Goal: Task Accomplishment & Management: Use online tool/utility

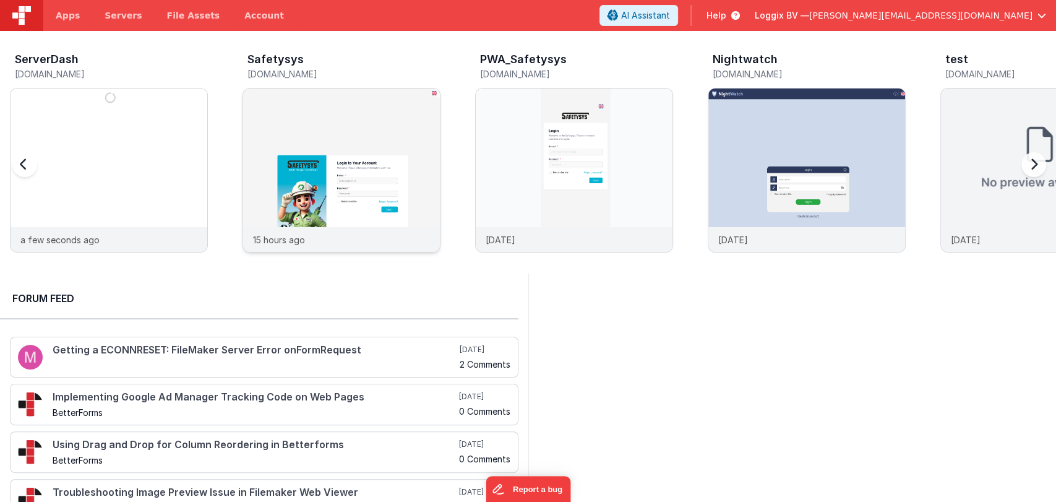
click at [327, 139] on img at bounding box center [341, 186] width 197 height 197
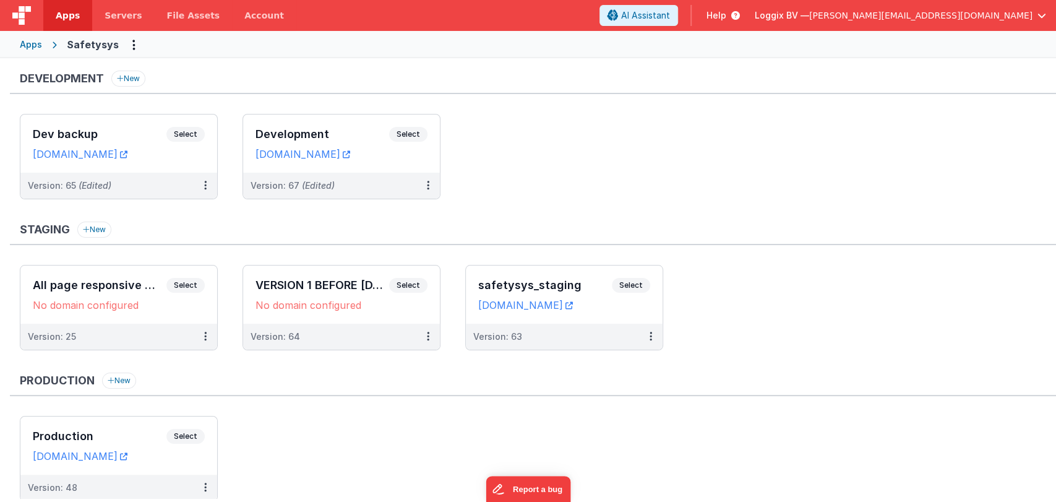
click at [327, 139] on h3 "Development" at bounding box center [323, 134] width 134 height 12
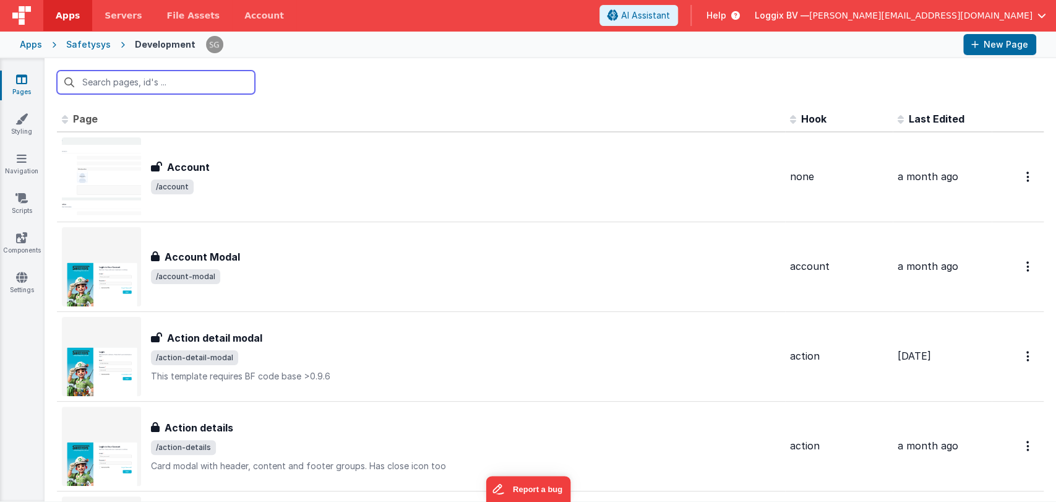
click at [161, 79] on input "text" at bounding box center [156, 83] width 198 height 24
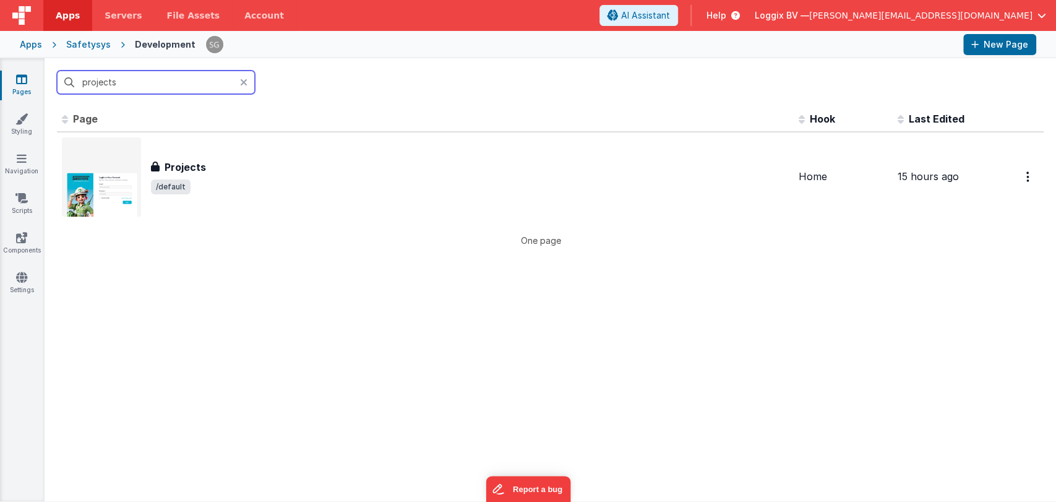
type input "projects"
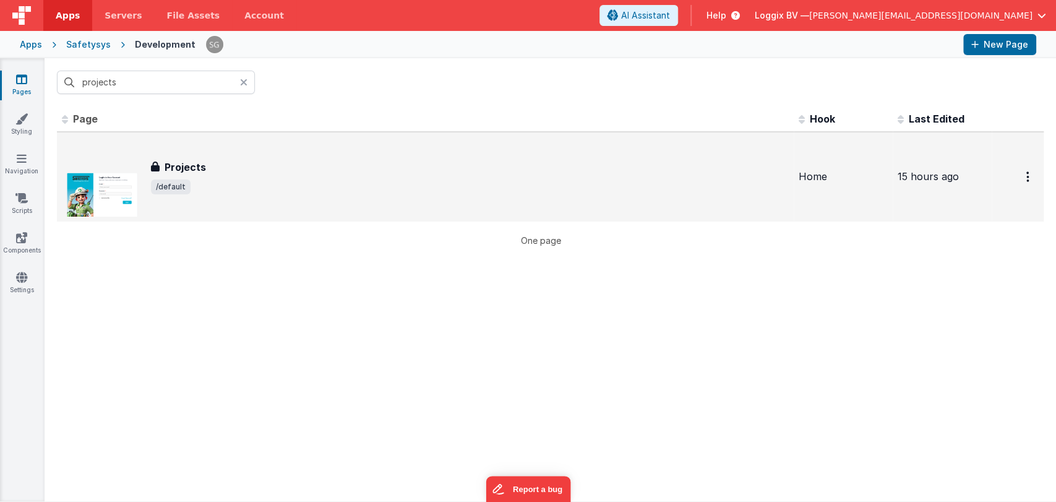
click at [221, 174] on div "Projects" at bounding box center [470, 167] width 638 height 15
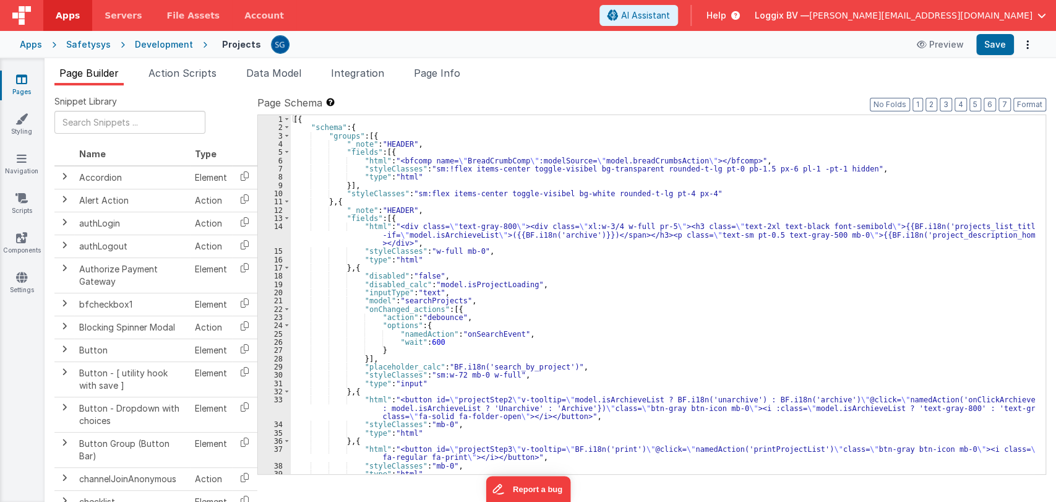
click at [583, 287] on div "[{ "schema" : { "groups" : [{ "_note" : "HEADER" , "fields" : [{ "html" : "<bfc…" at bounding box center [663, 303] width 744 height 376
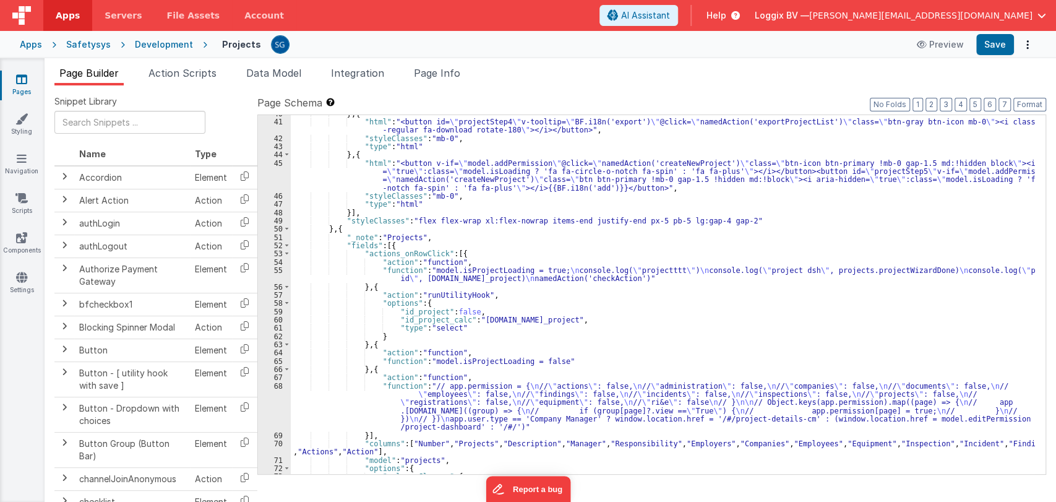
scroll to position [369, 0]
click at [540, 393] on div "} , { "html" : "<button id= \" projectStep4 \" v-tooltip= \" BF.i18n('export') …" at bounding box center [663, 298] width 744 height 376
click at [460, 385] on div "} , { "html" : "<button id= \" projectStep4 \" v-tooltip= \" BF.i18n('export') …" at bounding box center [663, 298] width 744 height 376
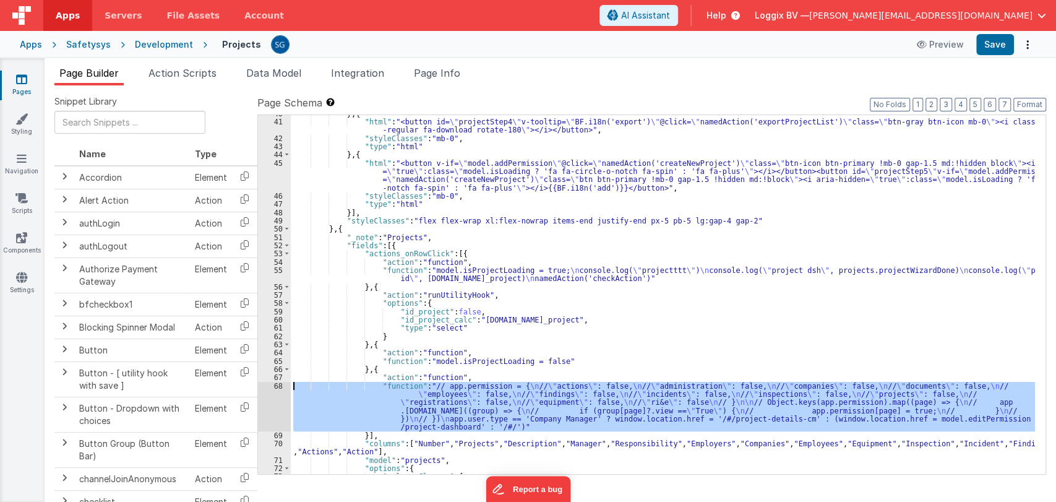
click at [277, 387] on div "68" at bounding box center [274, 406] width 33 height 49
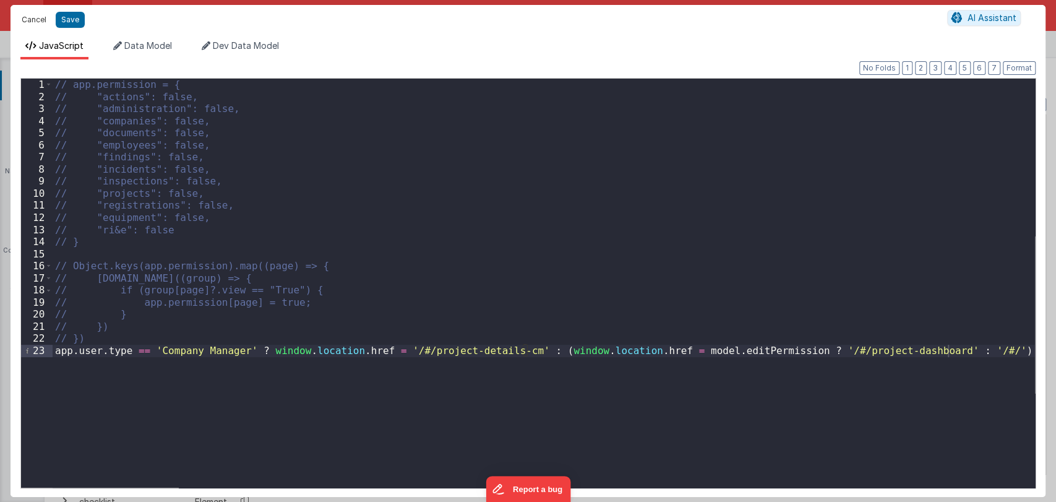
click at [37, 13] on button "Cancel" at bounding box center [33, 19] width 37 height 17
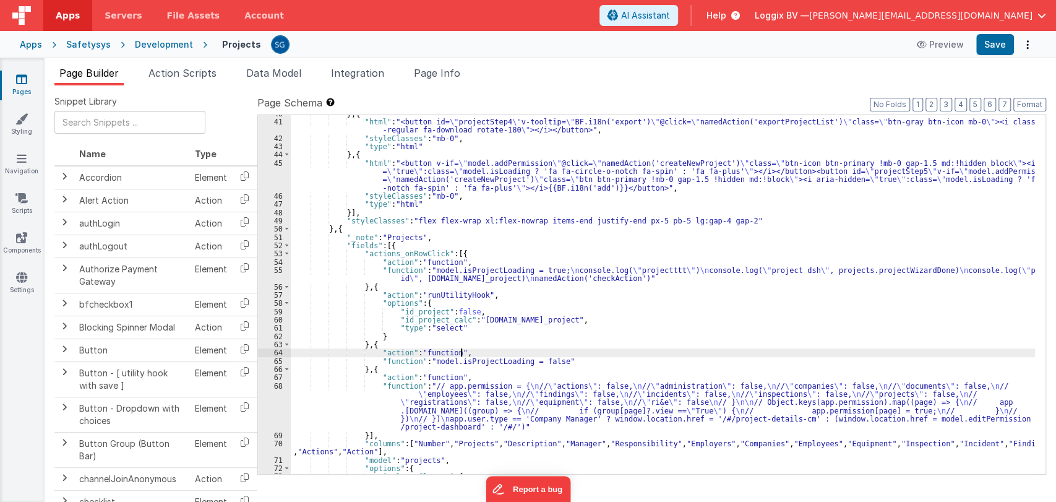
click at [565, 356] on div "} , { "html" : "<button id= \" projectStep4 \" v-tooltip= \" BF.i18n('export') …" at bounding box center [663, 298] width 744 height 376
click at [557, 363] on div "} , { "html" : "<button id= \" projectStep4 \" v-tooltip= \" BF.i18n('export') …" at bounding box center [663, 298] width 744 height 376
click at [582, 278] on div "} , { "html" : "<button id= \" projectStep4 \" v-tooltip= \" BF.i18n('export') …" at bounding box center [663, 298] width 744 height 376
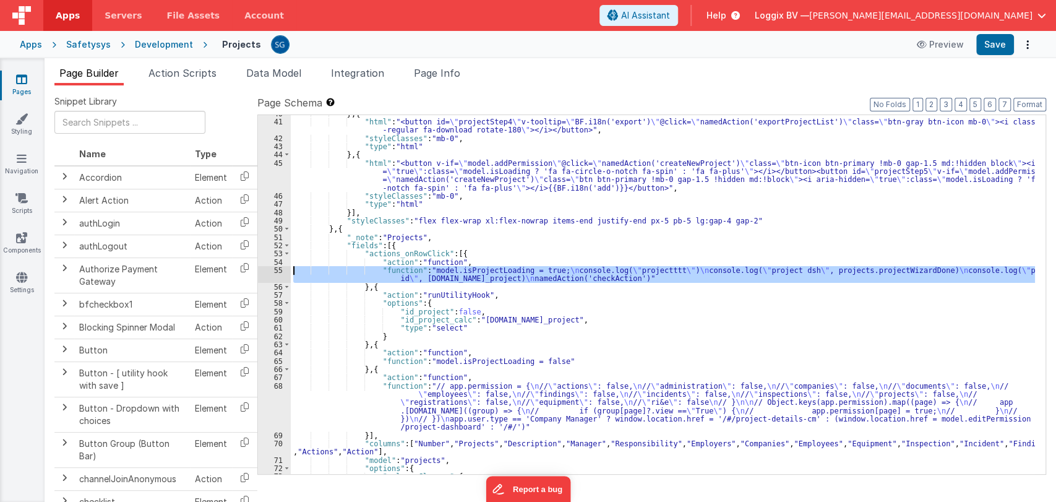
click at [277, 270] on div "55" at bounding box center [274, 274] width 33 height 17
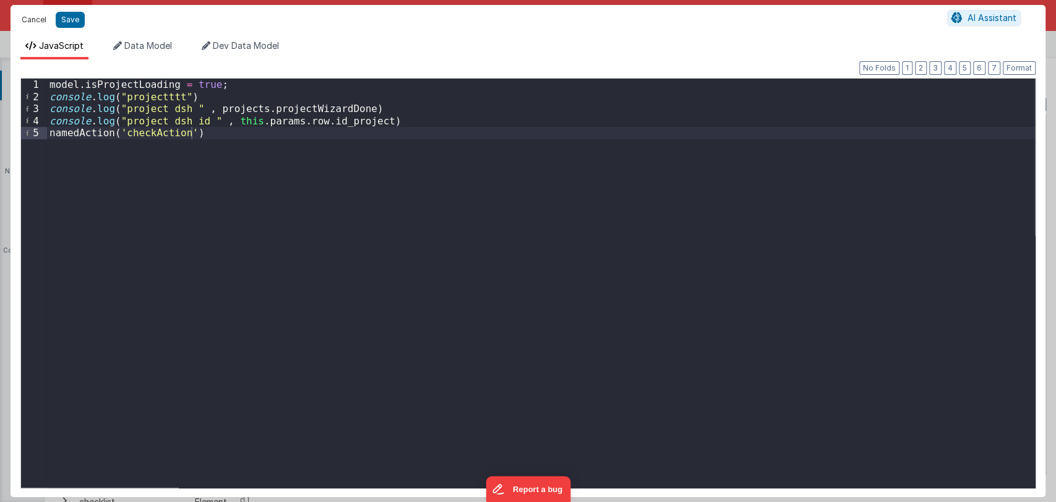
click at [40, 21] on button "Cancel" at bounding box center [33, 19] width 37 height 17
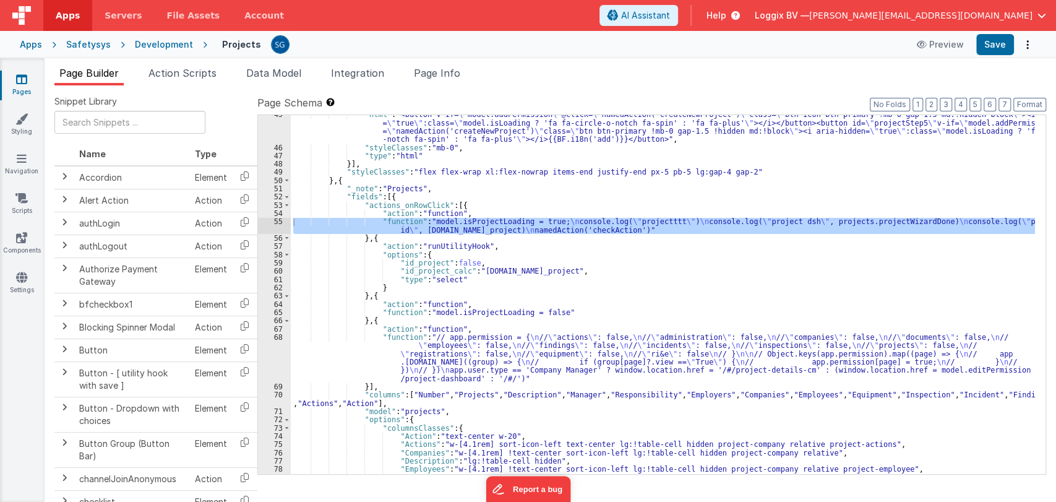
scroll to position [417, 0]
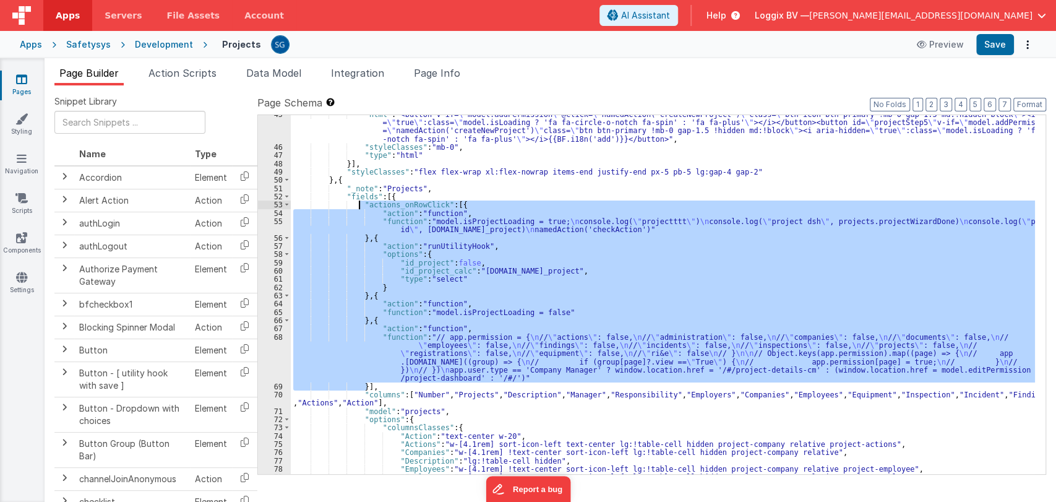
drag, startPoint x: 366, startPoint y: 384, endPoint x: 359, endPoint y: 206, distance: 177.7
click at [359, 206] on div ""html" : "<button v-if= \" model.addPermission \" @click= \" namedAction('creat…" at bounding box center [663, 310] width 744 height 400
click at [478, 277] on div ""html" : "<button v-if= \" model.addPermission \" @click= \" namedAction('creat…" at bounding box center [663, 294] width 744 height 359
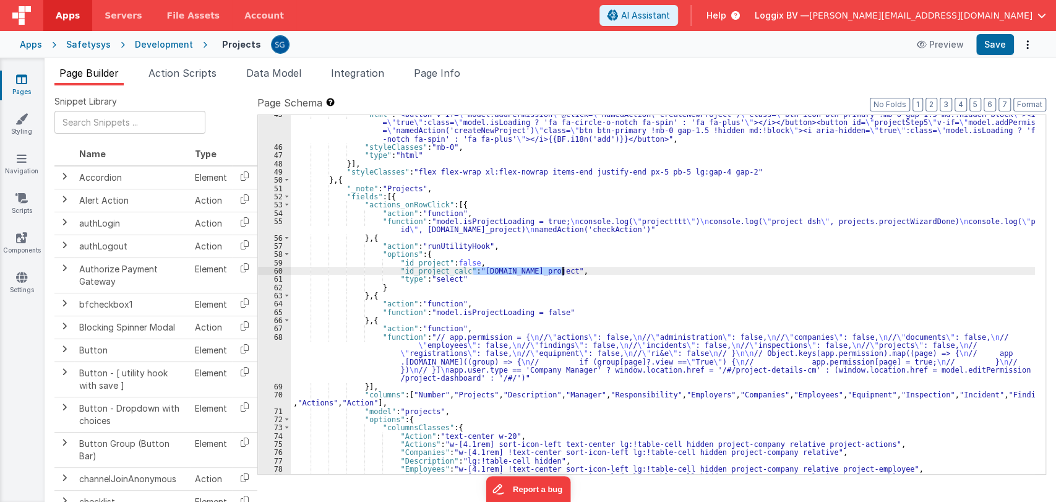
drag, startPoint x: 472, startPoint y: 271, endPoint x: 579, endPoint y: 270, distance: 106.4
click at [579, 270] on div ""html" : "<button v-if= \" model.addPermission \" @click= \" namedAction('creat…" at bounding box center [663, 310] width 744 height 400
click at [604, 270] on div ""html" : "<button v-if= \" model.addPermission \" @click= \" namedAction('creat…" at bounding box center [663, 310] width 744 height 400
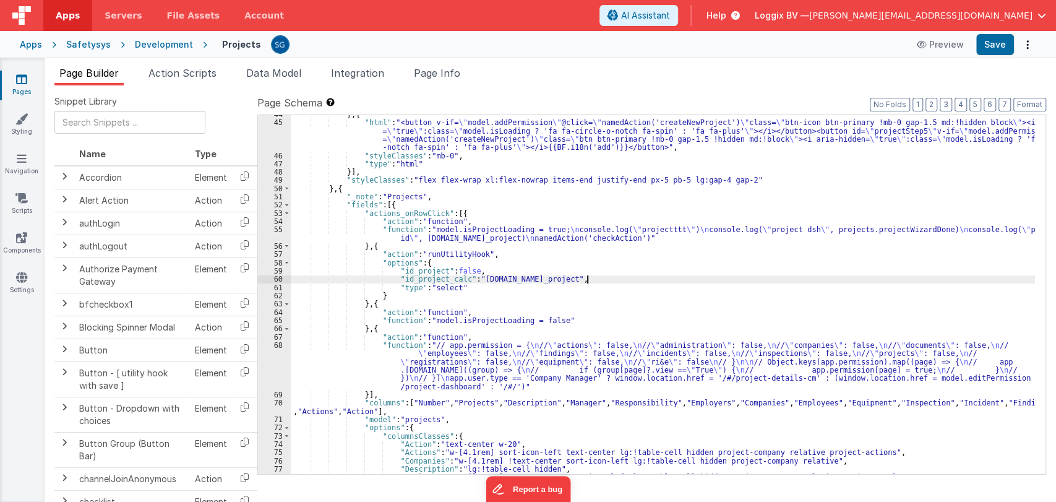
scroll to position [408, 0]
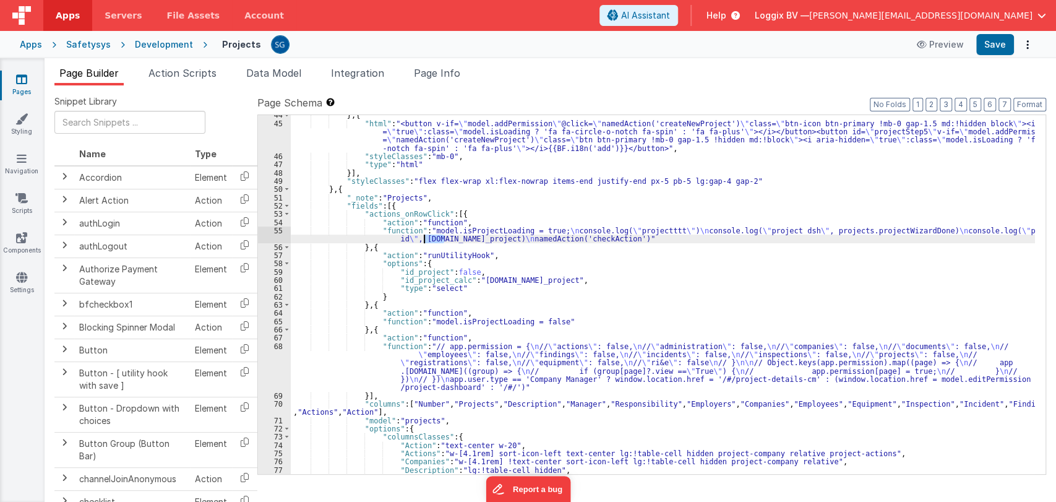
drag, startPoint x: 442, startPoint y: 238, endPoint x: 424, endPoint y: 239, distance: 18.0
click at [424, 239] on div "} , { "html" : "<button v-if= \" model.addPermission \" @click= \" namedAction(…" at bounding box center [663, 299] width 744 height 376
click at [1003, 46] on button "Save" at bounding box center [995, 44] width 38 height 21
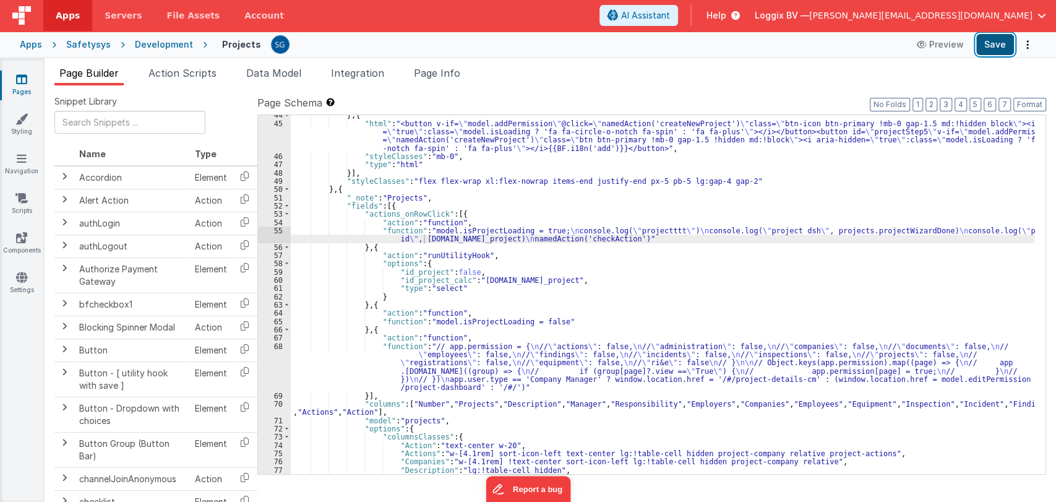
click at [984, 43] on button "Save" at bounding box center [995, 44] width 38 height 21
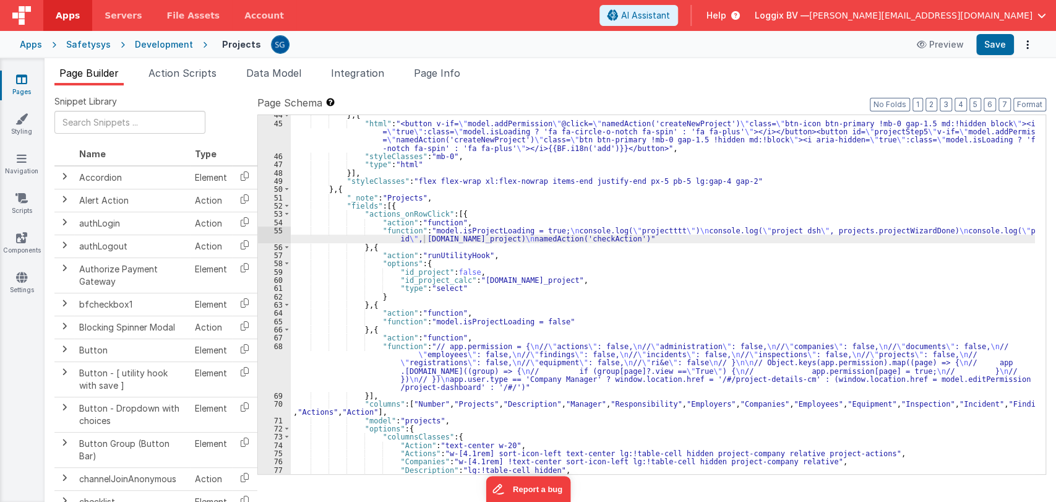
click at [485, 229] on div "} , { "html" : "<button v-if= \" model.addPermission \" @click= \" namedAction(…" at bounding box center [663, 299] width 744 height 376
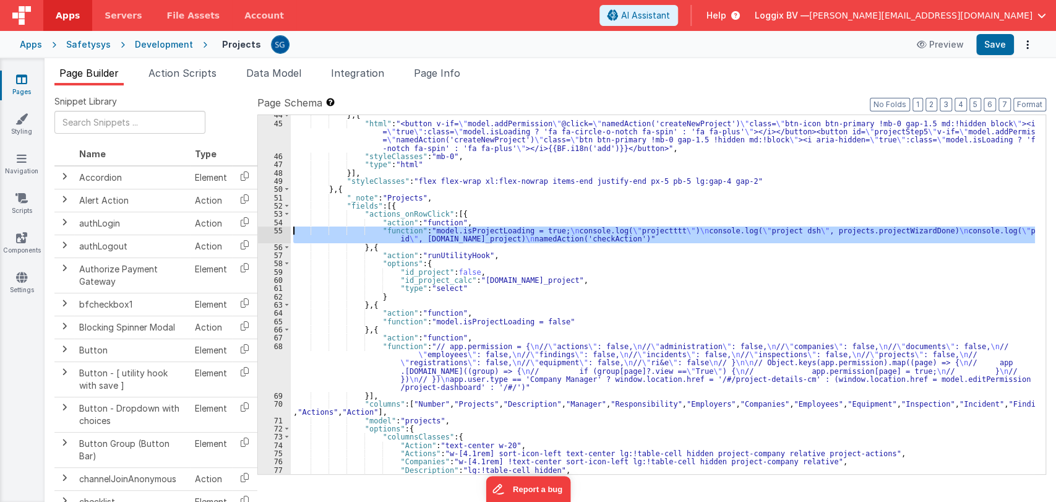
click at [272, 233] on div "55" at bounding box center [274, 234] width 33 height 17
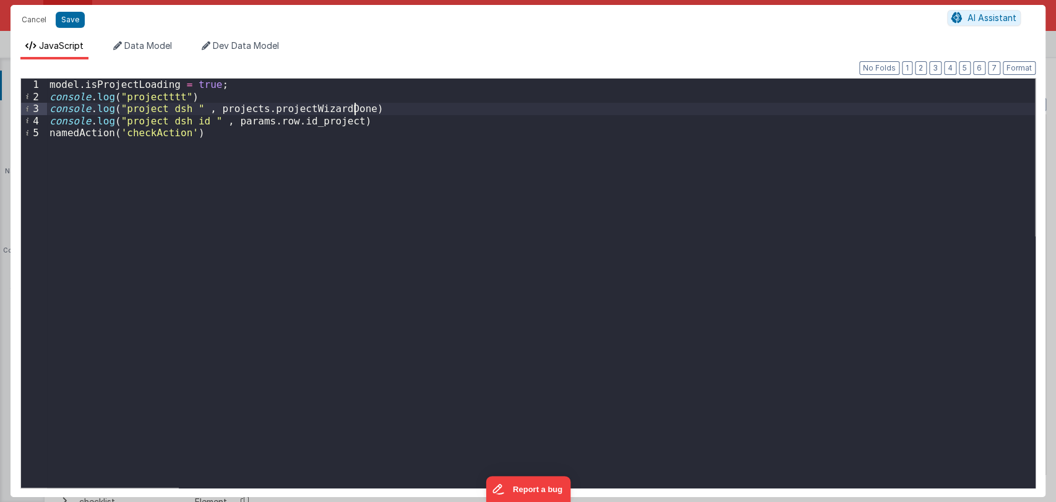
click at [365, 106] on div "model . isProjectLoading = true ; console . log ( "projectttt" ) console . log …" at bounding box center [541, 295] width 988 height 433
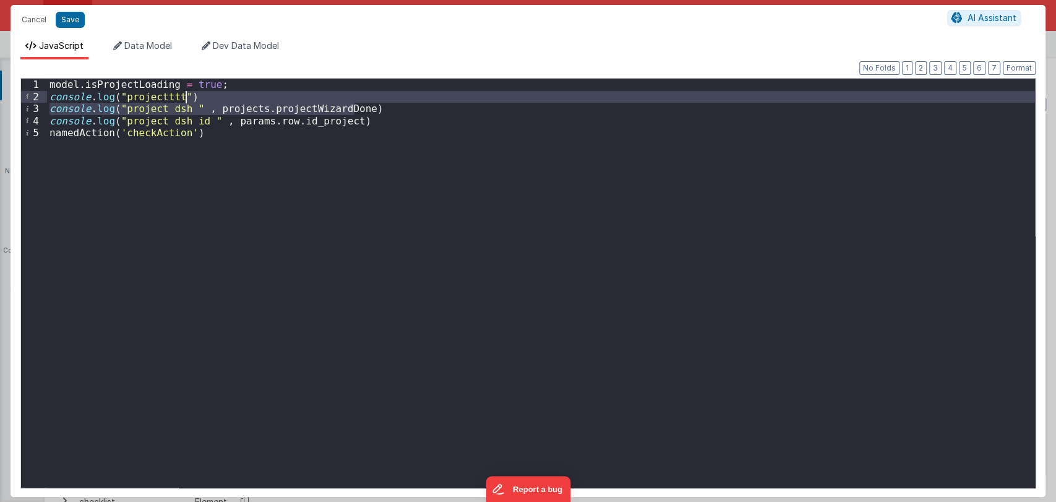
click at [365, 101] on div "model . isProjectLoading = true ; console . log ( "projectttt" ) console . log …" at bounding box center [541, 295] width 988 height 433
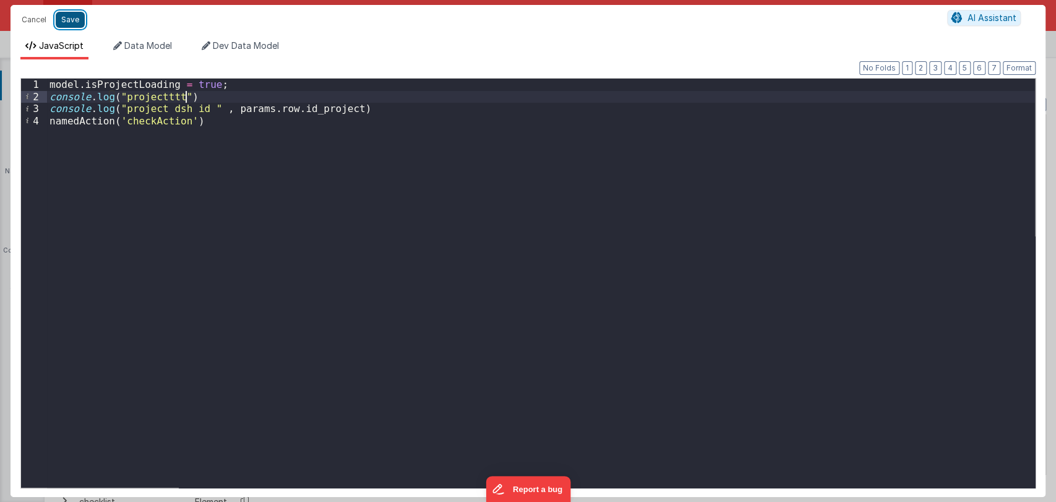
click at [68, 16] on button "Save" at bounding box center [70, 20] width 29 height 16
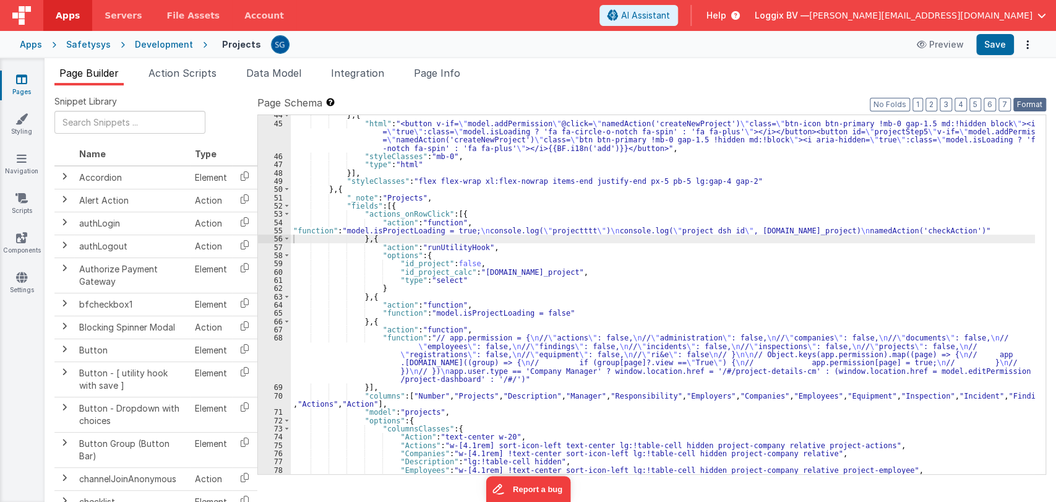
click at [1027, 101] on button "Format" at bounding box center [1030, 105] width 33 height 14
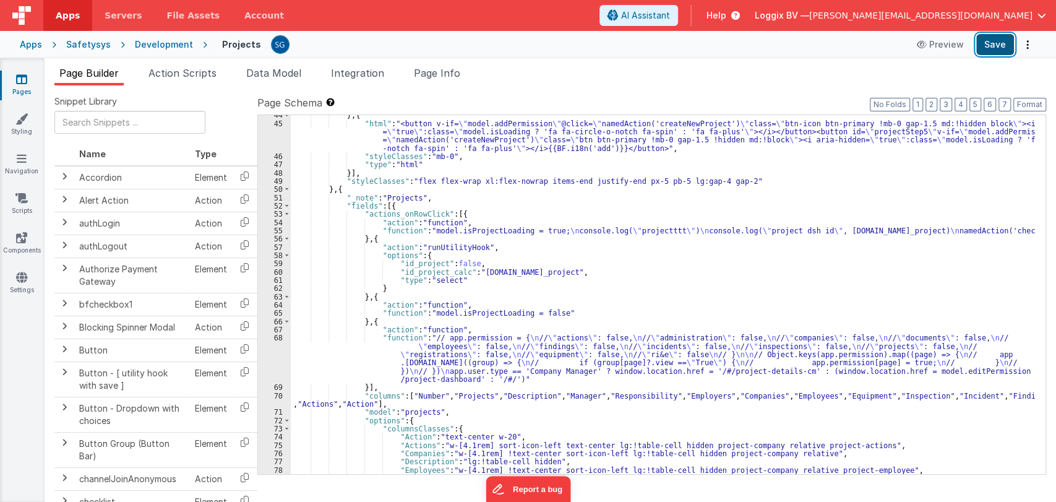
click at [992, 40] on button "Save" at bounding box center [995, 44] width 38 height 21
click at [897, 233] on div "} , { "html" : "<button v-if= \" model.addPermission \" @click= \" namedAction(…" at bounding box center [663, 299] width 744 height 376
click at [990, 49] on button "Save" at bounding box center [995, 44] width 38 height 21
click at [849, 229] on div "} , { "html" : "<button v-if= \" model.addPermission \" @click= \" namedAction(…" at bounding box center [663, 299] width 744 height 376
click at [857, 230] on div "} , { "html" : "<button v-if= \" model.addPermission \" @click= \" namedAction(…" at bounding box center [663, 299] width 744 height 376
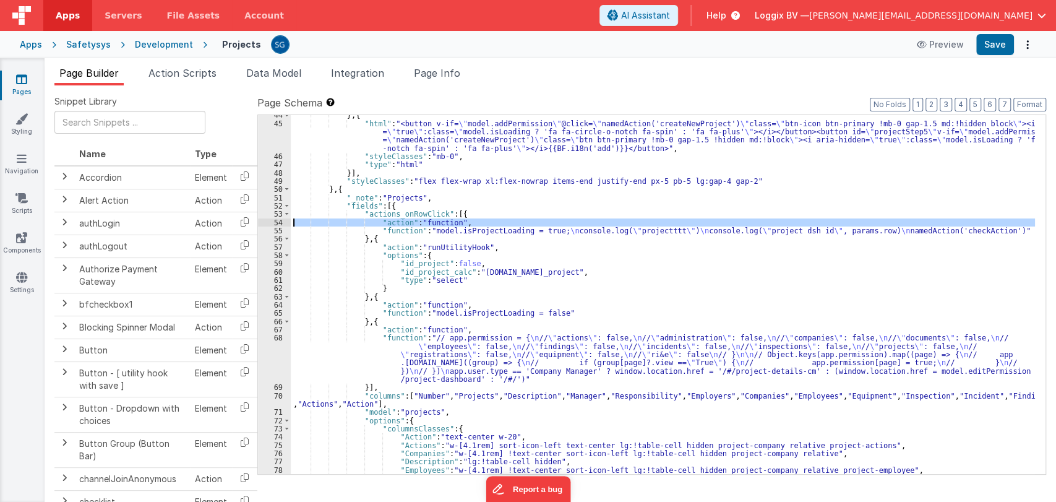
click at [282, 226] on div "55" at bounding box center [274, 230] width 33 height 8
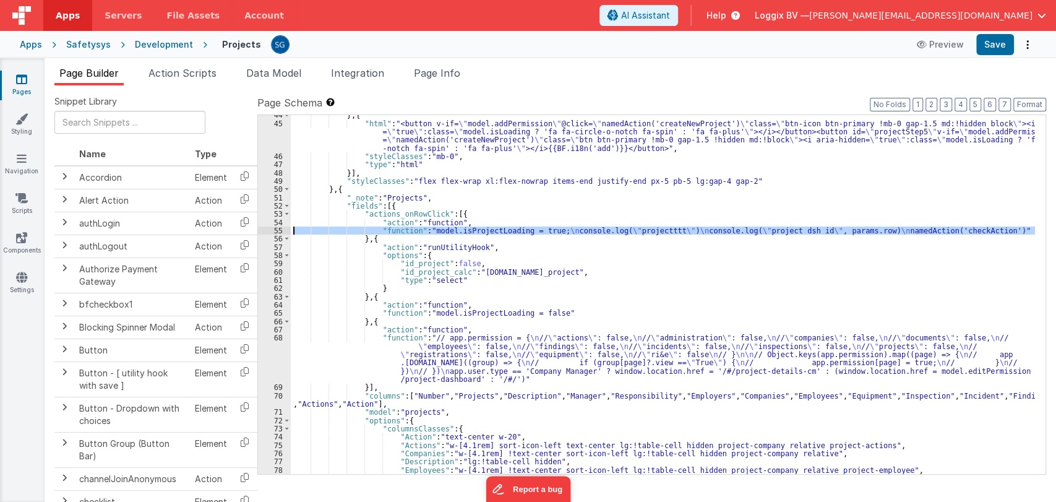
click at [278, 229] on div "55" at bounding box center [274, 230] width 33 height 8
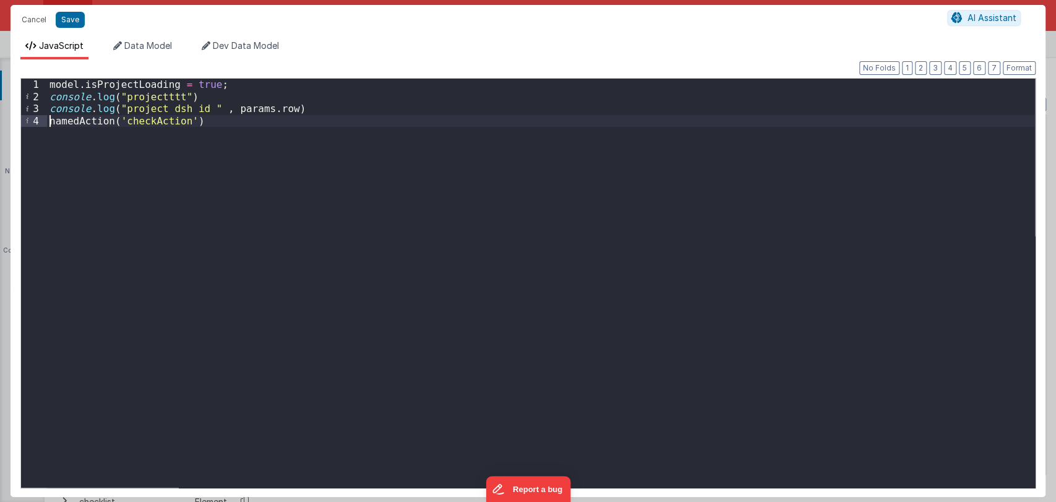
click at [49, 121] on div "model . isProjectLoading = true ; console . log ( "projectttt" ) console . log …" at bounding box center [541, 295] width 988 height 433
click at [271, 110] on div "model . isProjectLoading = true ; console . log ( "projectttt" ) console . log …" at bounding box center [541, 295] width 988 height 433
click at [74, 18] on button "Save" at bounding box center [70, 20] width 29 height 16
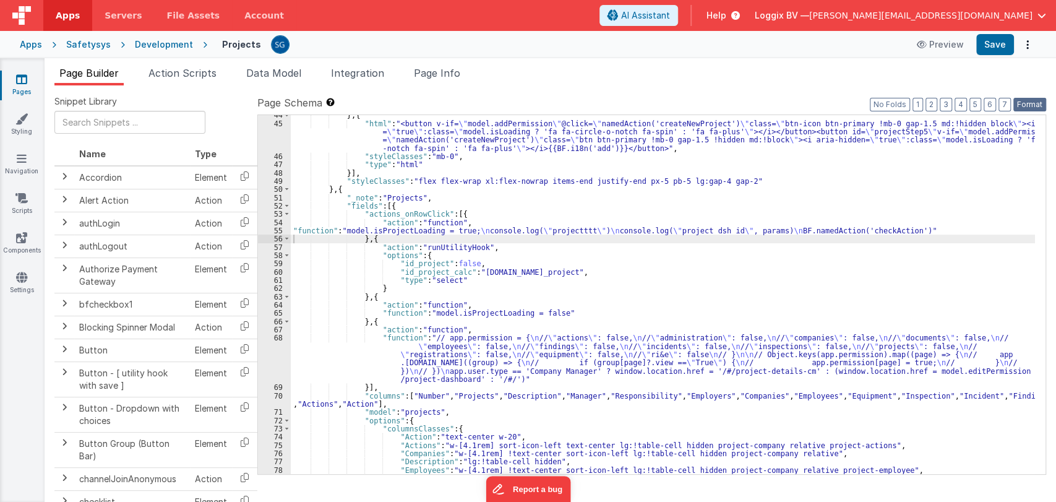
click at [1025, 108] on button "Format" at bounding box center [1030, 105] width 33 height 14
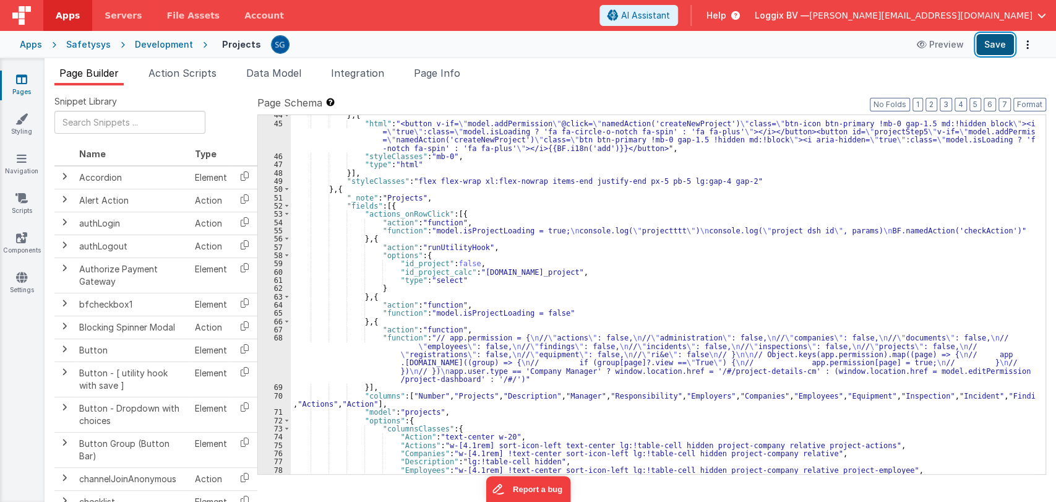
click at [988, 37] on button "Save" at bounding box center [995, 44] width 38 height 21
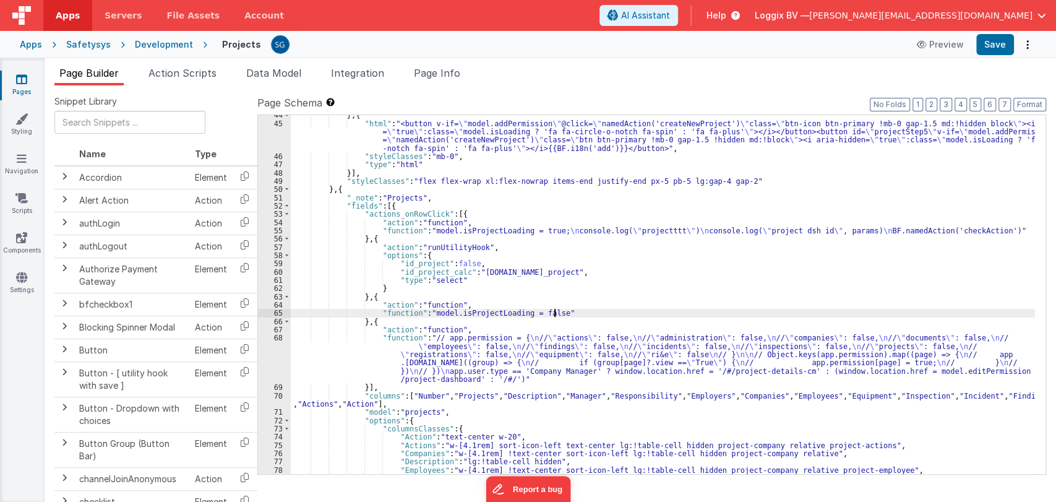
click at [577, 314] on div "} , { "html" : "<button v-if= \" model.addPermission \" @click= \" namedAction(…" at bounding box center [663, 299] width 744 height 376
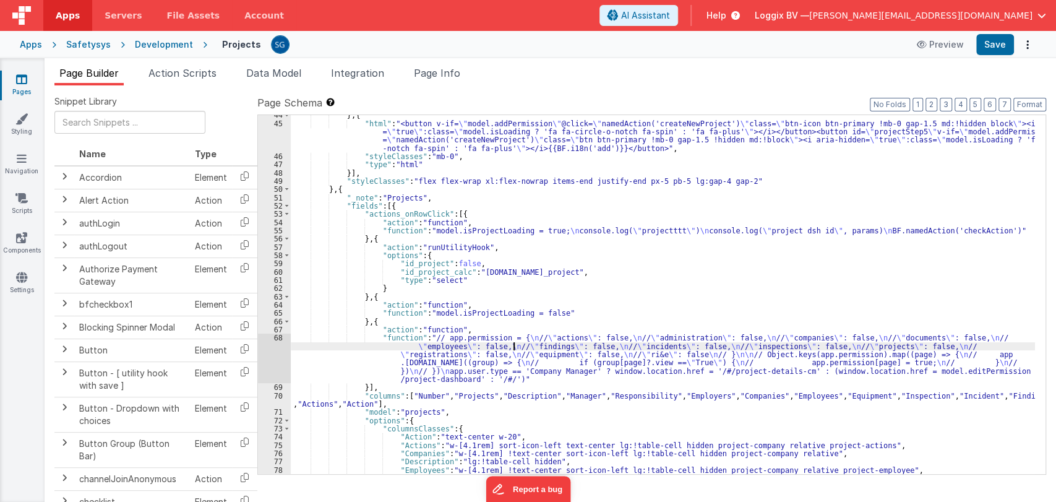
click at [515, 343] on div "} , { "html" : "<button v-if= \" model.addPermission \" @click= \" namedAction(…" at bounding box center [663, 299] width 744 height 376
click at [280, 342] on div "68" at bounding box center [274, 358] width 33 height 49
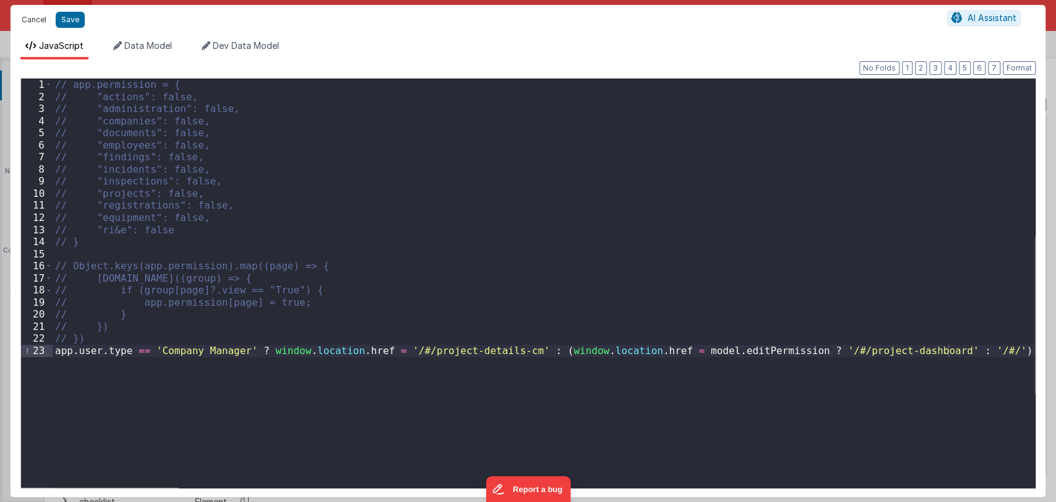
click at [27, 16] on button "Cancel" at bounding box center [33, 19] width 37 height 17
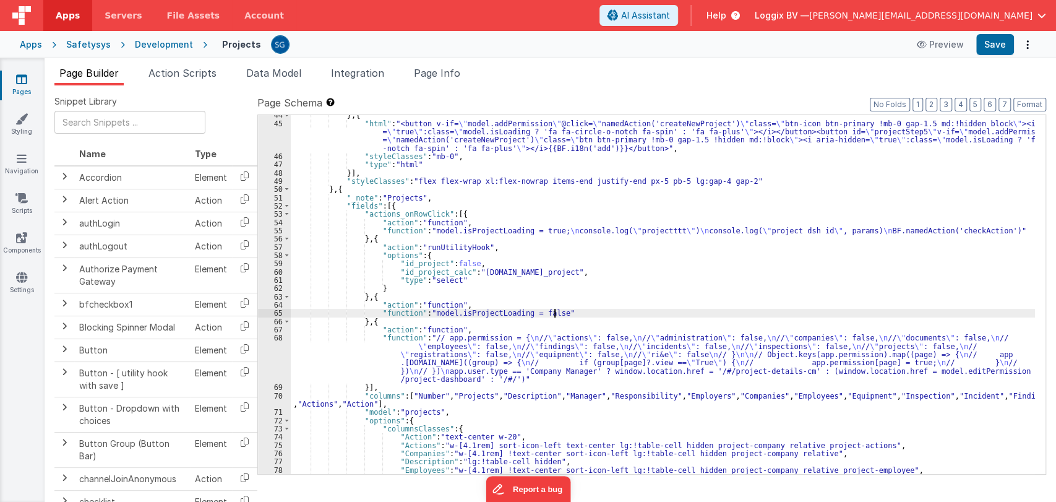
click at [566, 315] on div "} , { "html" : "<button v-if= \" model.addPermission \" @click= \" namedAction(…" at bounding box center [663, 299] width 744 height 376
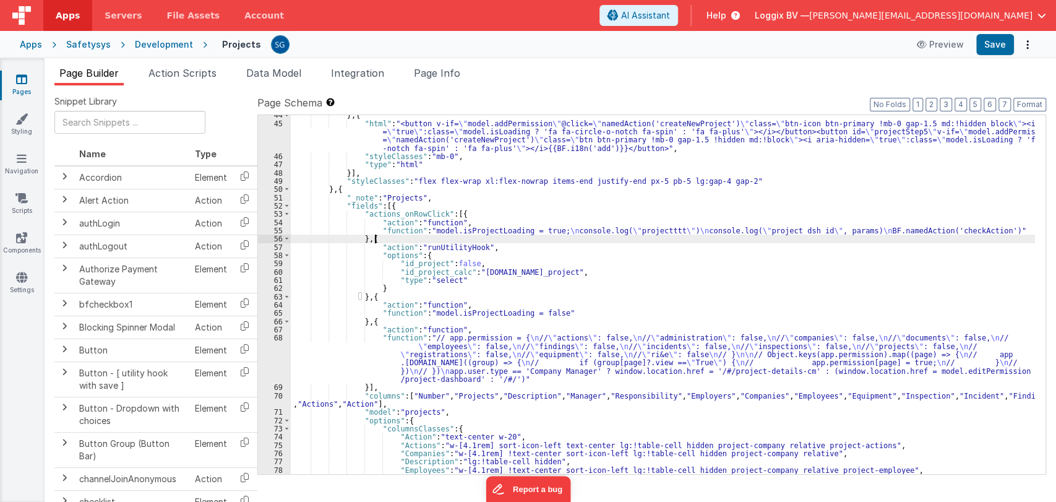
click at [604, 238] on div "} , { "html" : "<button v-if= \" model.addPermission \" @click= \" namedAction(…" at bounding box center [663, 299] width 744 height 376
click at [516, 235] on div "} , { "html" : "<button v-if= \" model.addPermission \" @click= \" namedAction(…" at bounding box center [663, 299] width 744 height 376
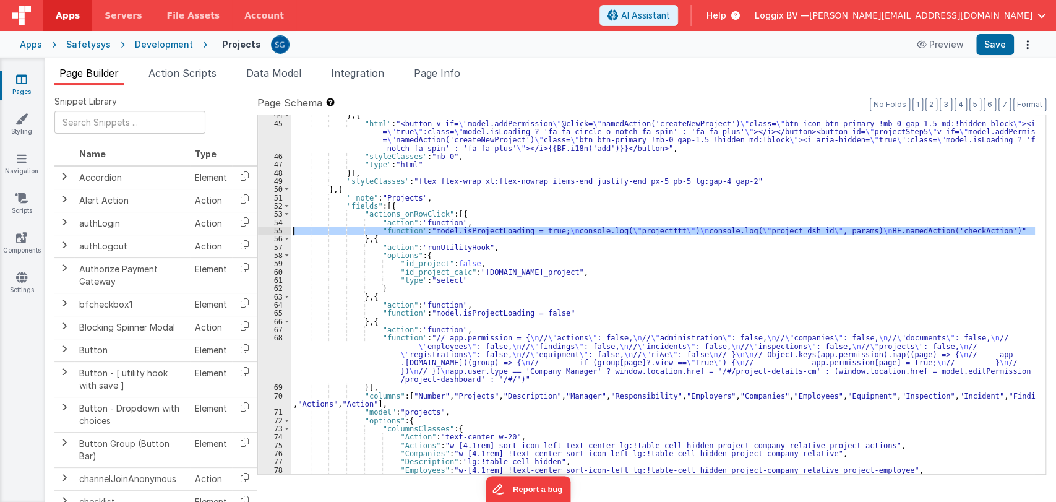
click at [278, 229] on div "55" at bounding box center [274, 230] width 33 height 8
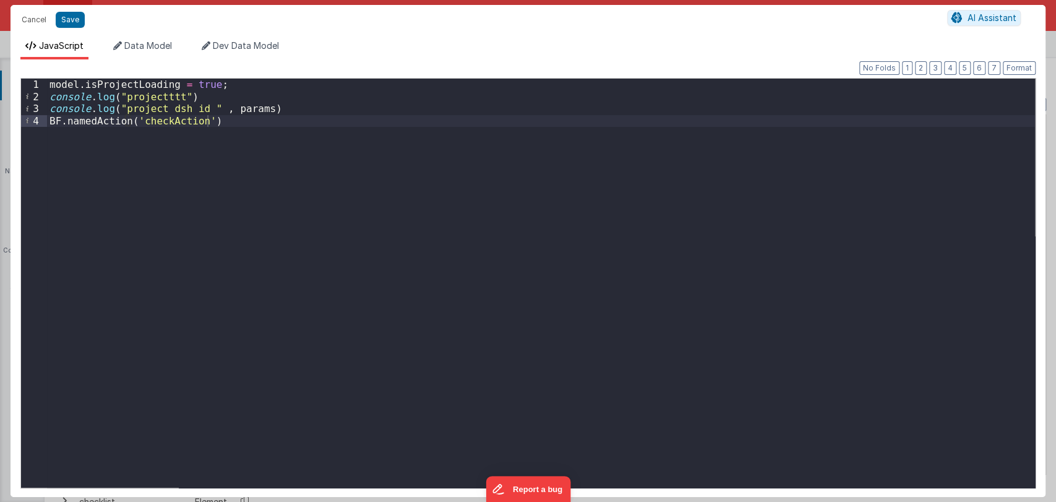
click at [257, 109] on div "model . isProjectLoading = true ; console . log ( "projectttt" ) console . log …" at bounding box center [541, 295] width 988 height 433
click at [70, 17] on button "Save" at bounding box center [70, 20] width 29 height 16
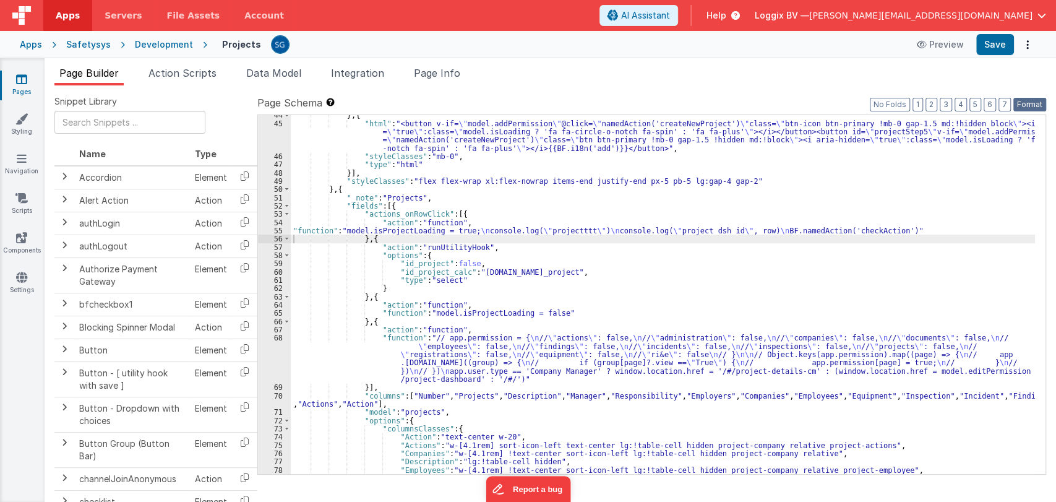
click at [1030, 101] on button "Format" at bounding box center [1030, 105] width 33 height 14
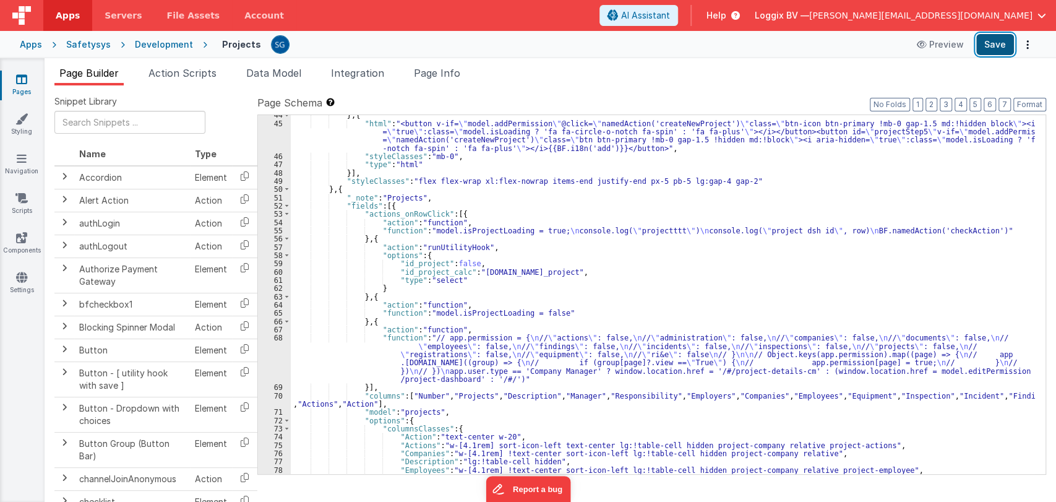
click at [1001, 53] on button "Save" at bounding box center [995, 44] width 38 height 21
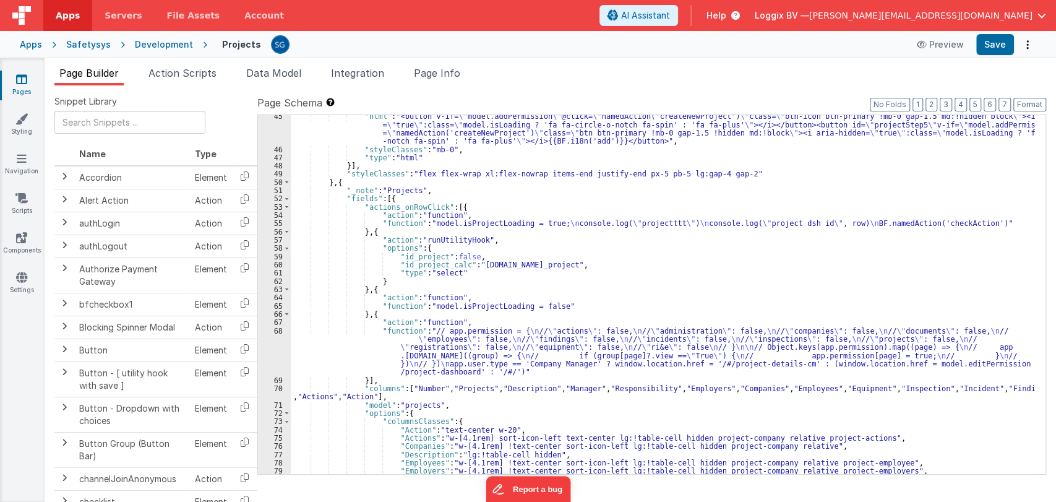
scroll to position [424, 0]
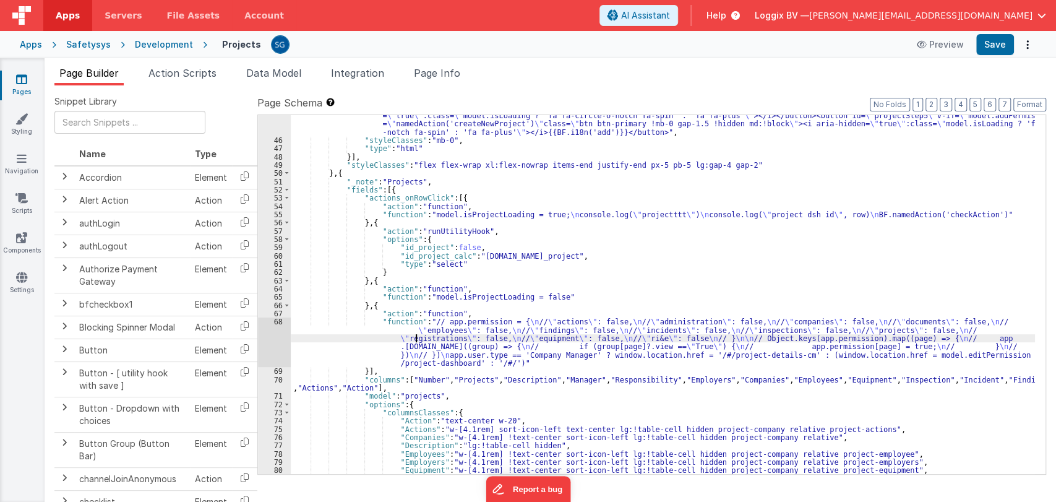
click at [416, 337] on div ""html" : "<button v-if= \" model.addPermission \" @click= \" namedAction('creat…" at bounding box center [663, 303] width 744 height 400
click at [280, 322] on div "68" at bounding box center [274, 341] width 33 height 49
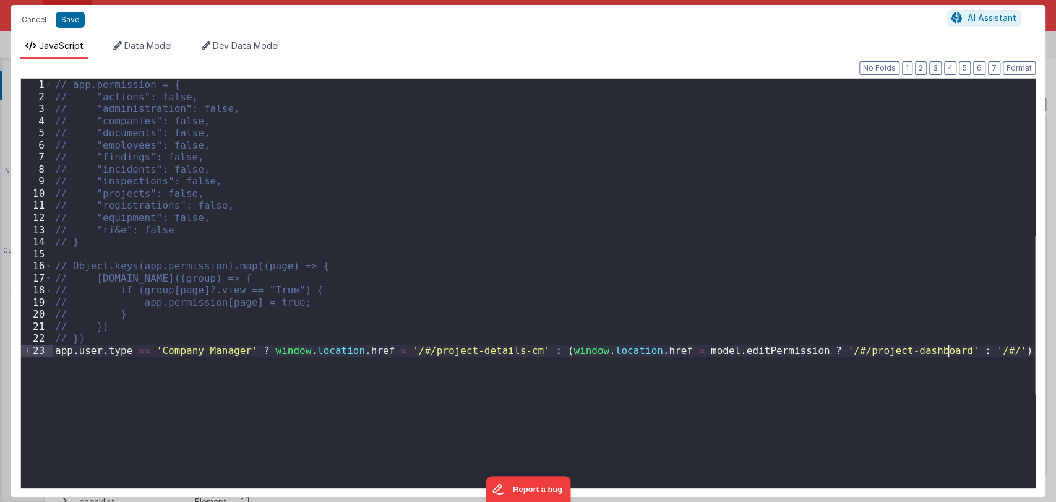
click at [978, 353] on div "// app.permission = { // "actions": false, // "administration": false, // "comp…" at bounding box center [544, 295] width 983 height 433
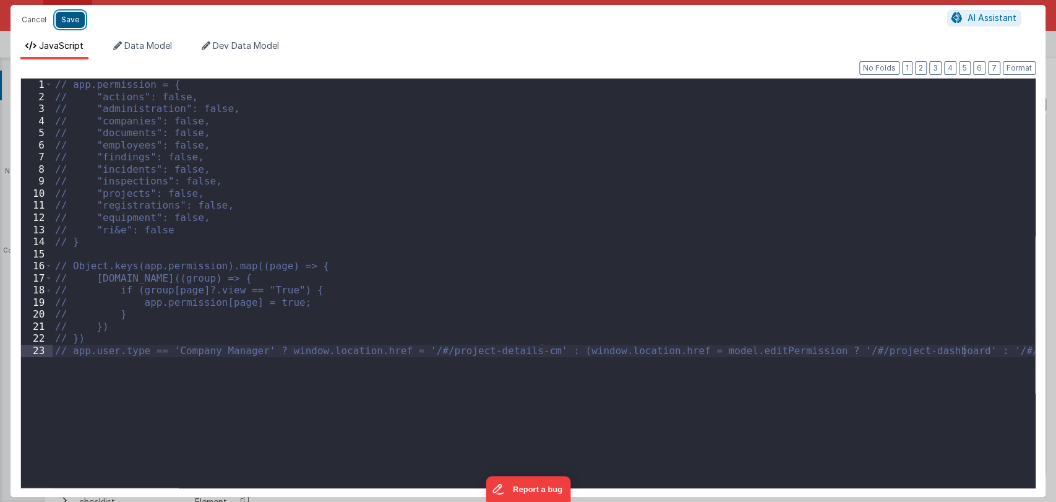
click at [64, 22] on button "Save" at bounding box center [70, 20] width 29 height 16
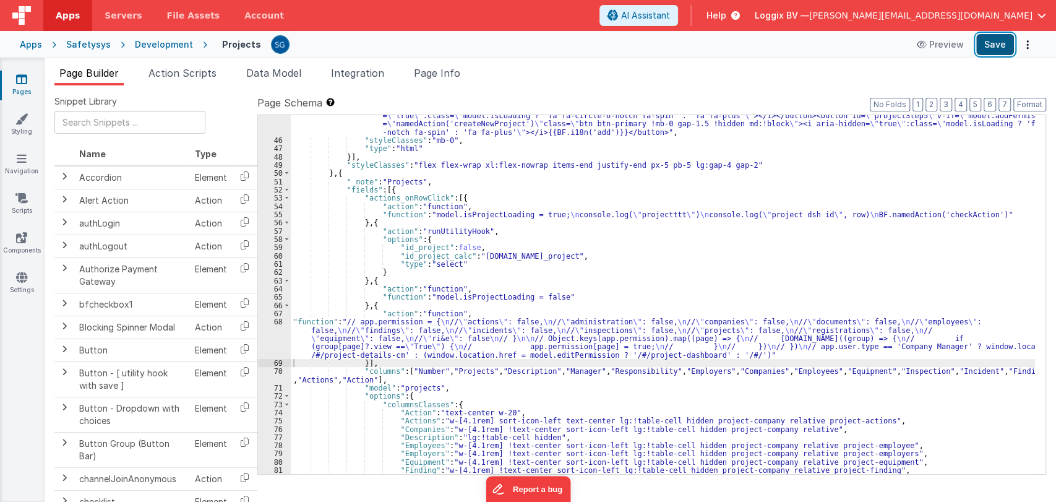
click at [1003, 48] on button "Save" at bounding box center [995, 44] width 38 height 21
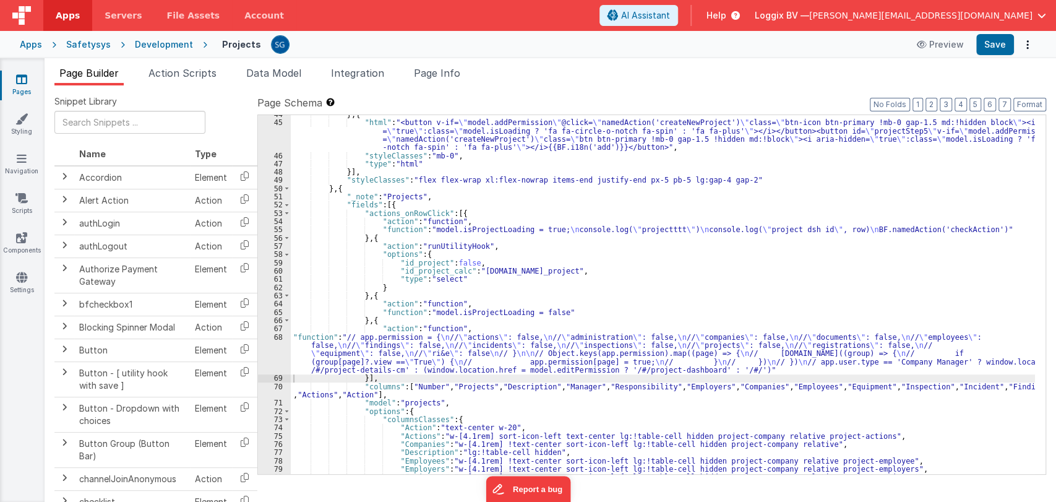
scroll to position [409, 0]
click at [444, 228] on div "} , { "html" : "<button v-if= \" model.addPermission \" @click= \" namedAction(…" at bounding box center [663, 298] width 744 height 376
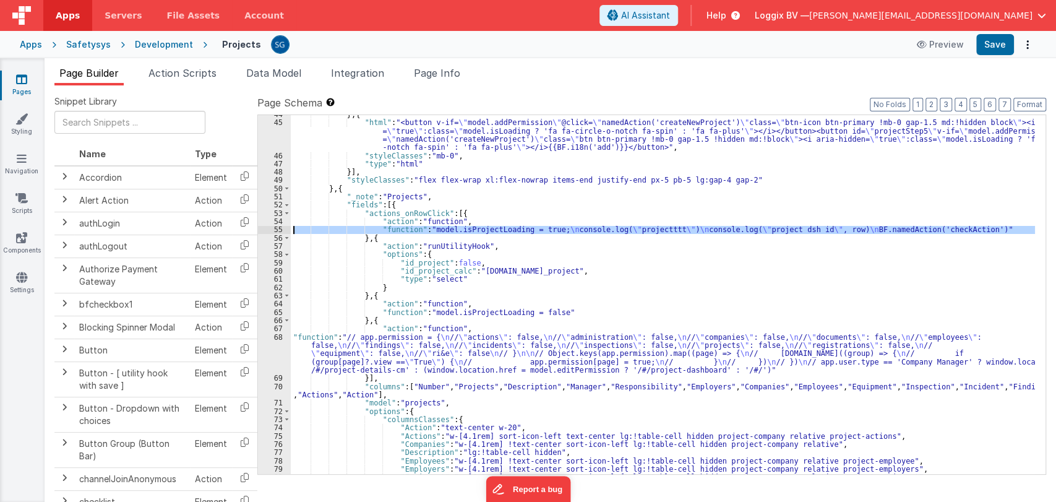
click at [277, 230] on div "55" at bounding box center [274, 229] width 33 height 8
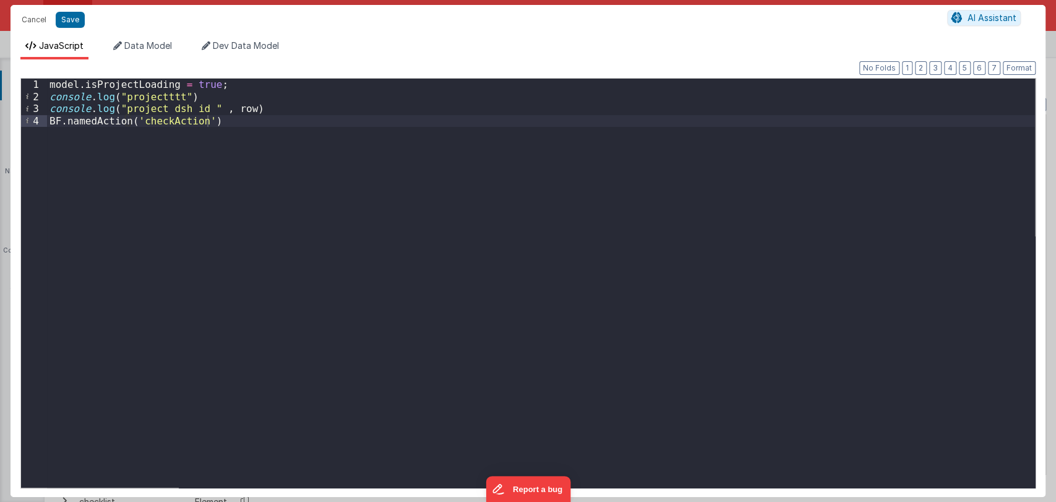
click at [232, 111] on div "model . isProjectLoading = true ; console . log ( "projectttt" ) console . log …" at bounding box center [541, 295] width 988 height 433
click at [232, 113] on div "model . isProjectLoading = true ; console . log ( "projectttt" ) console . log …" at bounding box center [541, 295] width 988 height 433
click at [65, 22] on button "Save" at bounding box center [70, 20] width 29 height 16
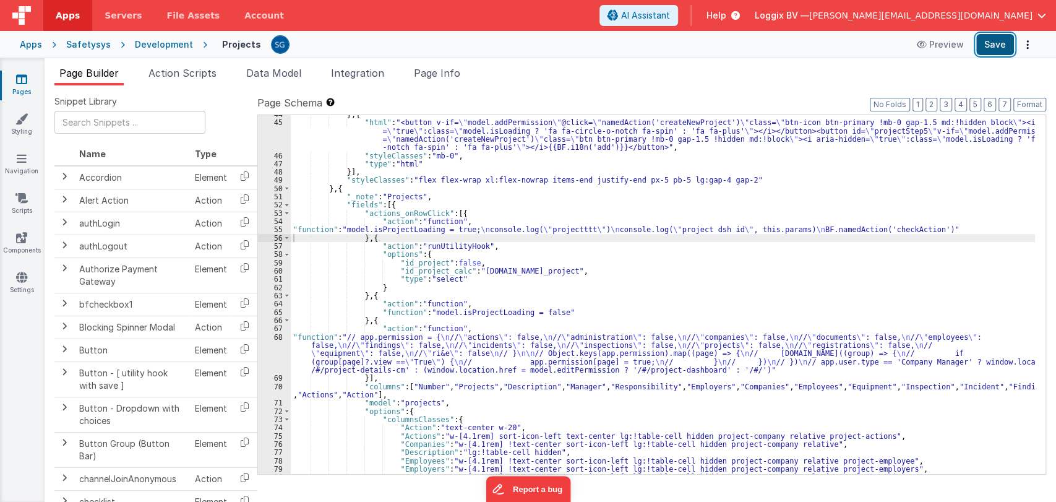
click at [993, 41] on button "Save" at bounding box center [995, 44] width 38 height 21
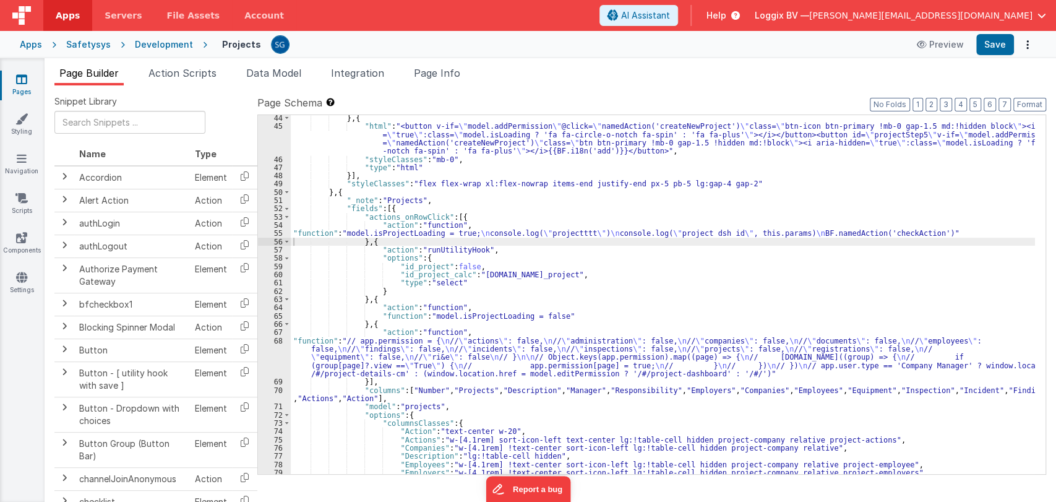
scroll to position [402, 0]
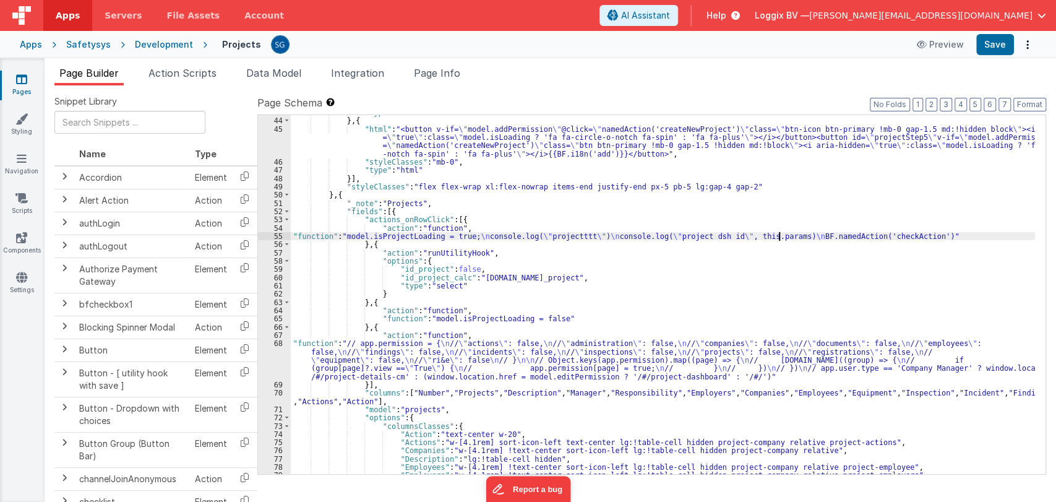
click at [779, 233] on div ""type" : "html" } , { "html" : "<button v-if= \" model.addPermission \" @click=…" at bounding box center [663, 296] width 744 height 376
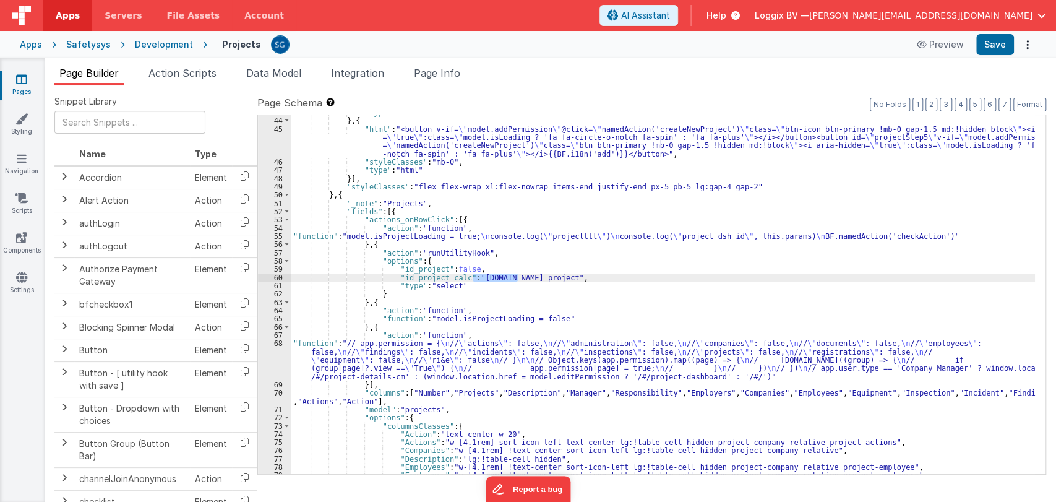
drag, startPoint x: 472, startPoint y: 277, endPoint x: 516, endPoint y: 278, distance: 43.9
click at [516, 278] on div ""type" : "html" } , { "html" : "<button v-if= \" model.addPermission \" @click=…" at bounding box center [663, 296] width 744 height 376
click at [516, 278] on div ""type" : "html" } , { "html" : "<button v-if= \" model.addPermission \" @click=…" at bounding box center [663, 294] width 744 height 359
click at [590, 274] on div ""type" : "html" } , { "html" : "<button v-if= \" model.addPermission \" @click=…" at bounding box center [663, 296] width 744 height 376
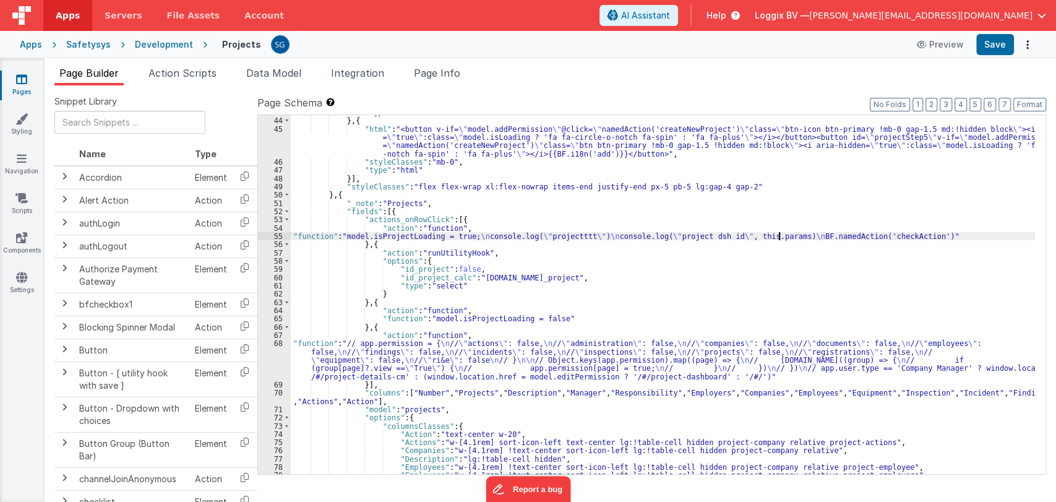
click at [778, 236] on div ""type" : "html" } , { "html" : "<button v-if= \" model.addPermission \" @click=…" at bounding box center [663, 296] width 744 height 376
click at [678, 233] on div ""type" : "html" } , { "html" : "<button v-if= \" model.addPermission \" @click=…" at bounding box center [663, 296] width 744 height 376
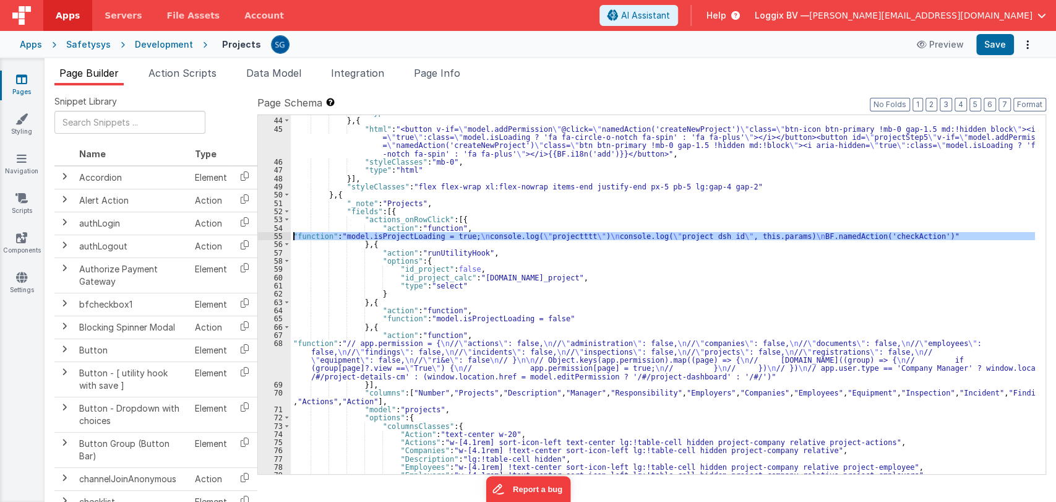
click at [277, 235] on div "55" at bounding box center [274, 236] width 33 height 8
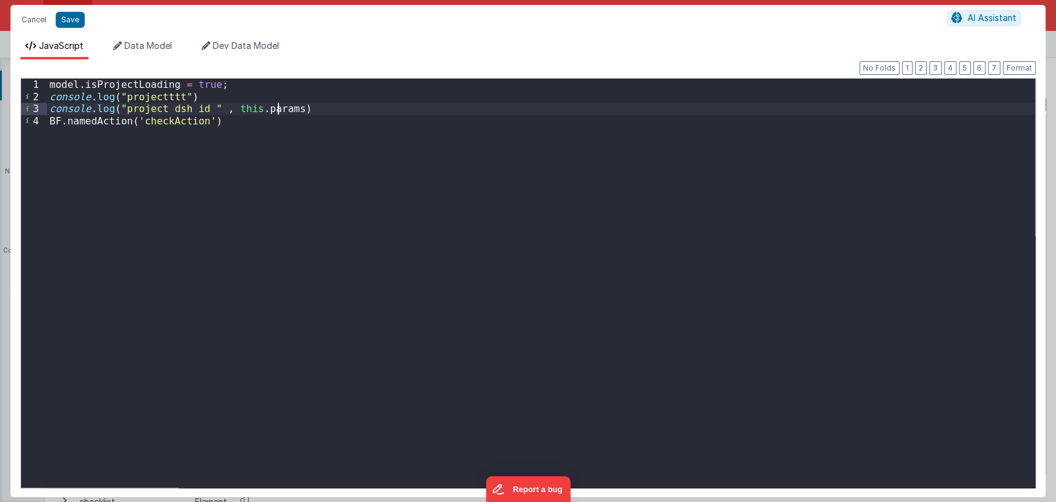
click at [279, 110] on div "model . isProjectLoading = true ; console . log ( "projectttt" ) console . log …" at bounding box center [541, 295] width 988 height 433
click at [223, 110] on div "model . isProjectLoading = true ; console . log ( "projectttt" ) console . log …" at bounding box center [541, 295] width 988 height 433
paste textarea
click at [74, 17] on button "Save" at bounding box center [70, 20] width 29 height 16
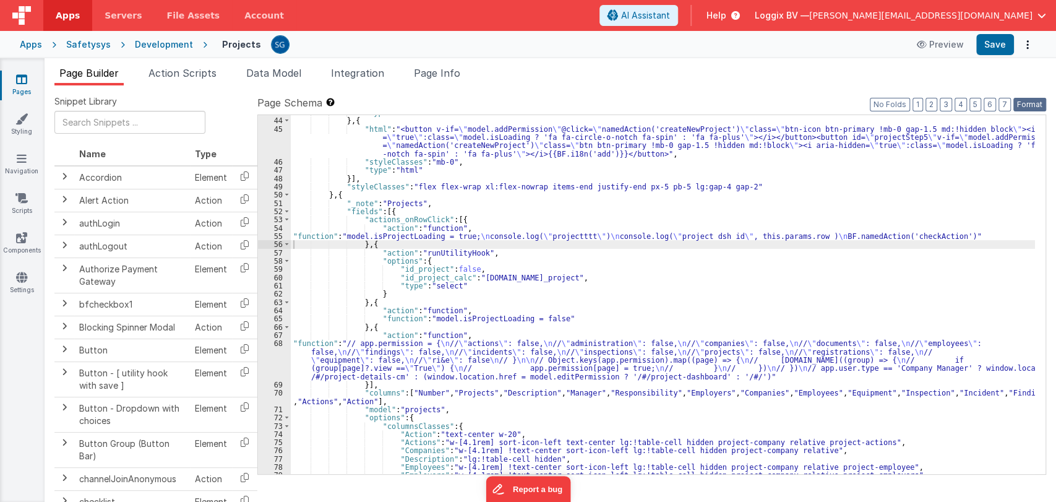
click at [1028, 101] on button "Format" at bounding box center [1030, 105] width 33 height 14
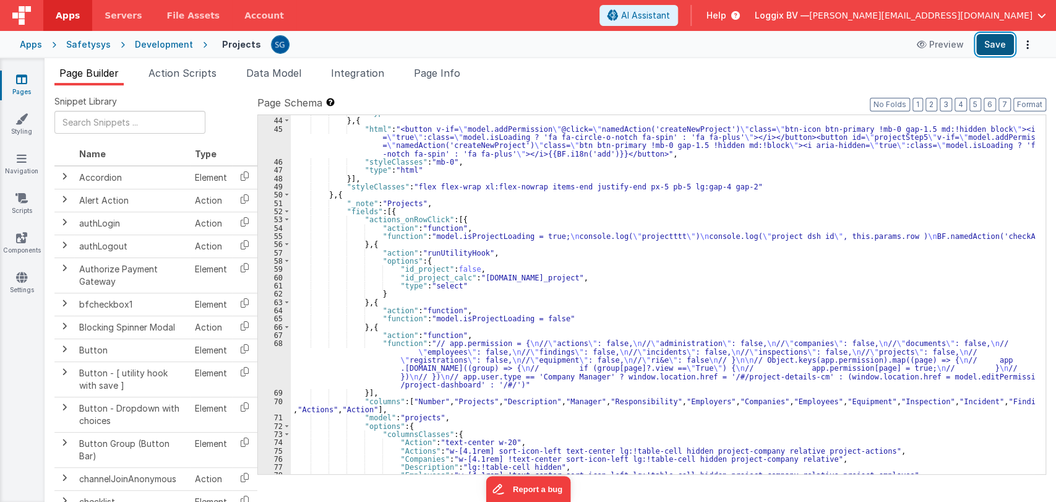
click at [995, 51] on button "Save" at bounding box center [995, 44] width 38 height 21
click at [599, 275] on div ""type" : "html" } , { "html" : "<button v-if= \" model.addPermission \" @click=…" at bounding box center [663, 296] width 744 height 376
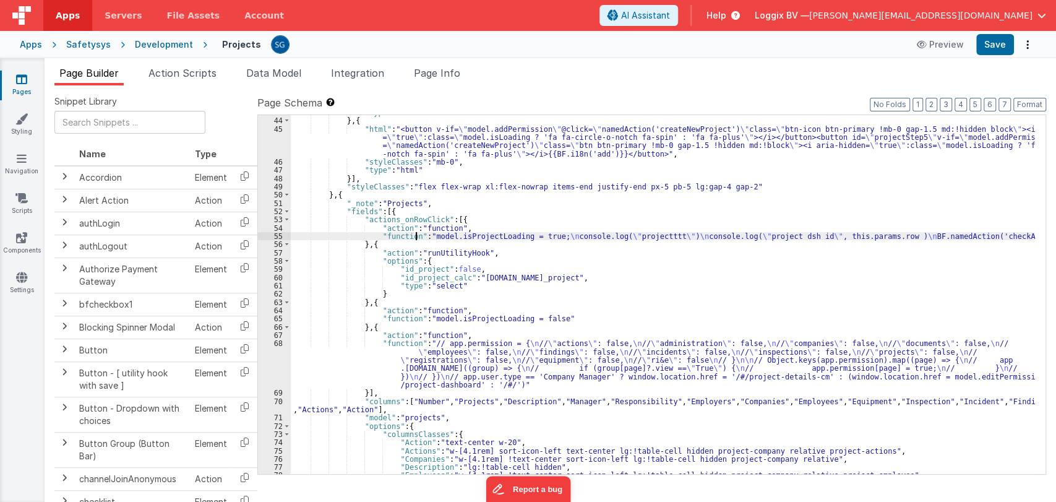
click at [414, 233] on div ""type" : "html" } , { "html" : "<button v-if= \" model.addPermission \" @click=…" at bounding box center [663, 296] width 744 height 376
click at [277, 233] on div "55" at bounding box center [274, 236] width 33 height 8
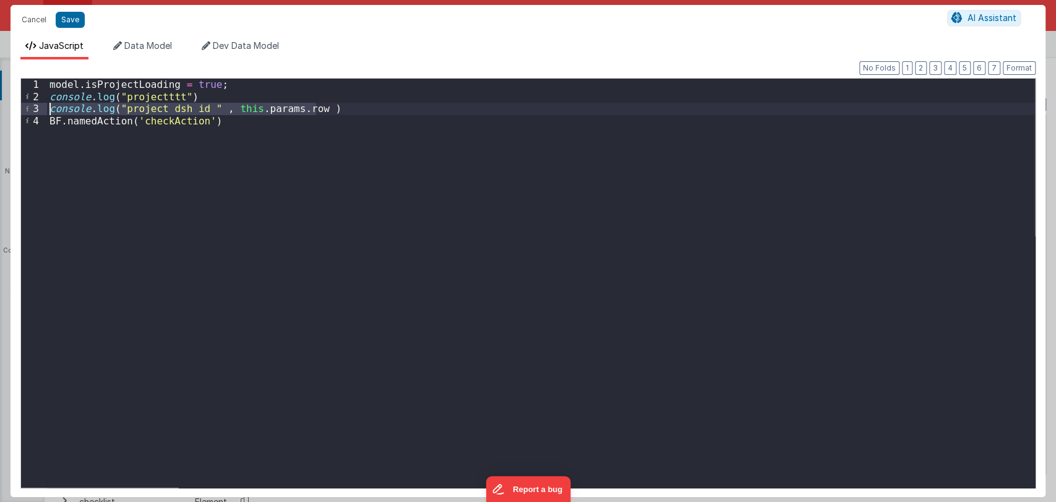
drag, startPoint x: 322, startPoint y: 112, endPoint x: 51, endPoint y: 110, distance: 270.4
click at [51, 110] on div "model . isProjectLoading = true ; console . log ( "projectttt" ) console . log …" at bounding box center [541, 295] width 988 height 433
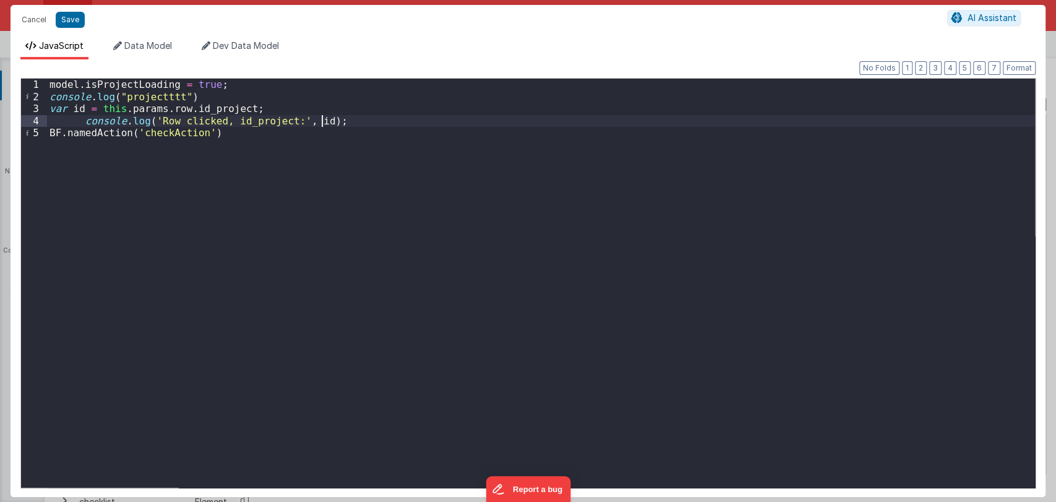
click at [69, 107] on div "model . isProjectLoading = true ; console . log ( "projectttt" ) var id = this …" at bounding box center [541, 295] width 988 height 433
click at [1016, 71] on button "Format" at bounding box center [1019, 68] width 33 height 14
click at [71, 17] on button "Save" at bounding box center [70, 20] width 29 height 16
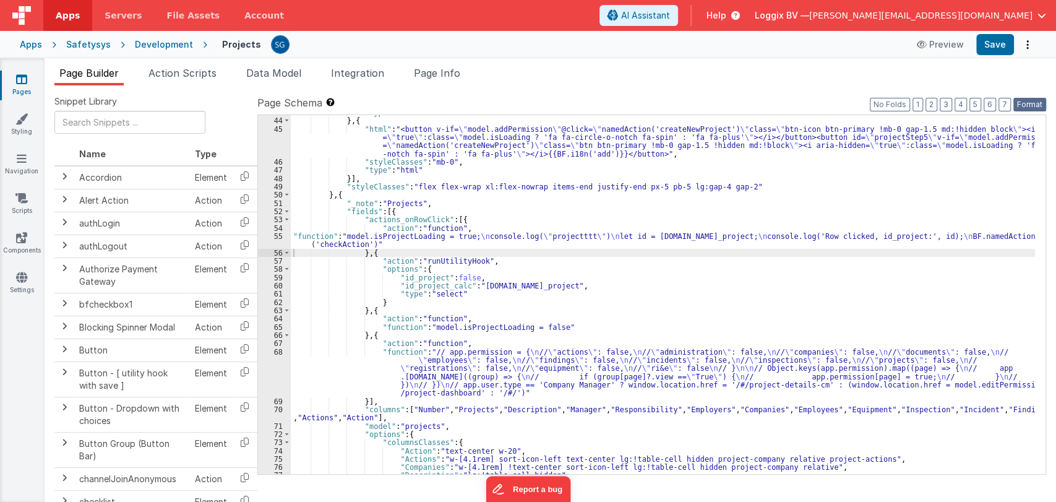
click at [1027, 100] on button "Format" at bounding box center [1030, 105] width 33 height 14
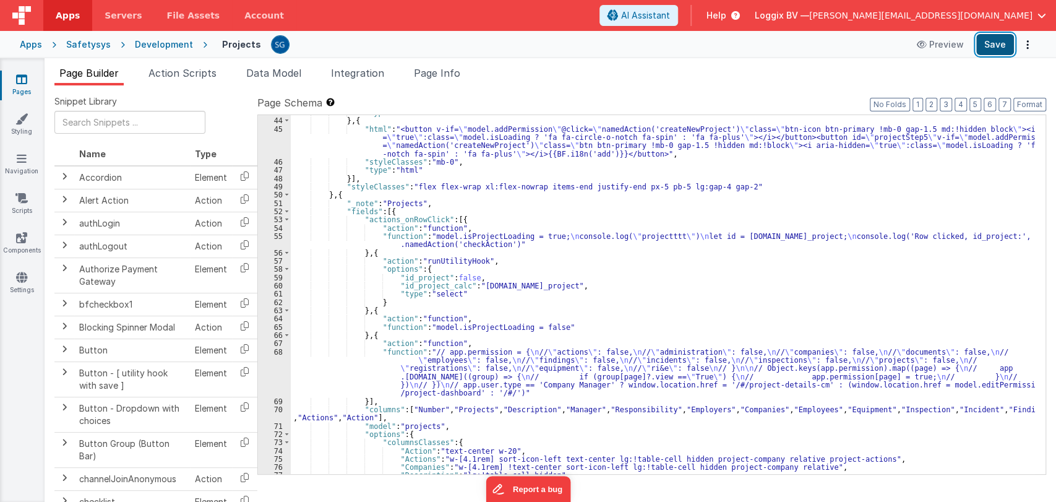
click at [989, 44] on button "Save" at bounding box center [995, 44] width 38 height 21
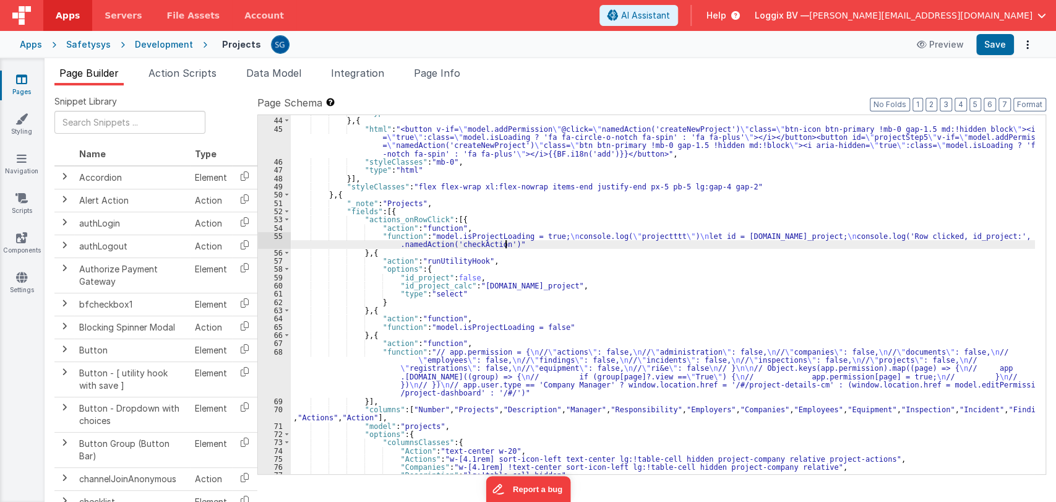
click at [539, 244] on div ""type" : "html" } , { "html" : "<button v-if= \" model.addPermission \" @click=…" at bounding box center [663, 296] width 744 height 376
click at [277, 234] on div "55" at bounding box center [274, 240] width 33 height 17
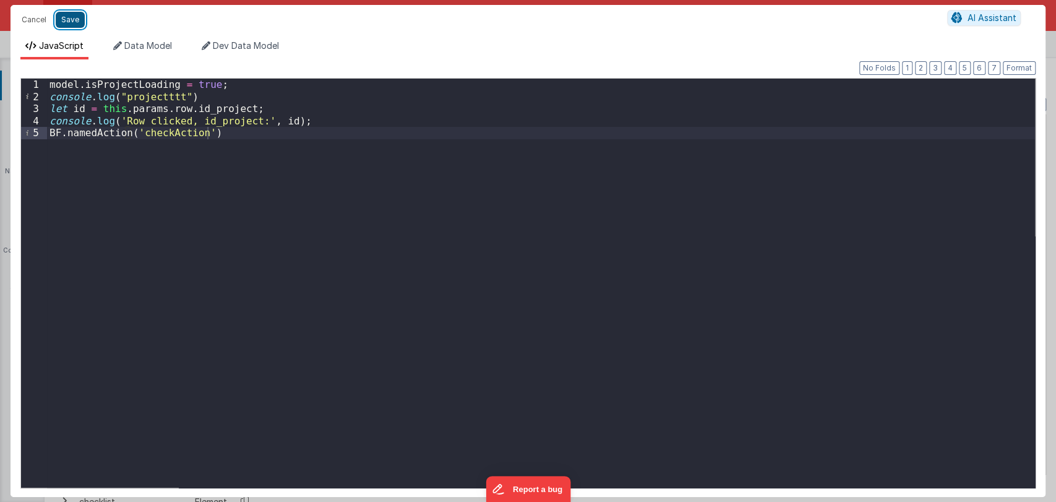
click at [69, 16] on button "Save" at bounding box center [70, 20] width 29 height 16
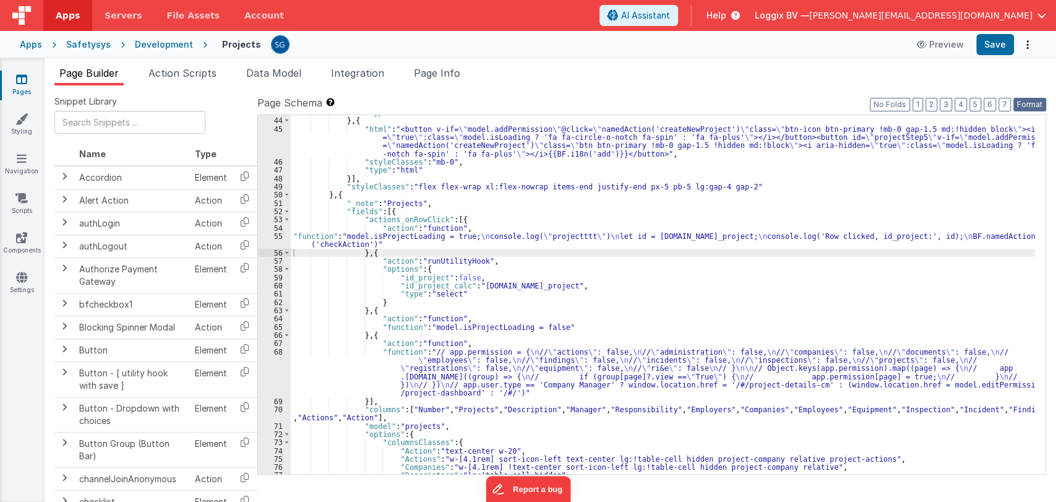
click at [1030, 106] on button "Format" at bounding box center [1030, 105] width 33 height 14
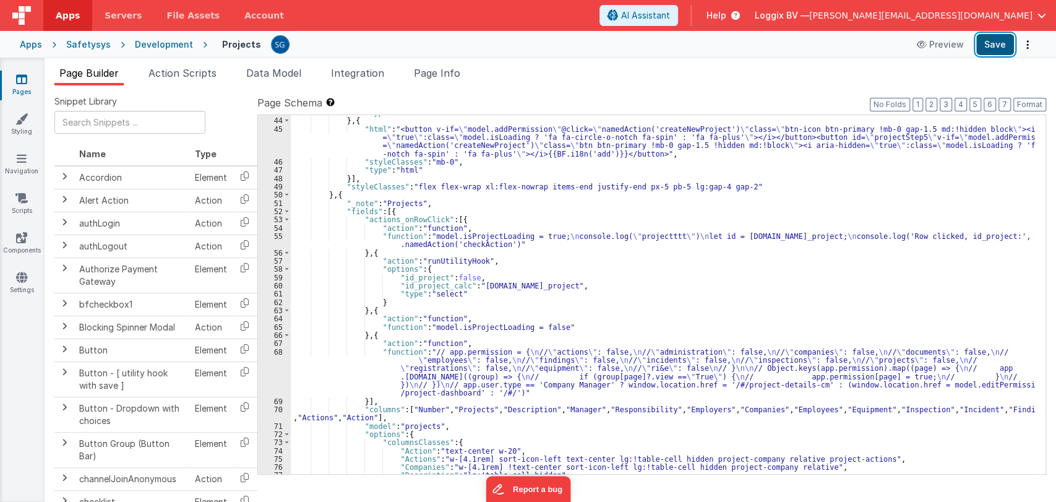
click at [992, 44] on button "Save" at bounding box center [995, 44] width 38 height 21
click at [480, 239] on div ""type" : "html" } , { "html" : "<button v-if= \" model.addPermission \" @click=…" at bounding box center [663, 296] width 744 height 376
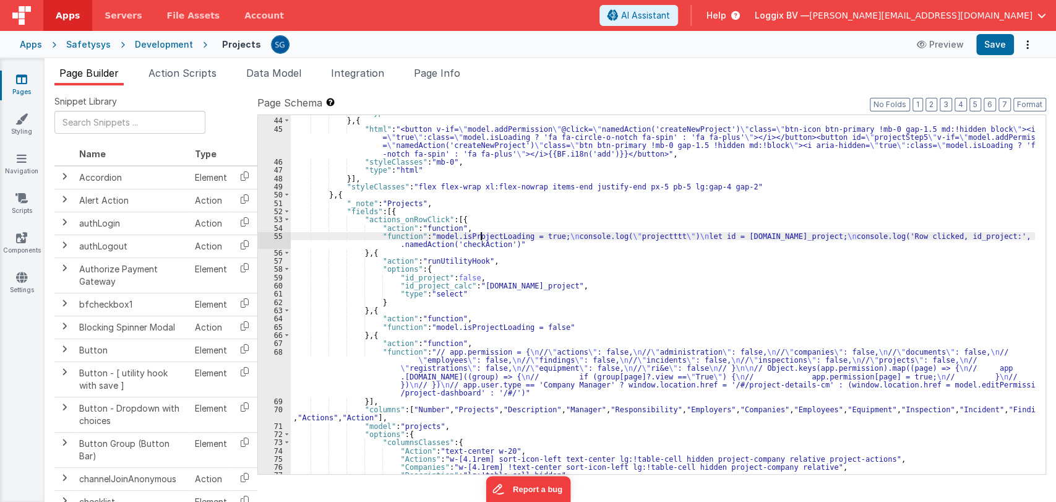
click at [280, 236] on div "55" at bounding box center [274, 240] width 33 height 17
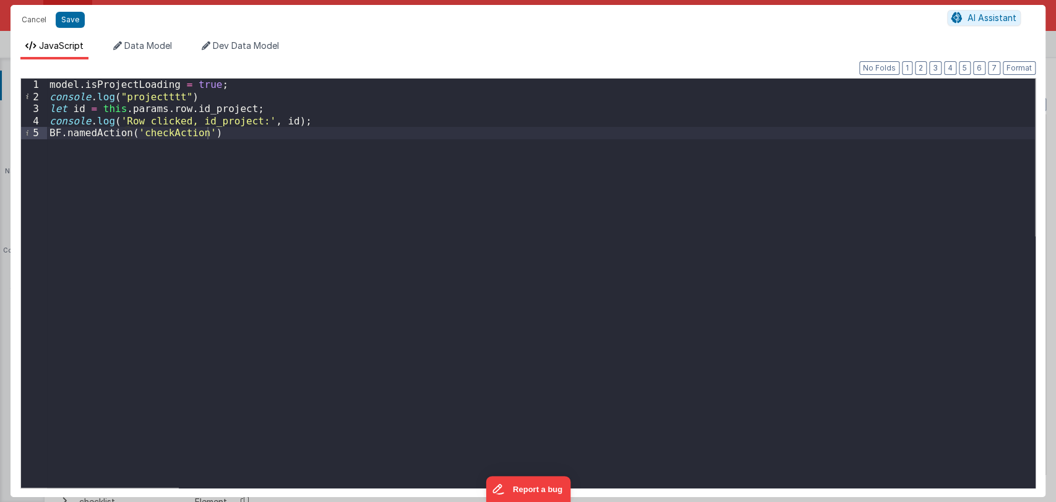
click at [156, 110] on div "model . isProjectLoading = true ; console . log ( "projectttt" ) let id = this …" at bounding box center [541, 295] width 988 height 433
click at [301, 118] on div "model . isProjectLoading = true ; console . log ( "projectttt" ) let id = this …" at bounding box center [541, 295] width 988 height 433
click at [302, 123] on div "model . isProjectLoading = true ; console . log ( "projectttt" ) let id = this …" at bounding box center [541, 283] width 988 height 409
click at [302, 123] on div "model . isProjectLoading = true ; console . log ( "projectttt" ) let id = this …" at bounding box center [541, 295] width 988 height 433
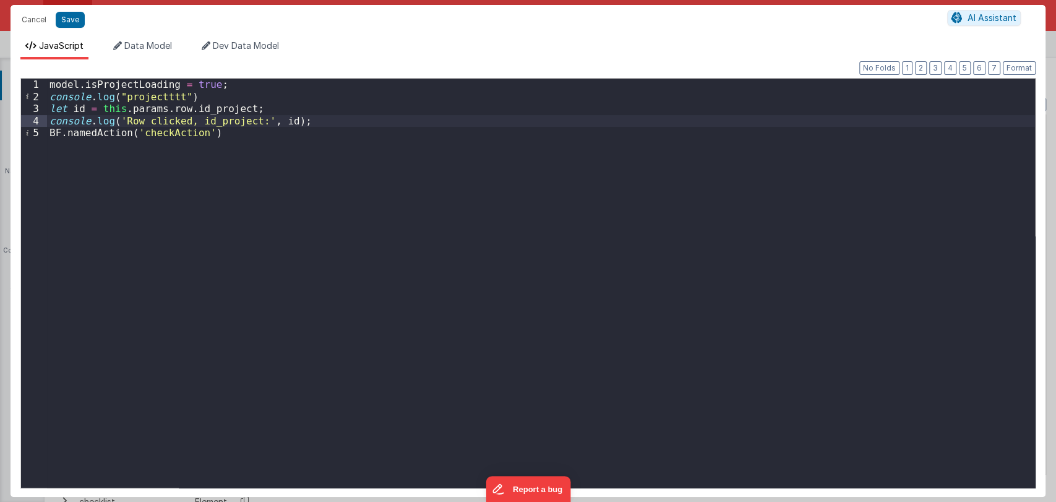
click at [294, 116] on div "model . isProjectLoading = true ; console . log ( "projectttt" ) let id = this …" at bounding box center [541, 295] width 988 height 433
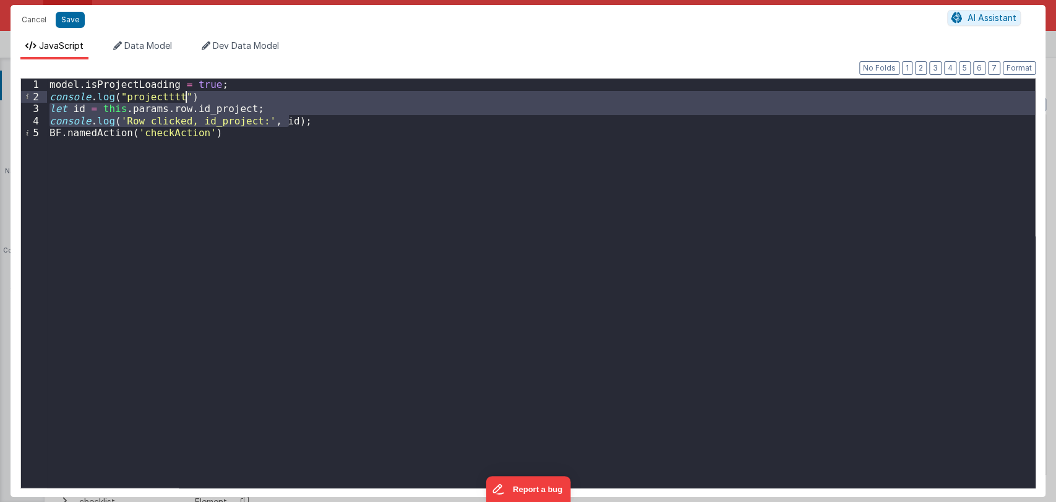
drag, startPoint x: 293, startPoint y: 123, endPoint x: 291, endPoint y: 95, distance: 27.3
click at [291, 95] on div "model . isProjectLoading = true ; console . log ( "projectttt" ) let id = this …" at bounding box center [541, 295] width 988 height 433
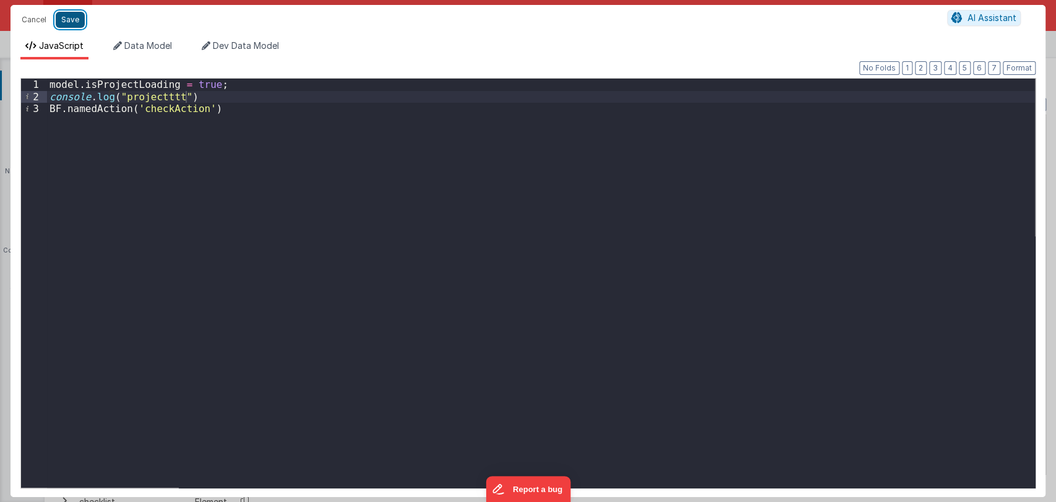
click at [64, 17] on button "Save" at bounding box center [70, 20] width 29 height 16
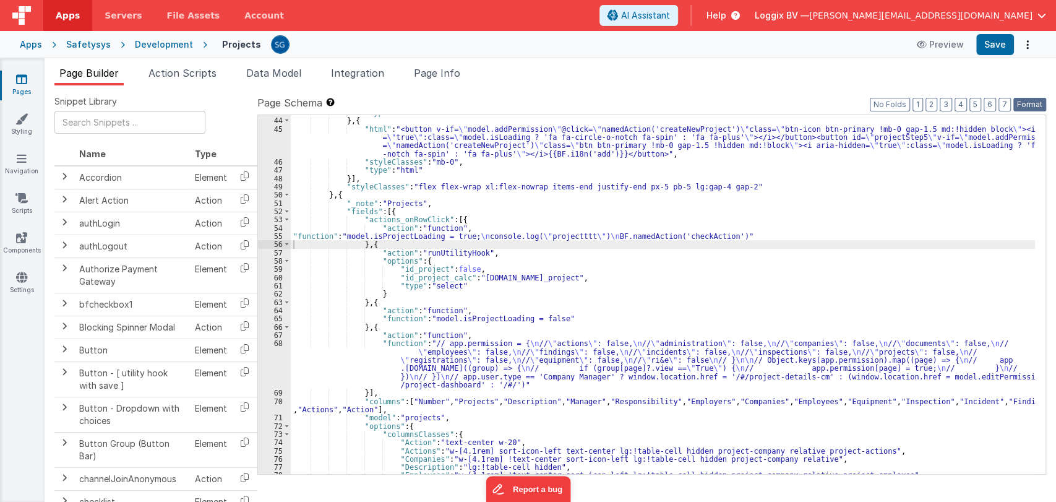
click at [1036, 103] on button "Format" at bounding box center [1030, 105] width 33 height 14
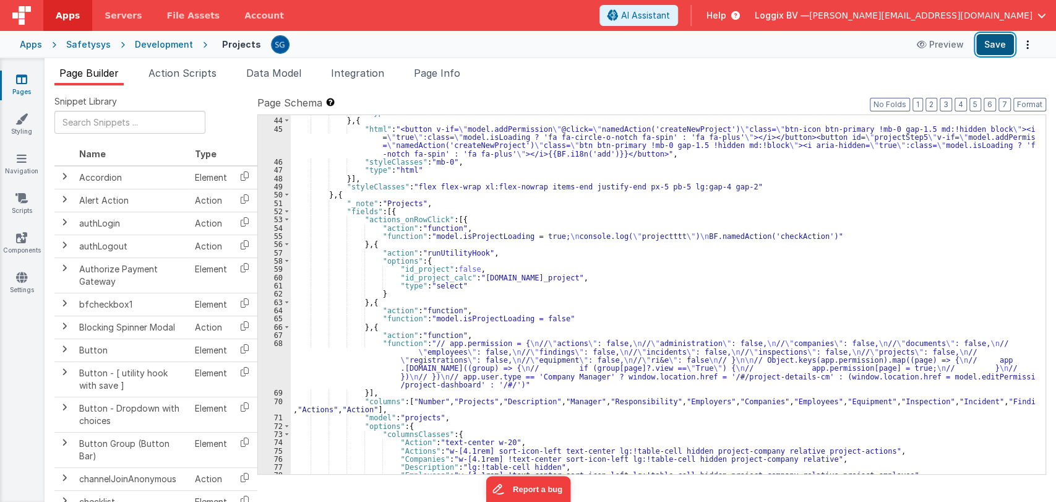
click at [1000, 45] on button "Save" at bounding box center [995, 44] width 38 height 21
click at [415, 217] on div ""type" : "html" } , { "html" : "<button v-if= \" model.addPermission \" @click=…" at bounding box center [663, 296] width 744 height 376
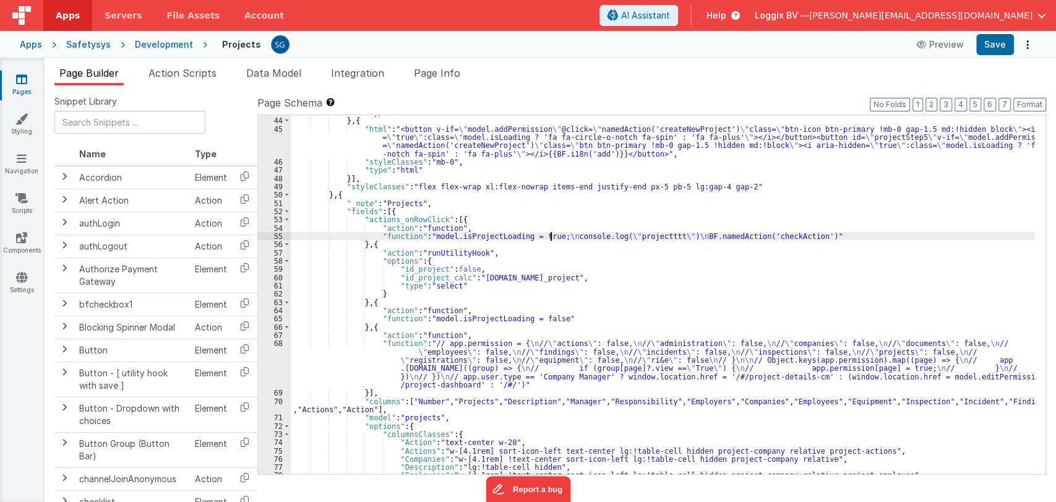
click at [550, 236] on div ""type" : "html" } , { "html" : "<button v-if= \" model.addPermission \" @click=…" at bounding box center [663, 296] width 744 height 376
click at [281, 235] on div "55" at bounding box center [274, 236] width 33 height 8
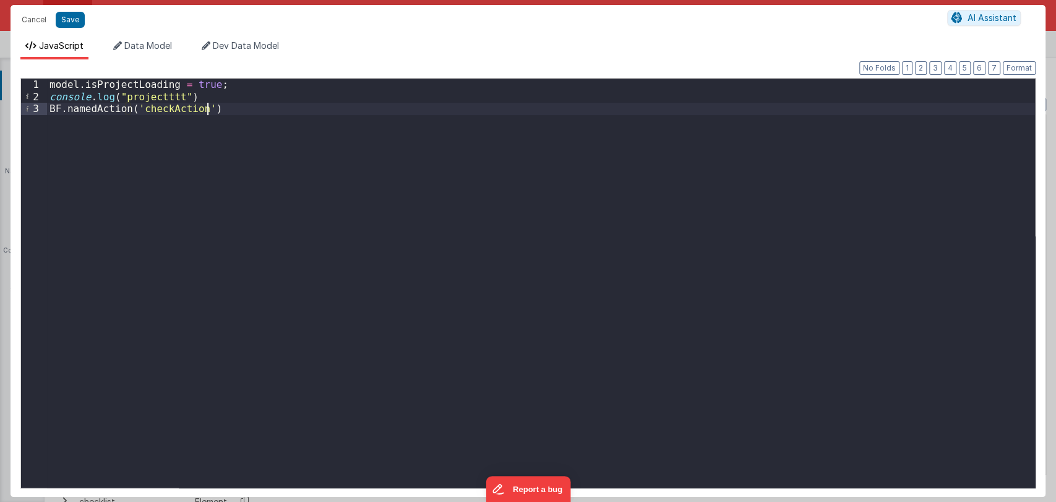
click at [216, 108] on div "model . isProjectLoading = true ; console . log ( "projectttt" ) BF . namedActi…" at bounding box center [541, 295] width 988 height 433
click at [69, 19] on button "Save" at bounding box center [70, 20] width 29 height 16
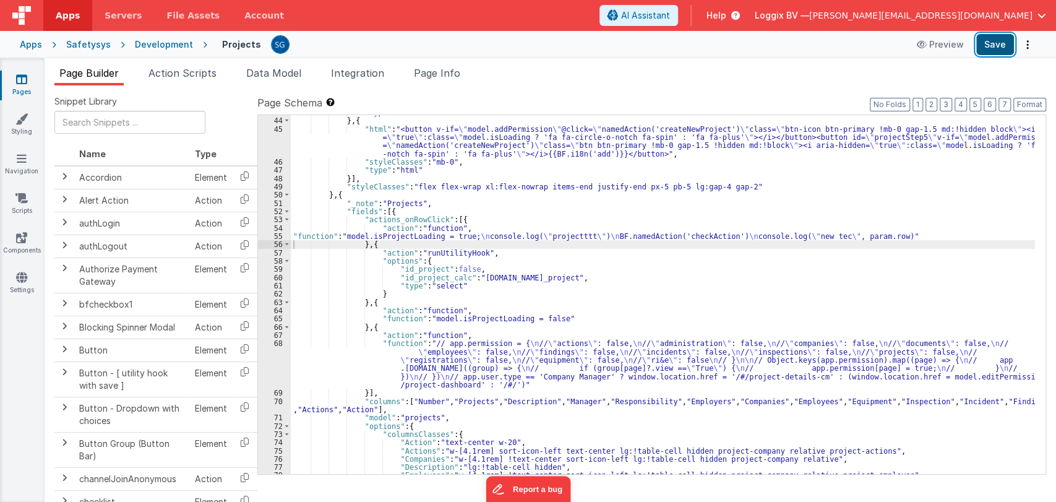
click at [1005, 48] on button "Save" at bounding box center [995, 44] width 38 height 21
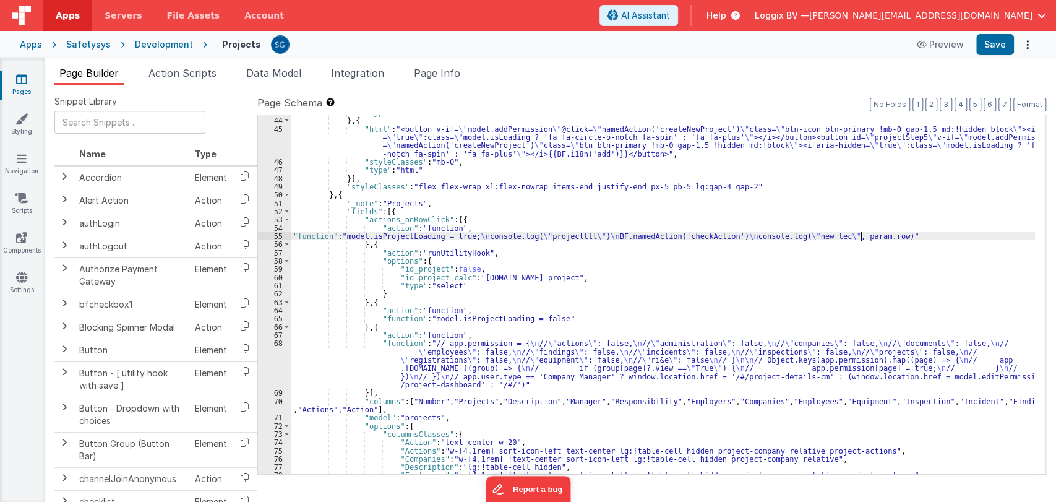
click at [859, 237] on div ""type" : "html" } , { "html" : "<button v-if= \" model.addPermission \" @click=…" at bounding box center [663, 296] width 744 height 376
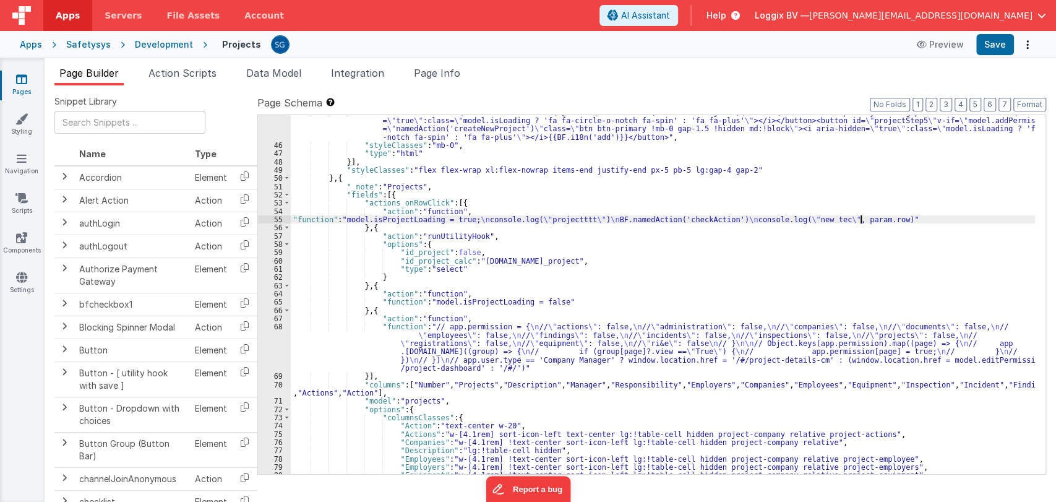
scroll to position [420, 0]
click at [631, 256] on div ""html" : "<button v-if= \" model.addPermission \" @click= \" namedAction('creat…" at bounding box center [663, 308] width 744 height 400
click at [609, 259] on div ""html" : "<button v-if= \" model.addPermission \" @click= \" namedAction('creat…" at bounding box center [663, 308] width 744 height 400
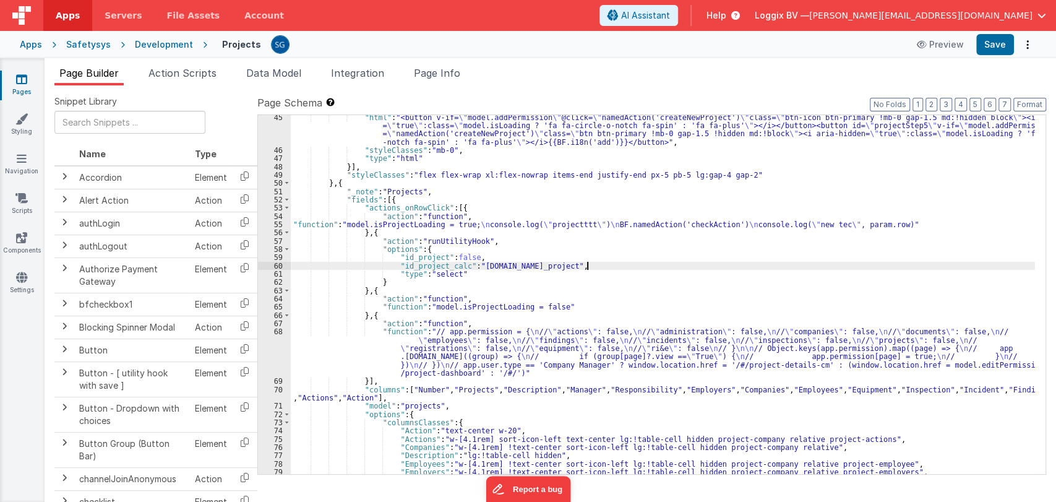
scroll to position [414, 0]
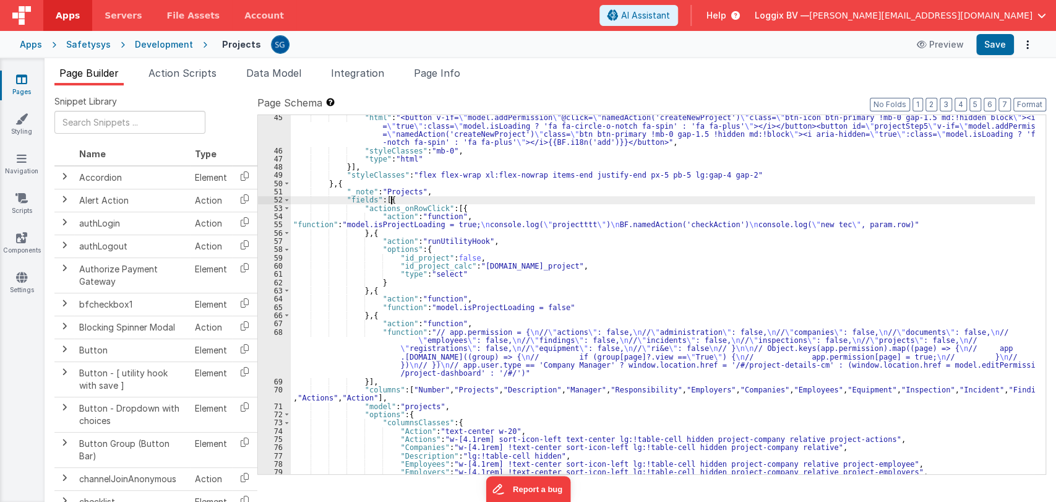
click at [410, 201] on div ""html" : "<button v-if= \" model.addPermission \" @click= \" namedAction('creat…" at bounding box center [663, 313] width 744 height 400
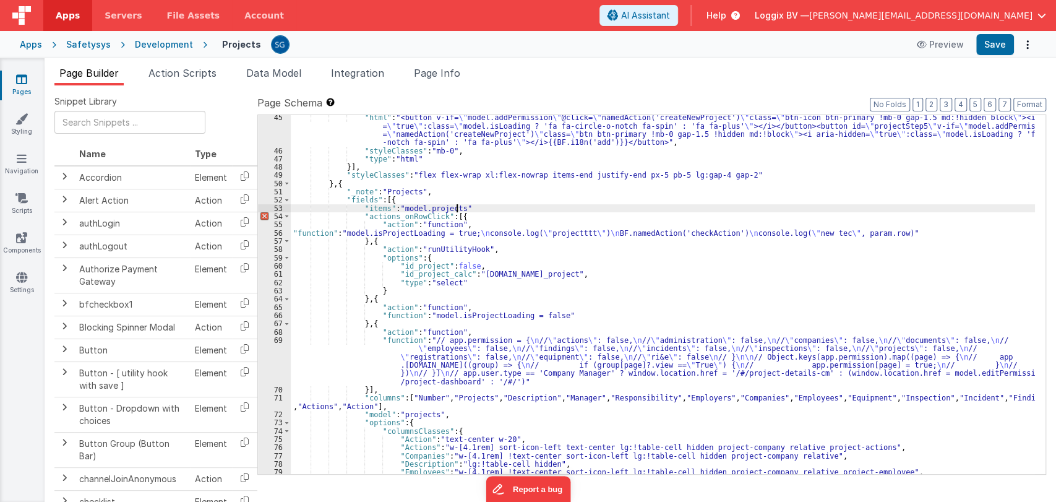
click at [488, 207] on div ""html" : "<button v-if= \" model.addPermission \" @click= \" namedAction('creat…" at bounding box center [663, 313] width 744 height 400
click at [998, 51] on button "Save" at bounding box center [995, 44] width 38 height 21
click at [844, 233] on div ""html" : "<button v-if= \" model.addPermission \" @click= \" namedAction('creat…" at bounding box center [663, 313] width 744 height 400
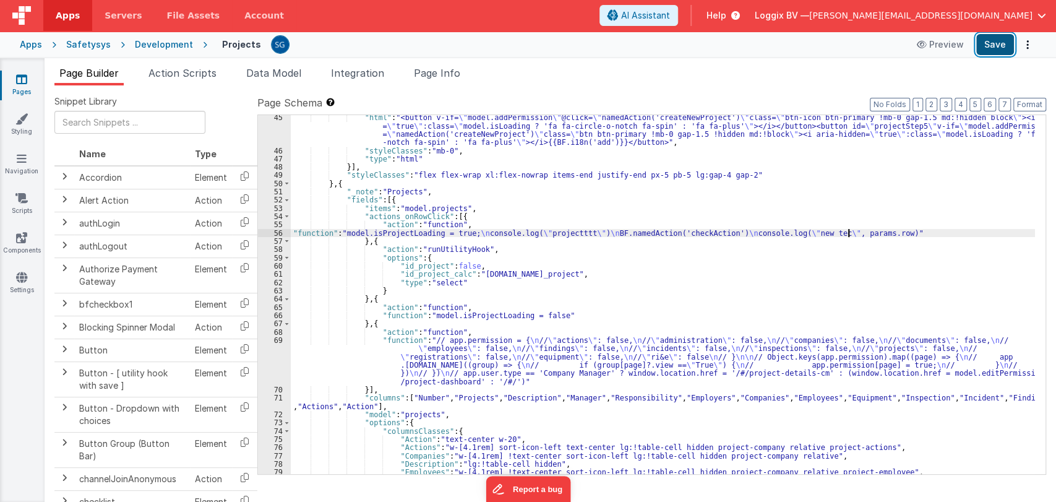
click at [1006, 45] on button "Save" at bounding box center [995, 44] width 38 height 21
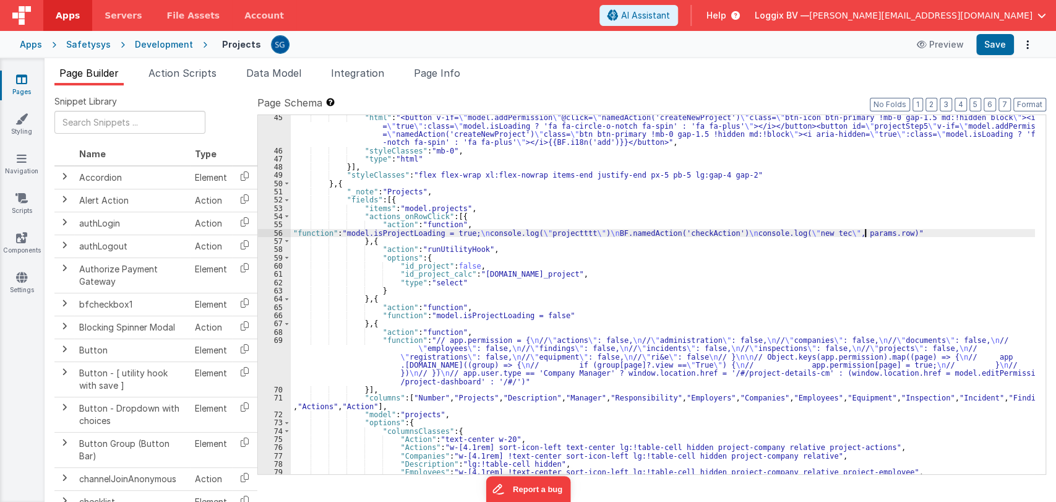
click at [866, 234] on div ""html" : "<button v-if= \" model.addPermission \" @click= \" namedAction('creat…" at bounding box center [663, 313] width 744 height 400
click at [988, 38] on button "Save" at bounding box center [995, 44] width 38 height 21
click at [351, 233] on div ""html" : "<button v-if= \" model.addPermission \" @click= \" namedAction('creat…" at bounding box center [663, 313] width 744 height 400
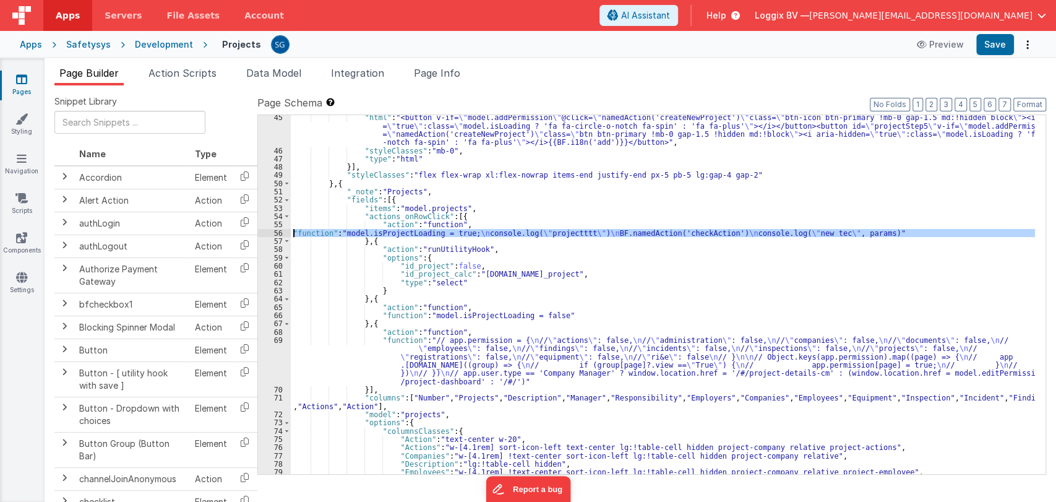
click at [282, 231] on div "56" at bounding box center [274, 233] width 33 height 8
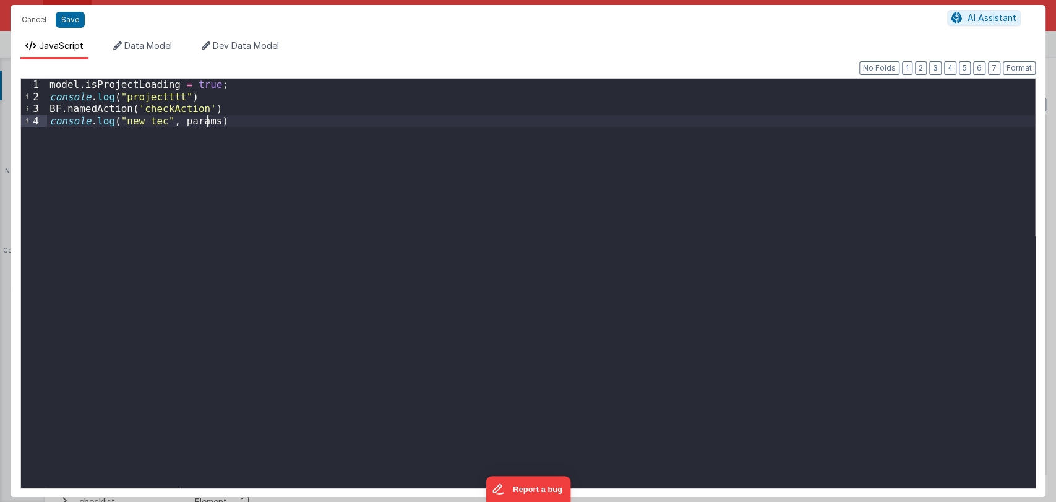
click at [207, 121] on div "model . isProjectLoading = true ; console . log ( "projectttt" ) BF . namedActi…" at bounding box center [541, 295] width 988 height 433
click at [38, 17] on button "Cancel" at bounding box center [33, 19] width 37 height 17
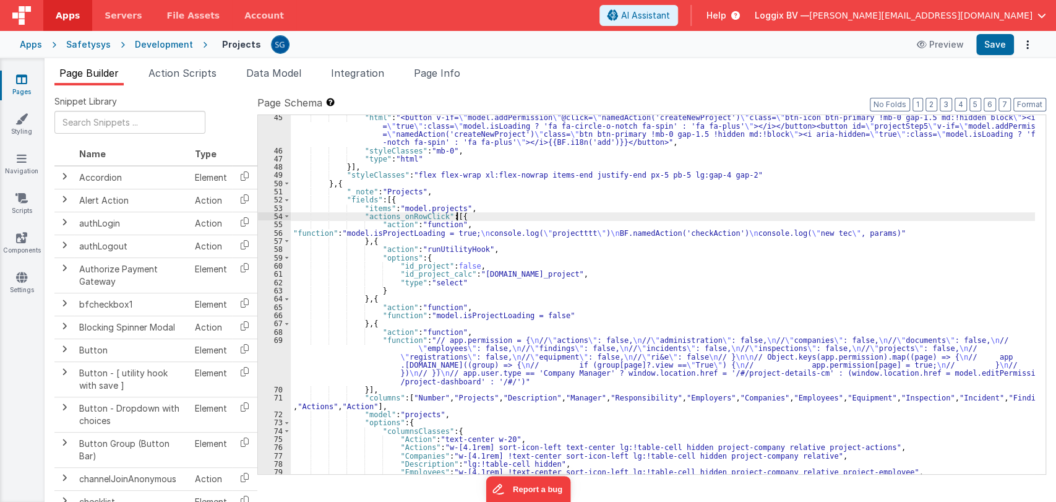
click at [474, 215] on div ""html" : "<button v-if= \" model.addPermission \" @click= \" namedAction('creat…" at bounding box center [663, 313] width 744 height 400
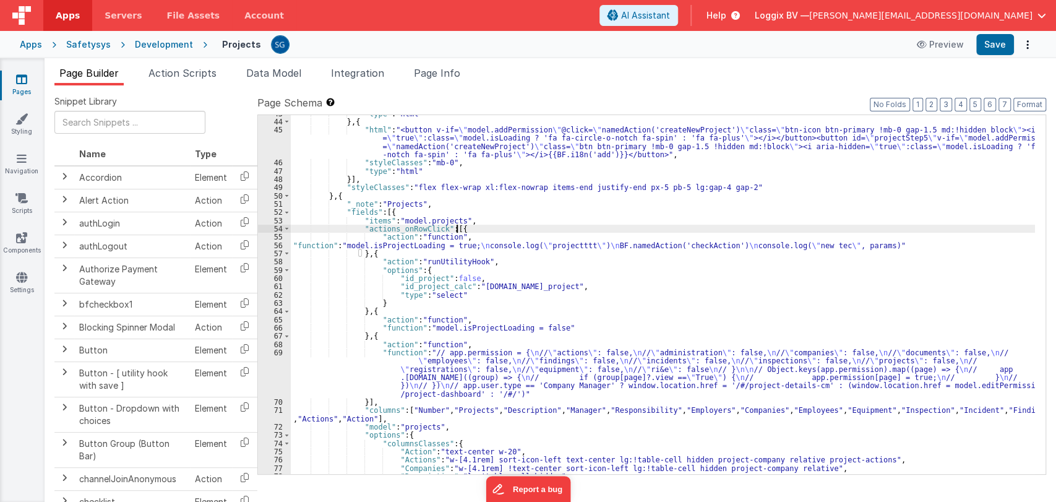
scroll to position [401, 0]
click at [823, 245] on div ""type" : "html" } , { "html" : "<button v-if= \" model.addPermission \" @click=…" at bounding box center [663, 298] width 744 height 376
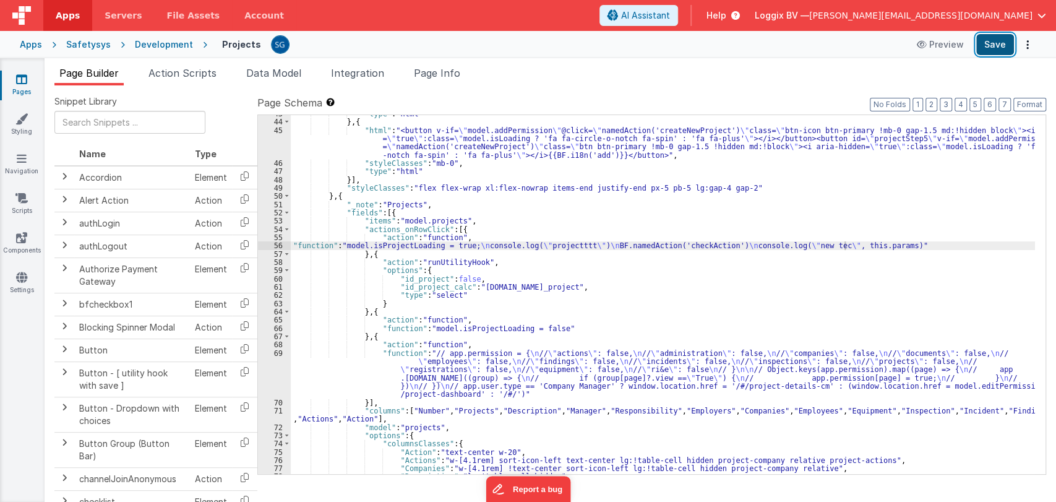
click at [994, 49] on button "Save" at bounding box center [995, 44] width 38 height 21
click at [181, 71] on span "Action Scripts" at bounding box center [182, 73] width 68 height 12
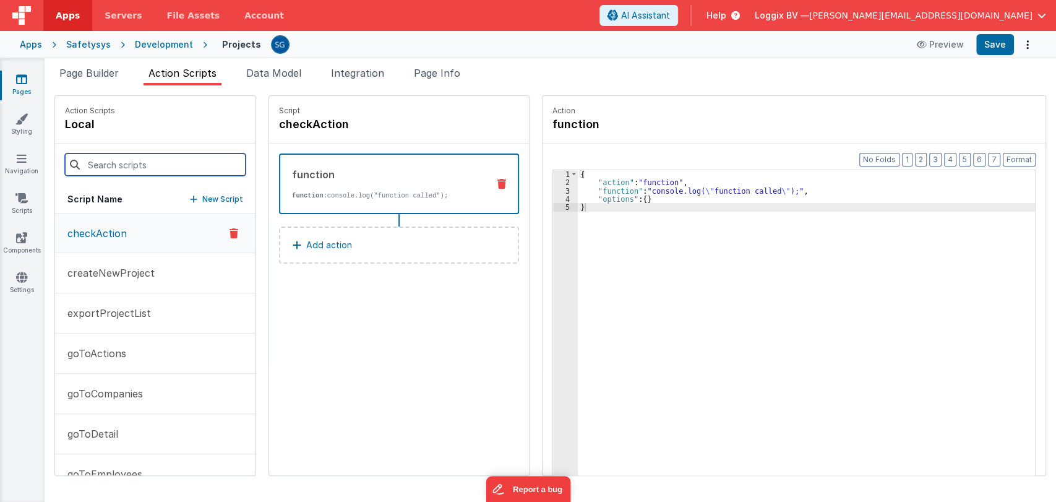
click at [139, 160] on input at bounding box center [155, 164] width 181 height 22
type input "checkA"
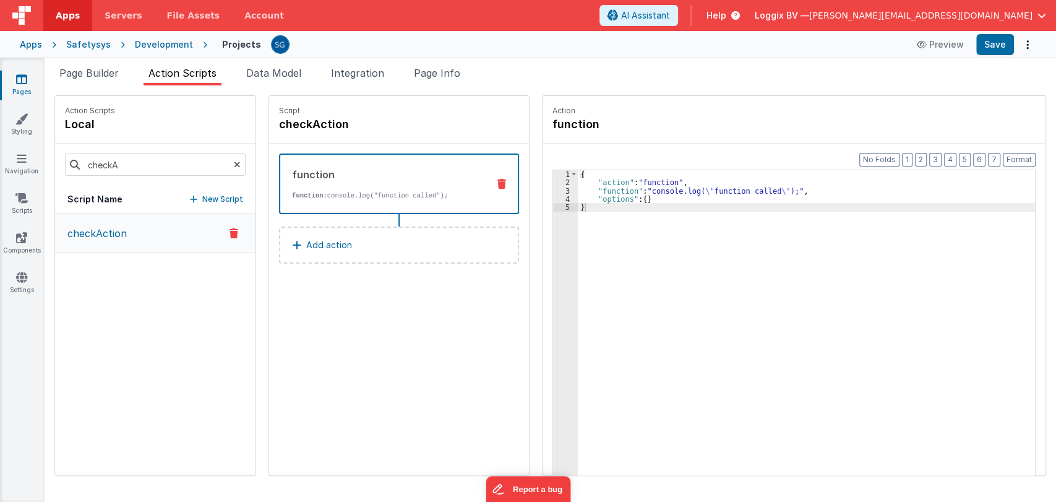
click at [114, 236] on p "checkAction" at bounding box center [93, 233] width 67 height 15
click at [104, 71] on span "Page Builder" at bounding box center [88, 73] width 59 height 12
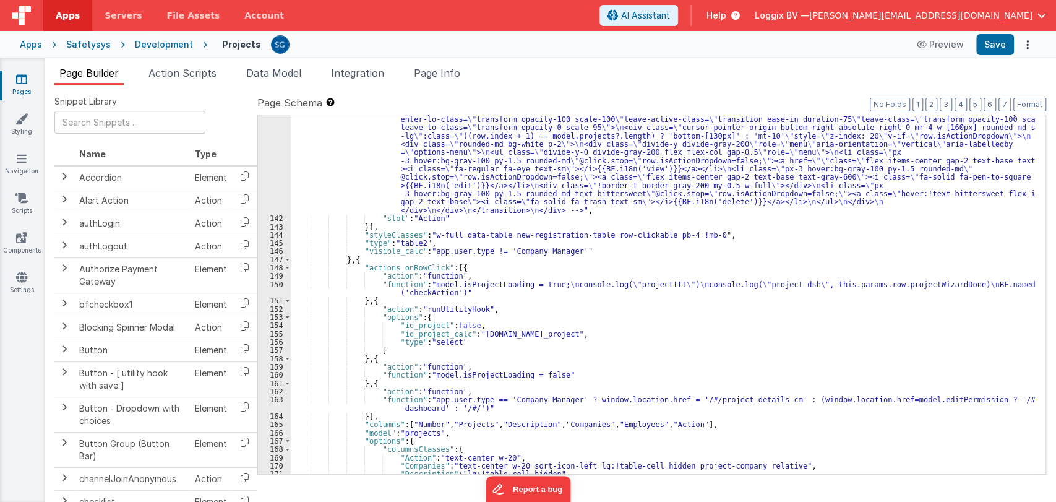
scroll to position [1627, 0]
click at [918, 278] on div ""html" : "<div id= \" projectStep13 \" class= \" flex items-center justify-cent…" at bounding box center [663, 318] width 744 height 524
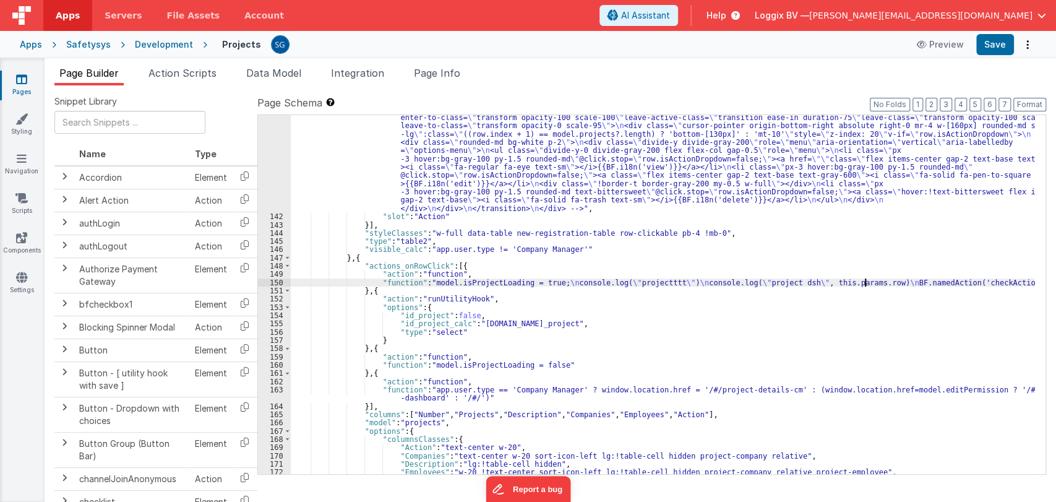
click at [667, 340] on div ""html" : "<div id= \" projectStep13 \" class= \" flex items-center justify-cent…" at bounding box center [663, 318] width 744 height 524
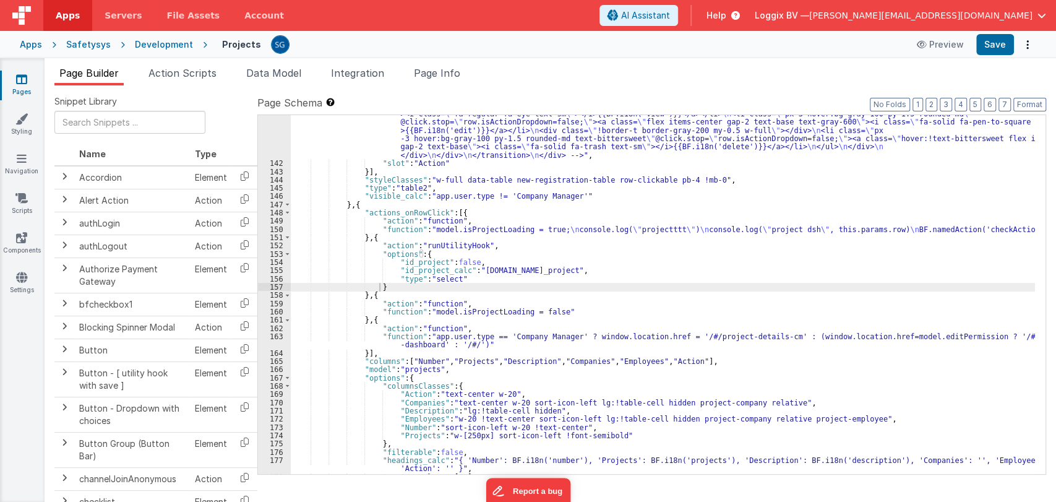
scroll to position [1680, 0]
click at [635, 227] on div ""html" : "<div id= \" projectStep13 \" class= \" flex items-center justify-cent…" at bounding box center [663, 264] width 744 height 524
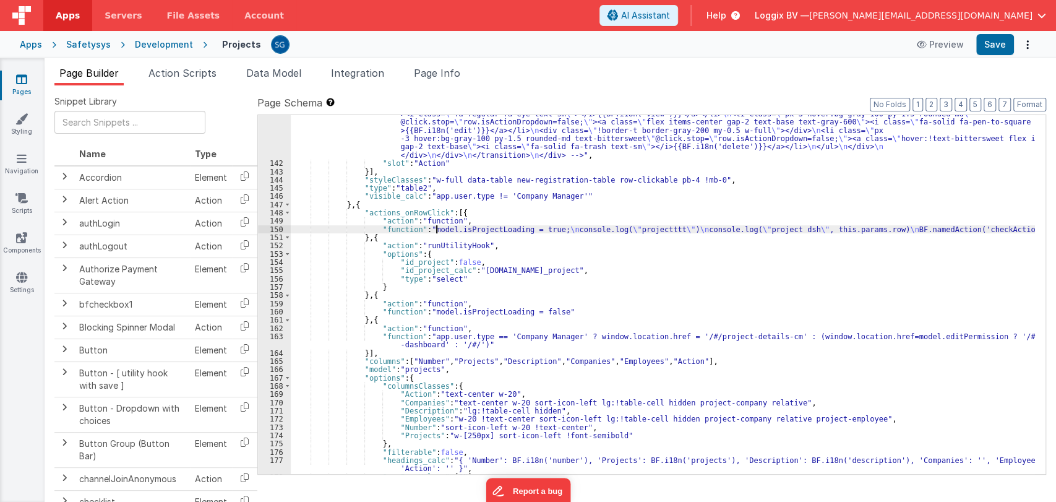
click at [436, 227] on div ""html" : "<div id= \" projectStep13 \" class= \" flex items-center justify-cent…" at bounding box center [663, 264] width 744 height 524
click at [497, 229] on div ""html" : "<div id= \" projectStep13 \" class= \" flex items-center justify-cent…" at bounding box center [663, 264] width 744 height 524
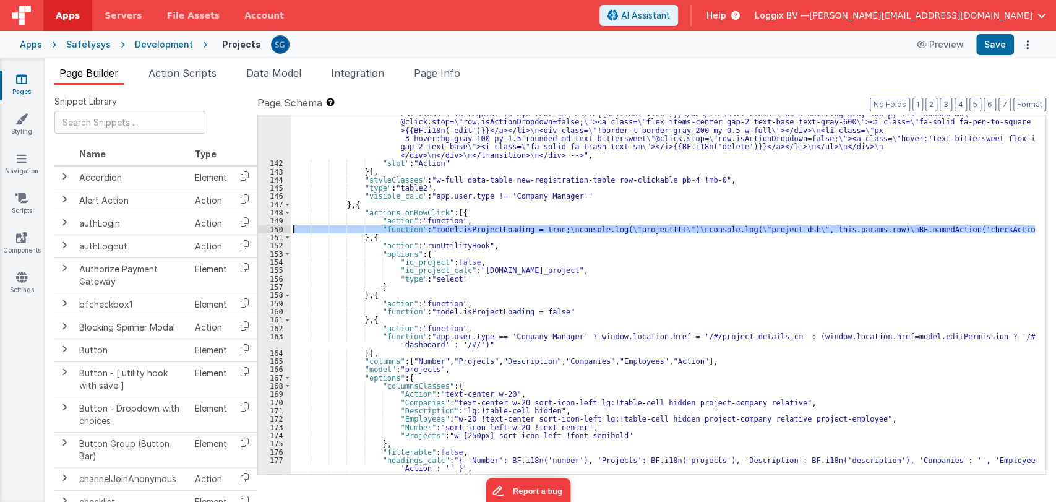
click at [277, 228] on div "150" at bounding box center [274, 229] width 33 height 8
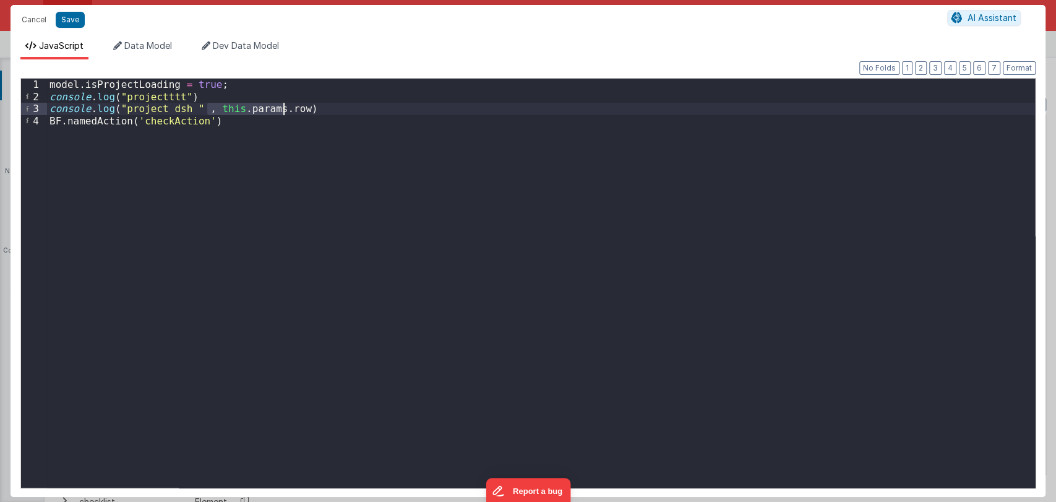
drag, startPoint x: 208, startPoint y: 109, endPoint x: 283, endPoint y: 109, distance: 74.9
click at [283, 109] on div "model . isProjectLoading = true ; console . log ( "projectttt" ) console . log …" at bounding box center [541, 295] width 988 height 433
click at [27, 21] on button "Cancel" at bounding box center [33, 19] width 37 height 17
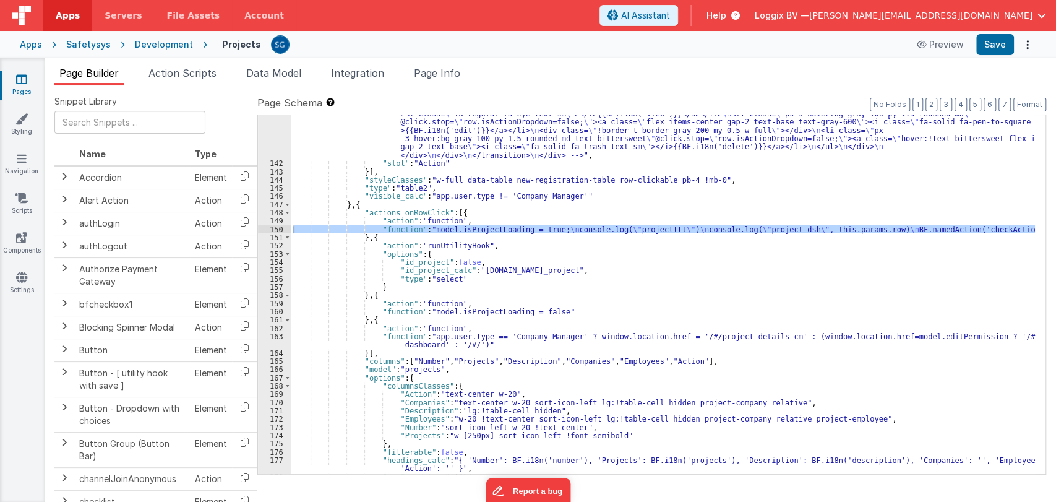
click at [609, 269] on div ""html" : "<div id= \" projectStep13 \" class= \" flex items-center justify-cent…" at bounding box center [663, 264] width 744 height 524
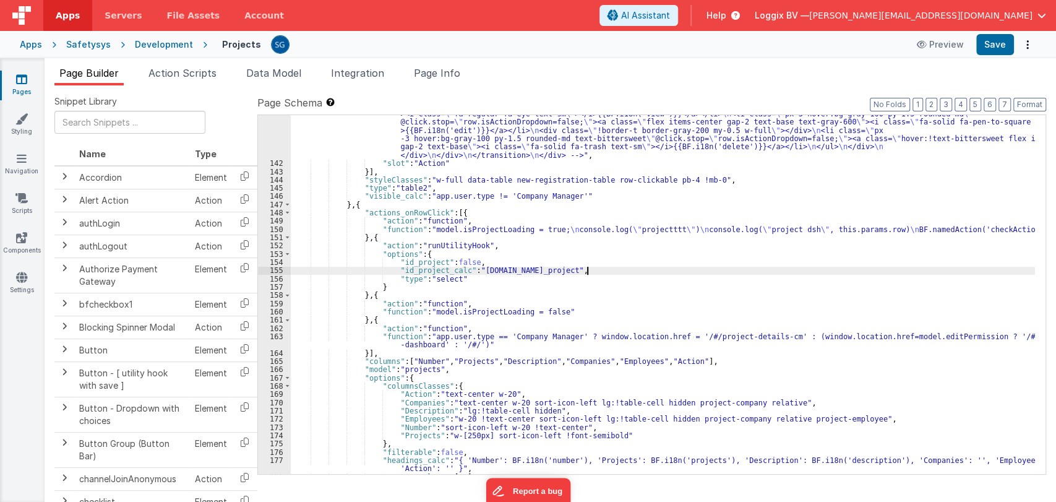
click at [398, 216] on div ""html" : "<div id= \" projectStep13 \" class= \" flex items-center justify-cent…" at bounding box center [663, 264] width 744 height 524
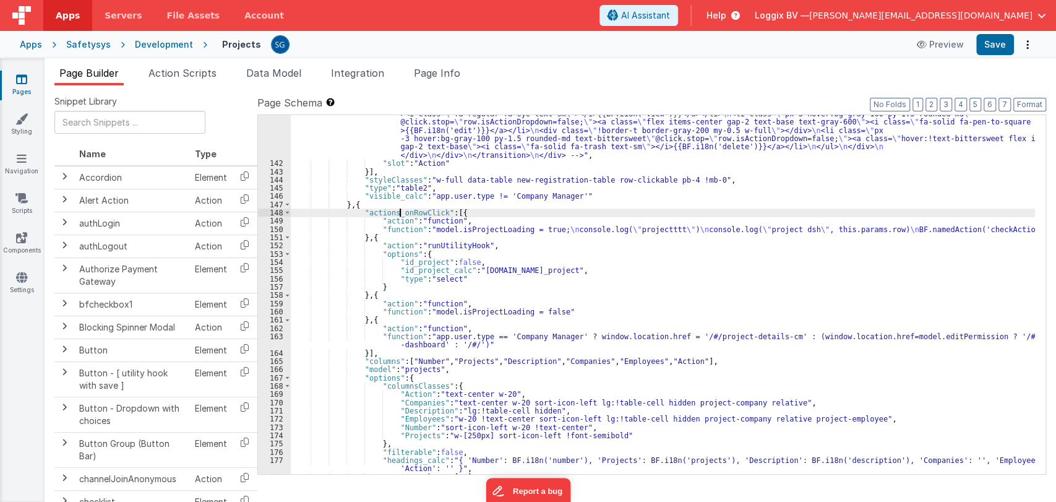
click at [398, 216] on div ""html" : "<div id= \" projectStep13 \" class= \" flex items-center justify-cent…" at bounding box center [663, 264] width 744 height 524
click at [411, 214] on div ""html" : "<div id= \" projectStep13 \" class= \" flex items-center justify-cent…" at bounding box center [663, 264] width 744 height 524
click at [989, 126] on span at bounding box center [990, 125] width 15 height 15
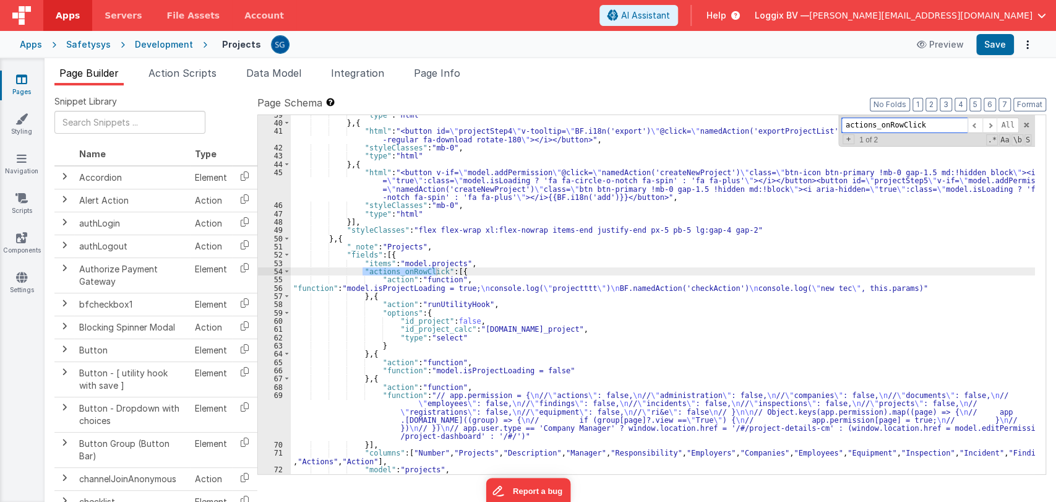
scroll to position [359, 0]
click at [284, 271] on span at bounding box center [286, 271] width 7 height 8
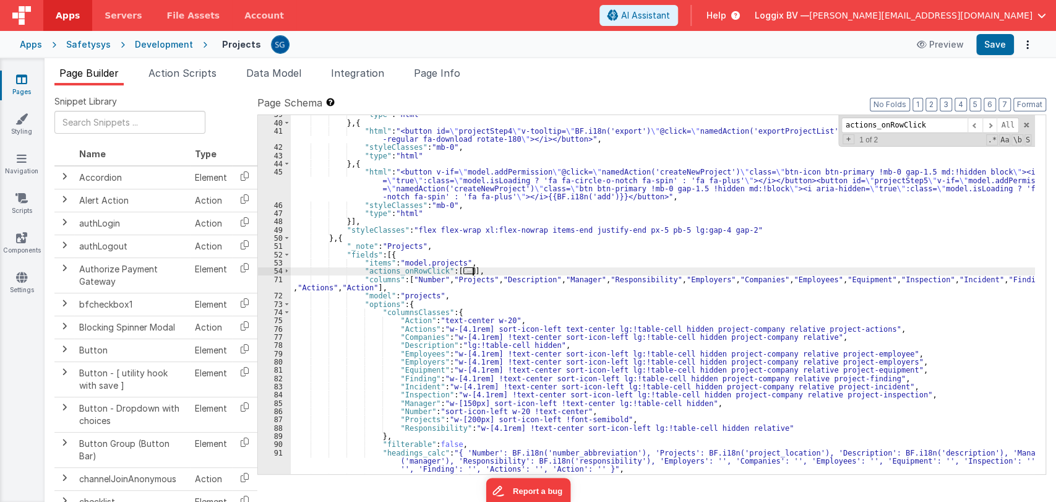
click at [484, 273] on div ""type" : "html" } , { "html" : "<button id= \" projectStep4 \" v-tooltip= \" BF…" at bounding box center [663, 298] width 744 height 376
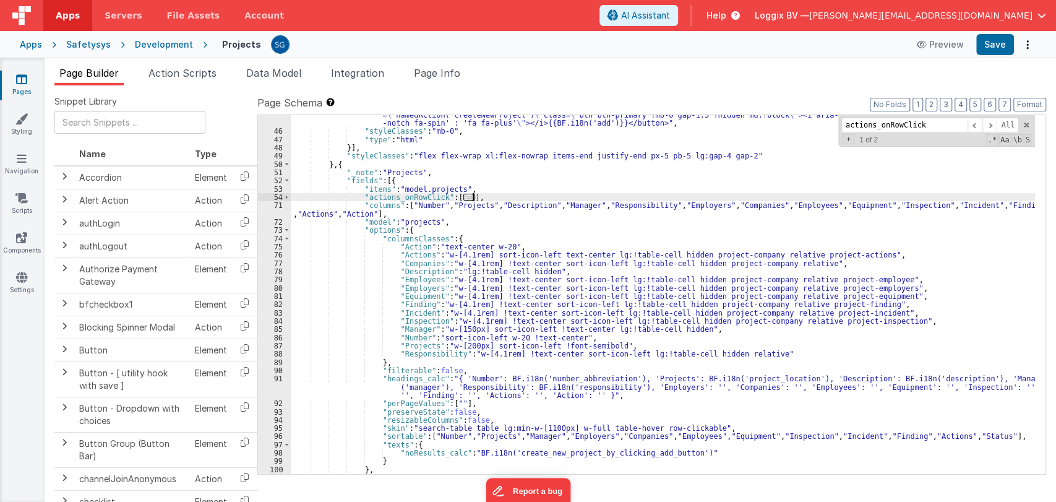
scroll to position [433, 0]
click at [463, 196] on span "..." at bounding box center [469, 197] width 12 height 7
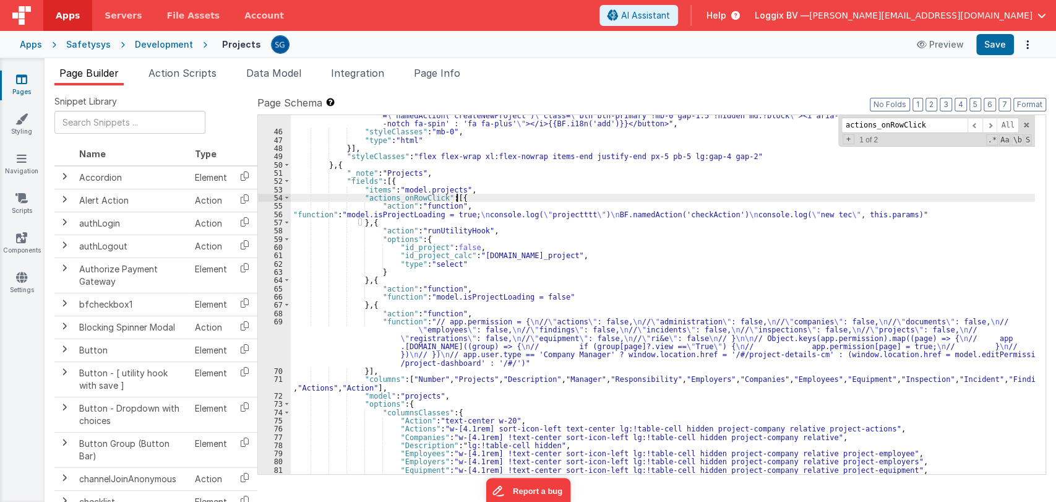
click at [475, 198] on div ""html" : "<button v-if= \" model.addPermission \" @click= \" namedAction('creat…" at bounding box center [663, 295] width 744 height 400
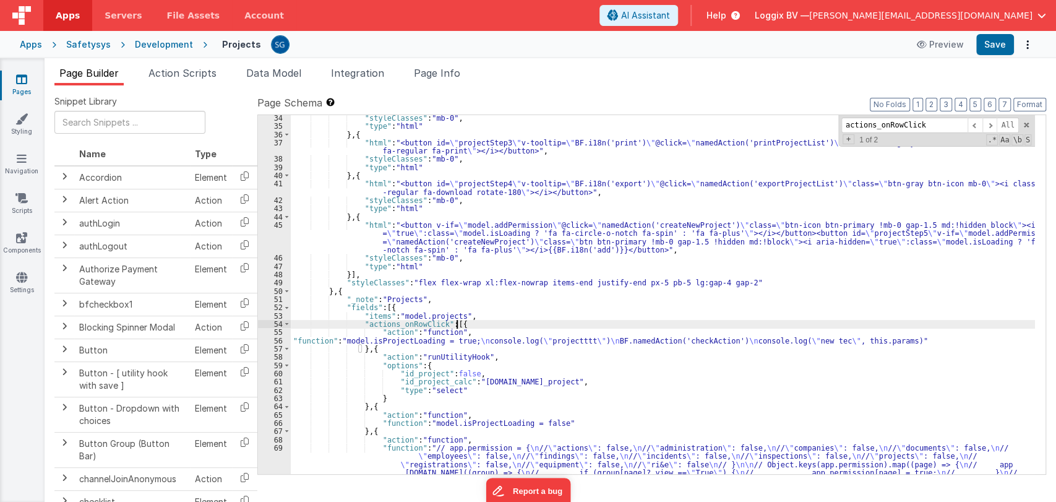
scroll to position [306, 0]
click at [868, 339] on div ""styleClasses" : "mb-0" , "type" : "html" } , { "html" : "<button id= \" projec…" at bounding box center [663, 322] width 744 height 416
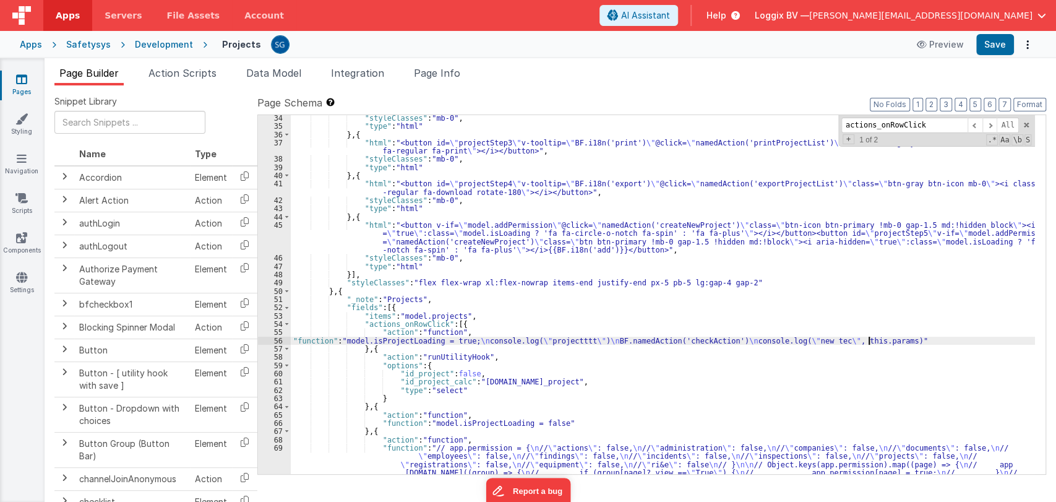
click at [277, 338] on div "56" at bounding box center [274, 341] width 33 height 8
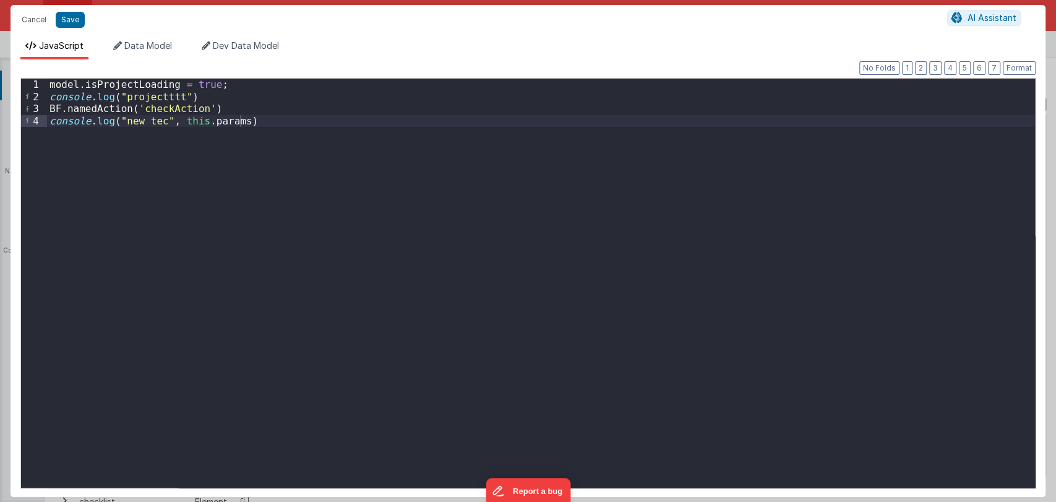
click at [233, 122] on div "model . isProjectLoading = true ; console . log ( "projectttt" ) BF . namedActi…" at bounding box center [541, 295] width 988 height 433
click at [27, 19] on button "Cancel" at bounding box center [33, 19] width 37 height 17
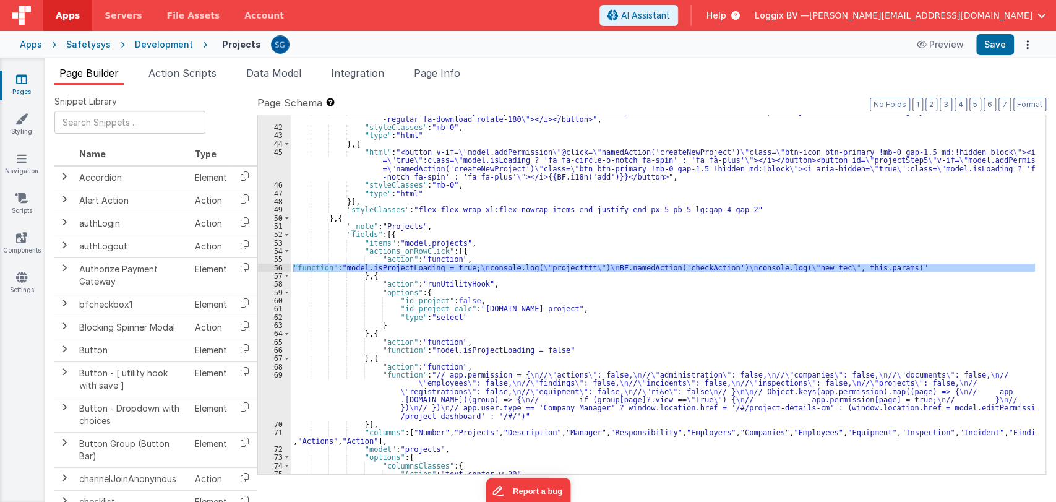
scroll to position [379, 0]
click at [498, 283] on div ""html" : "<button id= \" projectStep4 \" v-tooltip= \" BF.i18n('export') \" @cl…" at bounding box center [663, 299] width 744 height 384
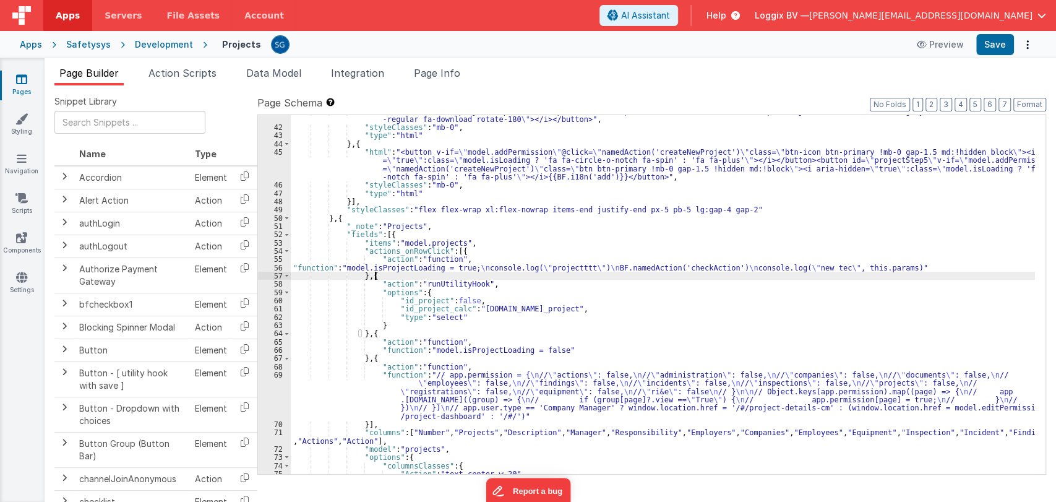
click at [395, 272] on div ""html" : "<button id= \" projectStep4 \" v-tooltip= \" BF.i18n('export') \" @cl…" at bounding box center [663, 299] width 744 height 384
click at [405, 269] on div ""html" : "<button id= \" projectStep4 \" v-tooltip= \" BF.i18n('export') \" @cl…" at bounding box center [663, 299] width 744 height 384
click at [886, 267] on div ""html" : "<button id= \" projectStep4 \" v-tooltip= \" BF.i18n('export') \" @cl…" at bounding box center [663, 299] width 744 height 384
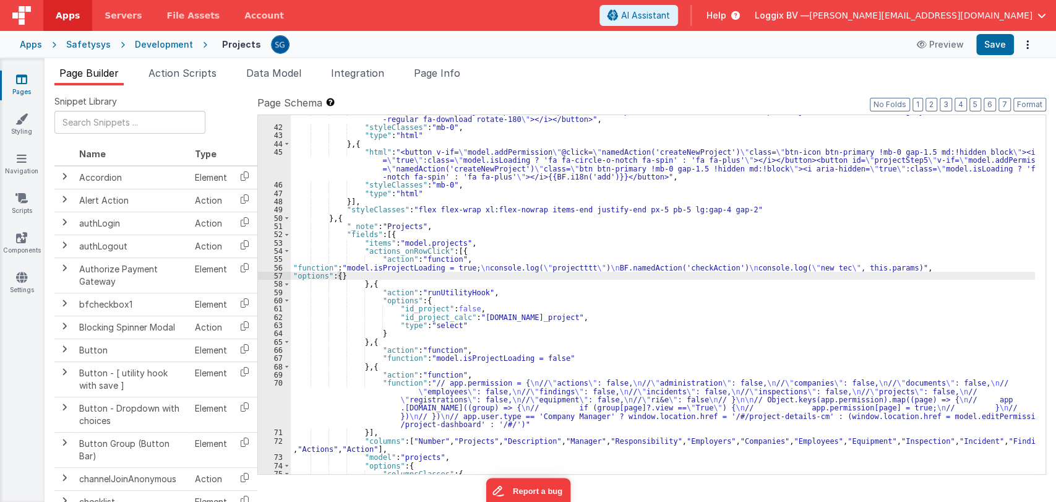
click at [342, 275] on div ""html" : "<button id= \" projectStep4 \" v-tooltip= \" BF.i18n('export') \" @cl…" at bounding box center [663, 299] width 744 height 384
click at [349, 273] on div ""html" : "<button id= \" projectStep4 \" v-tooltip= \" BF.i18n('export') \" @cl…" at bounding box center [663, 299] width 744 height 384
click at [384, 273] on div ""html" : "<button id= \" projectStep4 \" v-tooltip= \" BF.i18n('export') \" @cl…" at bounding box center [663, 299] width 744 height 384
click at [398, 275] on div ""html" : "<button id= \" projectStep4 \" v-tooltip= \" BF.i18n('export') \" @cl…" at bounding box center [663, 299] width 744 height 384
click at [498, 273] on div ""html" : "<button id= \" projectStep4 \" v-tooltip= \" BF.i18n('export') \" @cl…" at bounding box center [663, 299] width 744 height 384
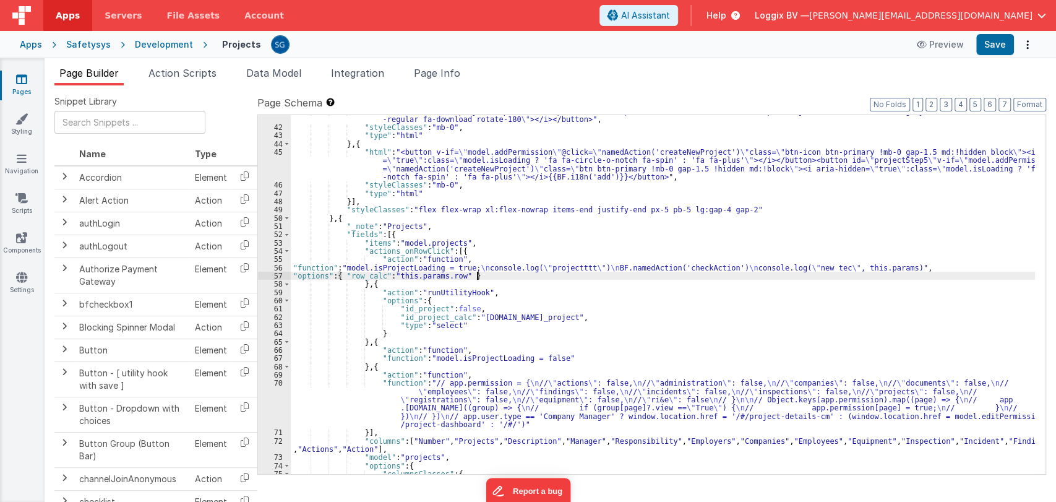
click at [484, 264] on div ""html" : "<button id= \" projectStep4 \" v-tooltip= \" BF.i18n('export') \" @cl…" at bounding box center [663, 299] width 744 height 384
click at [489, 264] on div ""html" : "<button id= \" projectStep4 \" v-tooltip= \" BF.i18n('export') \" @cl…" at bounding box center [663, 299] width 744 height 384
click at [278, 266] on div "56" at bounding box center [274, 268] width 33 height 8
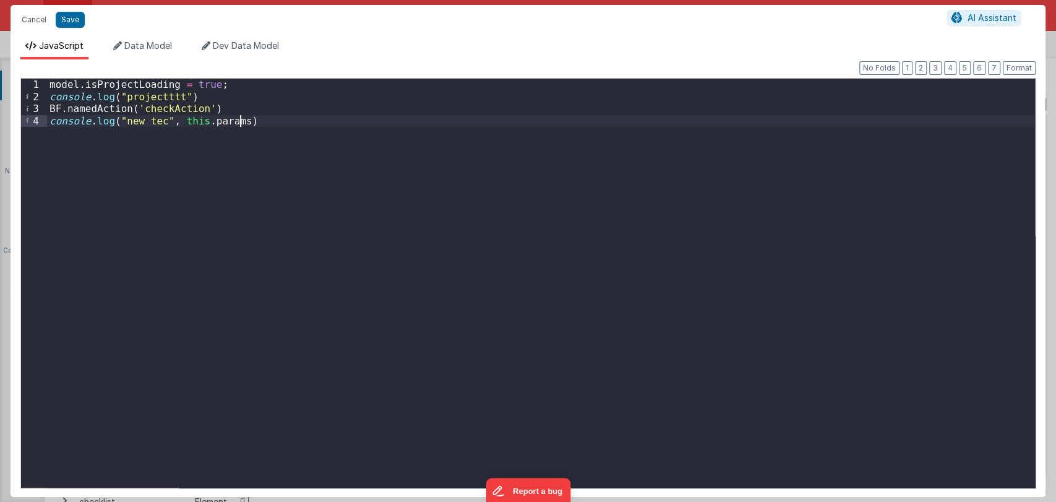
click at [249, 119] on div "model . isProjectLoading = true ; console . log ( "projectttt" ) BF . namedActi…" at bounding box center [541, 295] width 988 height 433
click at [232, 120] on div "model . isProjectLoading = true ; console . log ( "projectttt" ) BF . namedActi…" at bounding box center [541, 295] width 988 height 433
click at [72, 21] on button "Save" at bounding box center [70, 20] width 29 height 16
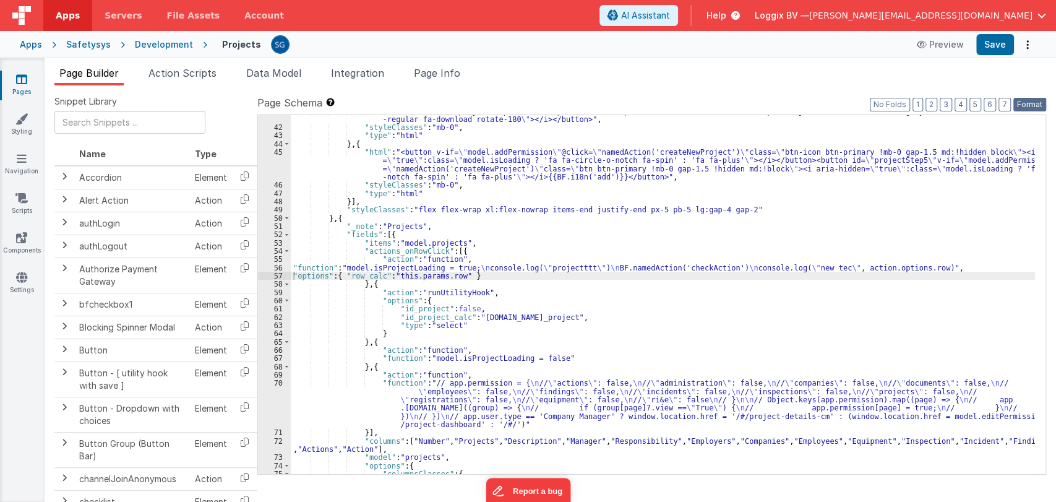
click at [1021, 107] on button "Format" at bounding box center [1030, 105] width 33 height 14
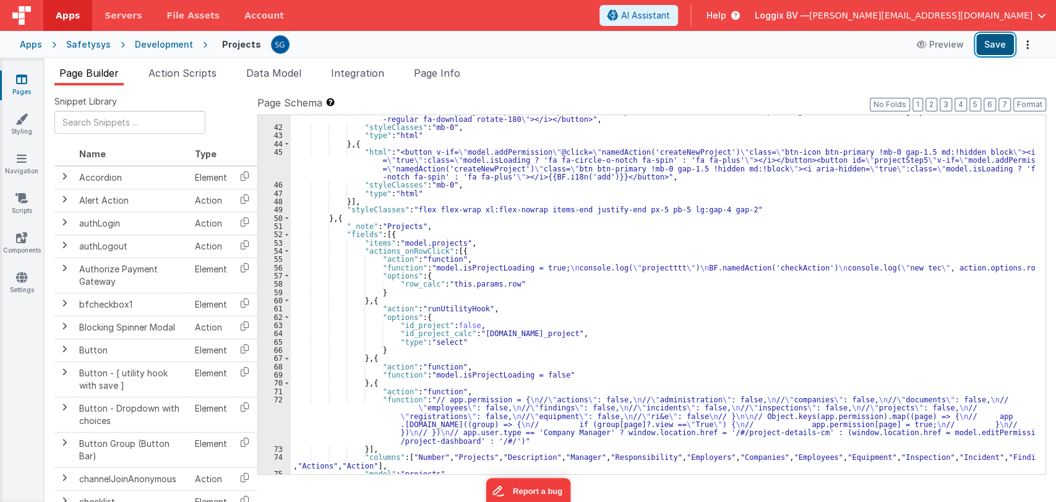
click at [992, 45] on button "Save" at bounding box center [995, 44] width 38 height 21
click at [537, 282] on div ""html" : "<button id= \" projectStep4 \" v-tooltip= \" BF.i18n('export') \" @cl…" at bounding box center [663, 299] width 744 height 384
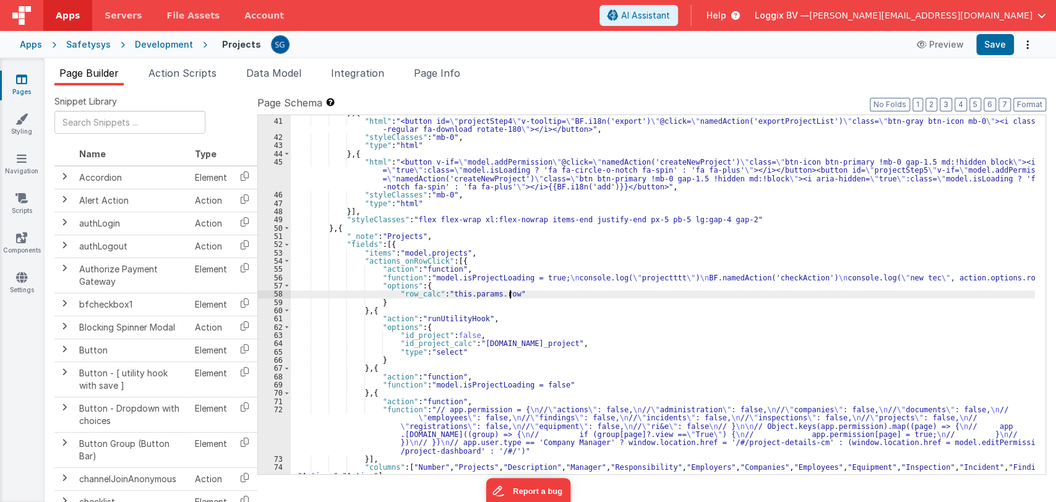
scroll to position [369, 0]
drag, startPoint x: 467, startPoint y: 254, endPoint x: 470, endPoint y: 246, distance: 8.6
click at [470, 246] on div "} , { "html" : "<button id= \" projectStep4 \" v-tooltip= \" BF.i18n('export') …" at bounding box center [663, 301] width 744 height 384
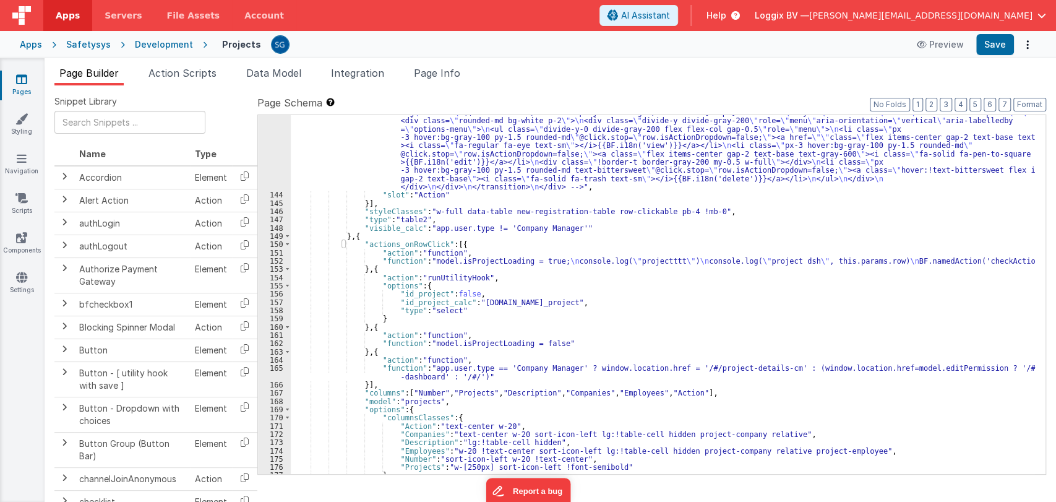
scroll to position [1664, 0]
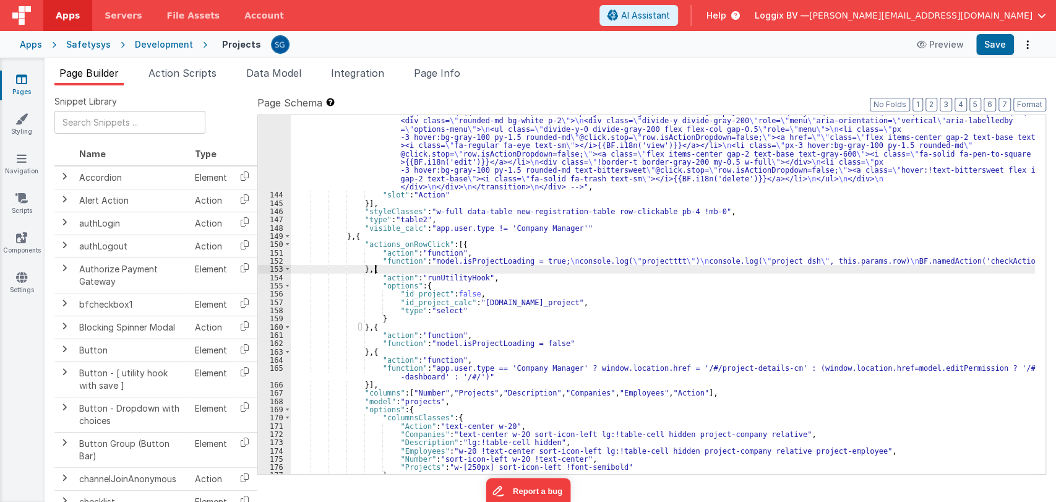
click at [468, 265] on div ""html" : "<div id= \" projectStep13 \" class= \" flex items-center justify-cent…" at bounding box center [663, 296] width 744 height 524
click at [448, 260] on div ""html" : "<div id= \" projectStep13 \" class= \" flex items-center justify-cent…" at bounding box center [663, 296] width 744 height 524
click at [275, 262] on div "152" at bounding box center [274, 261] width 33 height 8
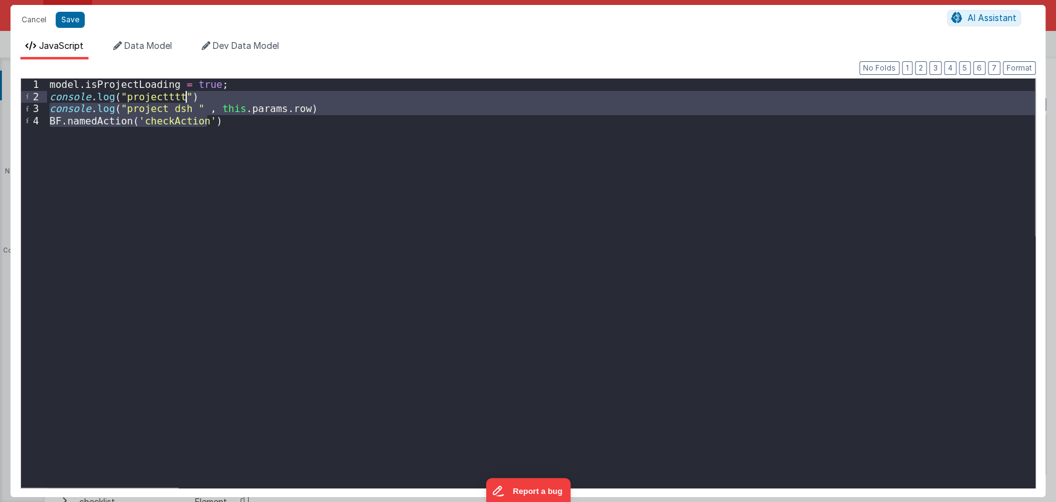
drag, startPoint x: 227, startPoint y: 121, endPoint x: 217, endPoint y: 100, distance: 23.3
click at [217, 100] on div "model . isProjectLoading = true ; console . log ( "projectttt" ) console . log …" at bounding box center [541, 295] width 988 height 433
click at [217, 100] on div "model . isProjectLoading = true ; console . log ( "projectttt" ) console . log …" at bounding box center [541, 283] width 988 height 409
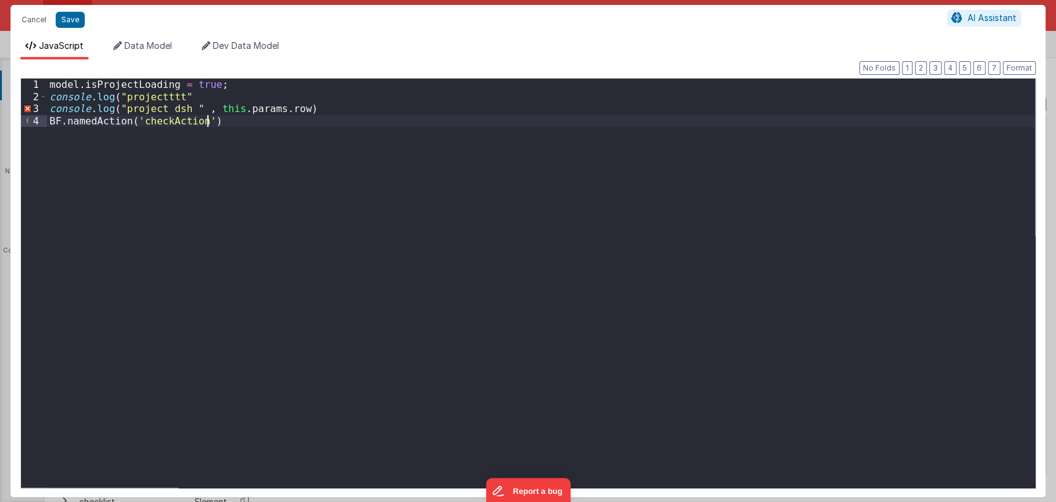
drag, startPoint x: 228, startPoint y: 123, endPoint x: 222, endPoint y: 108, distance: 16.1
click at [224, 115] on div "model . isProjectLoading = true ; console . log ( "projectttt" console . log ( …" at bounding box center [541, 295] width 988 height 433
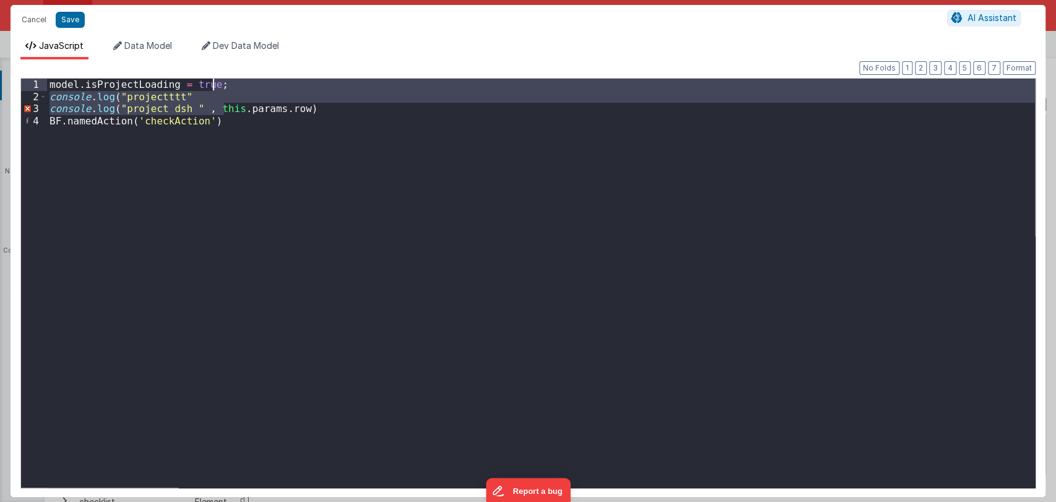
drag, startPoint x: 222, startPoint y: 108, endPoint x: 228, endPoint y: 88, distance: 21.2
click at [228, 88] on div "model . isProjectLoading = true ; console . log ( "projectttt" console . log ( …" at bounding box center [541, 295] width 988 height 433
click at [231, 121] on div "model . isProjectLoading = true ; console . log ( "projectttt" console . log ( …" at bounding box center [541, 295] width 988 height 433
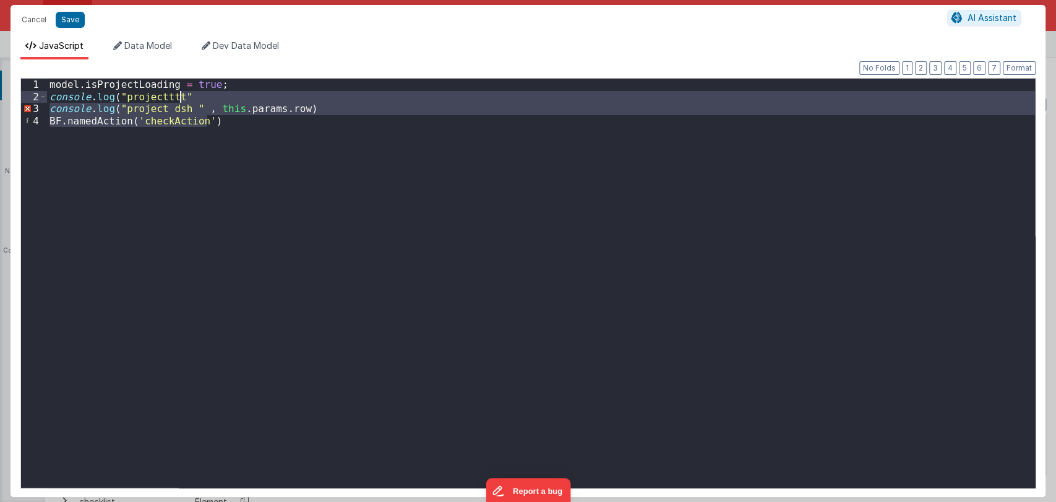
drag, startPoint x: 231, startPoint y: 121, endPoint x: 232, endPoint y: 93, distance: 27.9
click at [232, 93] on div "model . isProjectLoading = true ; console . log ( "projectttt" console . log ( …" at bounding box center [541, 295] width 988 height 433
click at [226, 121] on div "model . isProjectLoading = true ; console . log ( "projectttt" console . log ( …" at bounding box center [541, 283] width 988 height 409
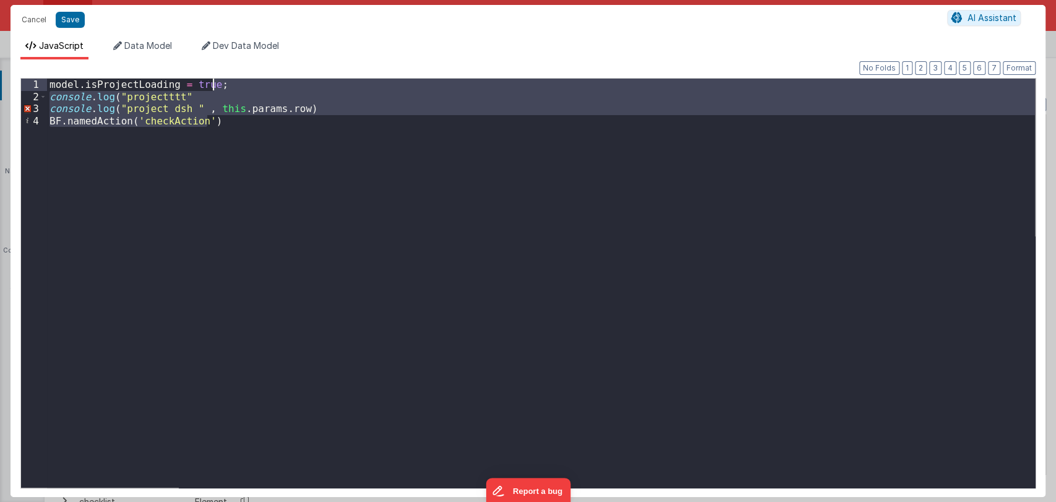
drag, startPoint x: 226, startPoint y: 121, endPoint x: 229, endPoint y: 87, distance: 34.7
click at [229, 87] on div "model . isProjectLoading = true ; console . log ( "projectttt" console . log ( …" at bounding box center [541, 295] width 988 height 433
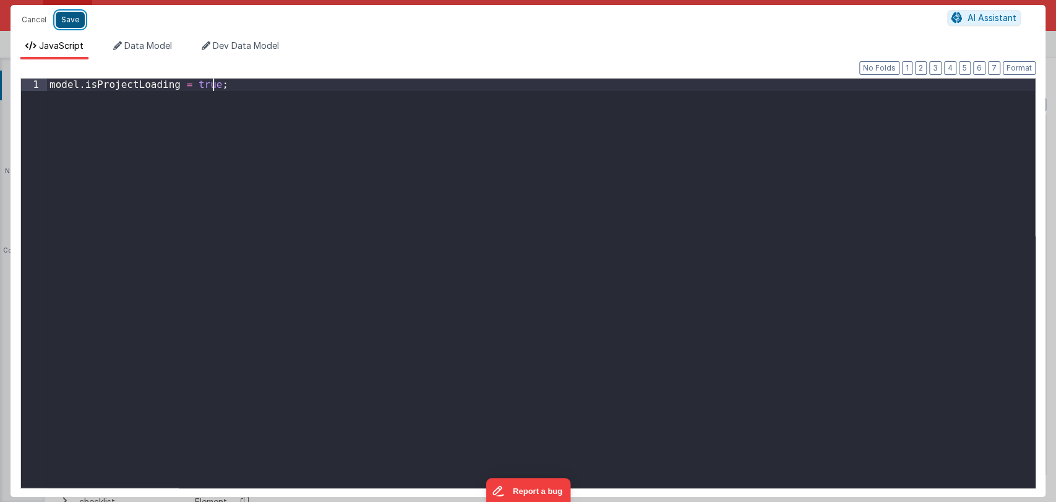
click at [72, 24] on button "Save" at bounding box center [70, 20] width 29 height 16
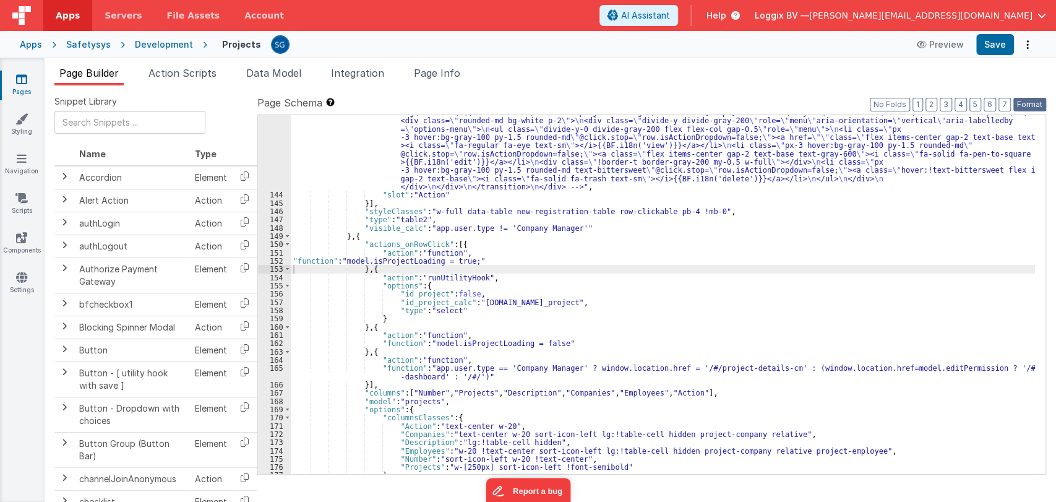
click at [1025, 105] on button "Format" at bounding box center [1030, 105] width 33 height 14
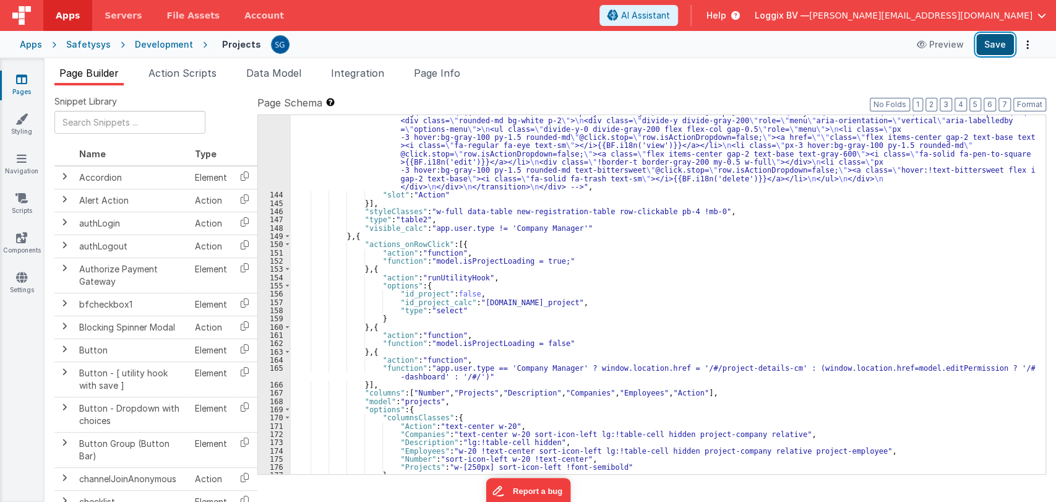
click at [999, 50] on button "Save" at bounding box center [995, 44] width 38 height 21
click at [593, 297] on div ""html" : "<div id= \" projectStep13 \" class= \" flex items-center justify-cent…" at bounding box center [663, 296] width 744 height 524
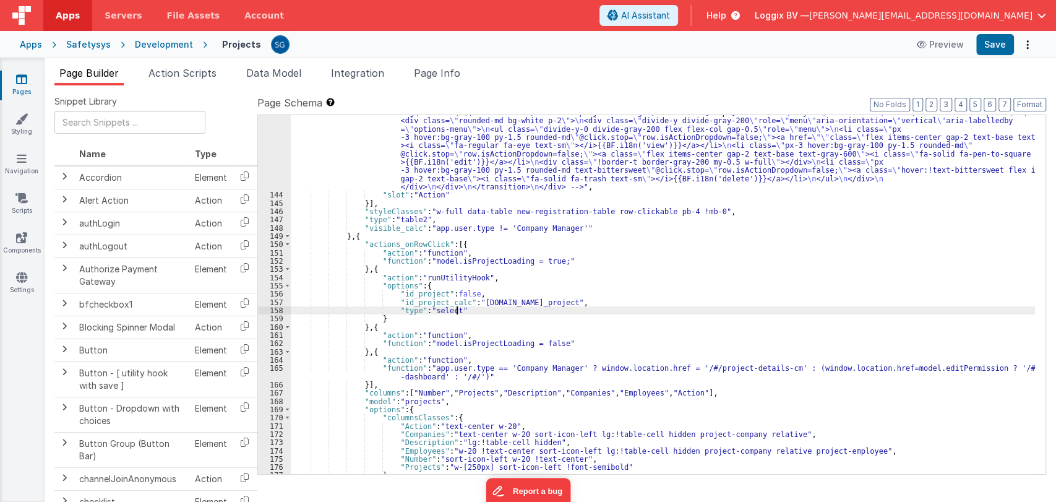
click at [598, 306] on div ""html" : "<div id= \" projectStep13 \" class= \" flex items-center justify-cent…" at bounding box center [663, 296] width 744 height 524
click at [598, 302] on div ""html" : "<div id= \" projectStep13 \" class= \" flex items-center justify-cent…" at bounding box center [663, 296] width 744 height 524
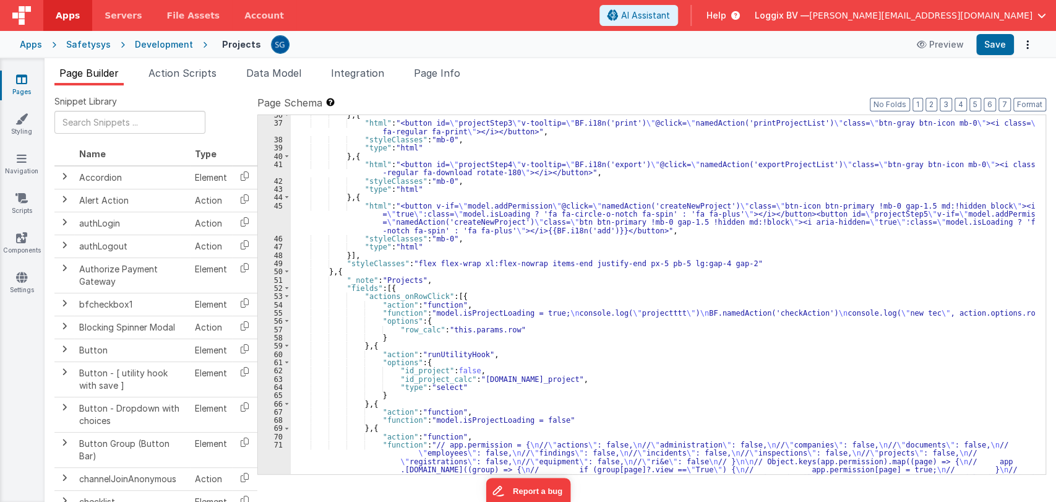
scroll to position [330, 0]
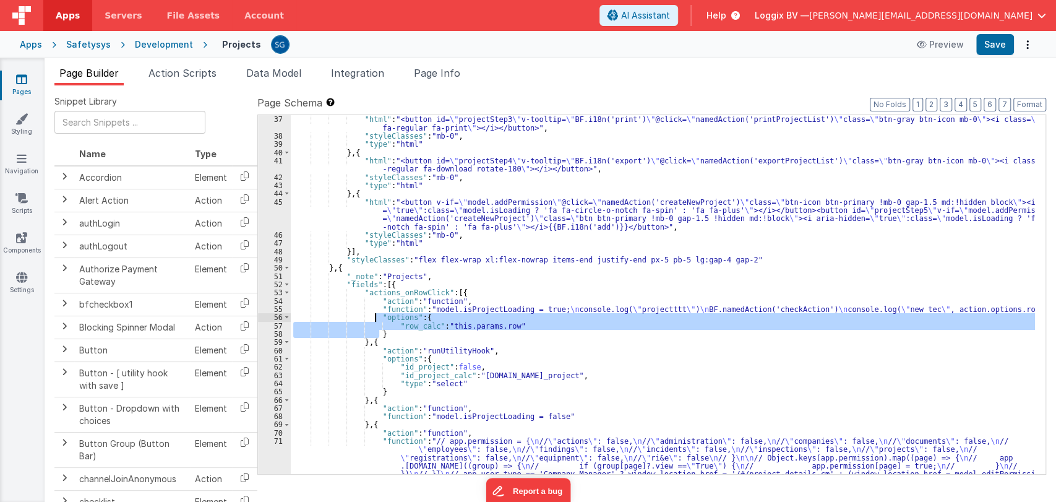
drag, startPoint x: 394, startPoint y: 333, endPoint x: 376, endPoint y: 321, distance: 22.3
click at [376, 321] on div "} , { "html" : "<button id= \" projectStep3 \" v-tooltip= \" BF.i18n('print') \…" at bounding box center [663, 315] width 744 height 416
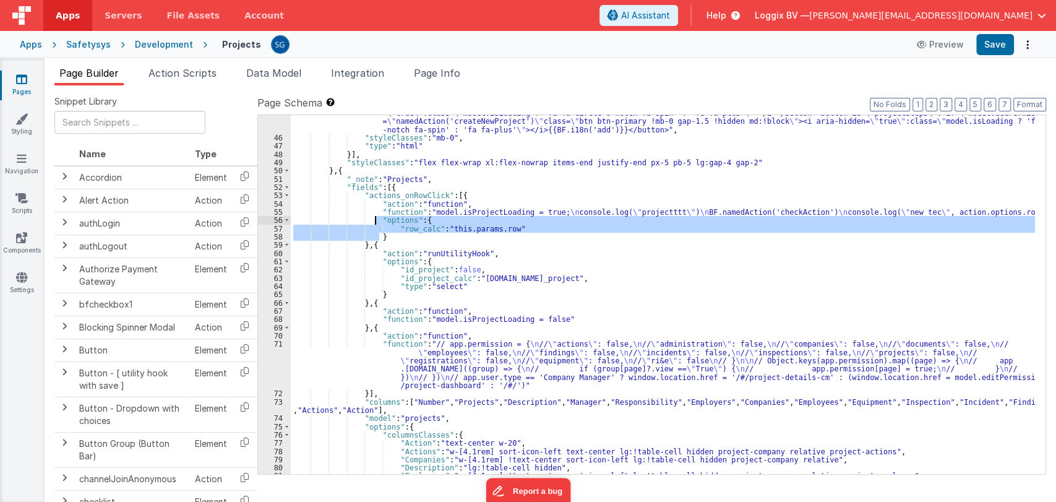
scroll to position [427, 0]
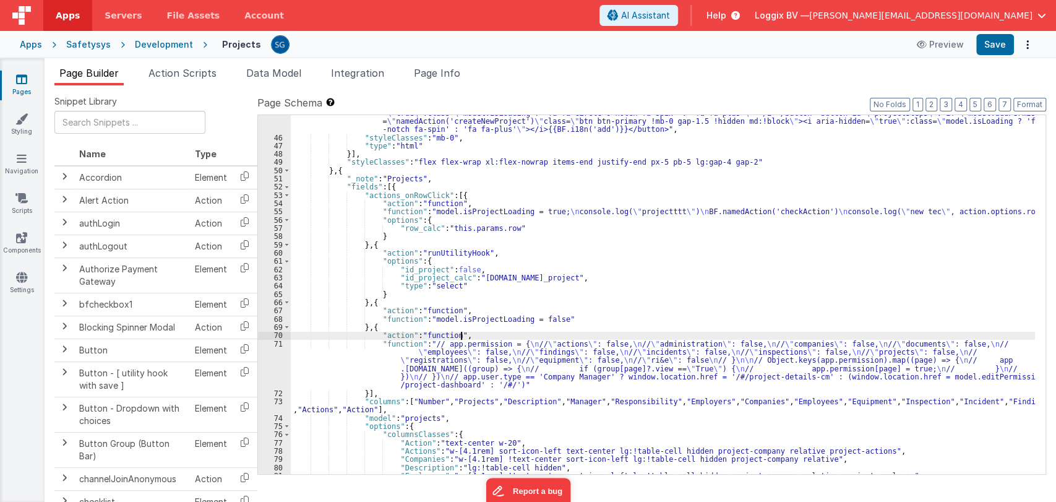
click at [471, 338] on div ""html" : "<button v-if= \" model.addPermission \" @click= \" namedAction('creat…" at bounding box center [663, 300] width 744 height 400
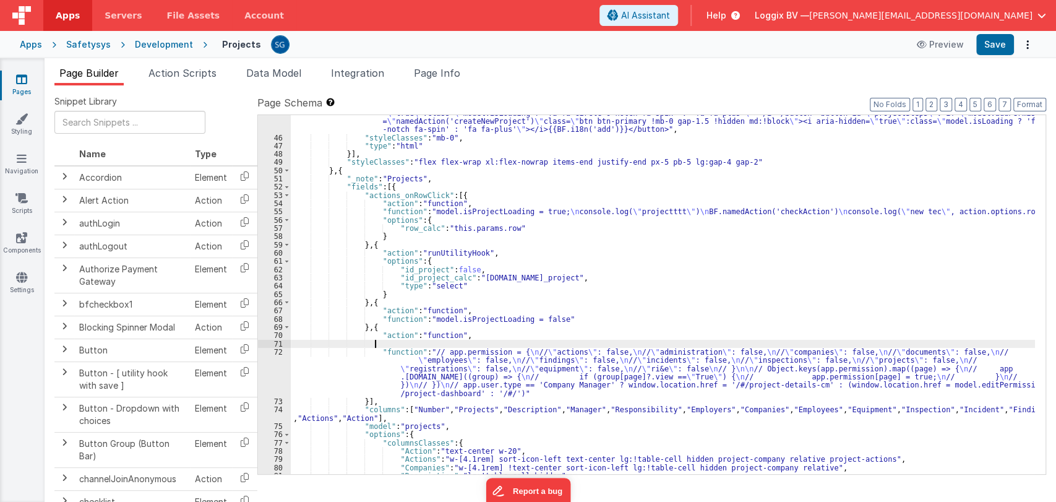
paste textarea
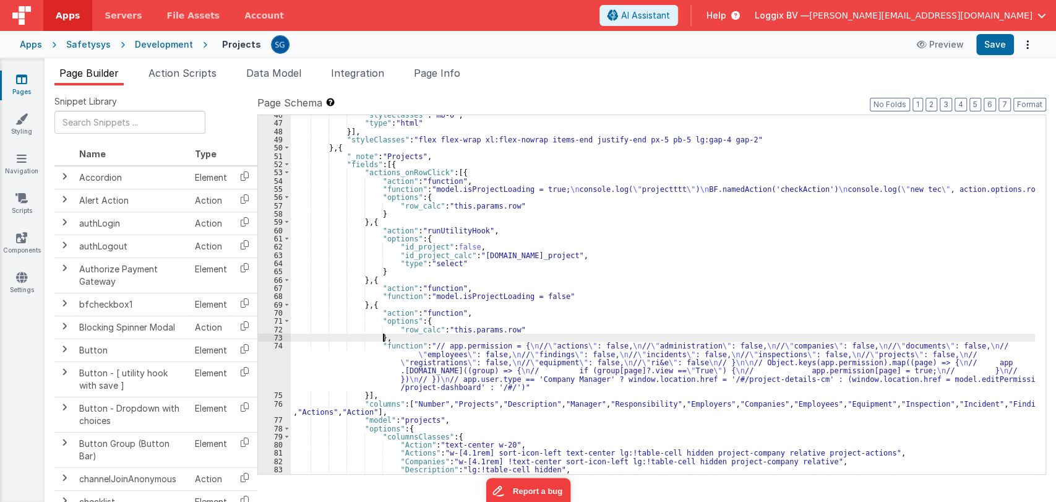
scroll to position [450, 0]
click at [405, 346] on div ""styleClasses" : "mb-0" , "type" : "html" }] , "styleClasses" : "flex flex-wrap…" at bounding box center [663, 298] width 744 height 376
click at [384, 346] on div ""styleClasses" : "mb-0" , "type" : "html" }] , "styleClasses" : "flex flex-wrap…" at bounding box center [663, 298] width 744 height 376
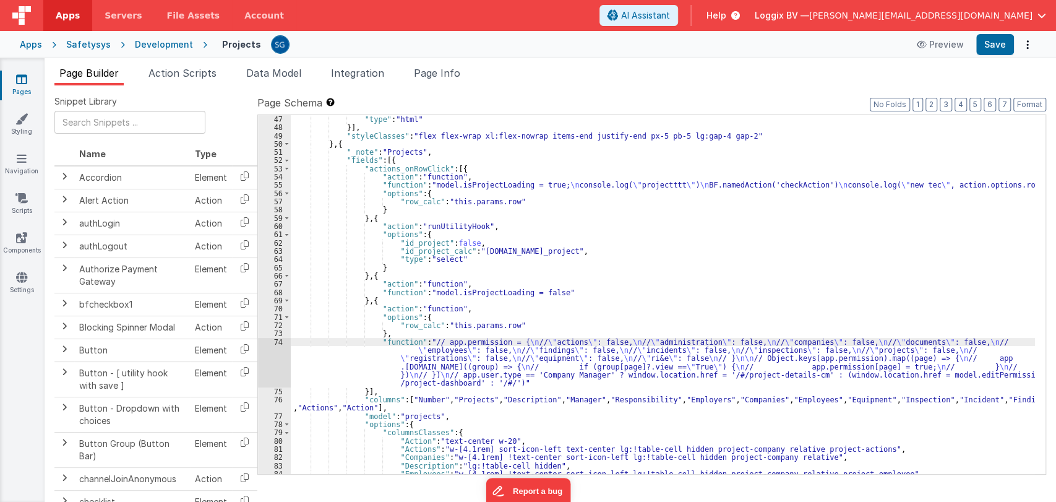
click at [275, 341] on div "74" at bounding box center [274, 362] width 33 height 49
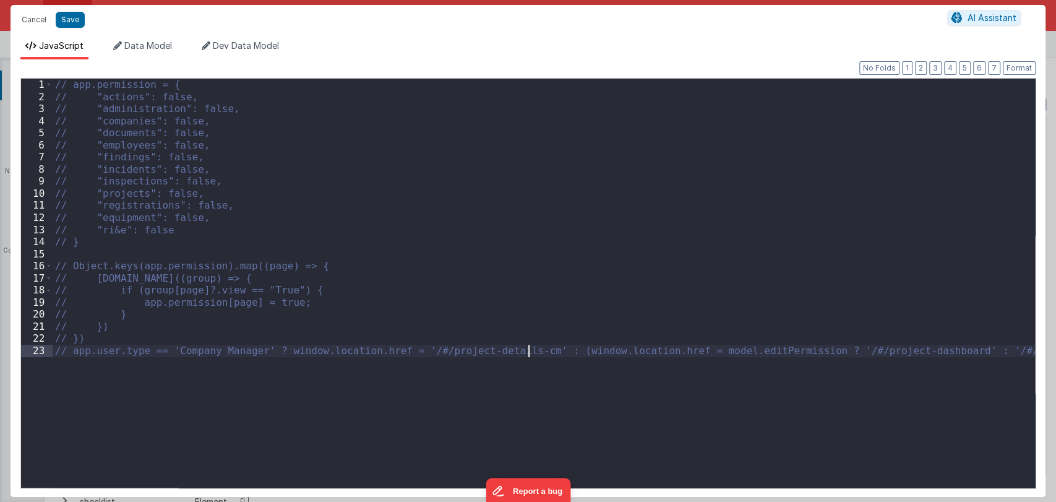
click at [526, 350] on div "// app.permission = { // "actions": false, // "administration": false, // "comp…" at bounding box center [544, 295] width 983 height 433
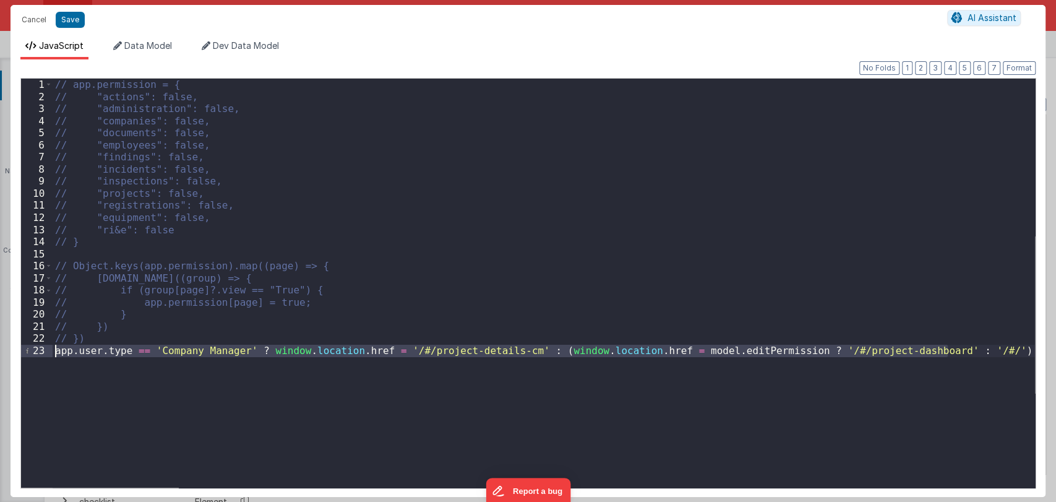
drag, startPoint x: 965, startPoint y: 348, endPoint x: 53, endPoint y: 354, distance: 912.1
click at [53, 354] on div "// app.permission = { // "actions": false, // "administration": false, // "comp…" at bounding box center [544, 295] width 983 height 433
click at [35, 22] on button "Cancel" at bounding box center [33, 19] width 37 height 17
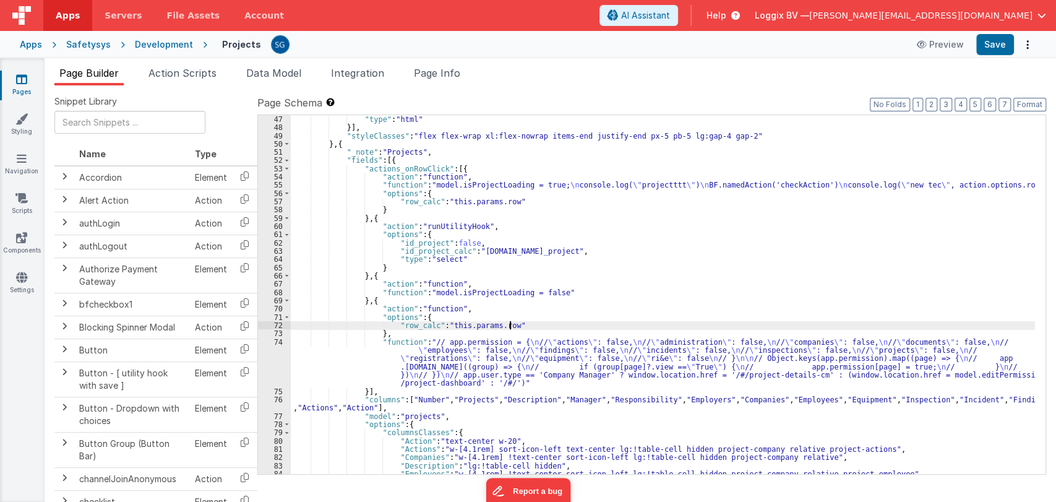
click at [547, 324] on div ""type" : "html" }] , "styleClasses" : "flex flex-wrap xl:flex-nowrap items-end …" at bounding box center [663, 303] width 744 height 376
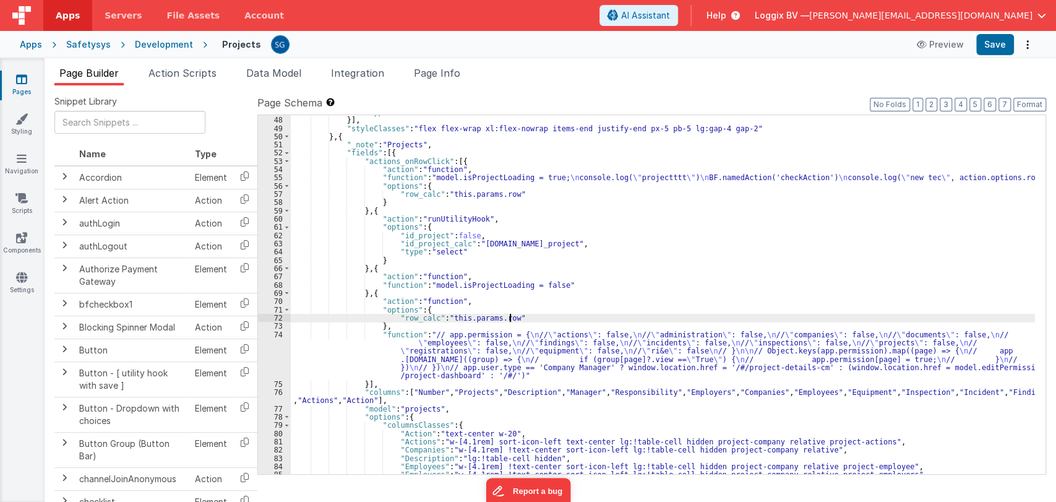
scroll to position [491, 0]
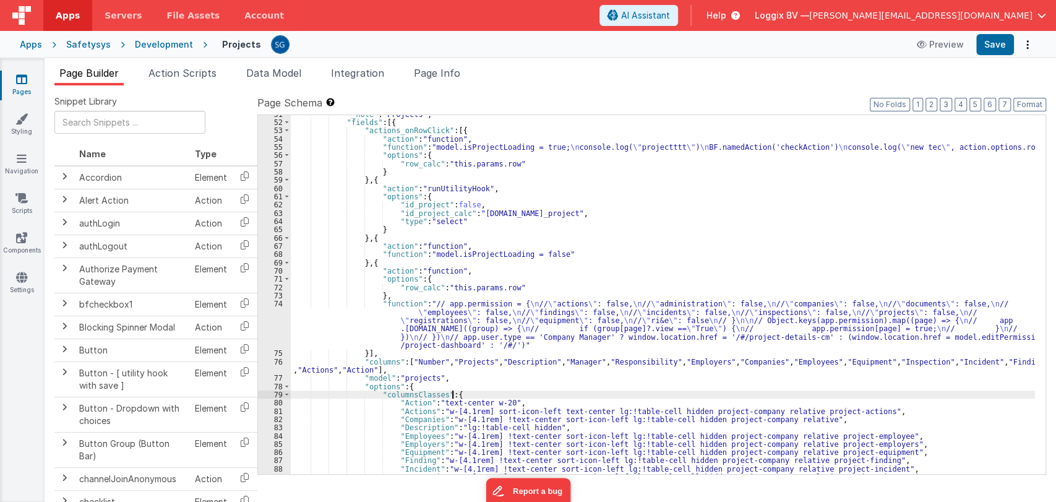
click at [622, 398] on div ""_note" : "Projects" , "fields" : [{ "actions_onRowClick" : [{ "action" : "func…" at bounding box center [663, 298] width 744 height 376
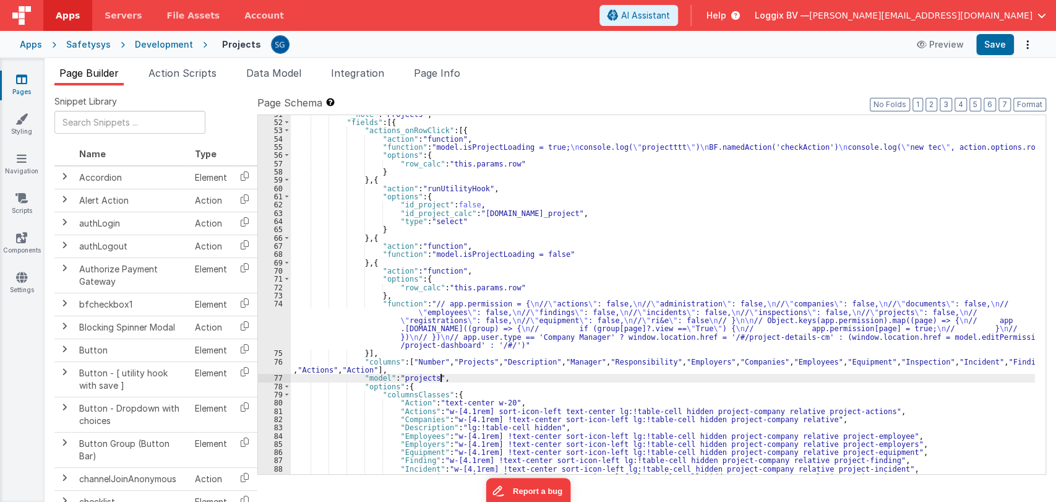
click at [501, 374] on div ""_note" : "Projects" , "fields" : [{ "actions_onRowClick" : [{ "action" : "func…" at bounding box center [663, 298] width 744 height 376
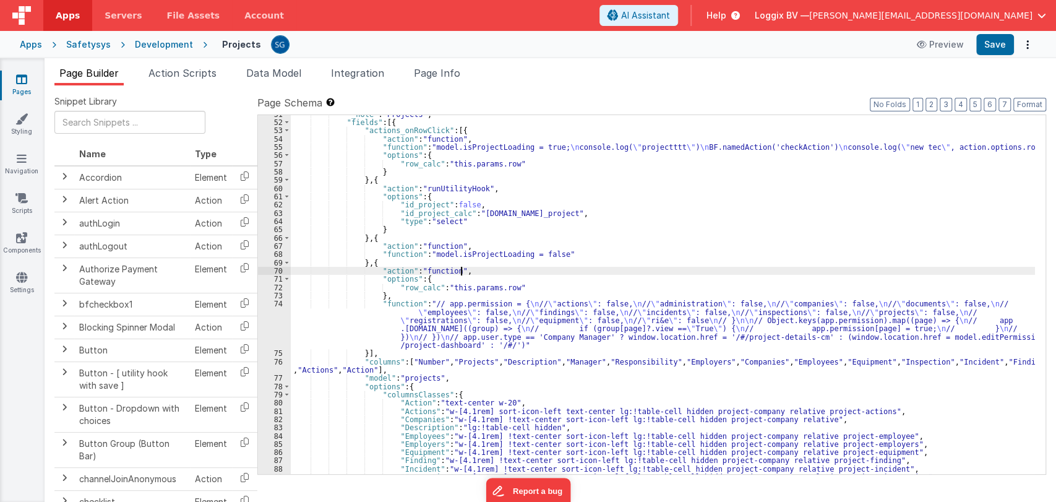
click at [605, 271] on div ""_note" : "Projects" , "fields" : [{ "actions_onRowClick" : [{ "action" : "func…" at bounding box center [663, 298] width 744 height 376
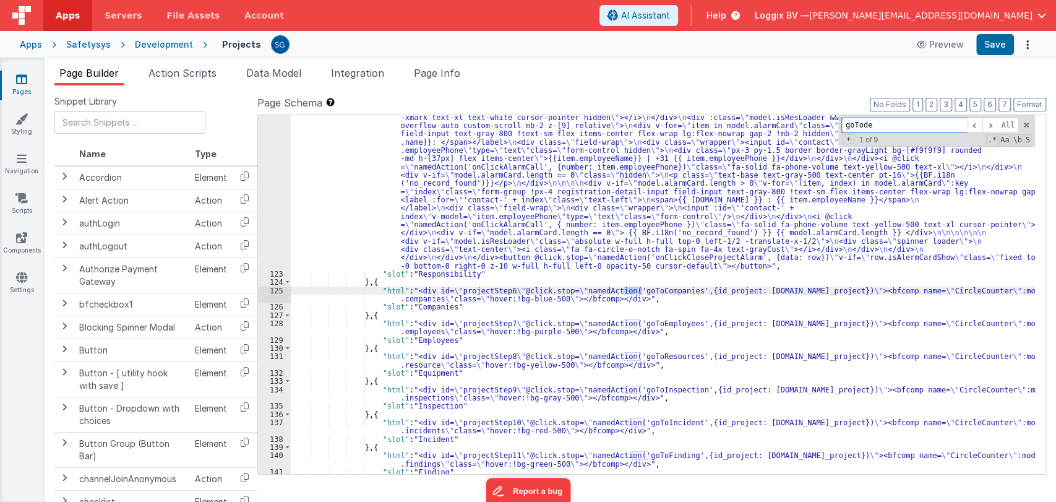
scroll to position [1445, 0]
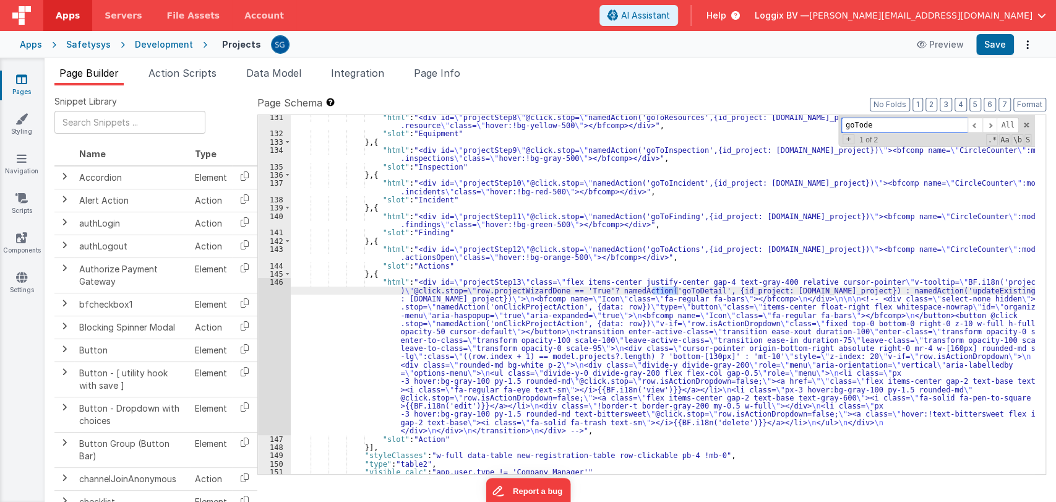
type input "goTode"
click at [330, 288] on div ""html" : "<div id= \" projectStep8 \" @click.stop= \" namedAction('goToResource…" at bounding box center [663, 305] width 744 height 384
click at [274, 280] on div "146" at bounding box center [274, 356] width 33 height 157
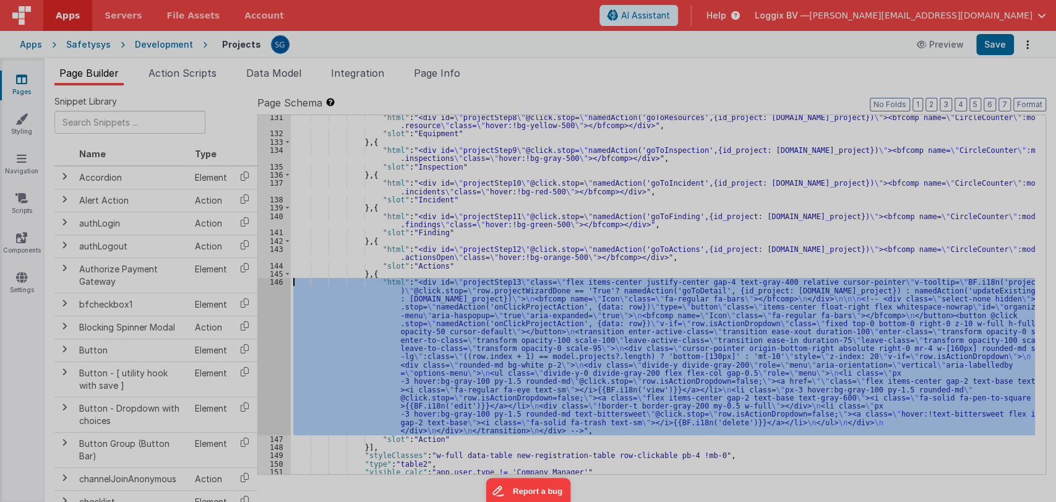
click at [274, 280] on div at bounding box center [528, 251] width 1056 height 502
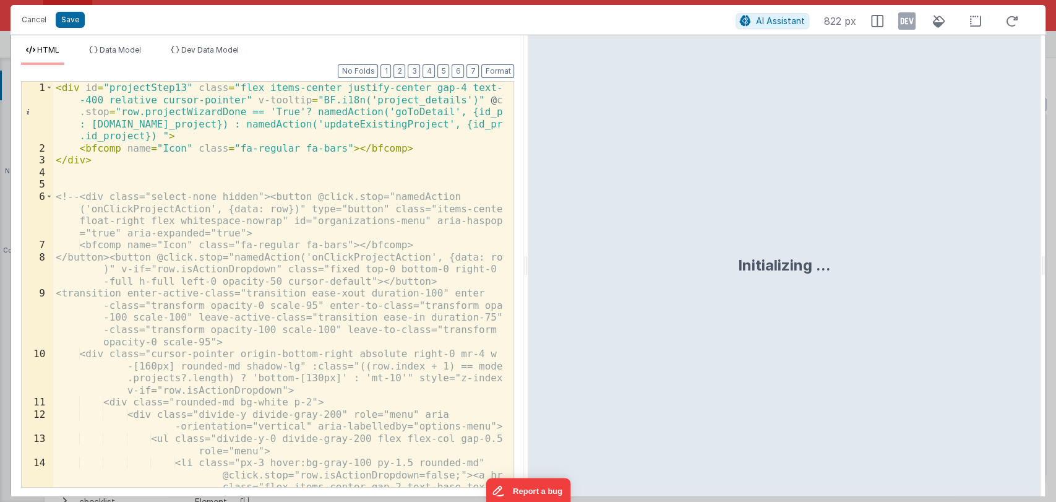
click at [324, 126] on div "< div id = "projectStep13" class = "flex items-center justify-center gap-4 text…" at bounding box center [278, 345] width 450 height 527
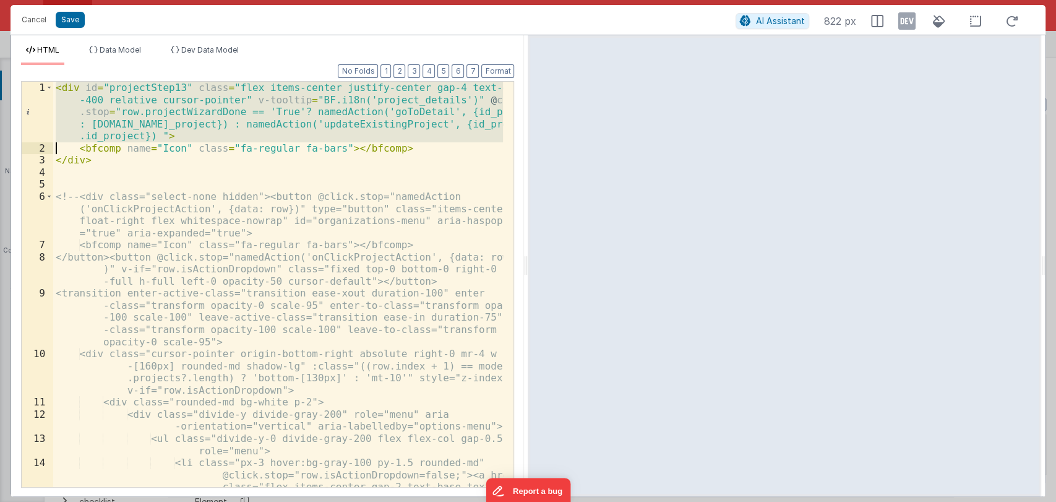
click at [322, 123] on div "< div id = "projectStep13" class = "flex items-center justify-center gap-4 text…" at bounding box center [278, 284] width 450 height 405
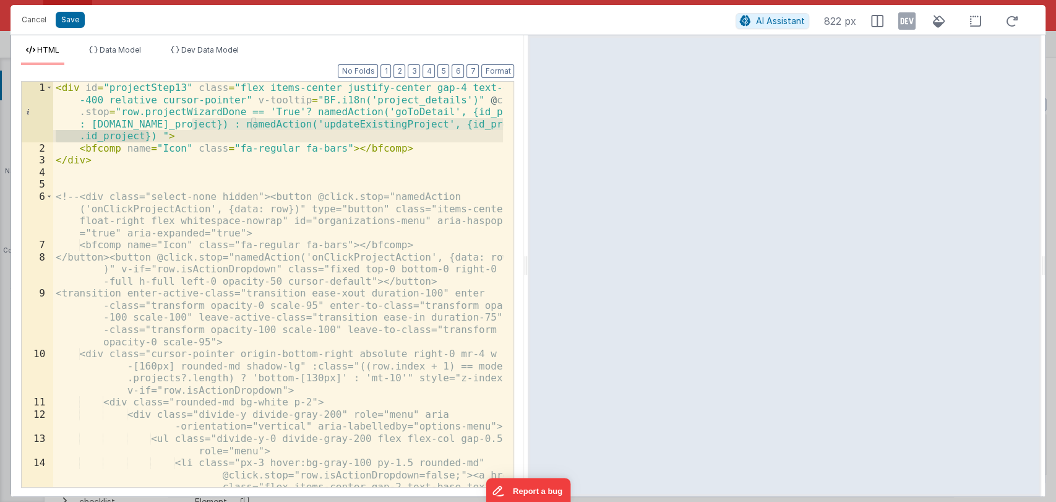
drag, startPoint x: 190, startPoint y: 119, endPoint x: 148, endPoint y: 134, distance: 44.6
click at [148, 134] on div "< div id = "projectStep13" class = "flex items-center justify-center gap-4 text…" at bounding box center [278, 345] width 450 height 527
click at [30, 22] on button "Cancel" at bounding box center [33, 19] width 37 height 17
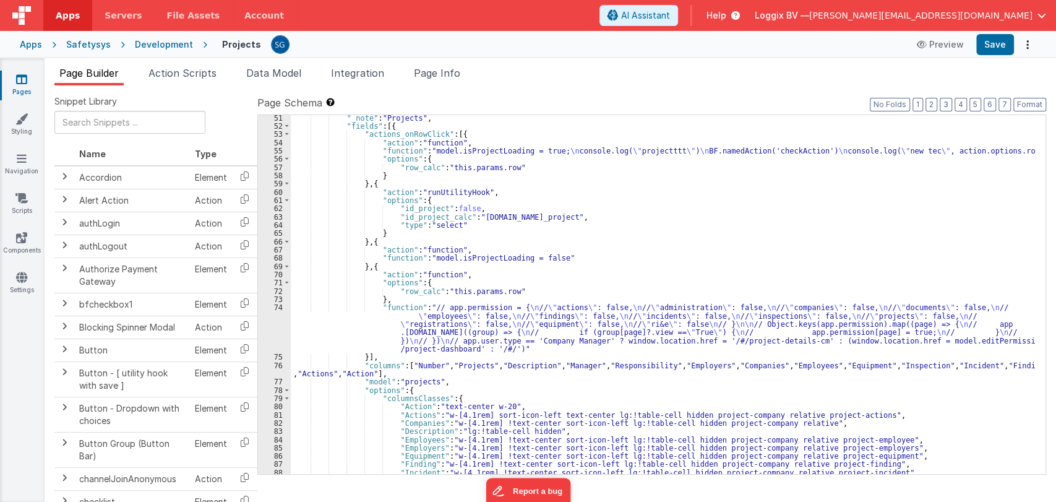
scroll to position [492, 0]
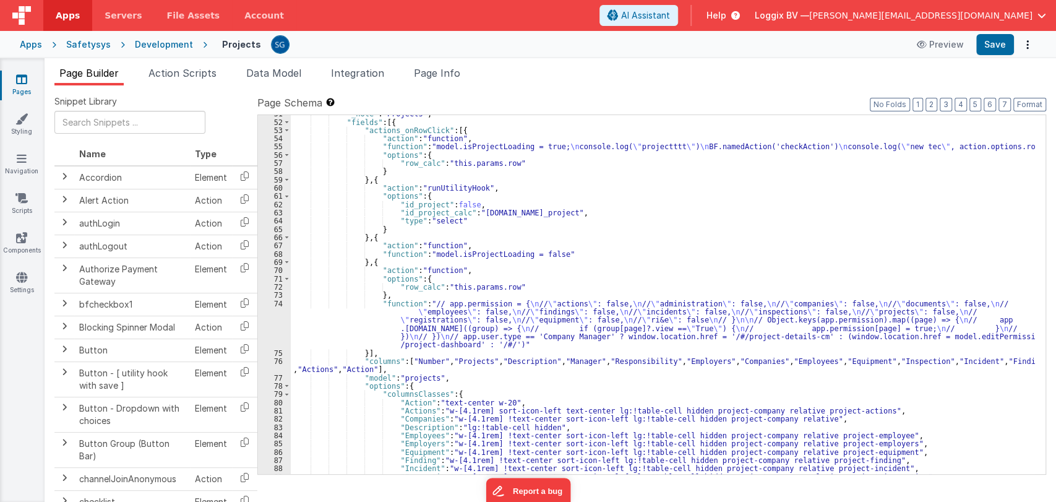
click at [408, 308] on div ""_note" : "Projects" , "fields" : [{ "actions_onRowClick" : [{ "action" : "func…" at bounding box center [663, 298] width 744 height 376
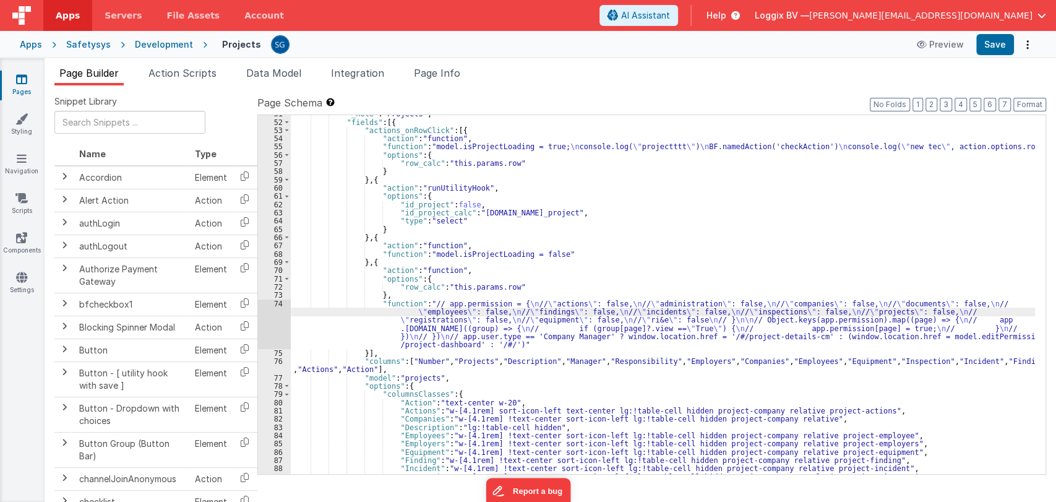
click at [277, 304] on div "74" at bounding box center [274, 323] width 33 height 49
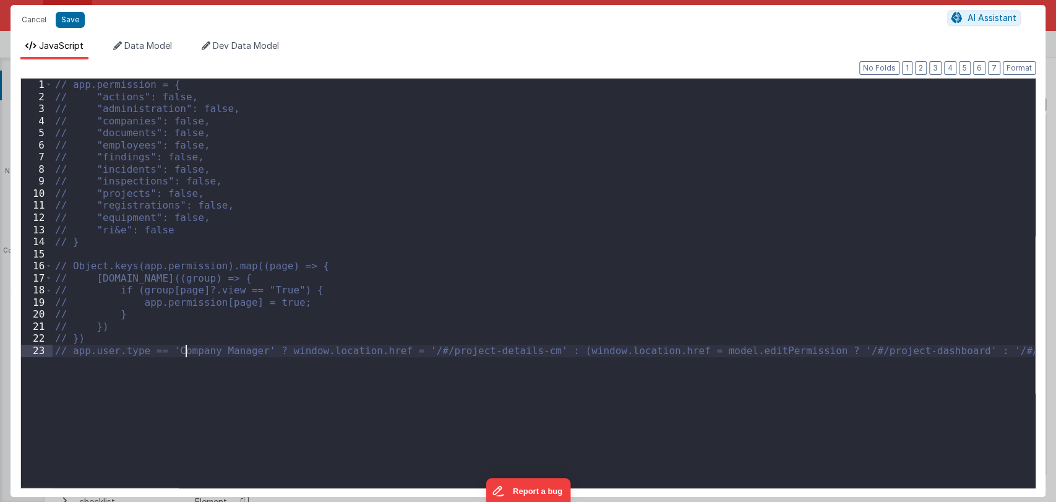
click at [188, 351] on div "// app.permission = { // "actions": false, // "administration": false, // "comp…" at bounding box center [544, 295] width 983 height 433
click at [992, 356] on div "// app.permission = { // "actions": false, // "administration": false, // "comp…" at bounding box center [544, 295] width 983 height 433
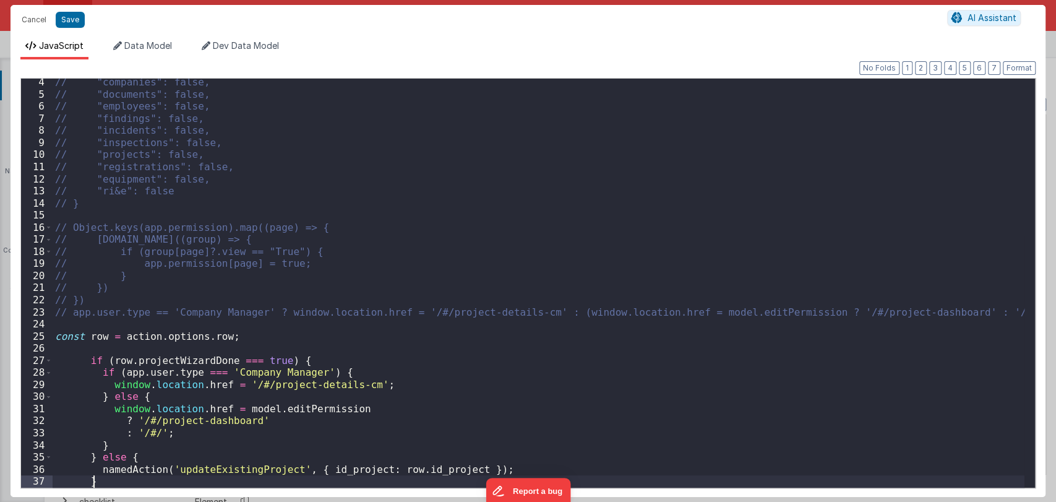
scroll to position [38, 0]
click at [1016, 71] on button "Format" at bounding box center [1019, 68] width 33 height 14
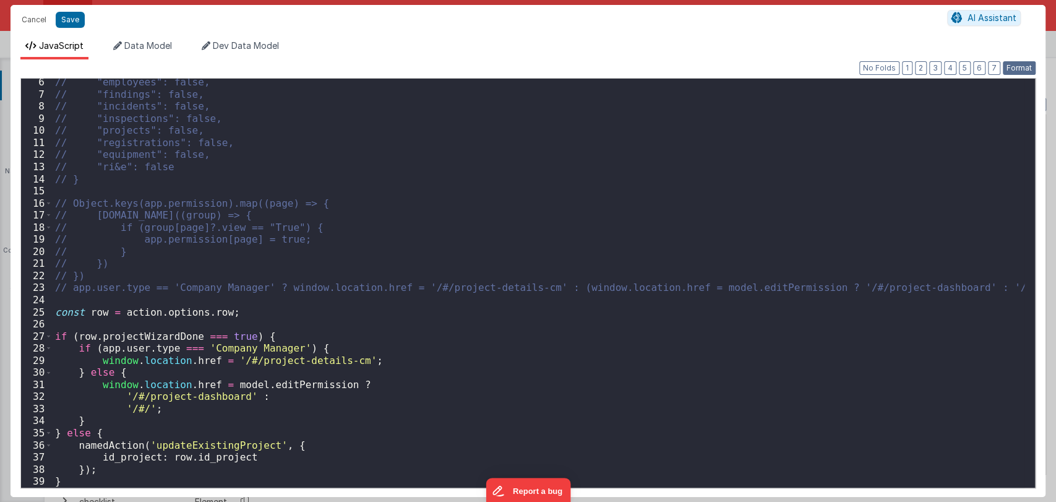
scroll to position [62, 0]
click at [59, 18] on button "Save" at bounding box center [70, 20] width 29 height 16
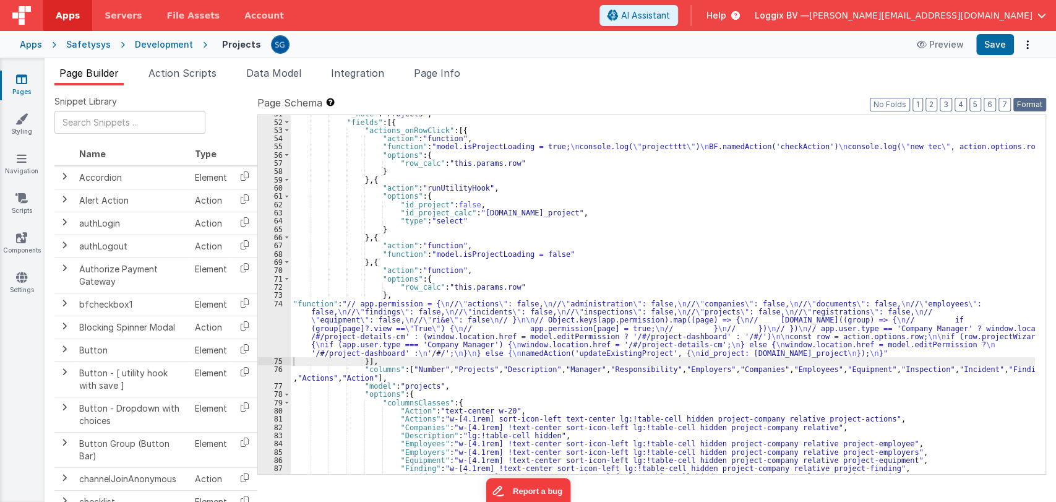
click at [1025, 106] on button "Format" at bounding box center [1030, 105] width 33 height 14
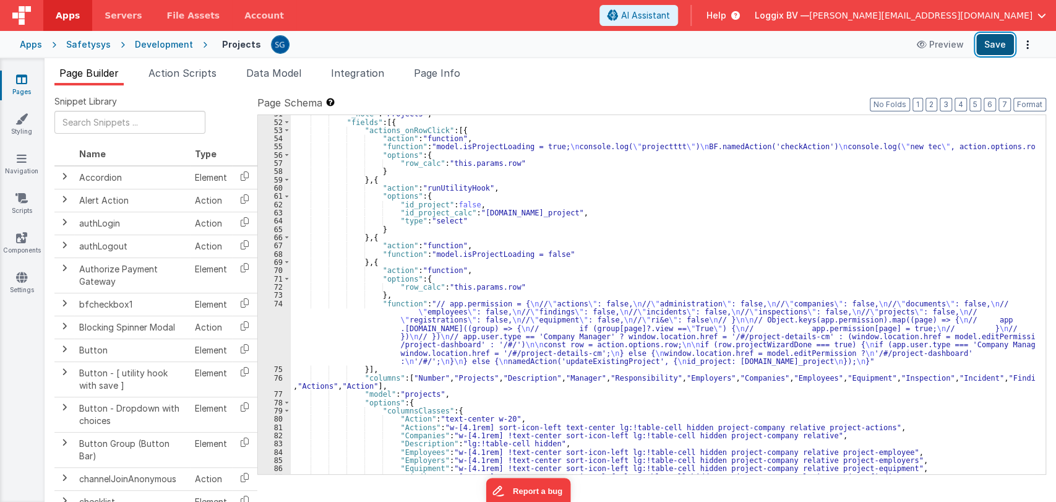
click at [989, 41] on button "Save" at bounding box center [995, 44] width 38 height 21
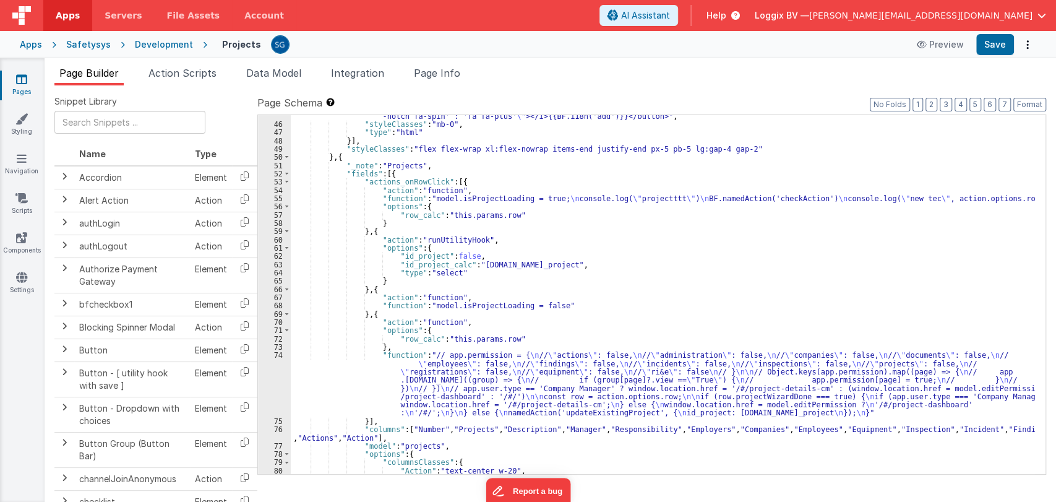
scroll to position [441, 0]
click at [423, 368] on div ""html" : "<button v-if= \" model.addPermission \" @click= \" namedAction('creat…" at bounding box center [663, 287] width 744 height 400
click at [281, 356] on div "74" at bounding box center [274, 384] width 33 height 66
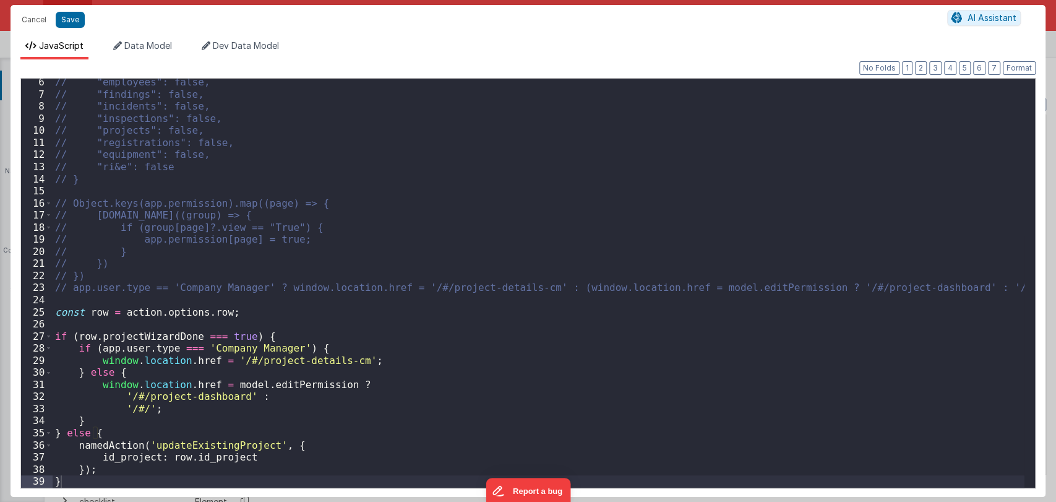
scroll to position [62, 0]
click at [205, 442] on div "// "employees": false, // "findings": false, // "incidents": false, // "inspect…" at bounding box center [539, 292] width 972 height 433
click at [223, 335] on div "// "employees": false, // "findings": false, // "incidents": false, // "inspect…" at bounding box center [539, 292] width 972 height 433
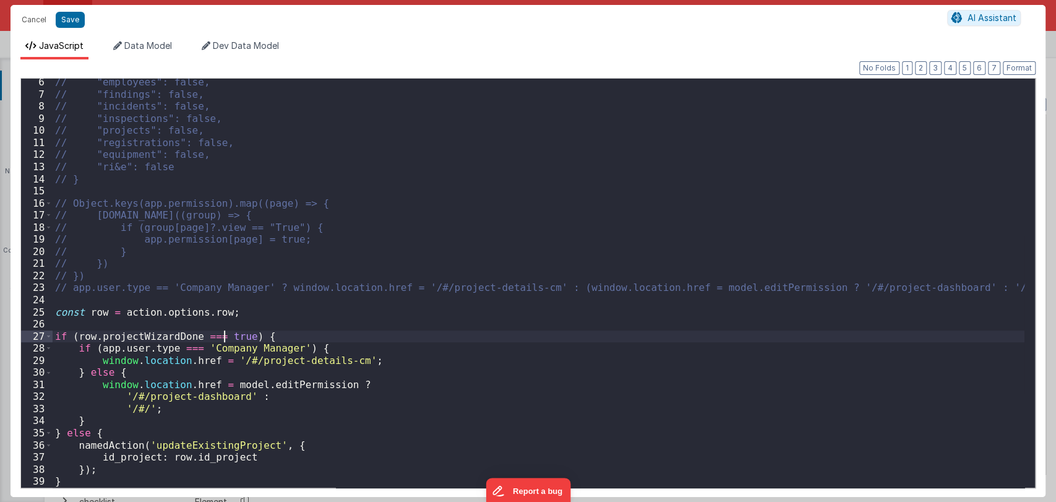
click at [215, 335] on div "// "employees": false, // "findings": false, // "incidents": false, // "inspect…" at bounding box center [539, 292] width 972 height 433
click at [218, 329] on div "// "employees": false, // "findings": false, // "incidents": false, // "inspect…" at bounding box center [539, 292] width 972 height 433
click at [218, 334] on div "// "employees": false, // "findings": false, // "incidents": false, // "inspect…" at bounding box center [539, 292] width 972 height 433
click at [212, 335] on div "// "employees": false, // "findings": false, // "incidents": false, // "inspect…" at bounding box center [539, 292] width 972 height 433
click at [238, 336] on div "// "employees": false, // "findings": false, // "incidents": false, // "inspect…" at bounding box center [539, 292] width 972 height 433
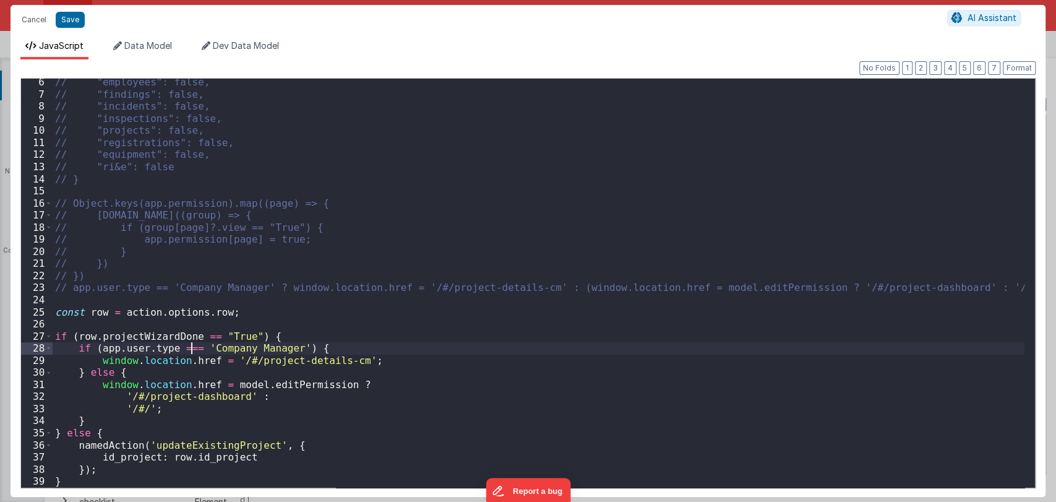
click at [192, 346] on div "// "employees": false, // "findings": false, // "incidents": false, // "inspect…" at bounding box center [539, 292] width 972 height 433
click at [76, 441] on div "// "employees": false, // "findings": false, // "incidents": false, // "inspect…" at bounding box center [539, 292] width 972 height 433
click at [324, 444] on div "// "employees": false, // "findings": false, // "incidents": false, // "inspect…" at bounding box center [539, 292] width 972 height 433
click at [67, 15] on button "Save" at bounding box center [70, 20] width 29 height 16
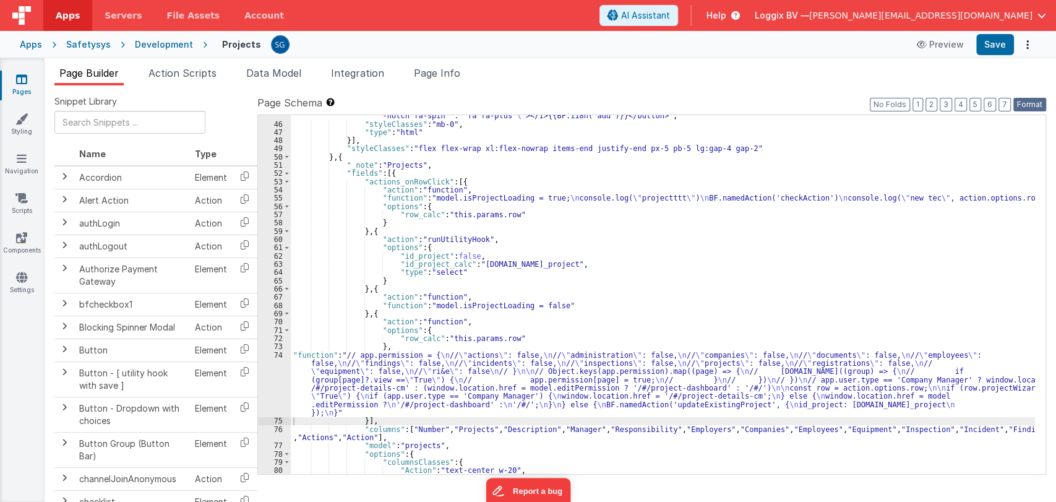
click at [1025, 101] on button "Format" at bounding box center [1030, 105] width 33 height 14
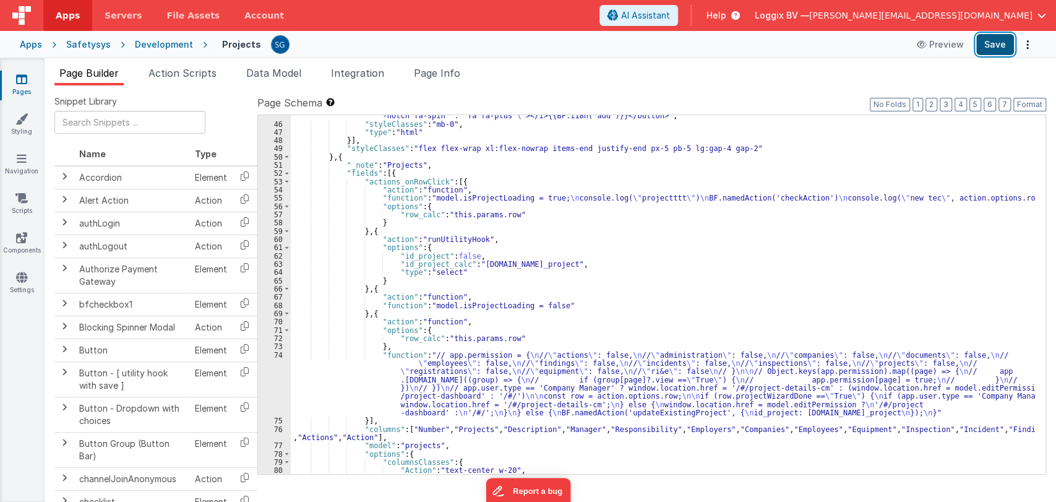
click at [1001, 34] on button "Save" at bounding box center [995, 44] width 38 height 21
click at [462, 369] on div ""html" : "<button v-if= \" model.addPermission \" @click= \" namedAction('creat…" at bounding box center [663, 287] width 744 height 400
click at [278, 355] on div "74" at bounding box center [274, 384] width 33 height 66
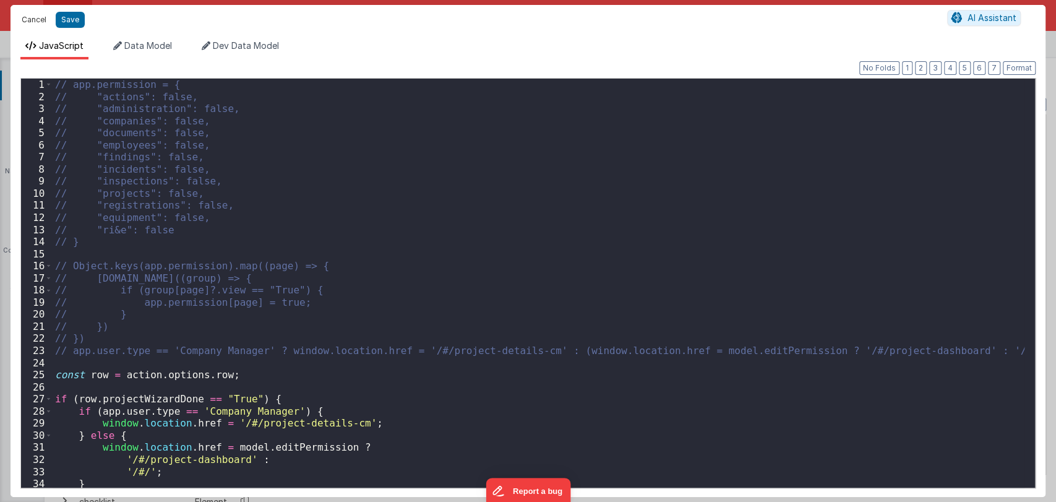
click at [38, 16] on button "Cancel" at bounding box center [33, 19] width 37 height 17
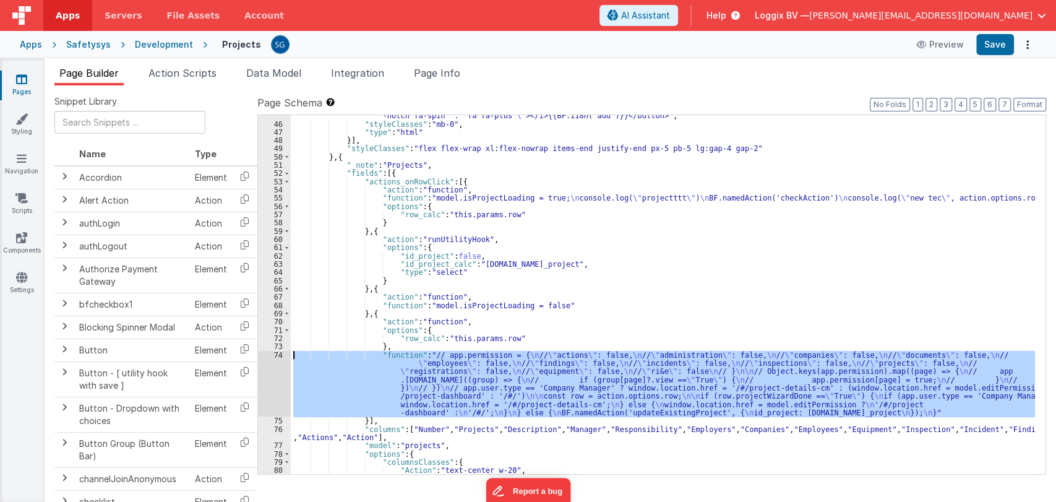
click at [279, 355] on div "74" at bounding box center [274, 384] width 33 height 66
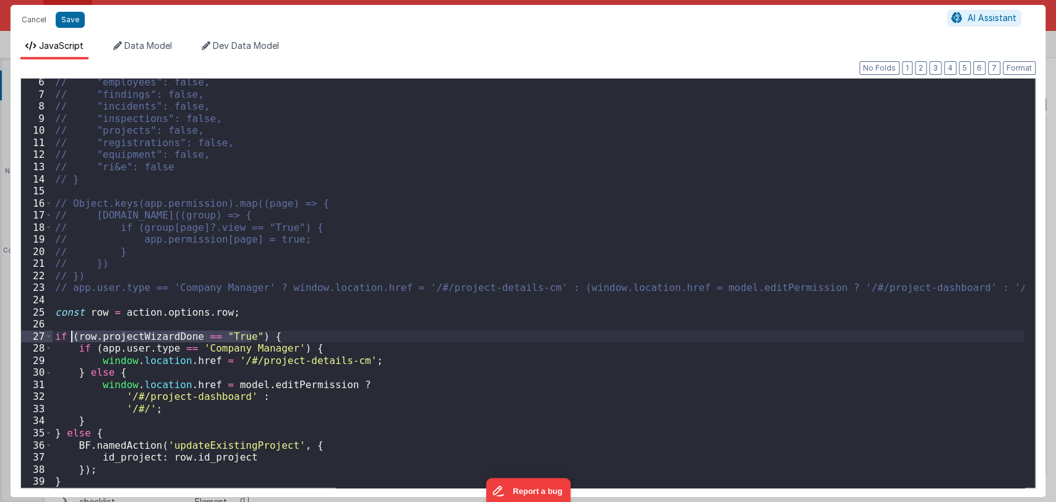
drag, startPoint x: 251, startPoint y: 335, endPoint x: 72, endPoint y: 335, distance: 178.8
click at [72, 335] on div "// "employees": false, // "findings": false, // "incidents": false, // "inspect…" at bounding box center [539, 292] width 972 height 433
drag, startPoint x: 75, startPoint y: 334, endPoint x: 48, endPoint y: 337, distance: 27.3
click at [48, 337] on div "6 7 8 9 10 11 12 13 14 15 16 17 18 19 20 21 22 23 24 25 26 27 28 29 30 31 32 33…" at bounding box center [527, 283] width 1015 height 410
click at [215, 338] on div "// "employees": false, // "findings": false, // "incidents": false, // "inspect…" at bounding box center [539, 292] width 972 height 433
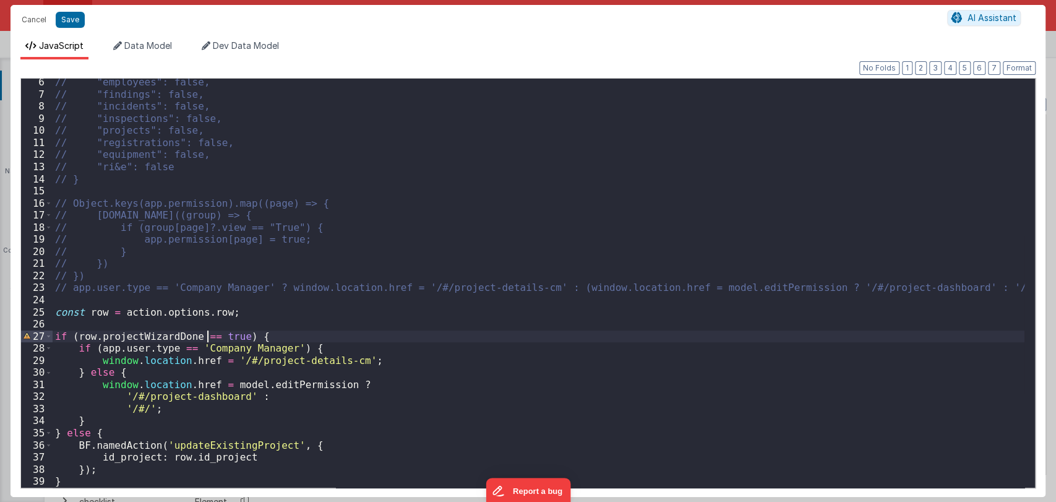
click at [219, 334] on div "// "employees": false, // "findings": false, // "incidents": false, // "inspect…" at bounding box center [539, 292] width 972 height 433
click at [257, 335] on div "// "employees": false, // "findings": false, // "incidents": false, // "inspect…" at bounding box center [539, 292] width 972 height 433
click at [63, 15] on button "Save" at bounding box center [70, 20] width 29 height 16
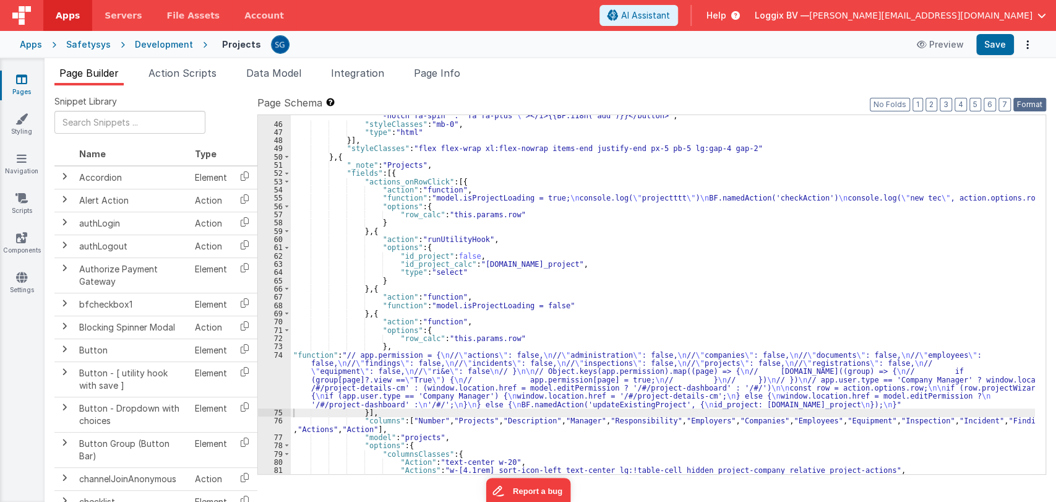
click at [1029, 104] on button "Format" at bounding box center [1030, 105] width 33 height 14
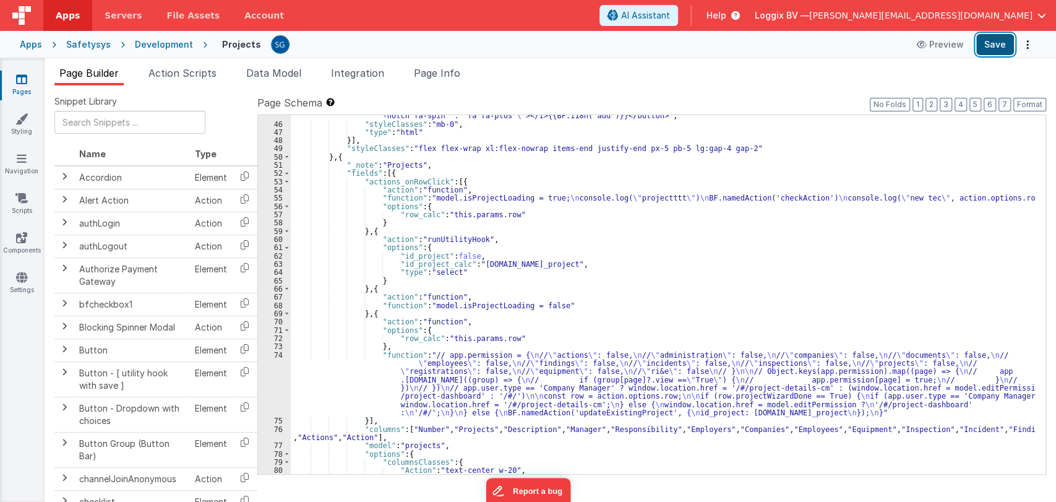
click at [1004, 46] on button "Save" at bounding box center [995, 44] width 38 height 21
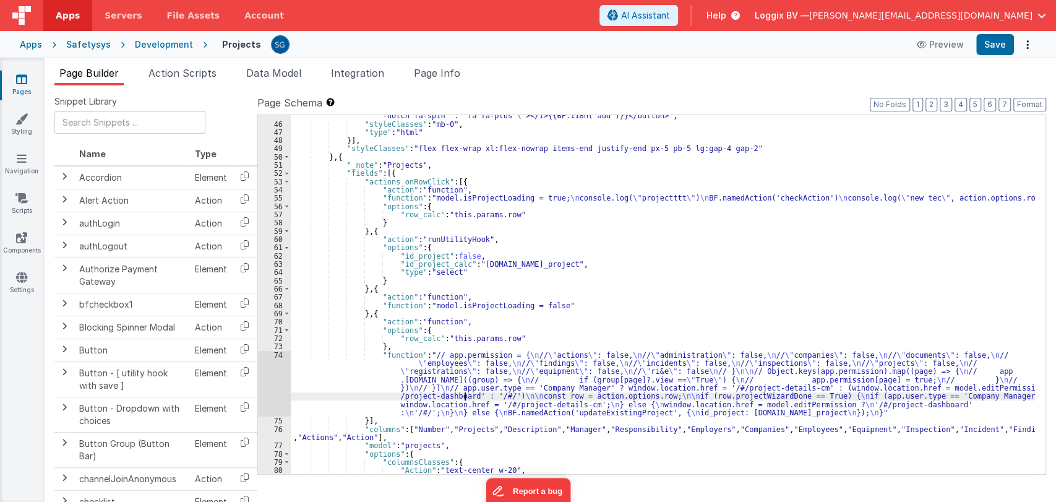
click at [464, 394] on div ""html" : "<button v-if= \" model.addPermission \" @click= \" namedAction('creat…" at bounding box center [663, 287] width 744 height 400
click at [277, 356] on div "74" at bounding box center [274, 384] width 33 height 66
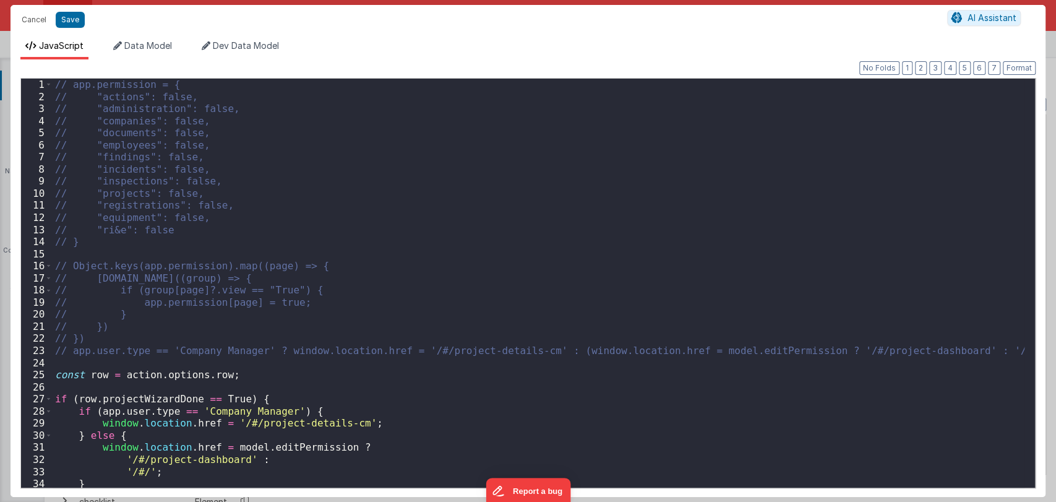
click at [212, 398] on div "// app.permission = { // "actions": false, // "administration": false, // "comp…" at bounding box center [539, 295] width 972 height 433
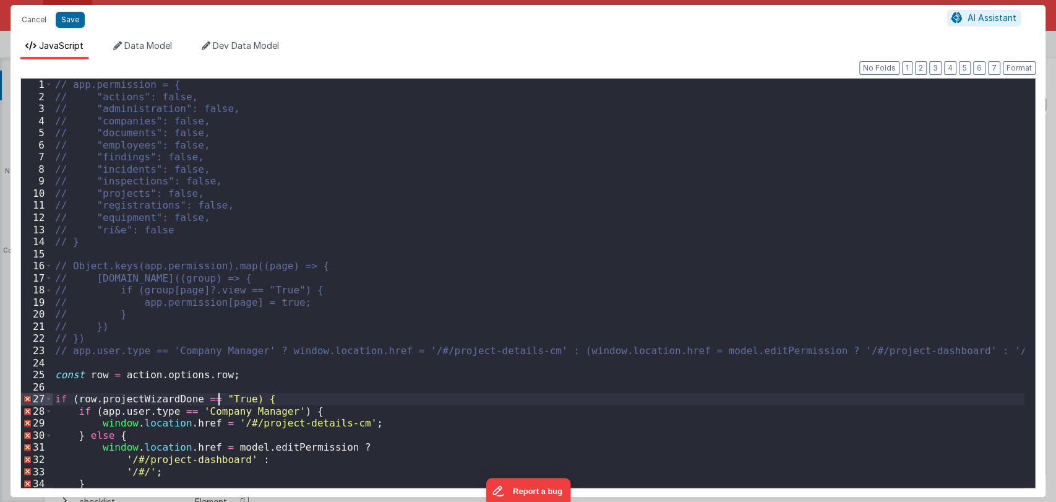
click at [239, 398] on div "// app.permission = { // "actions": false, // "administration": false, // "comp…" at bounding box center [539, 295] width 972 height 433
click at [73, 21] on button "Save" at bounding box center [70, 20] width 29 height 16
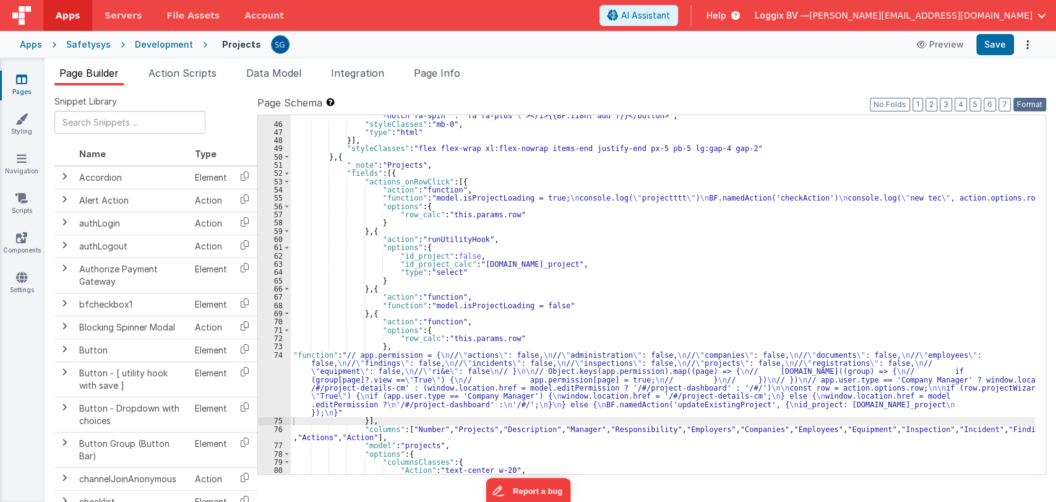
click at [1020, 105] on button "Format" at bounding box center [1030, 105] width 33 height 14
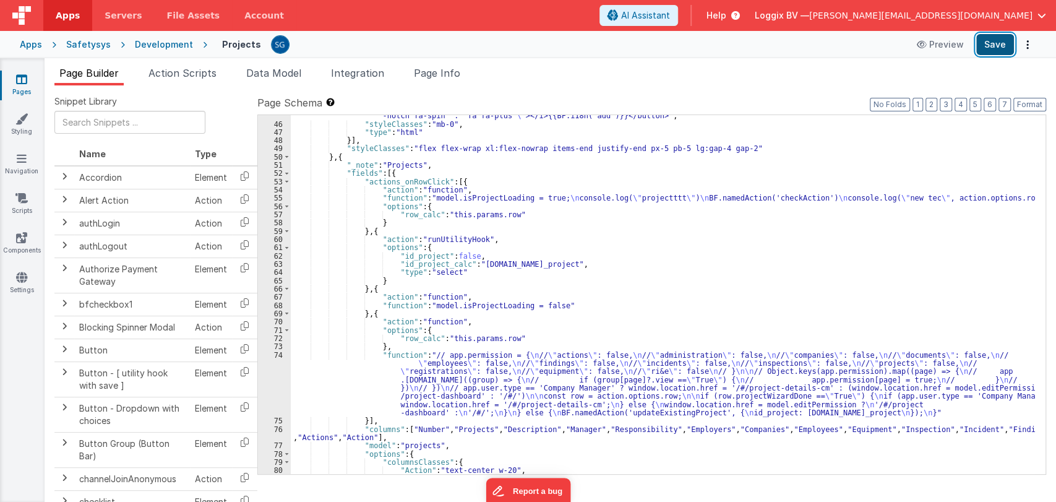
click at [994, 43] on button "Save" at bounding box center [995, 44] width 38 height 21
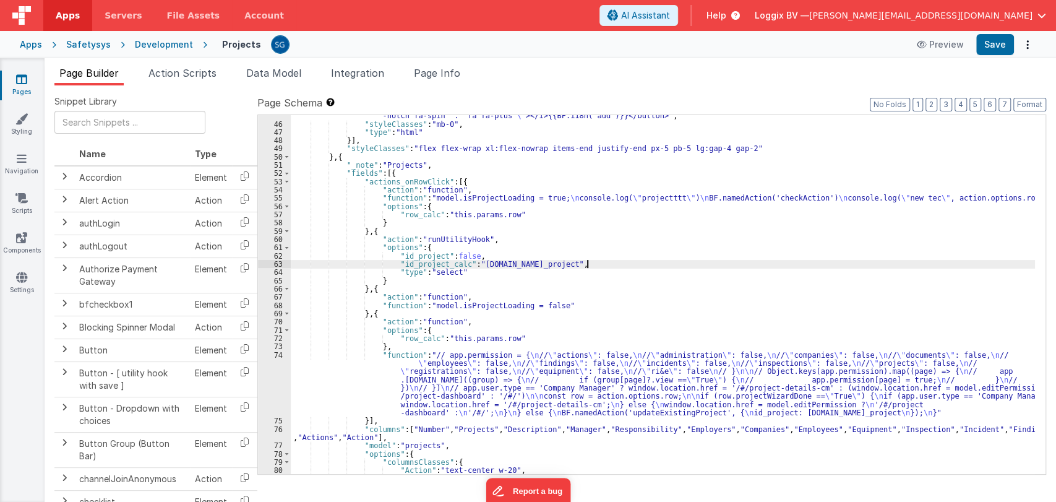
click at [593, 264] on div ""html" : "<button v-if= \" model.addPermission \" @click= \" namedAction('creat…" at bounding box center [663, 287] width 744 height 400
click at [577, 302] on div ""html" : "<button v-if= \" model.addPermission \" @click= \" namedAction('creat…" at bounding box center [663, 287] width 744 height 400
click at [762, 197] on div ""html" : "<button v-if= \" model.addPermission \" @click= \" namedAction('creat…" at bounding box center [663, 287] width 744 height 400
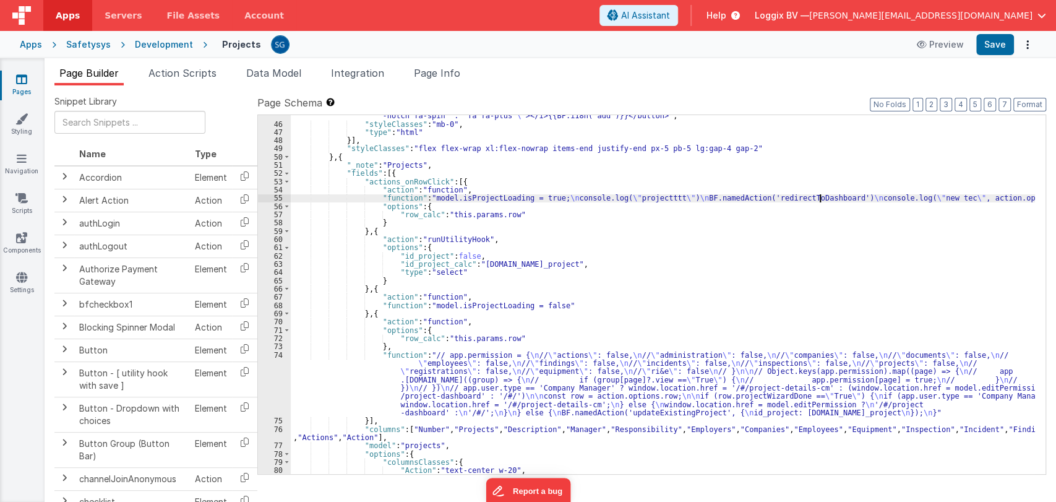
click at [783, 197] on div ""html" : "<button v-if= \" model.addPermission \" @click= \" namedAction('creat…" at bounding box center [663, 287] width 744 height 400
click at [183, 69] on span "Action Scripts" at bounding box center [182, 73] width 68 height 12
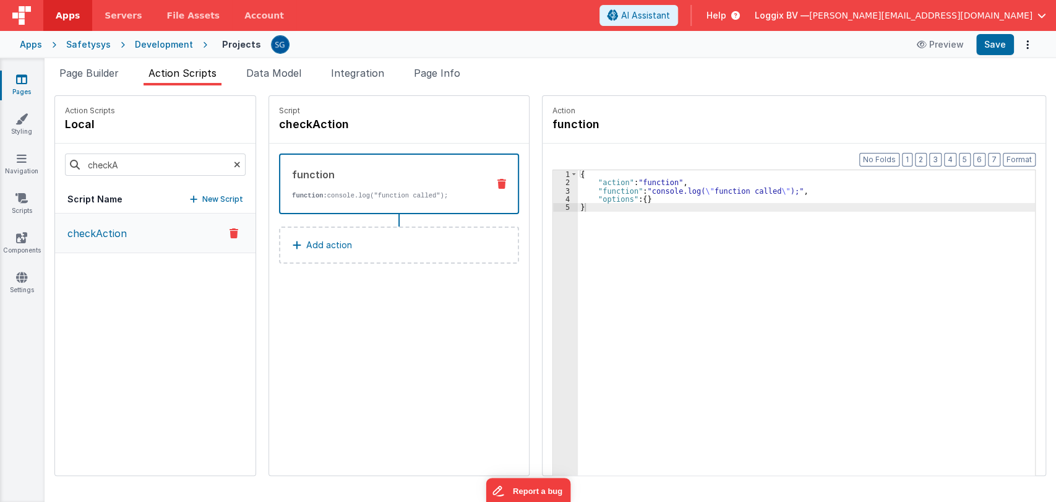
drag, startPoint x: 118, startPoint y: 227, endPoint x: 127, endPoint y: 222, distance: 10.3
click at [118, 227] on p "checkAction" at bounding box center [93, 233] width 67 height 15
click at [354, 125] on icon at bounding box center [358, 125] width 9 height 12
click at [319, 127] on input "checkAction" at bounding box center [341, 124] width 124 height 17
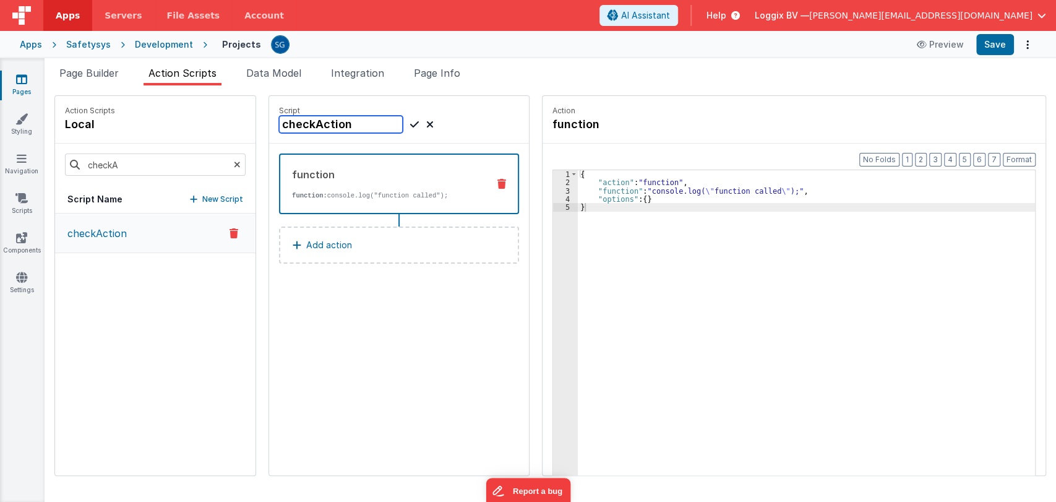
click at [319, 127] on input "checkAction" at bounding box center [341, 124] width 124 height 17
paste input "redirectToDashboard"
type input "redirectToDashboard"
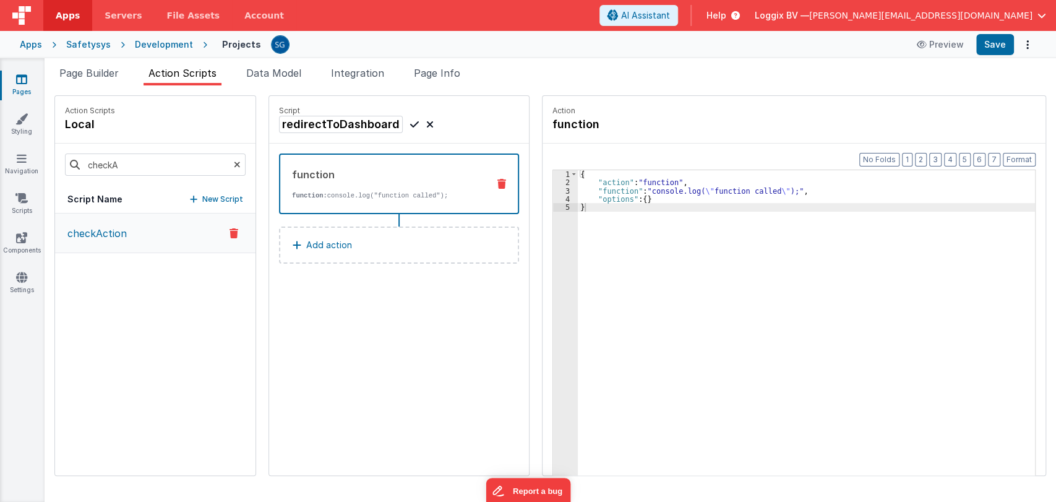
click at [410, 122] on icon at bounding box center [414, 124] width 9 height 15
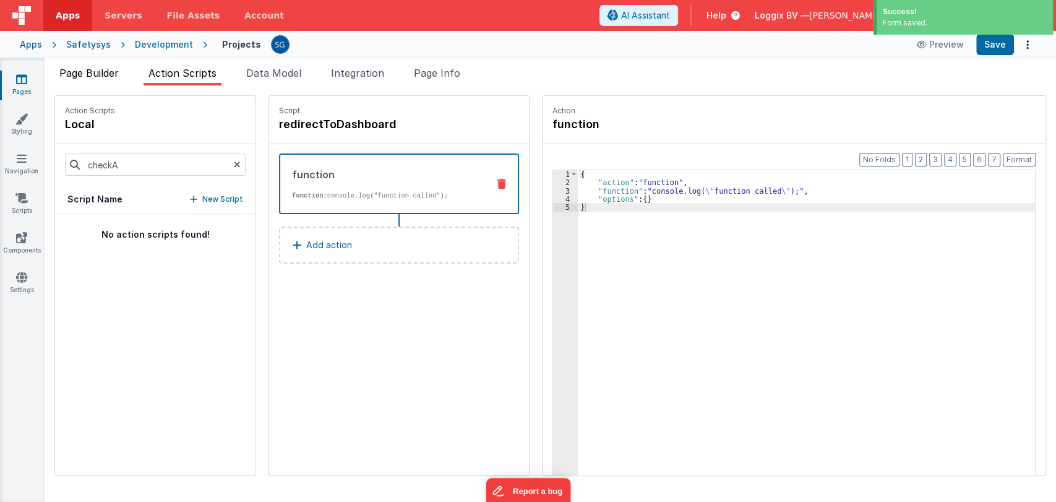
click at [99, 68] on span "Page Builder" at bounding box center [88, 73] width 59 height 12
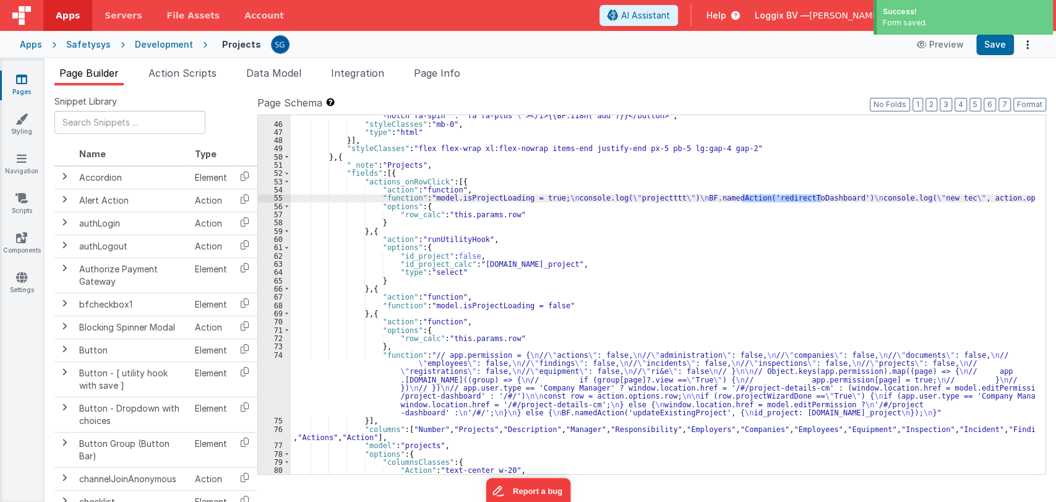
click at [580, 303] on div ""html" : "<button v-if= \" model.addPermission \" @click= \" namedAction('creat…" at bounding box center [663, 287] width 744 height 400
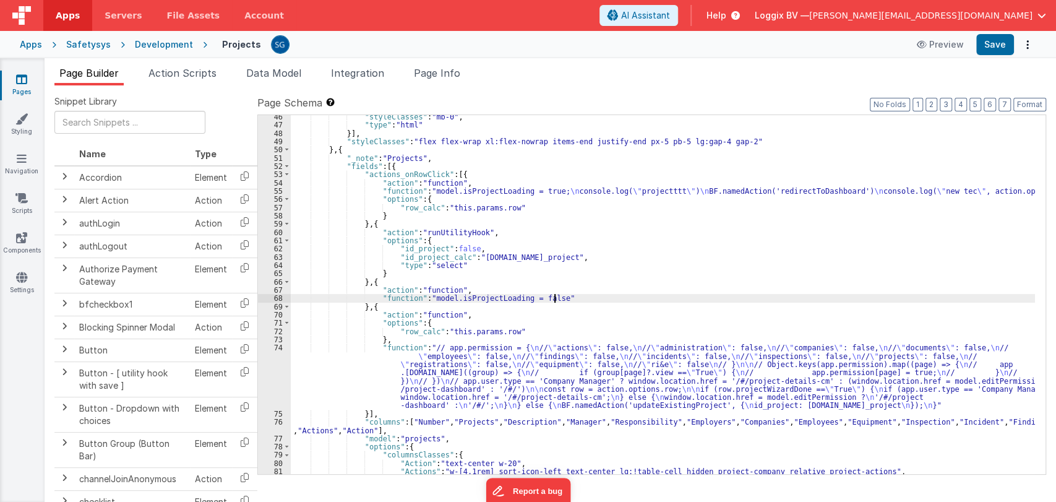
scroll to position [448, 0]
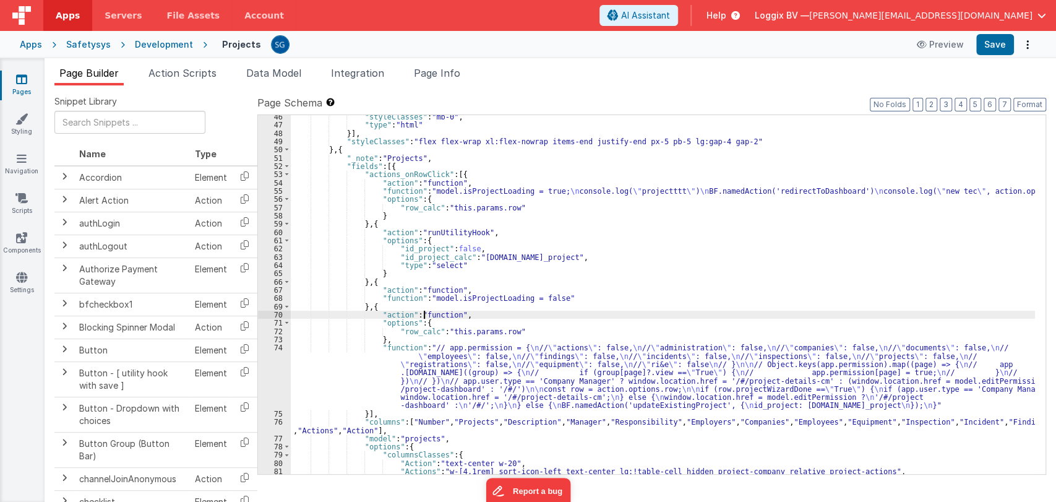
click at [423, 311] on div ""styleClasses" : "mb-0" , "type" : "html" }] , "styleClasses" : "flex flex-wrap…" at bounding box center [663, 301] width 744 height 376
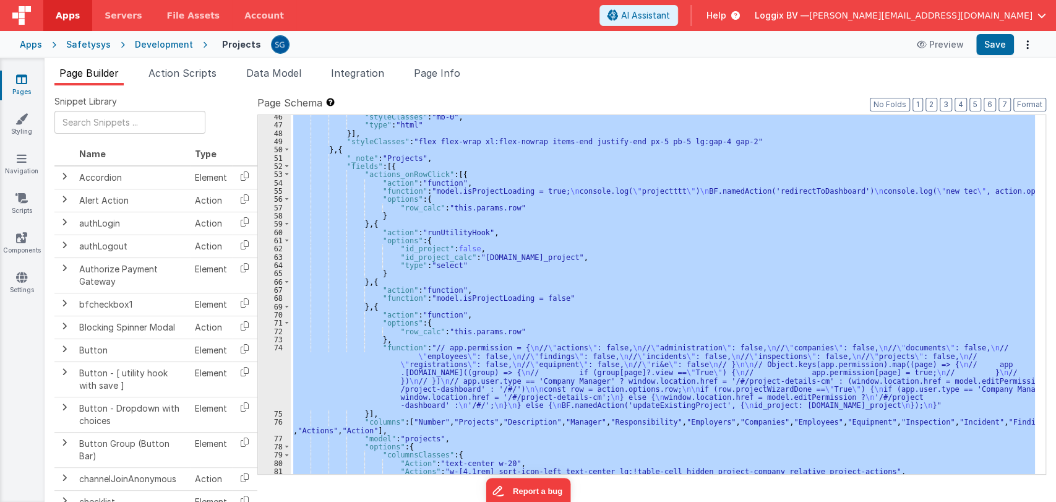
click at [504, 265] on div ""styleClasses" : "mb-0" , "type" : "html" }] , "styleClasses" : "flex flex-wrap…" at bounding box center [663, 294] width 744 height 359
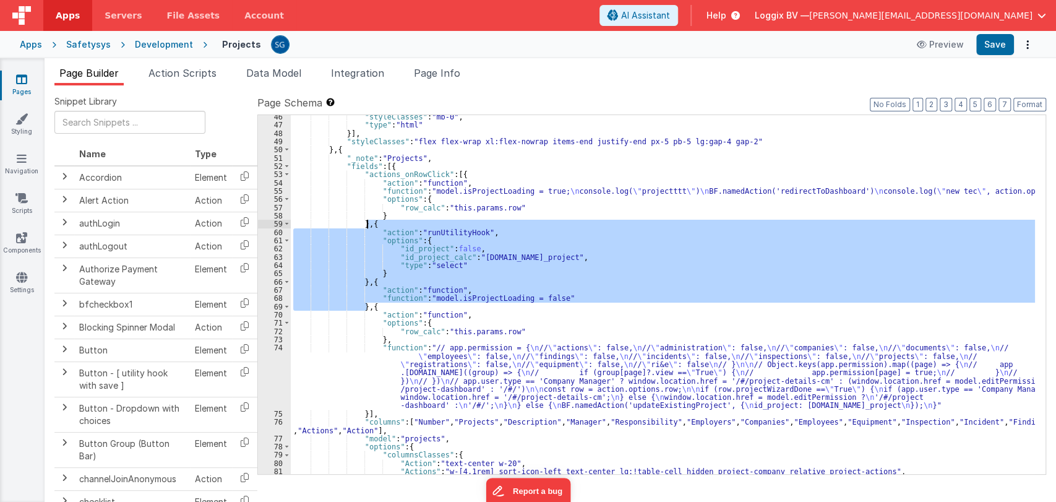
drag, startPoint x: 366, startPoint y: 306, endPoint x: 366, endPoint y: 225, distance: 80.4
click at [366, 225] on div ""styleClasses" : "mb-0" , "type" : "html" }] , "styleClasses" : "flex flex-wrap…" at bounding box center [663, 301] width 744 height 376
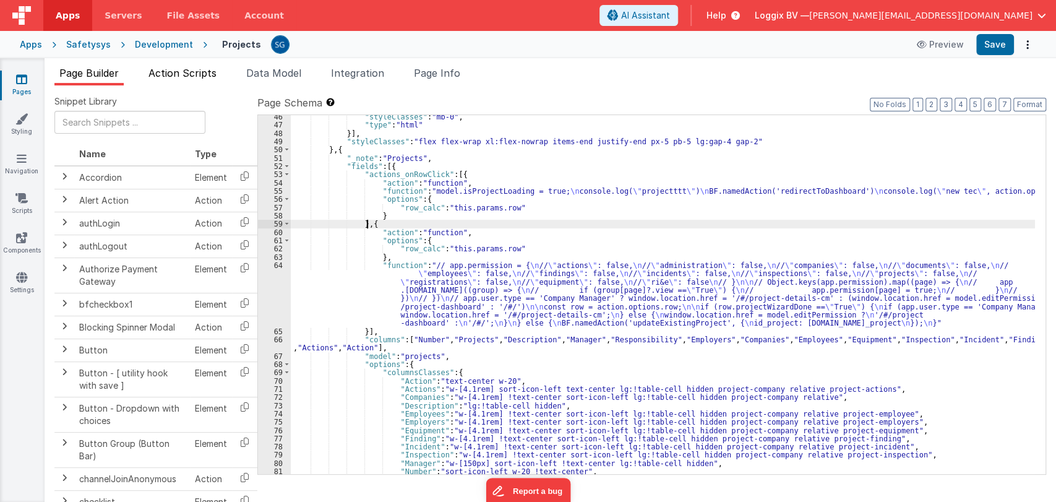
click at [173, 77] on span "Action Scripts" at bounding box center [182, 73] width 68 height 12
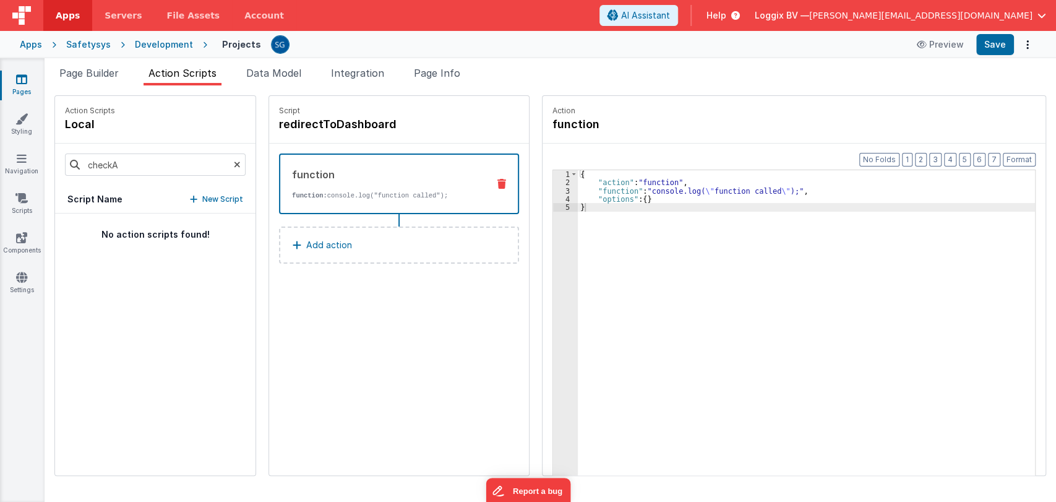
click at [306, 244] on p "Add action" at bounding box center [329, 245] width 46 height 15
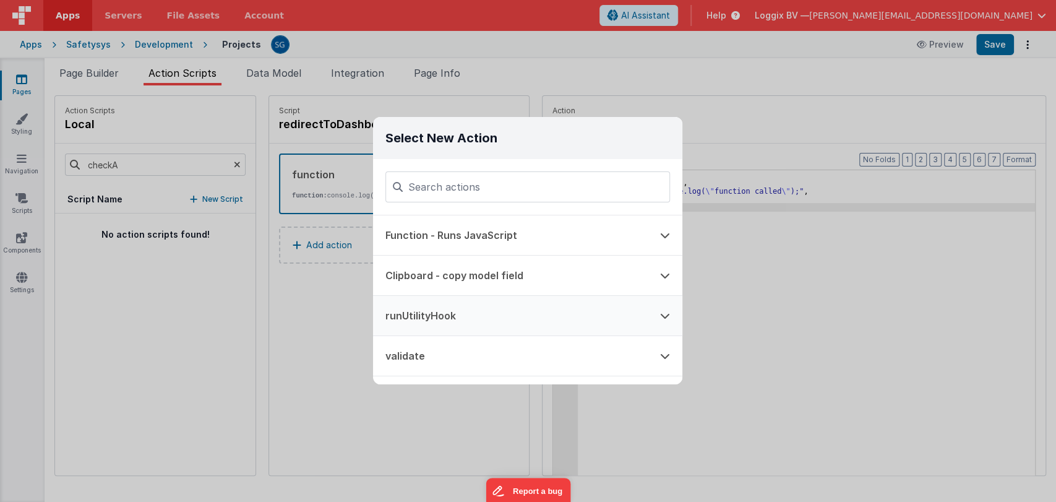
click at [451, 323] on button "runUtilityHook" at bounding box center [510, 316] width 275 height 40
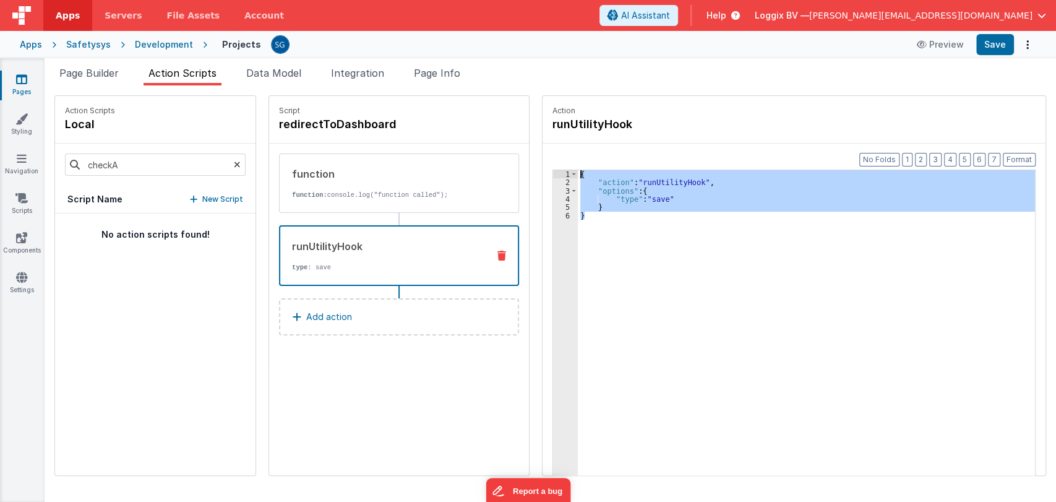
drag, startPoint x: 582, startPoint y: 218, endPoint x: 557, endPoint y: 167, distance: 56.2
click at [557, 167] on div "Format 7 6 5 4 3 2 1 No Folds 1 2 3 4 5 6 { "action" : "runUtilityHook" , "opti…" at bounding box center [794, 333] width 503 height 379
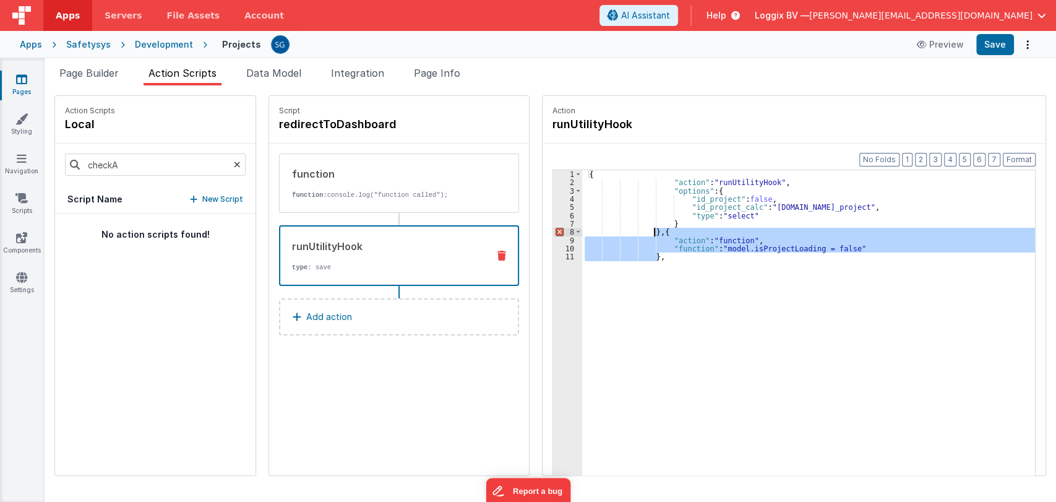
drag, startPoint x: 666, startPoint y: 254, endPoint x: 642, endPoint y: 233, distance: 32.0
click at [642, 233] on div "{ "action" : "runUtilityHook" , "options" : { "id_project" : false , "id_projec…" at bounding box center [814, 350] width 465 height 360
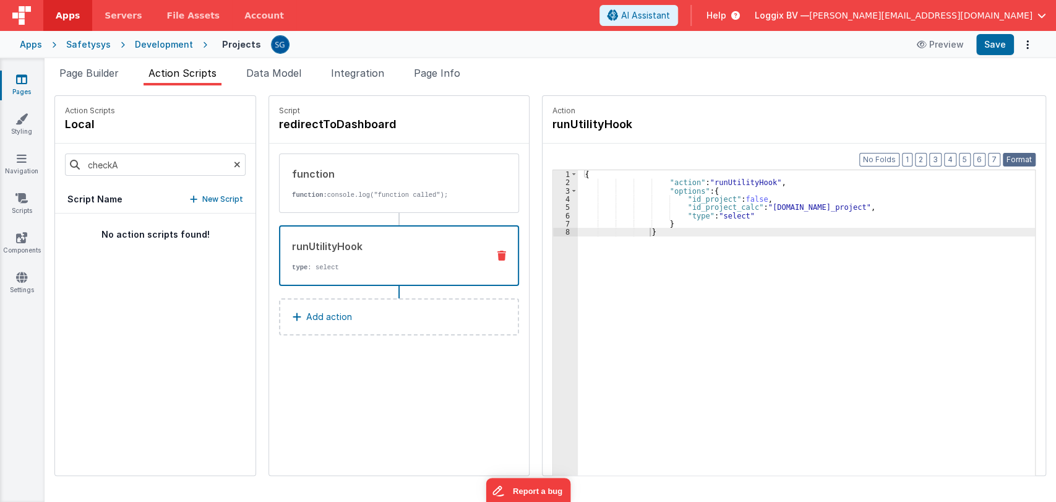
click at [1007, 154] on button "Format" at bounding box center [1019, 160] width 33 height 14
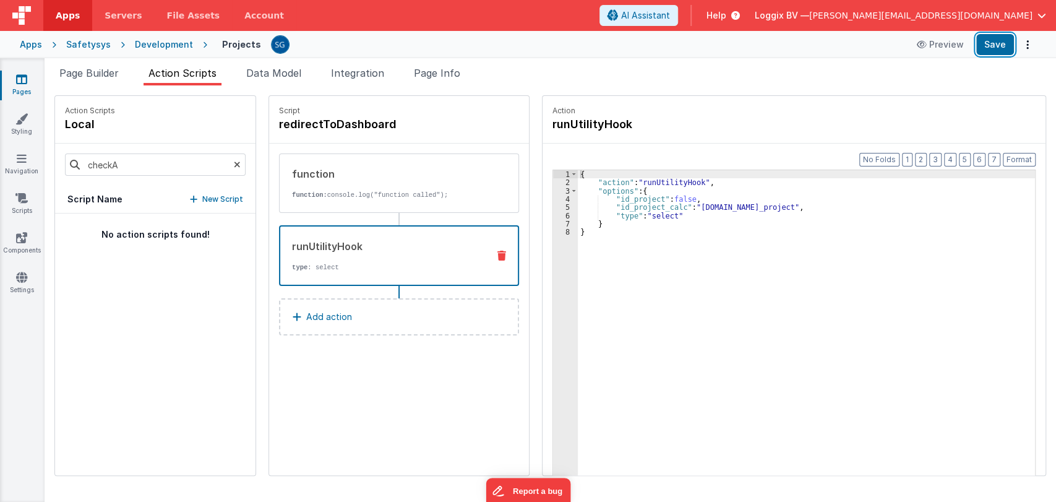
drag, startPoint x: 993, startPoint y: 48, endPoint x: 976, endPoint y: 73, distance: 29.9
click at [976, 73] on div "Apps Servers File Assets Account Some FUTURE Slot AI Assistant Help Loggix BV —…" at bounding box center [528, 251] width 1056 height 502
click at [993, 44] on button "Save" at bounding box center [995, 44] width 38 height 21
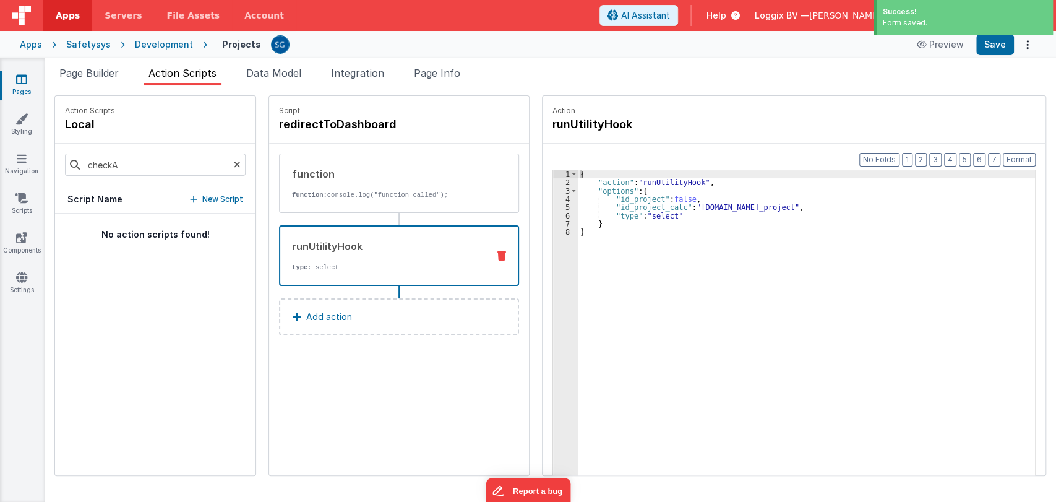
click at [306, 316] on p "Add action" at bounding box center [329, 316] width 46 height 15
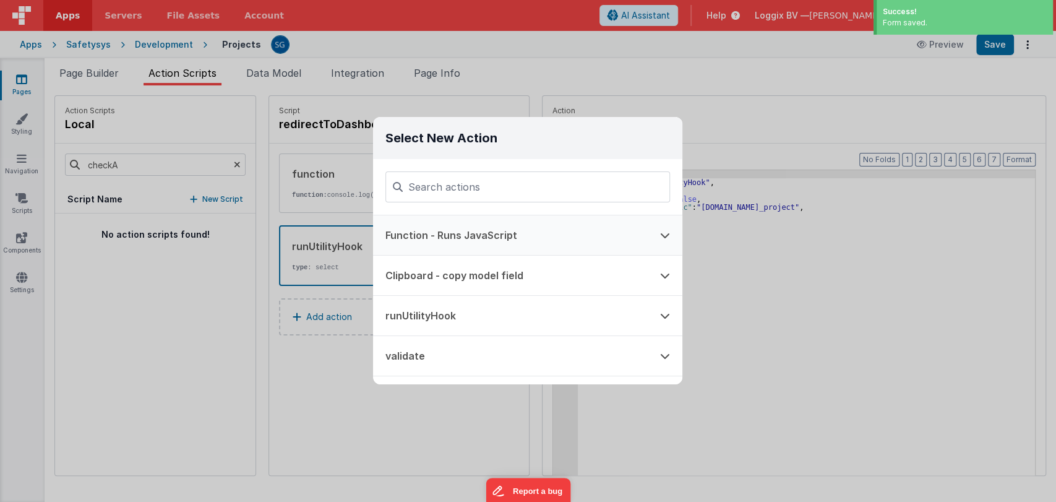
click at [429, 235] on button "Function - Runs JavaScript" at bounding box center [510, 235] width 275 height 40
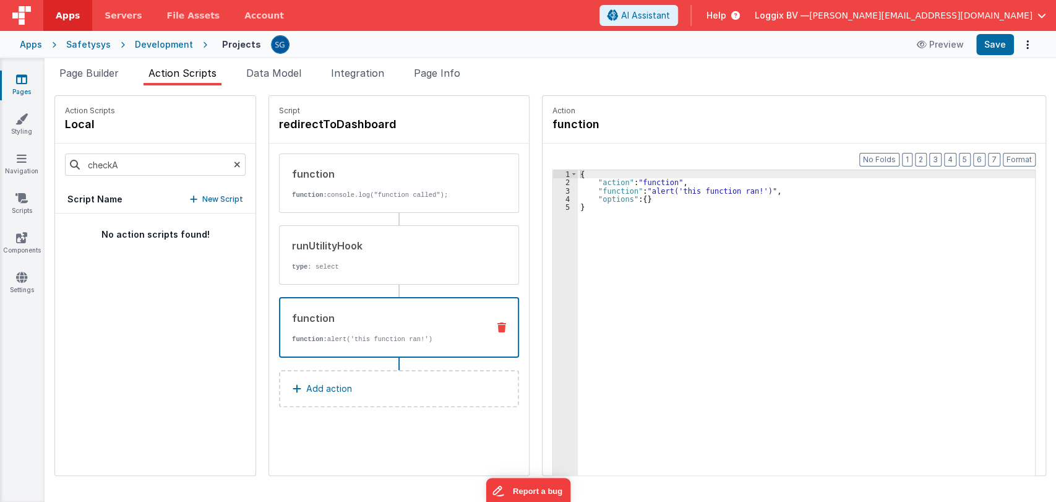
click at [611, 213] on div "{ "action" : "function" , "function" : "alert('this function ran!')" , "options…" at bounding box center [813, 350] width 470 height 360
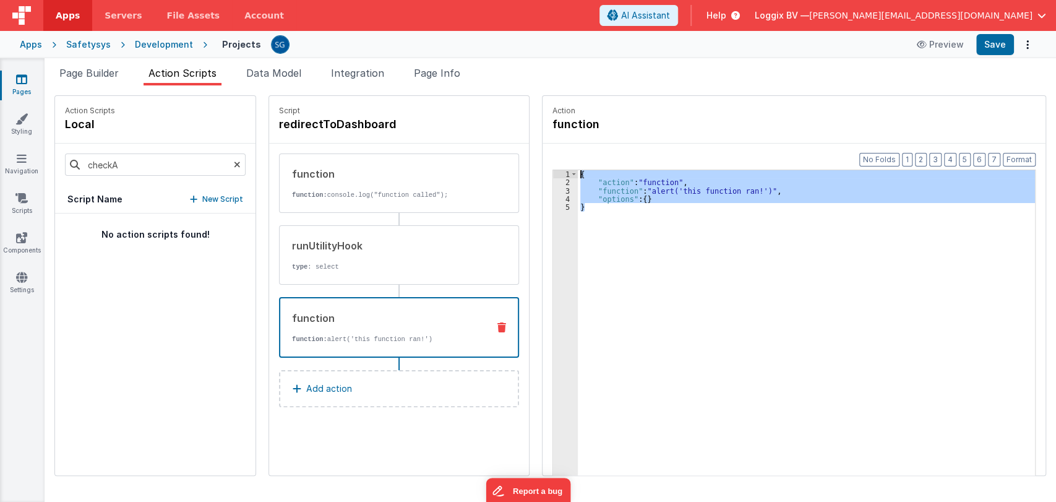
drag, startPoint x: 611, startPoint y: 213, endPoint x: 565, endPoint y: 174, distance: 59.7
click at [578, 174] on div "{ "action" : "function" , "function" : "alert('this function ran!')" , "options…" at bounding box center [813, 350] width 470 height 360
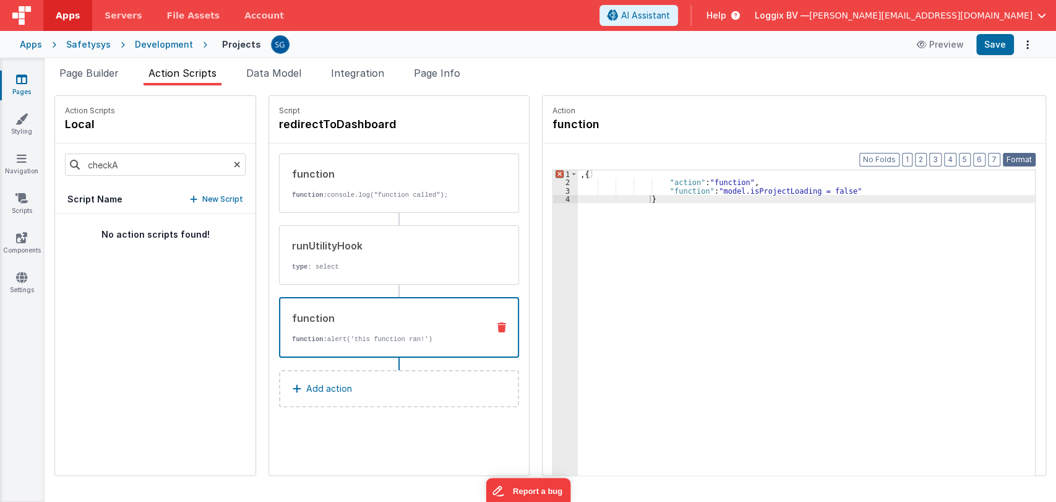
click at [1018, 158] on button "Format" at bounding box center [1019, 160] width 33 height 14
drag, startPoint x: 573, startPoint y: 176, endPoint x: 565, endPoint y: 174, distance: 8.1
click at [578, 174] on div ", { "action" : "function" , "function" : "model.isProjectLoading = false" }" at bounding box center [813, 350] width 470 height 360
click at [1017, 153] on button "Format" at bounding box center [1019, 160] width 33 height 14
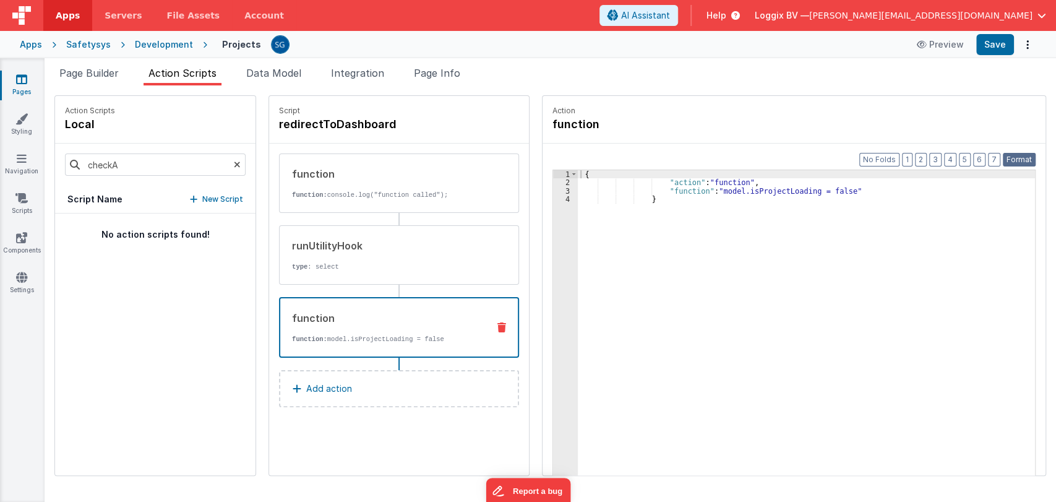
click at [1017, 153] on button "Format" at bounding box center [1019, 160] width 33 height 14
click at [578, 172] on div "{ "action" : "function" , "function" : "model.isProjectLoading = false" }" at bounding box center [813, 350] width 470 height 360
click at [1010, 165] on button "Format" at bounding box center [1019, 160] width 33 height 14
click at [655, 196] on div "{ "action" : "function" , "function" : "model.isProjectLoading = false" }" at bounding box center [813, 350] width 470 height 360
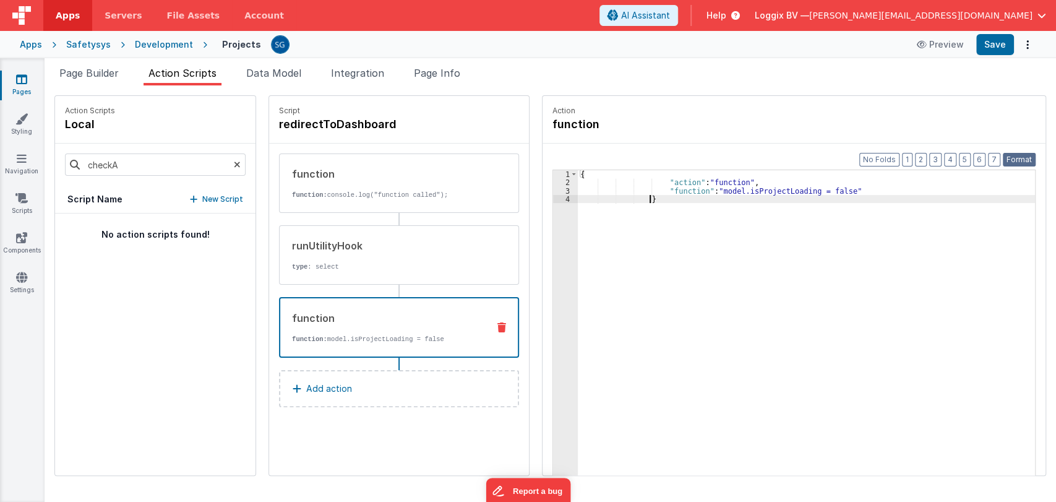
click at [1025, 159] on button "Format" at bounding box center [1019, 160] width 33 height 14
click at [990, 53] on button "Save" at bounding box center [995, 44] width 38 height 21
click at [85, 73] on span "Page Builder" at bounding box center [88, 73] width 59 height 12
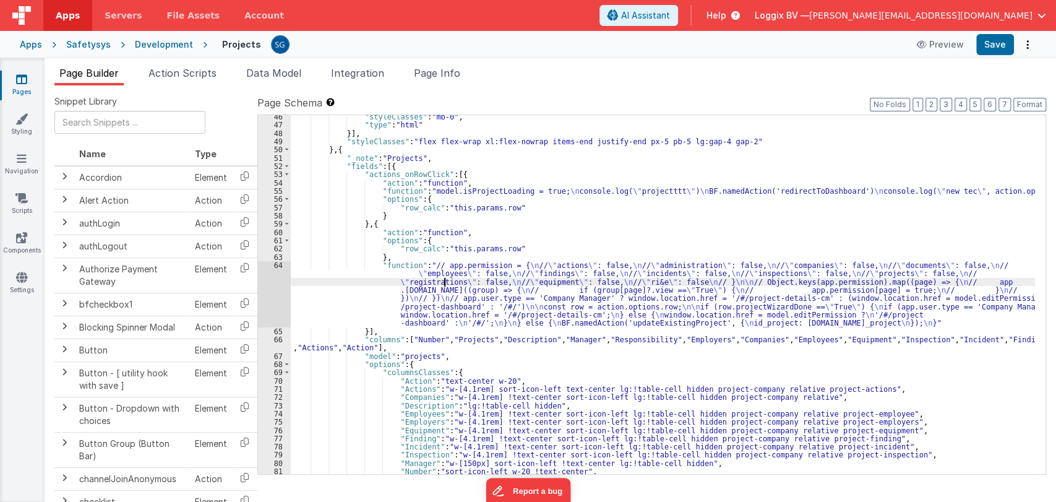
click at [444, 283] on div ""styleClasses" : "mb-0" , "type" : "html" }] , "styleClasses" : "flex flex-wrap…" at bounding box center [663, 301] width 744 height 376
click at [275, 267] on div "64" at bounding box center [274, 294] width 33 height 66
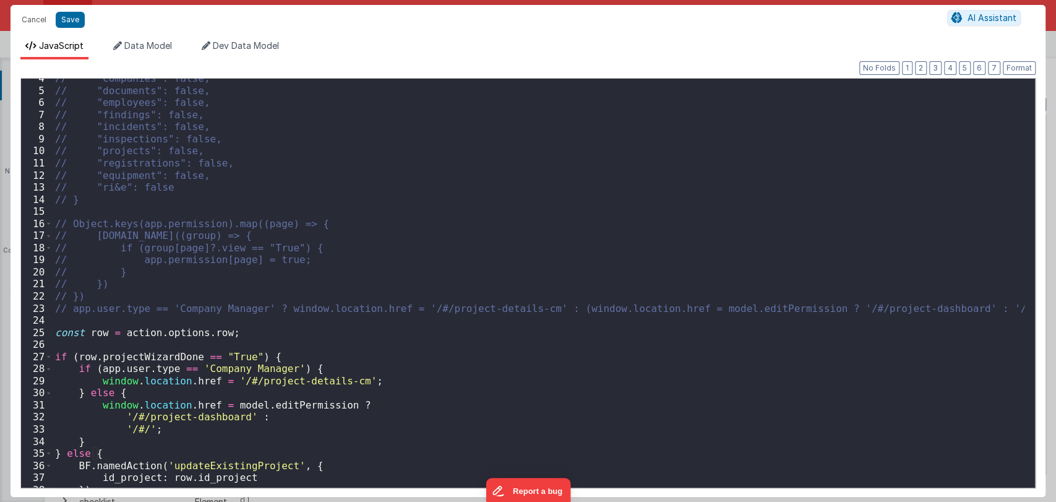
scroll to position [42, 0]
click at [282, 355] on div "// "companies": false, // "documents": false, // "employees": false, // "findin…" at bounding box center [539, 288] width 972 height 433
click at [137, 393] on div "// "companies": false, // "documents": false, // "employees": false, // "findin…" at bounding box center [539, 288] width 972 height 433
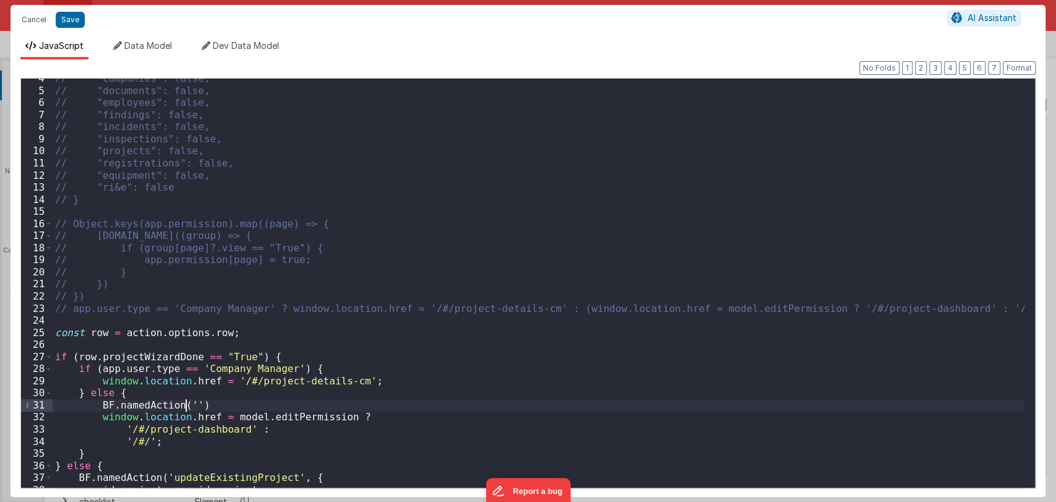
paste textarea
click at [233, 401] on div "// "companies": false, // "documents": false, // "employees": false, // "findin…" at bounding box center [539, 288] width 972 height 433
click at [309, 403] on div "// "companies": false, // "documents": false, // "employees": false, // "findin…" at bounding box center [539, 288] width 972 height 433
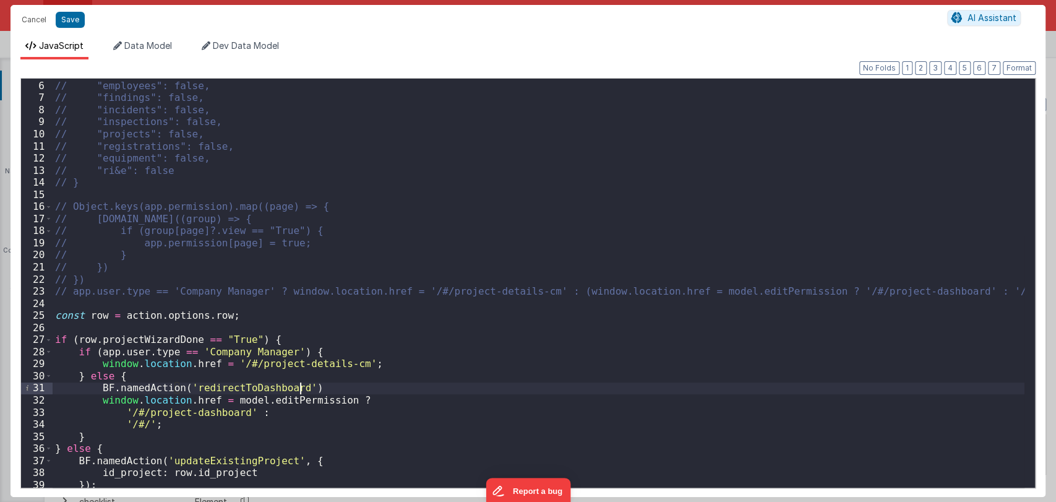
scroll to position [74, 0]
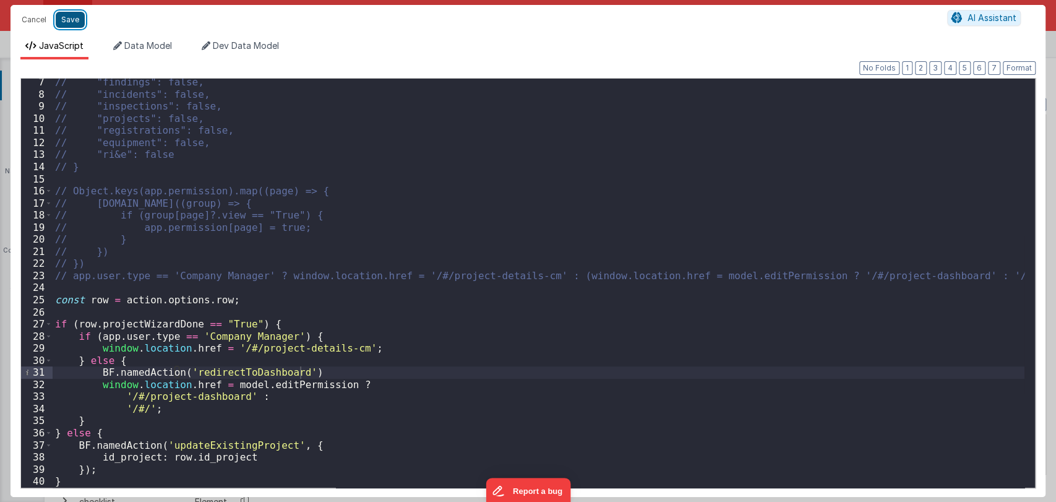
click at [74, 20] on button "Save" at bounding box center [70, 20] width 29 height 16
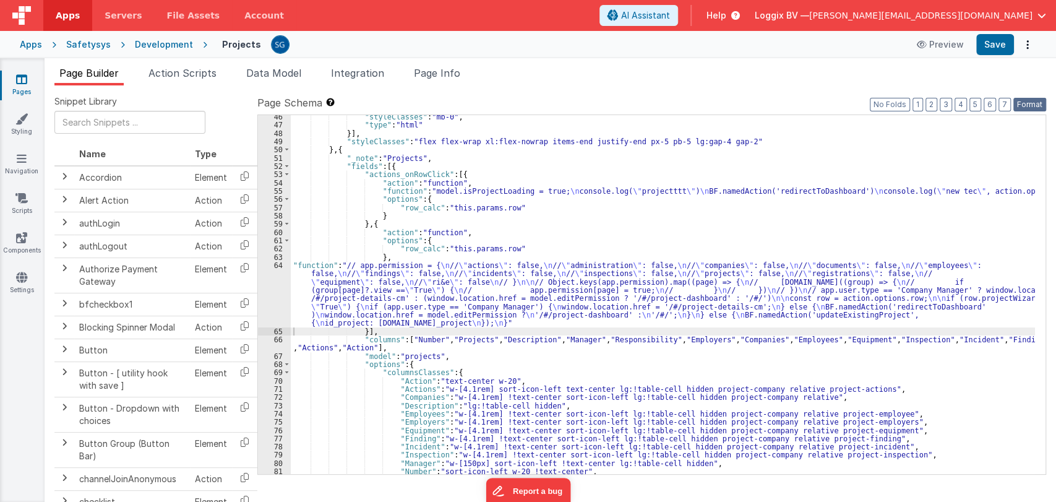
click at [1030, 105] on button "Format" at bounding box center [1030, 105] width 33 height 14
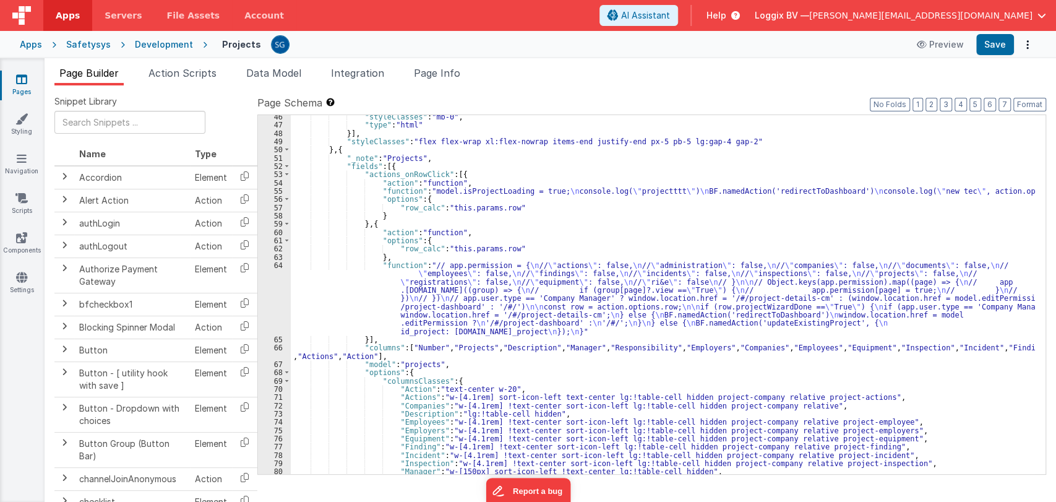
click at [425, 299] on div ""styleClasses" : "mb-0" , "type" : "html" }] , "styleClasses" : "flex flex-wrap…" at bounding box center [663, 301] width 744 height 376
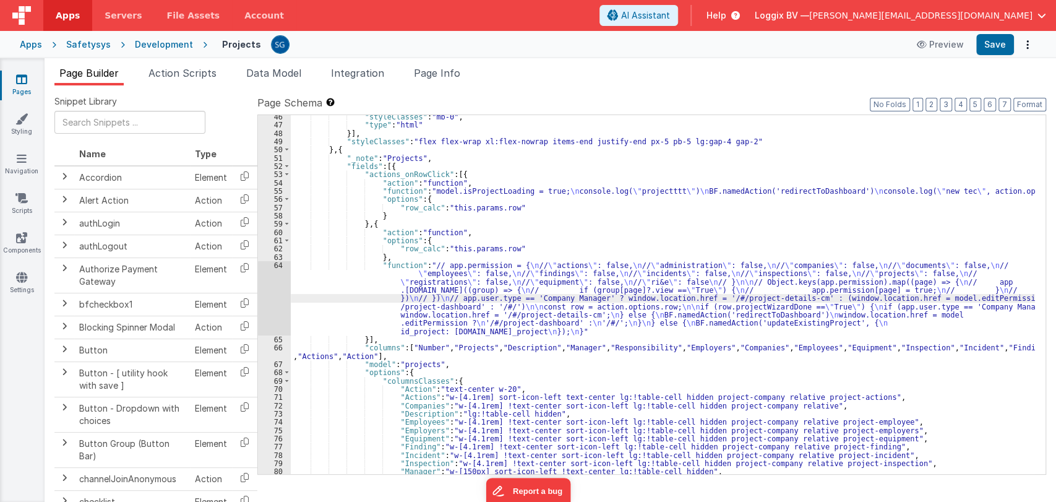
click at [275, 264] on div "64" at bounding box center [274, 298] width 33 height 74
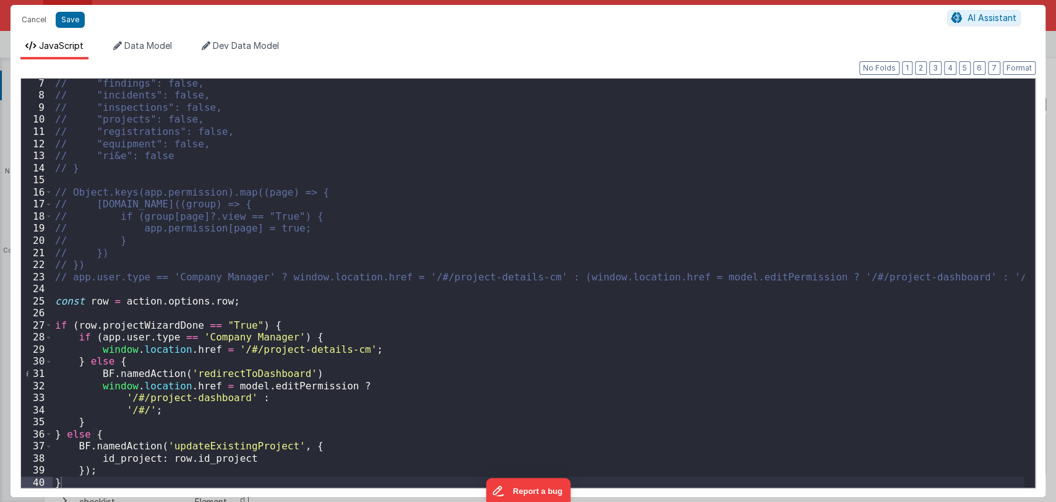
scroll to position [74, 0]
drag, startPoint x: 308, startPoint y: 373, endPoint x: 81, endPoint y: 377, distance: 226.5
click at [81, 377] on div "// "findings": false, // "incidents": false, // "inspections": false, // "proje…" at bounding box center [539, 293] width 972 height 433
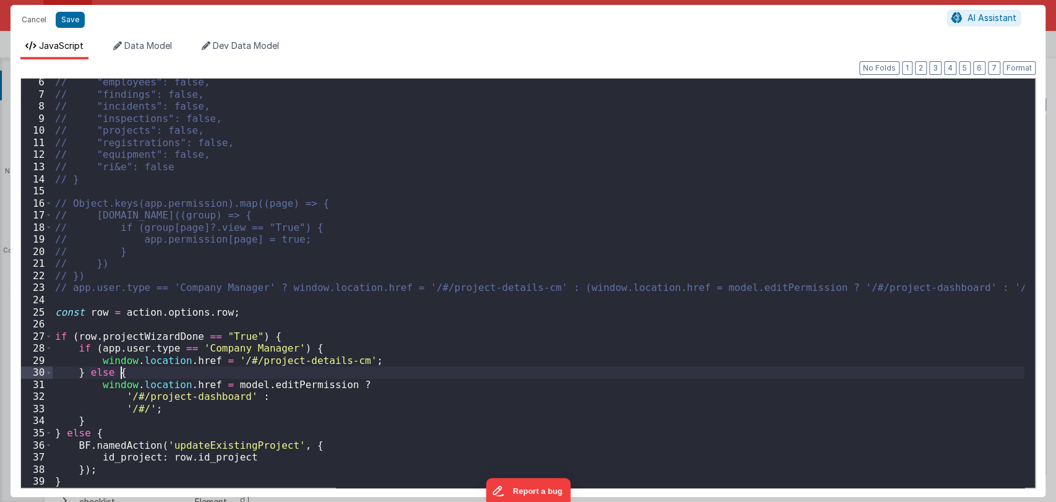
scroll to position [62, 0]
click at [237, 314] on div "// "employees": false, // "findings": false, // "incidents": false, // "inspect…" at bounding box center [539, 292] width 972 height 433
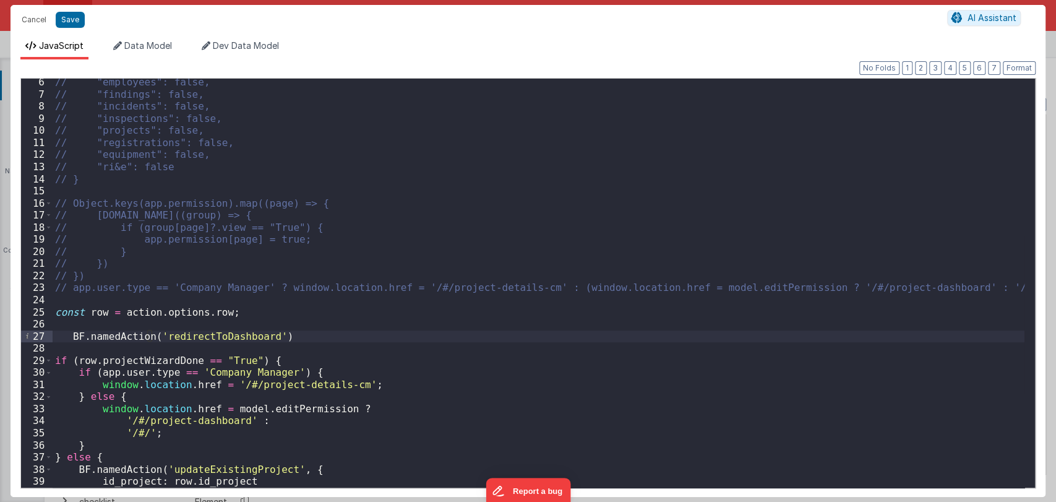
click at [72, 333] on div "// "employees": false, // "findings": false, // "incidents": false, // "inspect…" at bounding box center [539, 292] width 972 height 433
click at [276, 334] on div "// "employees": false, // "findings": false, // "incidents": false, // "inspect…" at bounding box center [539, 292] width 972 height 433
drag, startPoint x: 276, startPoint y: 334, endPoint x: 56, endPoint y: 337, distance: 220.3
click at [56, 337] on div "// "employees": false, // "findings": false, // "incidents": false, // "inspect…" at bounding box center [539, 292] width 972 height 433
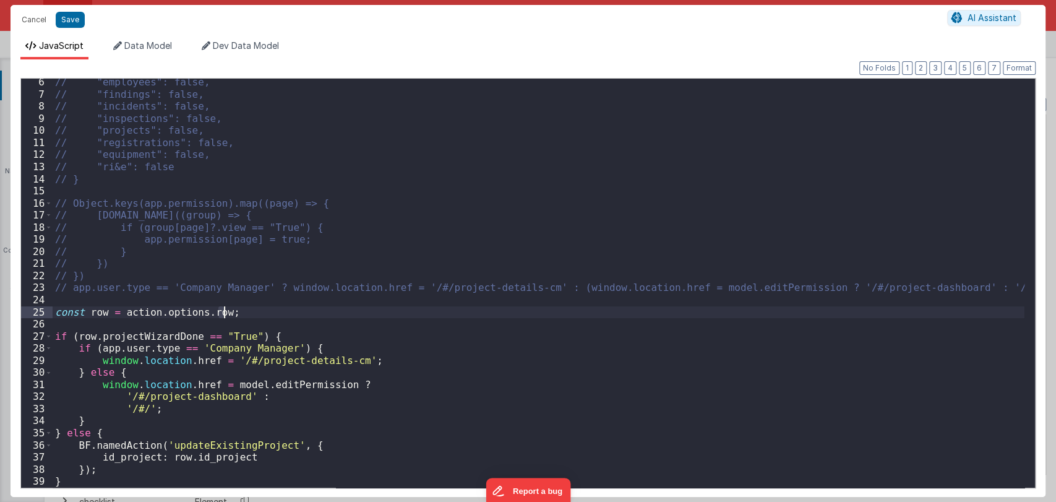
click at [152, 376] on div "// "employees": false, // "findings": false, // "incidents": false, // "inspect…" at bounding box center [539, 292] width 972 height 433
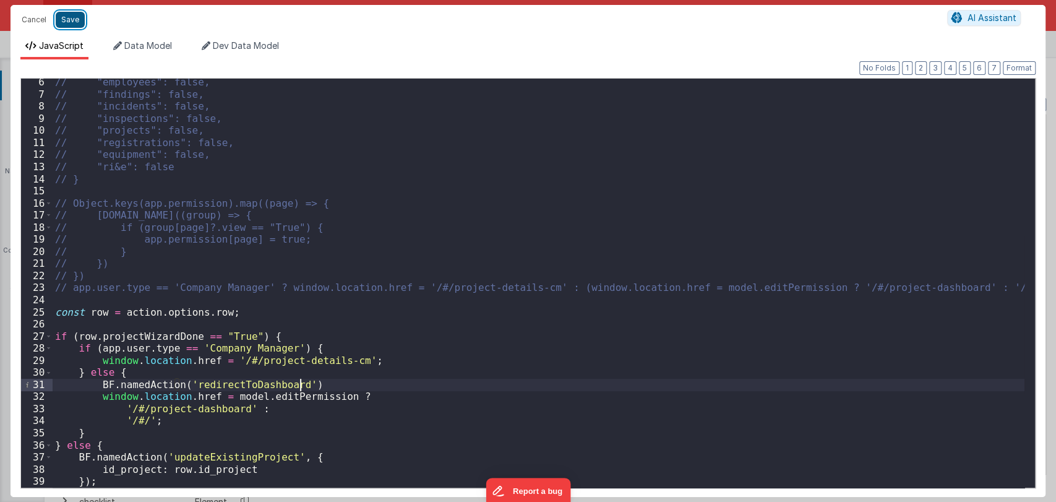
click at [71, 20] on button "Save" at bounding box center [70, 20] width 29 height 16
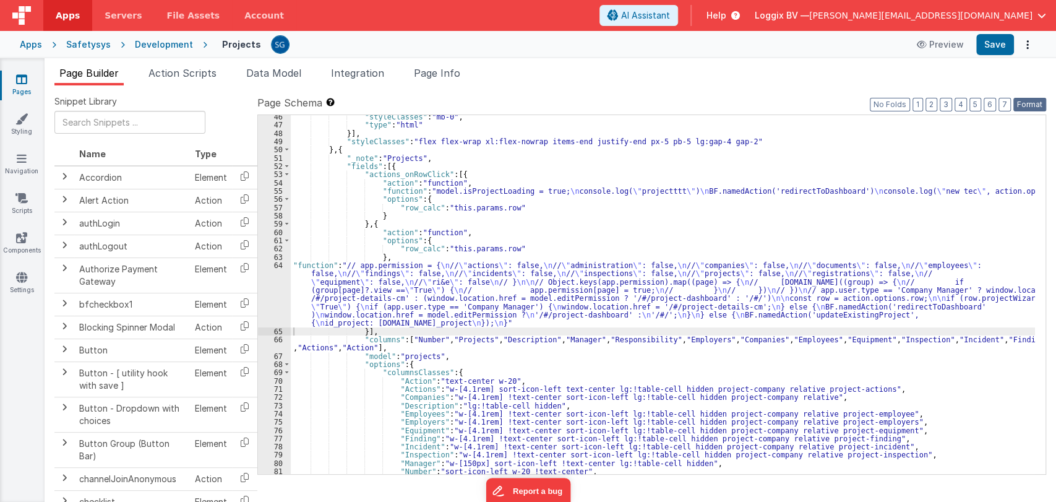
click at [1030, 105] on button "Format" at bounding box center [1030, 105] width 33 height 14
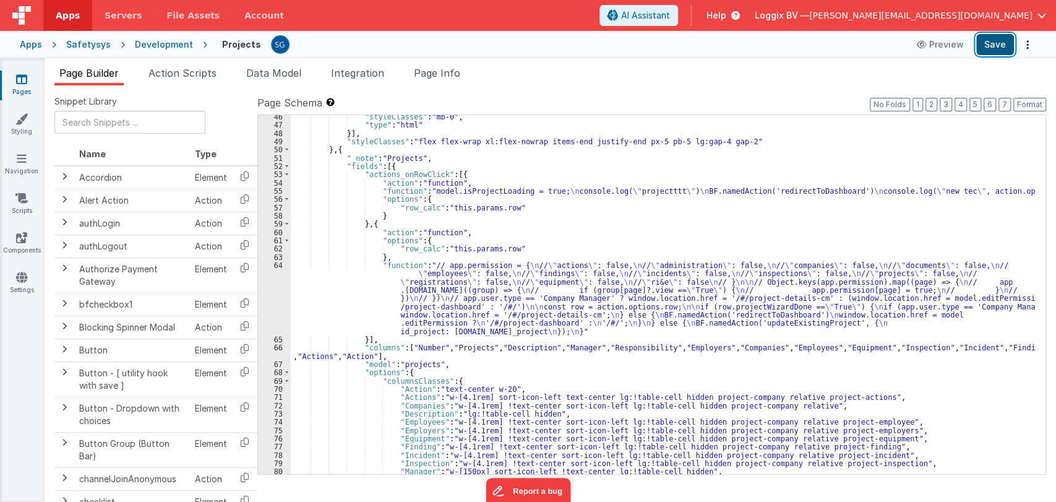
click at [1001, 51] on button "Save" at bounding box center [995, 44] width 38 height 21
click at [478, 311] on div ""styleClasses" : "mb-0" , "type" : "html" }] , "styleClasses" : "flex flex-wrap…" at bounding box center [663, 301] width 744 height 376
click at [275, 264] on div "64" at bounding box center [274, 298] width 33 height 74
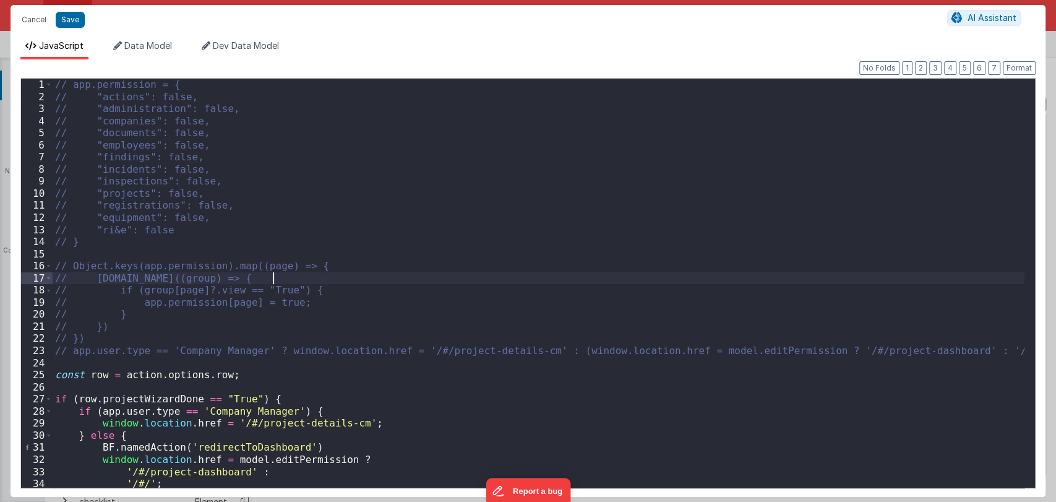
drag, startPoint x: 279, startPoint y: 450, endPoint x: 192, endPoint y: 449, distance: 86.6
click at [264, 451] on div "// app.permission = { // "actions": false, // "administration": false, // "comp…" at bounding box center [539, 295] width 972 height 433
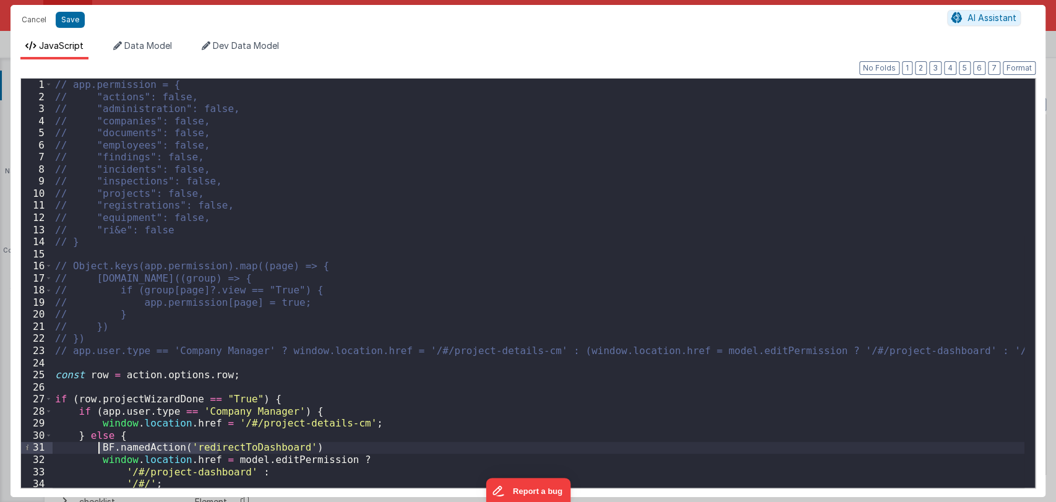
drag, startPoint x: 192, startPoint y: 449, endPoint x: 95, endPoint y: 452, distance: 97.2
click at [95, 452] on div "// app.permission = { // "actions": false, // "administration": false, // "comp…" at bounding box center [539, 295] width 972 height 433
click at [315, 445] on div "// app.permission = { // "actions": false, // "administration": false, // "comp…" at bounding box center [539, 295] width 972 height 433
drag, startPoint x: 315, startPoint y: 445, endPoint x: 93, endPoint y: 451, distance: 222.2
click at [93, 451] on div "// app.permission = { // "actions": false, // "administration": false, // "comp…" at bounding box center [539, 295] width 972 height 433
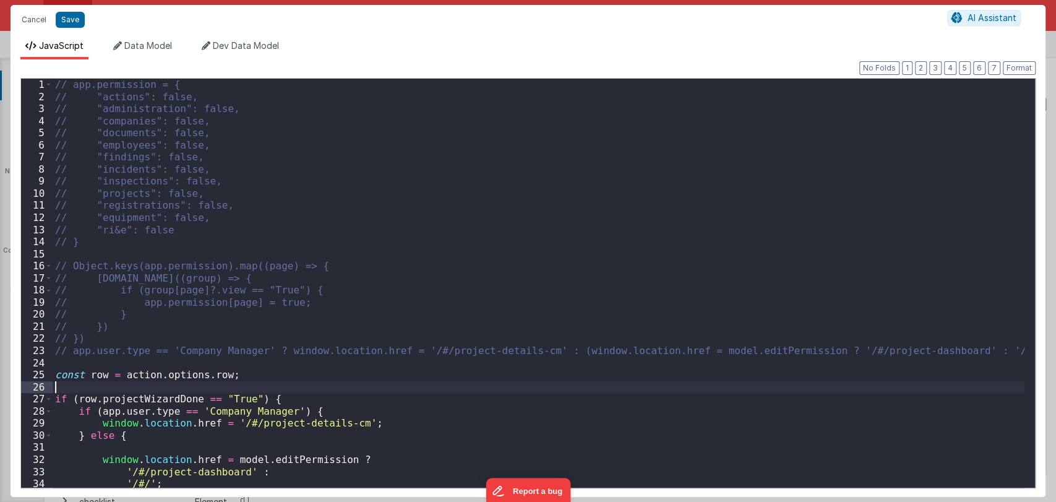
click at [248, 381] on div "// app.permission = { // "actions": false, // "administration": false, // "comp…" at bounding box center [539, 295] width 972 height 433
click at [243, 377] on div "// app.permission = { // "actions": false, // "administration": false, // "comp…" at bounding box center [539, 295] width 972 height 433
click at [277, 400] on div "// app.permission = { // "actions": false, // "administration": false, // "comp…" at bounding box center [539, 295] width 972 height 433
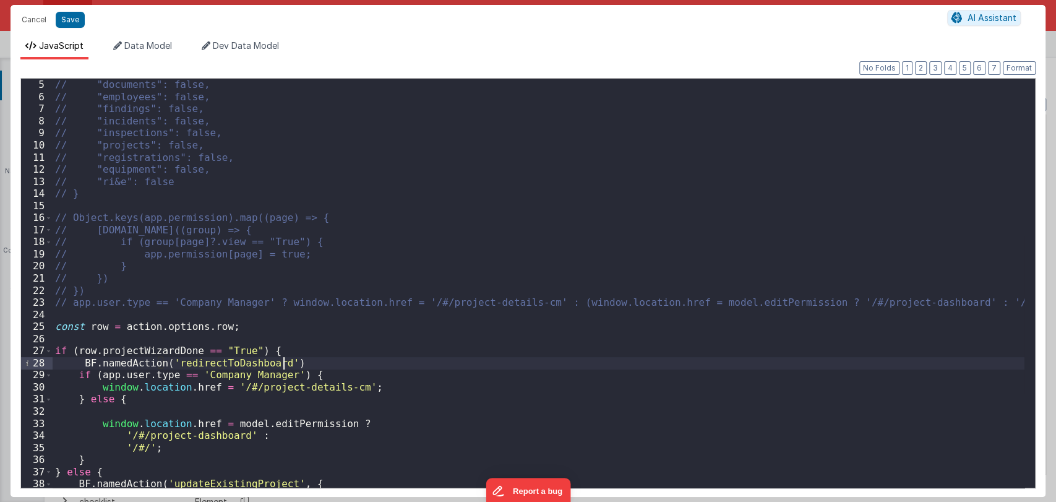
scroll to position [50, 0]
click at [64, 26] on button "Save" at bounding box center [70, 20] width 29 height 16
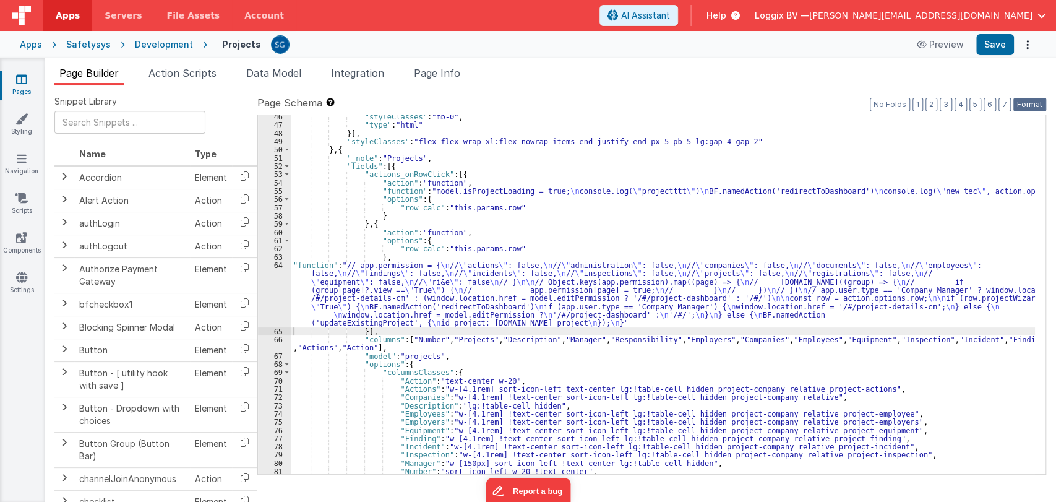
click at [1018, 108] on button "Format" at bounding box center [1030, 105] width 33 height 14
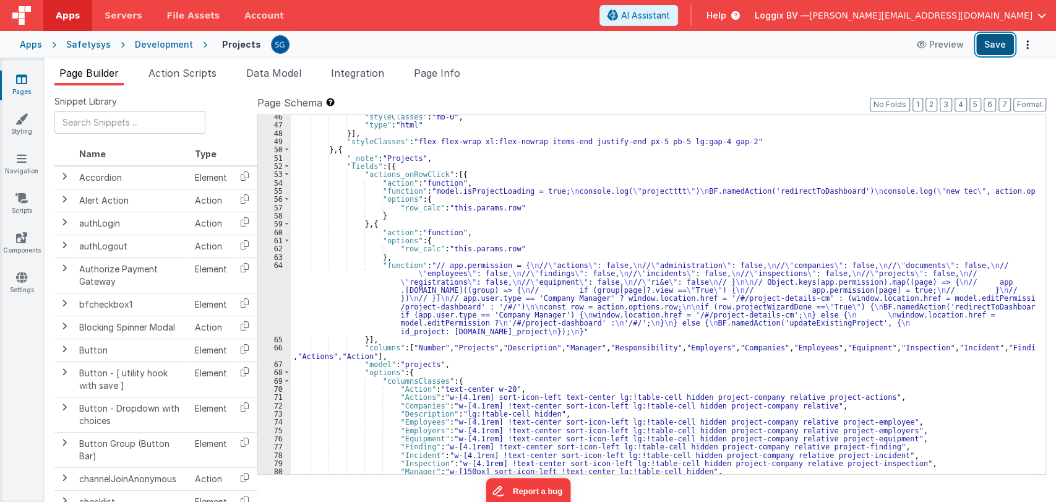
click at [992, 48] on button "Save" at bounding box center [995, 44] width 38 height 21
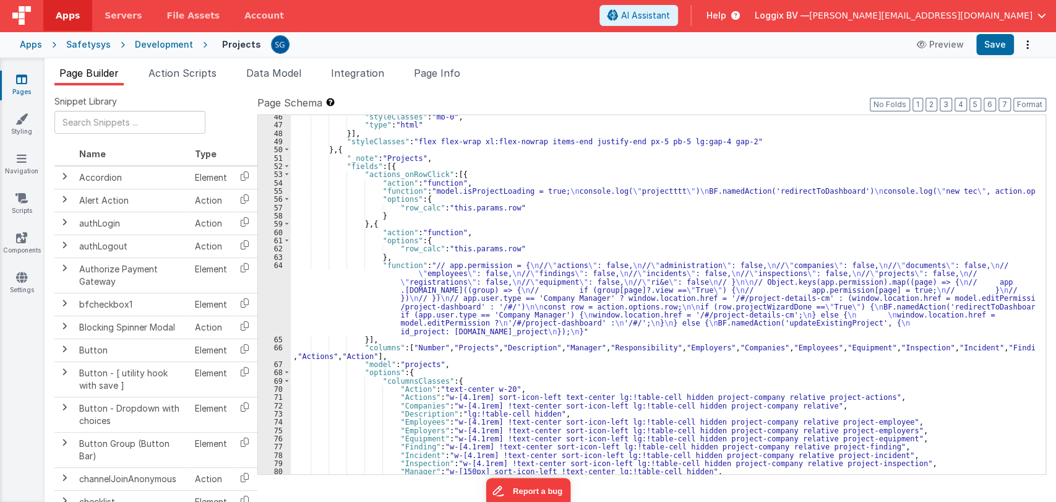
click at [398, 269] on div ""styleClasses" : "mb-0" , "type" : "html" }] , "styleClasses" : "flex flex-wrap…" at bounding box center [663, 301] width 744 height 376
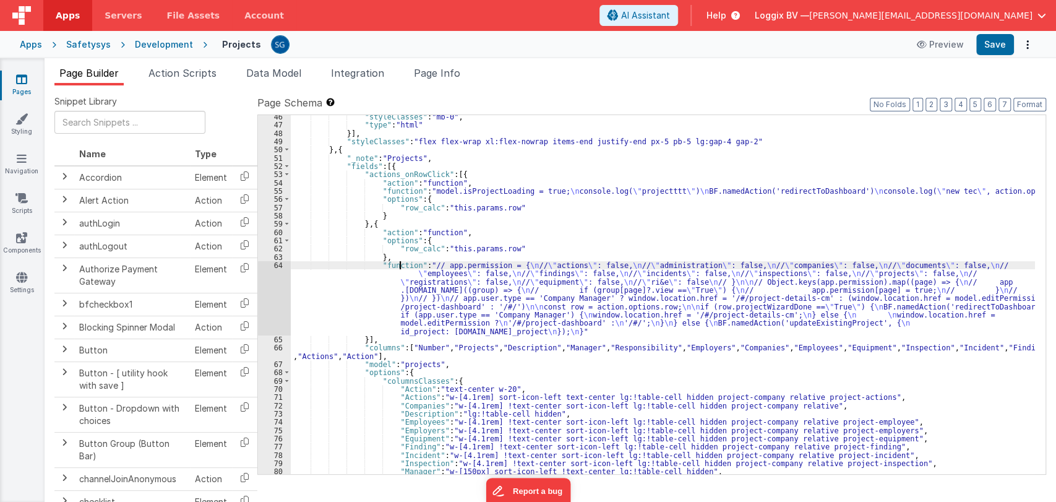
click at [353, 264] on div ""styleClasses" : "mb-0" , "type" : "html" }] , "styleClasses" : "flex flex-wrap…" at bounding box center [663, 301] width 744 height 376
click at [306, 270] on div ""styleClasses" : "mb-0" , "type" : "html" }] , "styleClasses" : "flex flex-wrap…" at bounding box center [663, 301] width 744 height 376
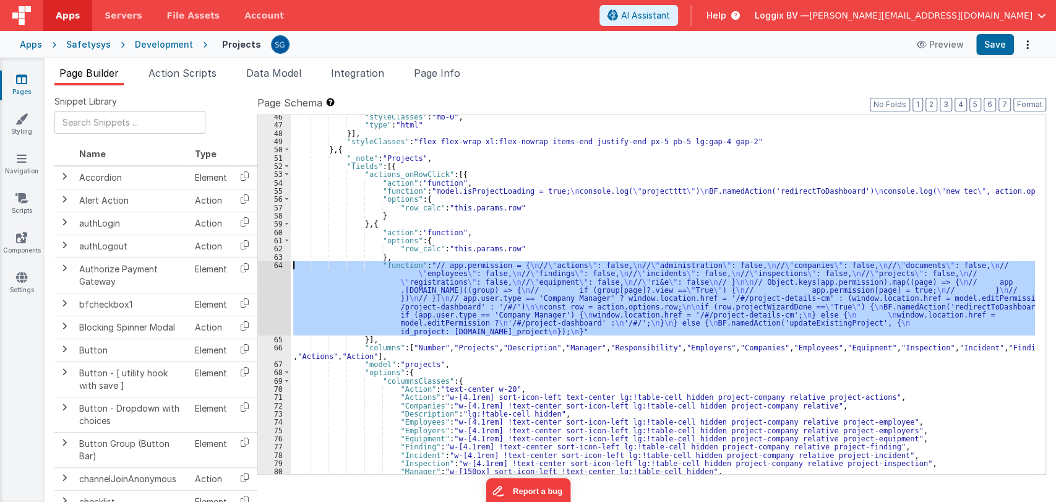
click at [278, 264] on div "64" at bounding box center [274, 298] width 33 height 74
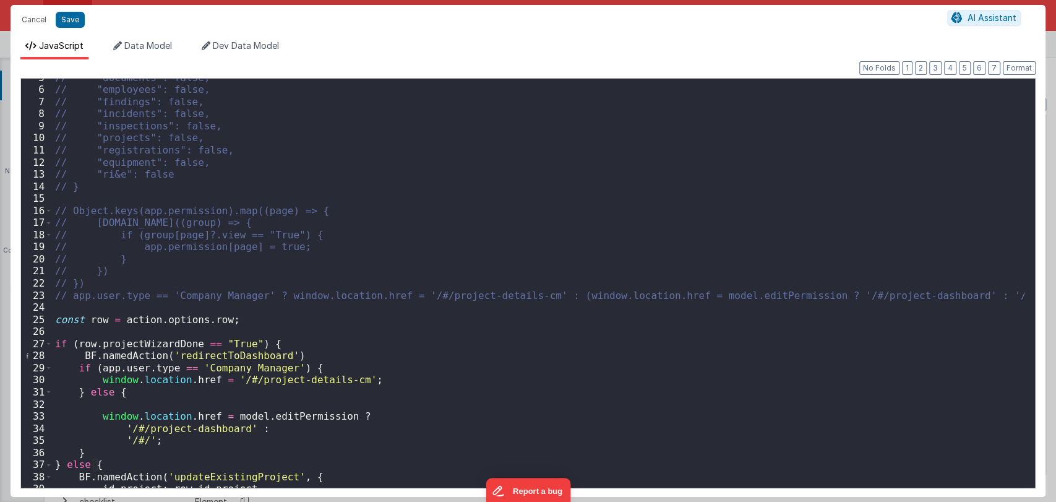
scroll to position [60, 0]
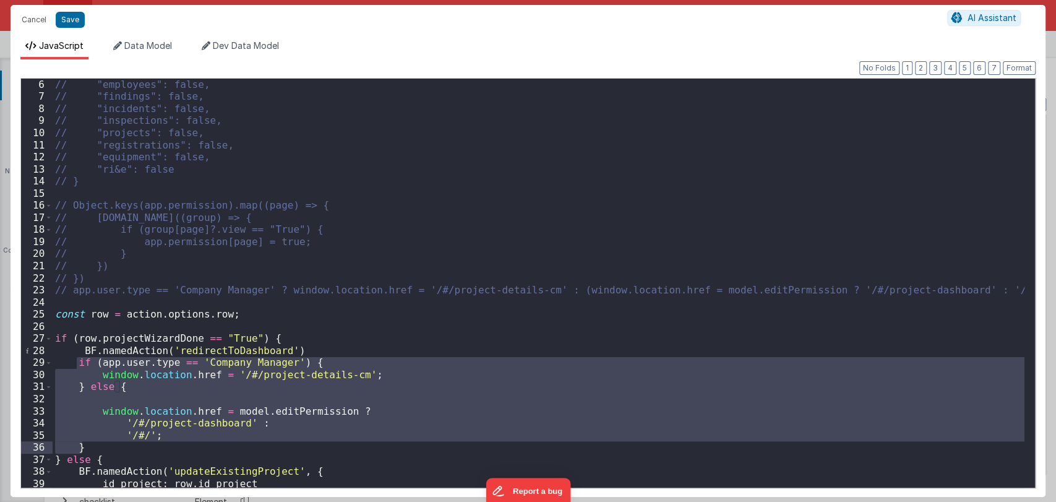
drag, startPoint x: 75, startPoint y: 363, endPoint x: 95, endPoint y: 445, distance: 84.6
click at [95, 445] on div "// "employees": false, // "findings": false, // "incidents": false, // "inspect…" at bounding box center [539, 295] width 972 height 433
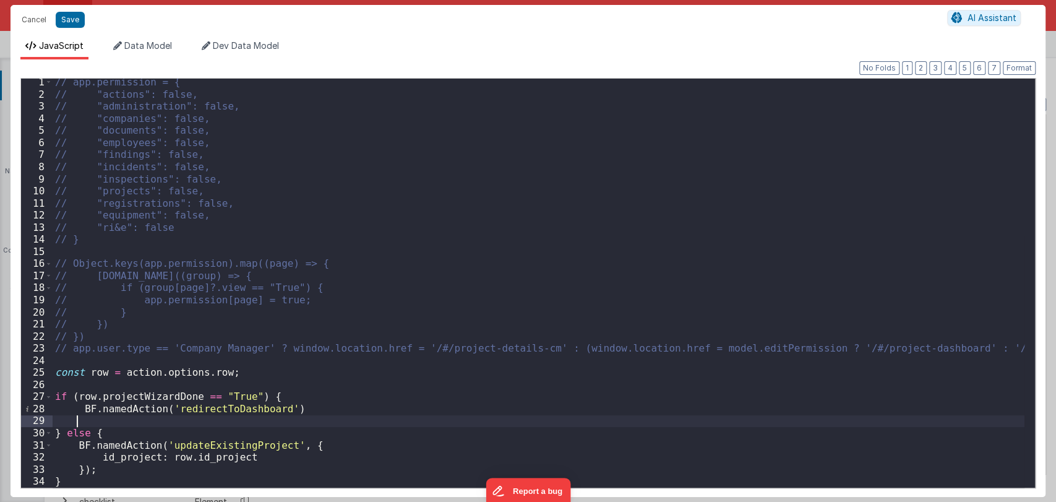
scroll to position [2, 0]
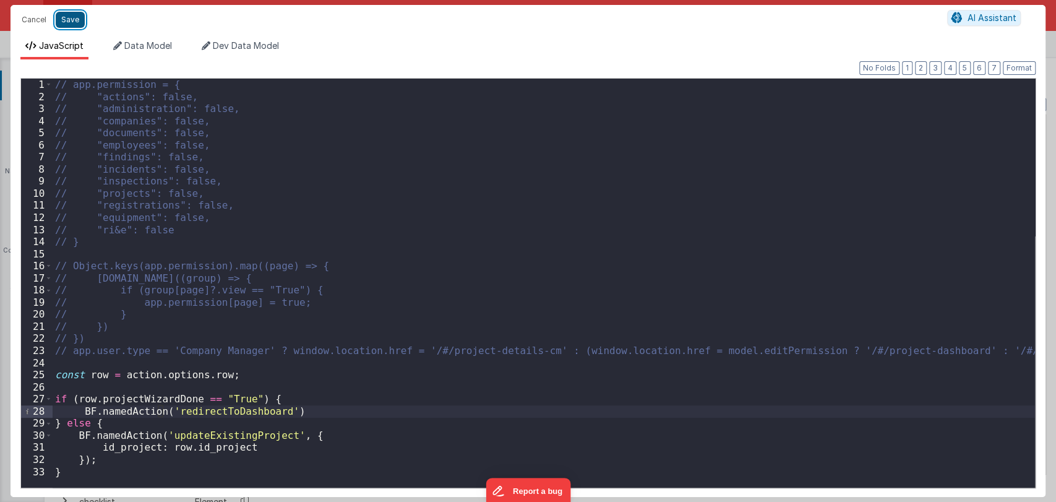
click at [68, 21] on button "Save" at bounding box center [70, 20] width 29 height 16
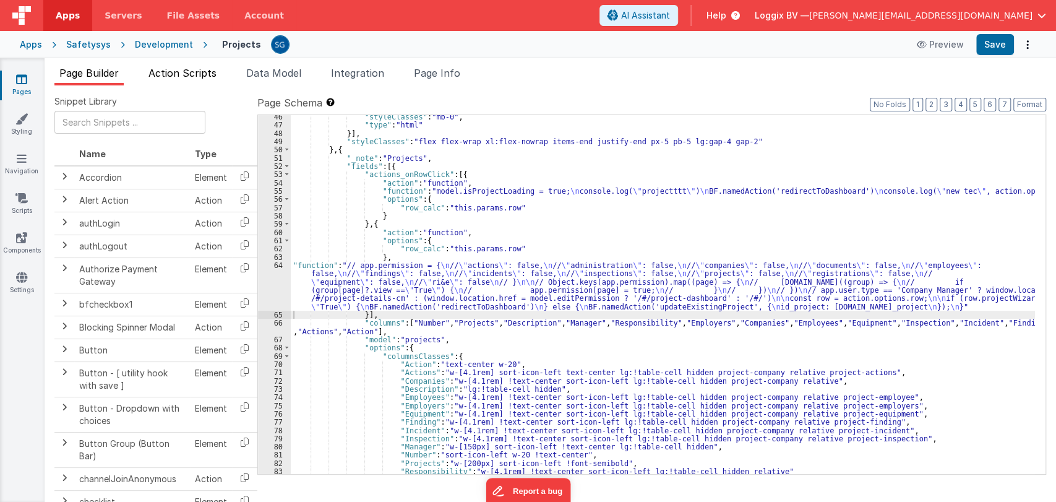
click at [164, 68] on span "Action Scripts" at bounding box center [182, 73] width 68 height 12
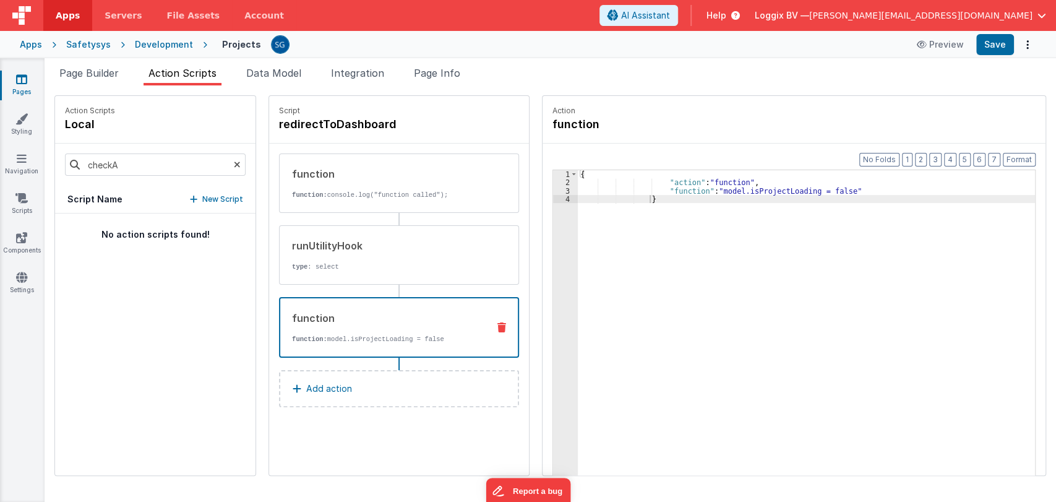
click at [312, 393] on p "Add action" at bounding box center [329, 388] width 46 height 15
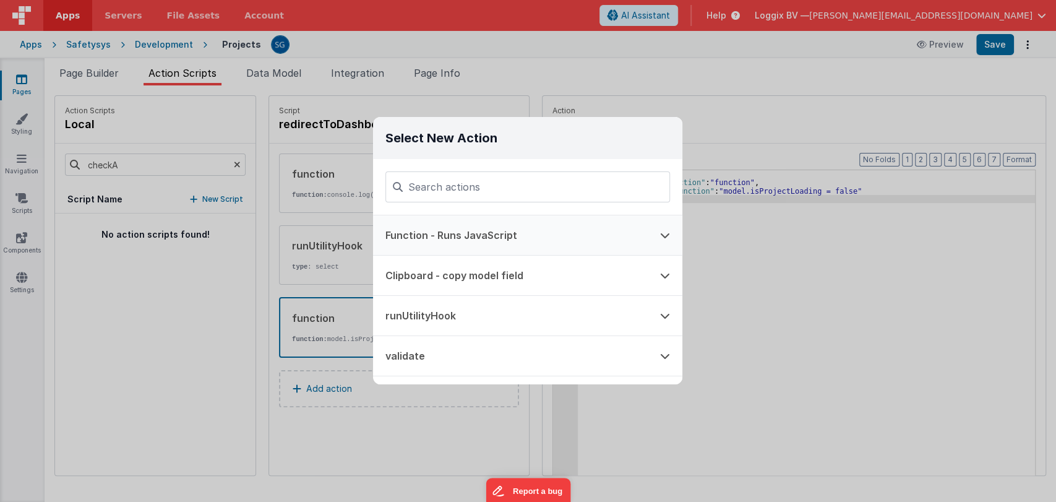
click at [454, 242] on button "Function - Runs JavaScript" at bounding box center [510, 235] width 275 height 40
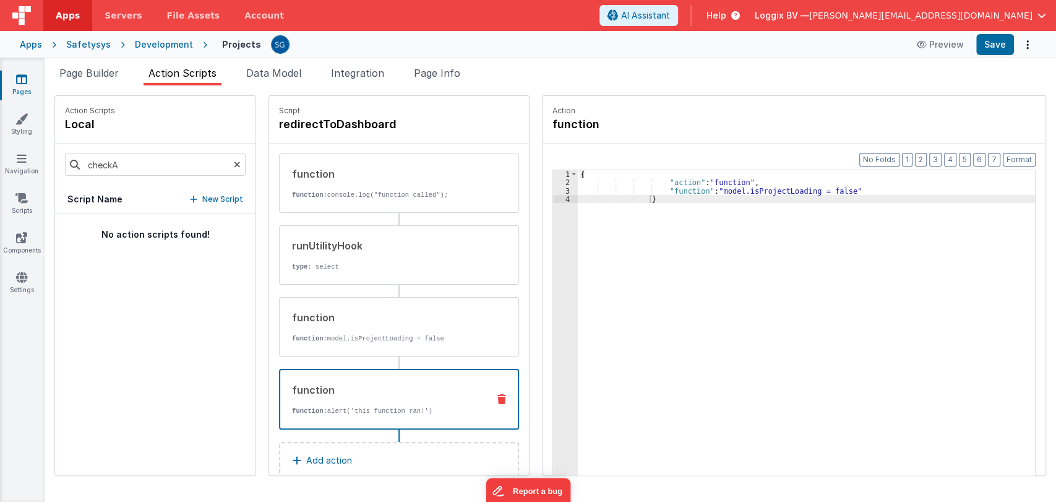
click at [379, 398] on div "function function: alert('this function ran!')" at bounding box center [379, 398] width 198 height 33
click at [366, 334] on p "function: model.isProjectLoading = false" at bounding box center [385, 339] width 187 height 10
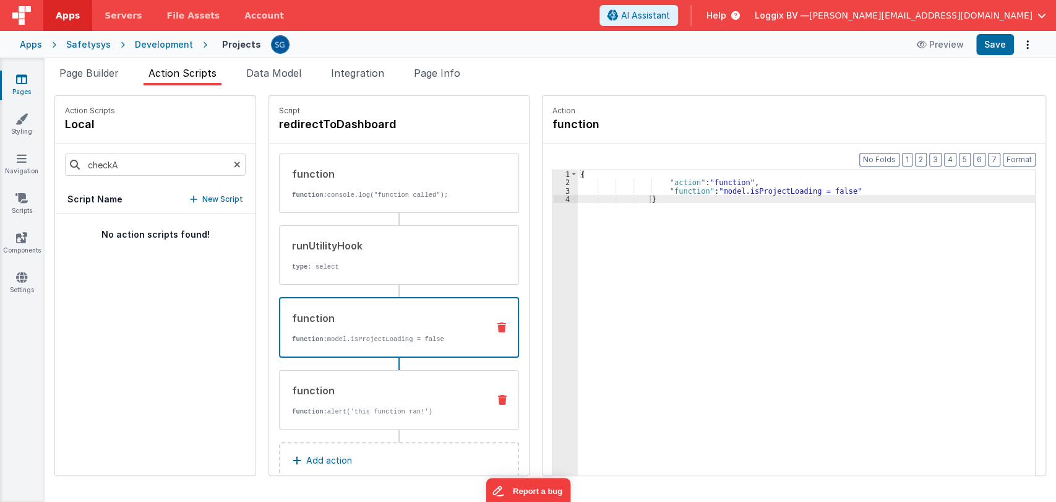
click at [361, 370] on div "function function: alert('this function ran!')" at bounding box center [399, 399] width 240 height 59
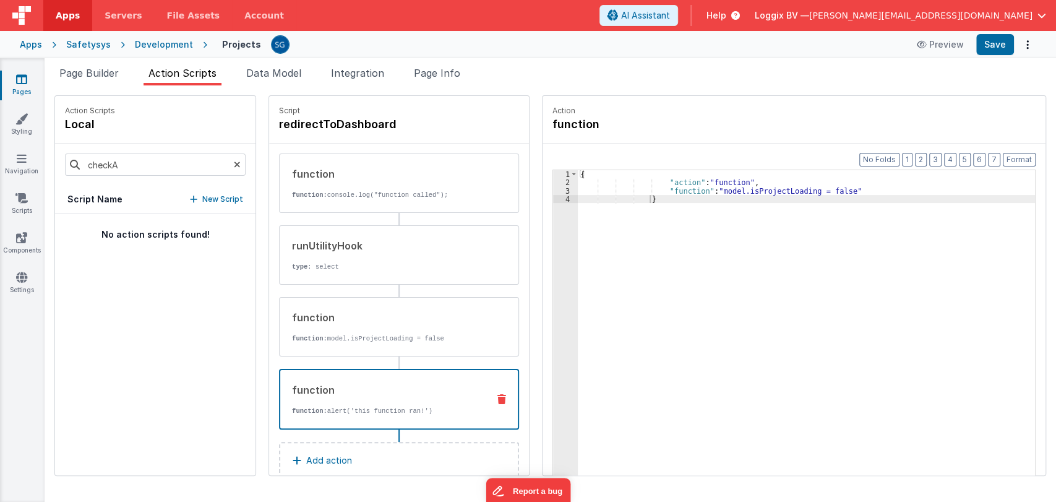
click at [976, 46] on div "Preview Save" at bounding box center [973, 44] width 127 height 21
click at [980, 48] on button "Save" at bounding box center [995, 44] width 38 height 21
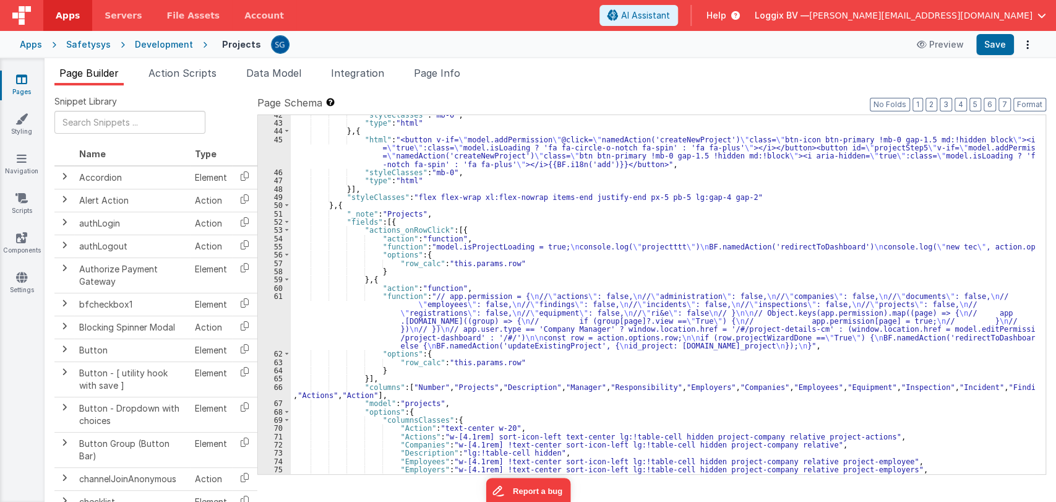
click at [398, 303] on div ""styleClasses" : "mb-0" , "type" : "html" } , { "html" : "<button v-if= \" mode…" at bounding box center [663, 299] width 744 height 376
click at [282, 295] on div "61" at bounding box center [274, 321] width 33 height 58
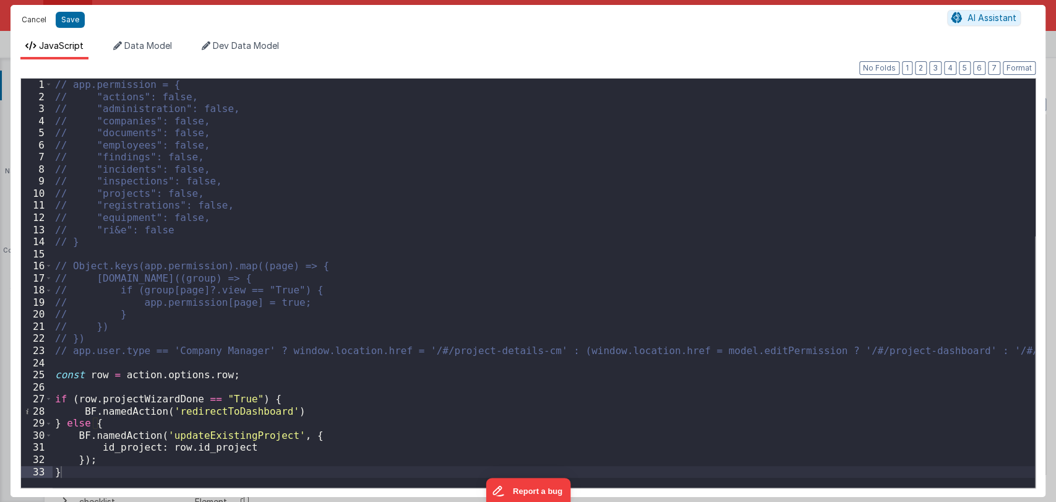
click at [28, 24] on button "Cancel" at bounding box center [33, 19] width 37 height 17
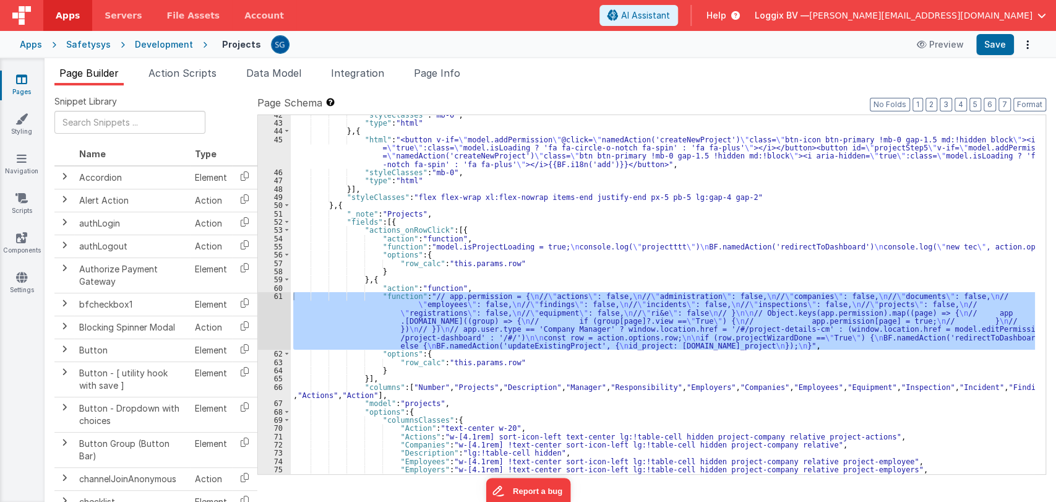
click at [178, 71] on div at bounding box center [528, 251] width 1056 height 502
click at [181, 70] on span "Action Scripts" at bounding box center [182, 73] width 68 height 12
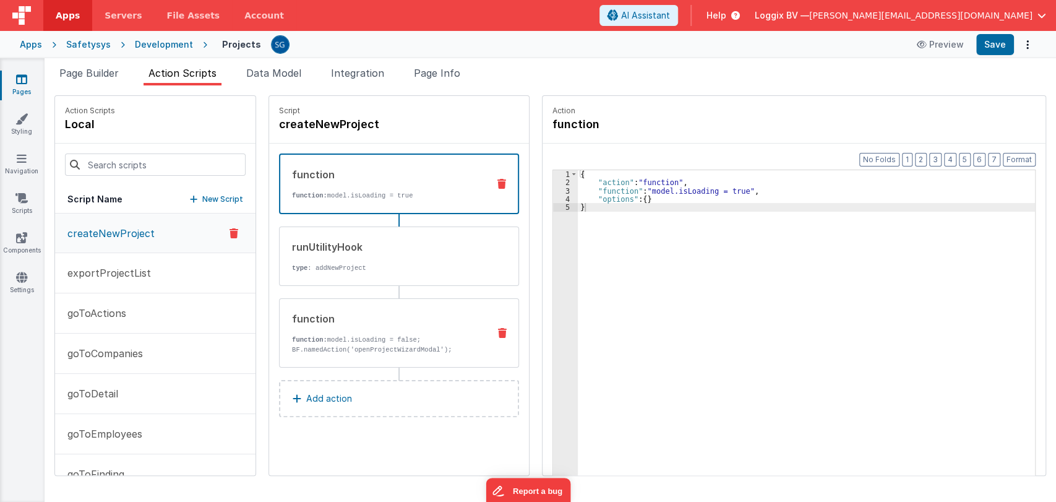
click at [340, 348] on p "BF.namedAction('openProjectWizardModal');" at bounding box center [385, 350] width 187 height 10
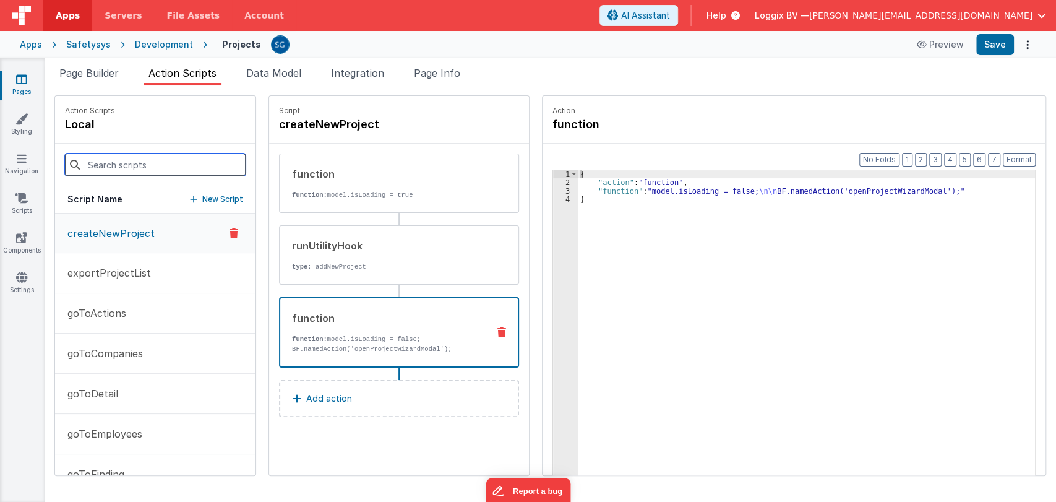
click at [118, 166] on input at bounding box center [155, 164] width 181 height 22
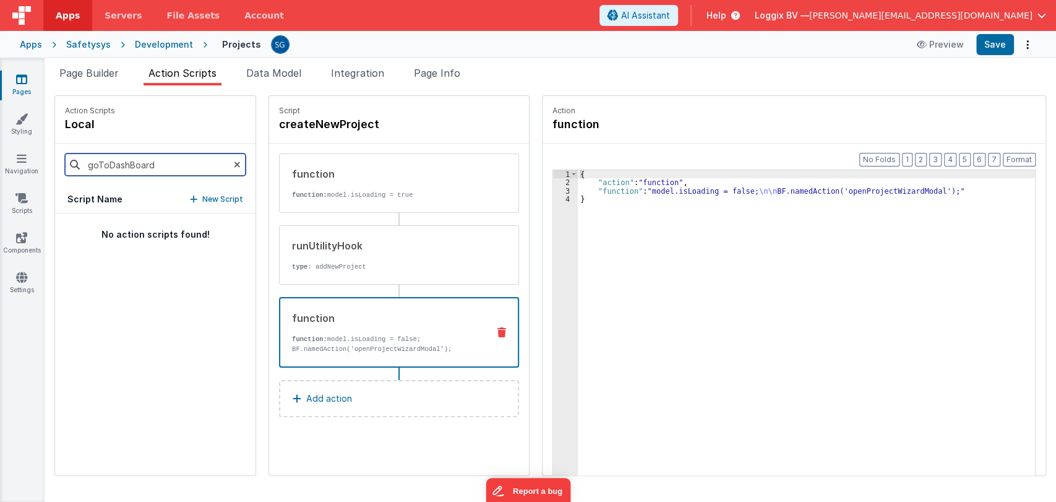
type input "goToDashBoar"
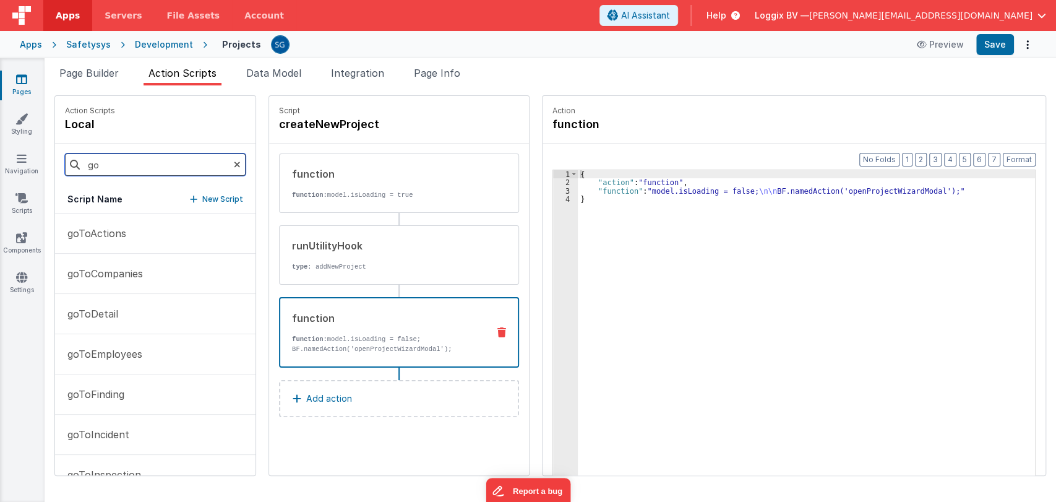
type input "g"
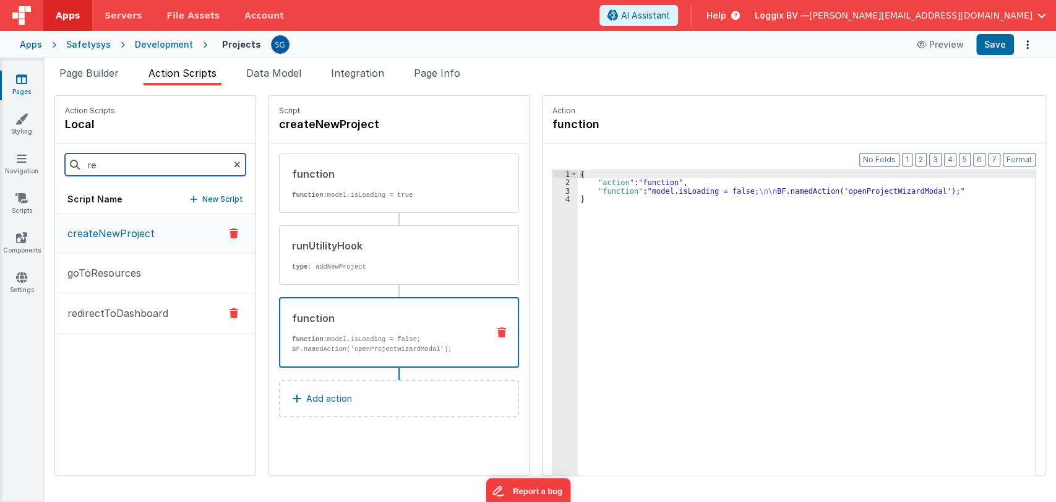
type input "re"
click at [106, 322] on button "redirectToDashboard" at bounding box center [155, 313] width 200 height 40
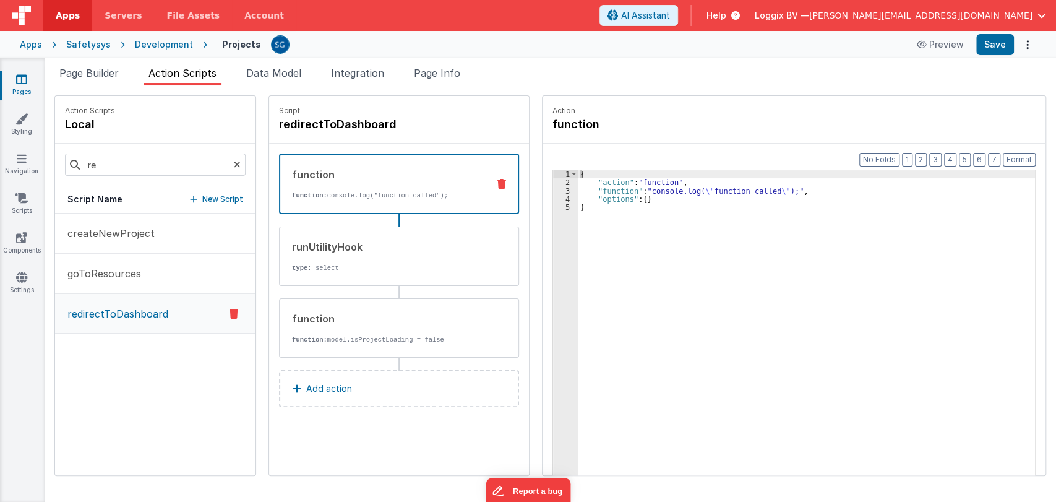
click at [321, 392] on p "Add action" at bounding box center [329, 388] width 46 height 15
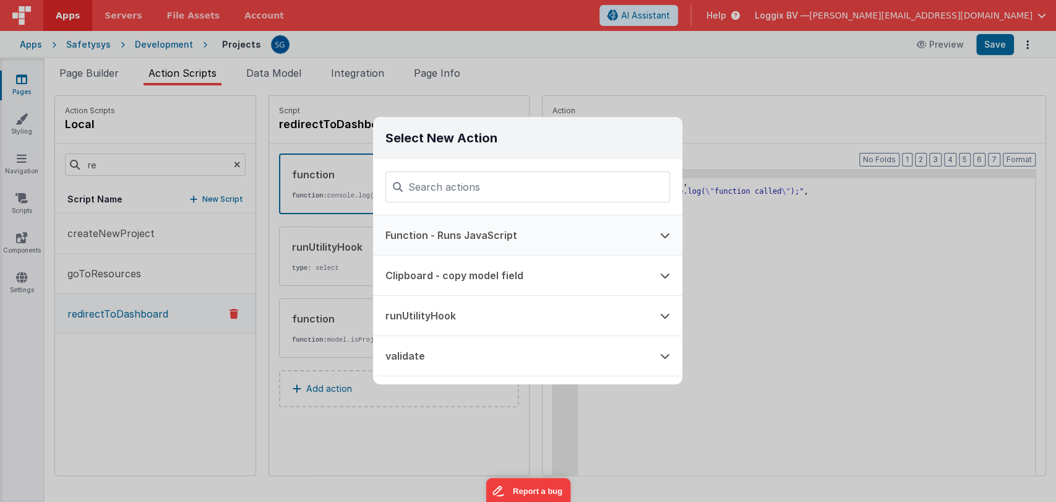
click at [475, 246] on button "Function - Runs JavaScript" at bounding box center [510, 235] width 275 height 40
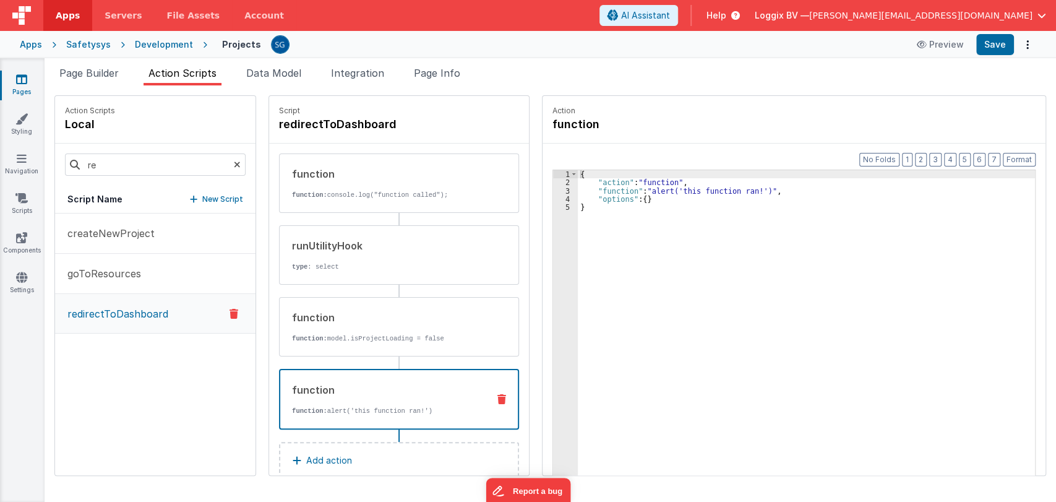
click at [596, 205] on div "{ "action" : "function" , "function" : "alert('this function ran!')" , "options…" at bounding box center [813, 350] width 470 height 360
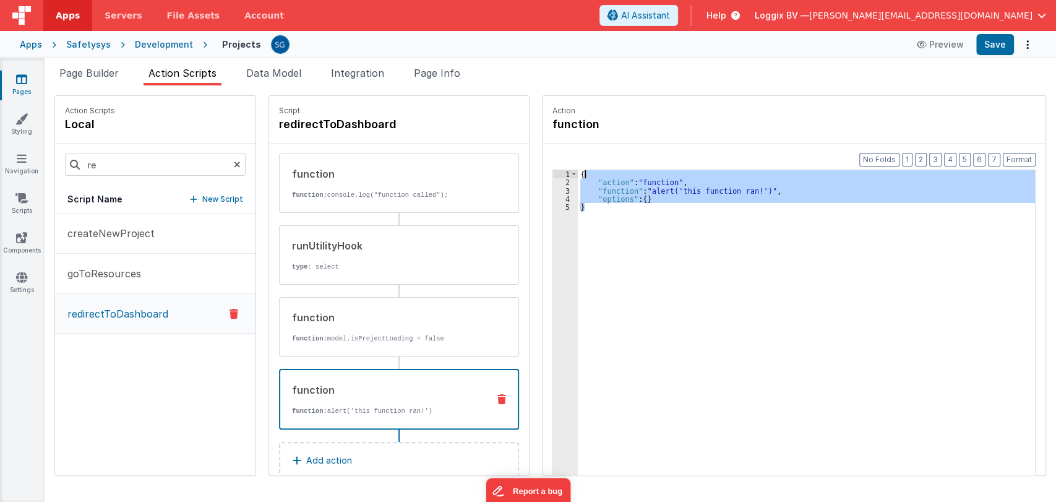
drag, startPoint x: 596, startPoint y: 205, endPoint x: 571, endPoint y: 174, distance: 40.0
click at [578, 174] on div "{ "action" : "function" , "function" : "alert('this function ran!')" , "options…" at bounding box center [813, 350] width 470 height 360
click at [596, 213] on div "{ "action" : "function" , "function" : "alert('this function ran!')" , "options…" at bounding box center [806, 341] width 457 height 343
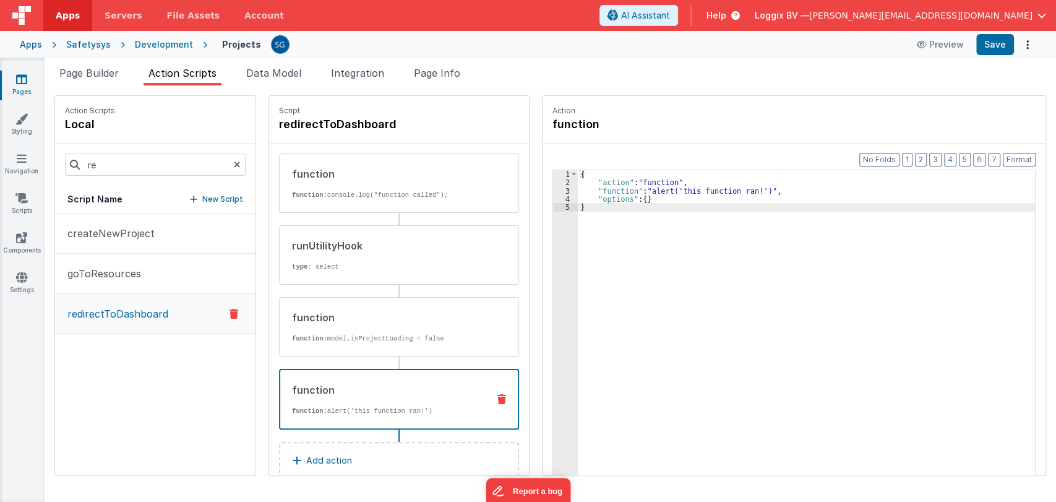
click at [554, 191] on div "3" at bounding box center [565, 191] width 25 height 8
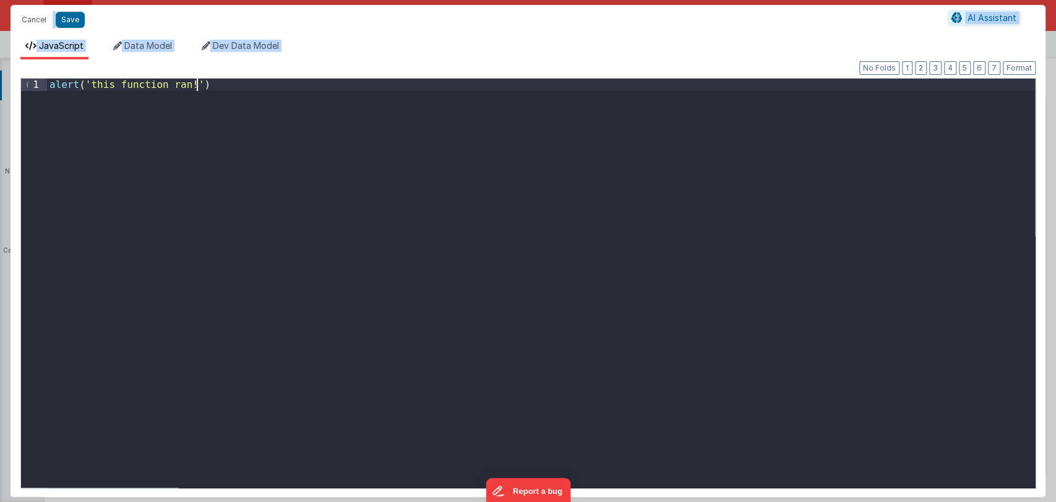
click at [222, 88] on div "alert ( 'this function ran!' )" at bounding box center [541, 295] width 988 height 433
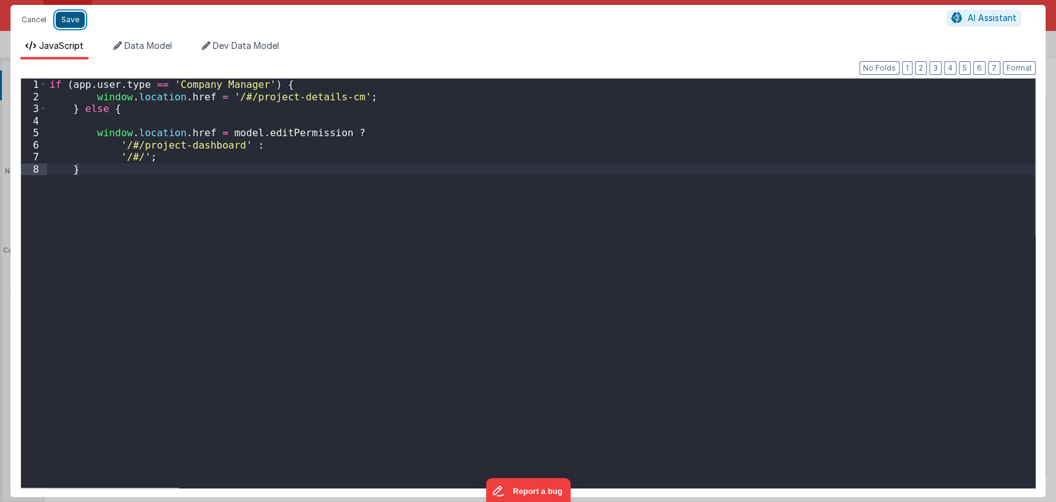
click at [67, 19] on button "Save" at bounding box center [70, 20] width 29 height 16
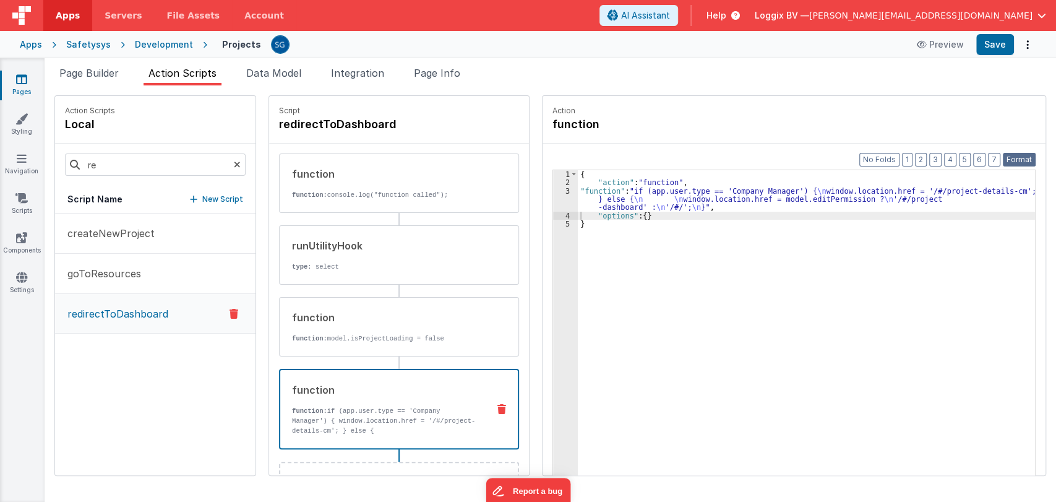
click at [1010, 155] on button "Format" at bounding box center [1019, 160] width 33 height 14
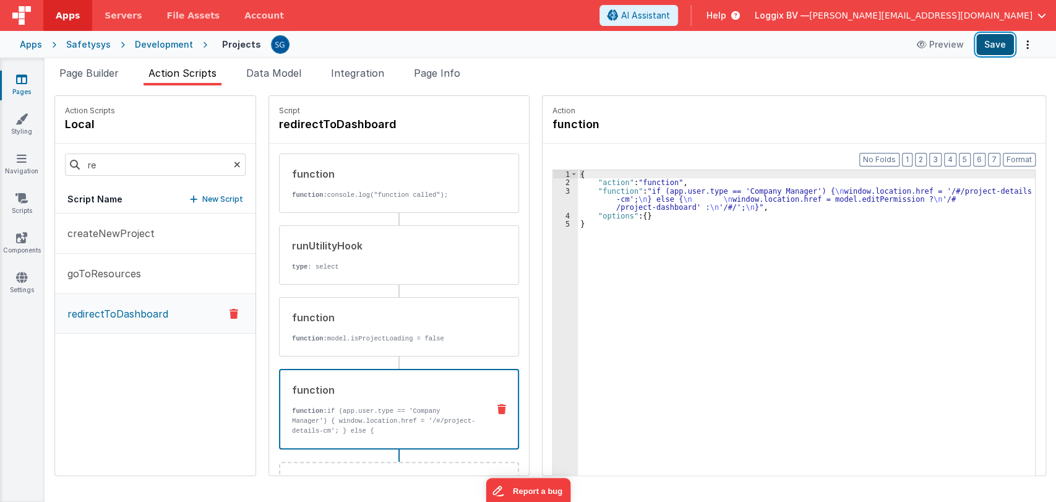
click at [1001, 41] on button "Save" at bounding box center [995, 44] width 38 height 21
click at [88, 74] on span "Page Builder" at bounding box center [88, 73] width 59 height 12
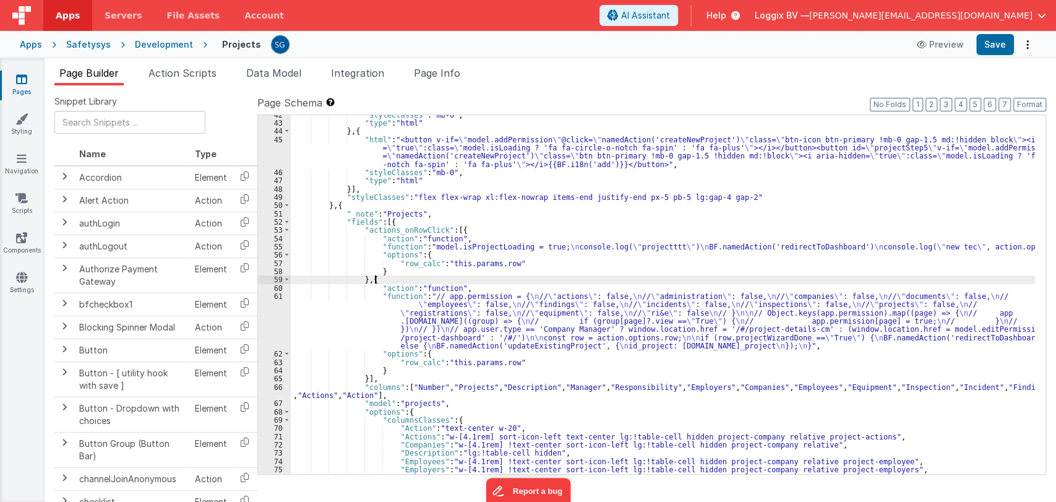
click at [468, 281] on div ""styleClasses" : "mb-0" , "type" : "html" } , { "html" : "<button v-if= \" mode…" at bounding box center [663, 299] width 744 height 376
click at [470, 284] on div ""styleClasses" : "mb-0" , "type" : "html" } , { "html" : "<button v-if= \" mode…" at bounding box center [663, 299] width 744 height 376
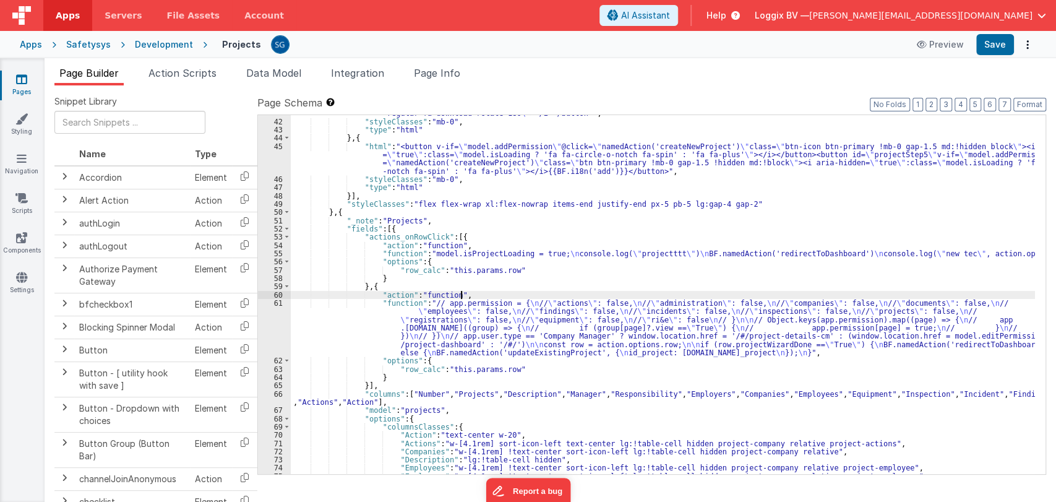
scroll to position [385, 0]
click at [524, 249] on div ""html" : "<button id= \" projectStep4 \" v-tooltip= \" BF.i18n('export') \" @cl…" at bounding box center [663, 293] width 744 height 384
click at [283, 254] on div "55" at bounding box center [274, 253] width 33 height 8
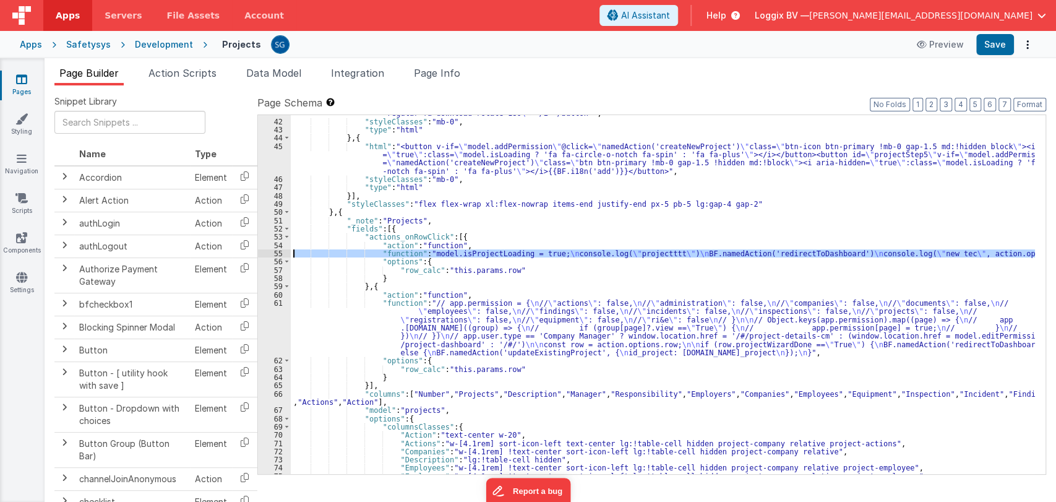
click at [280, 254] on div "55" at bounding box center [274, 253] width 33 height 8
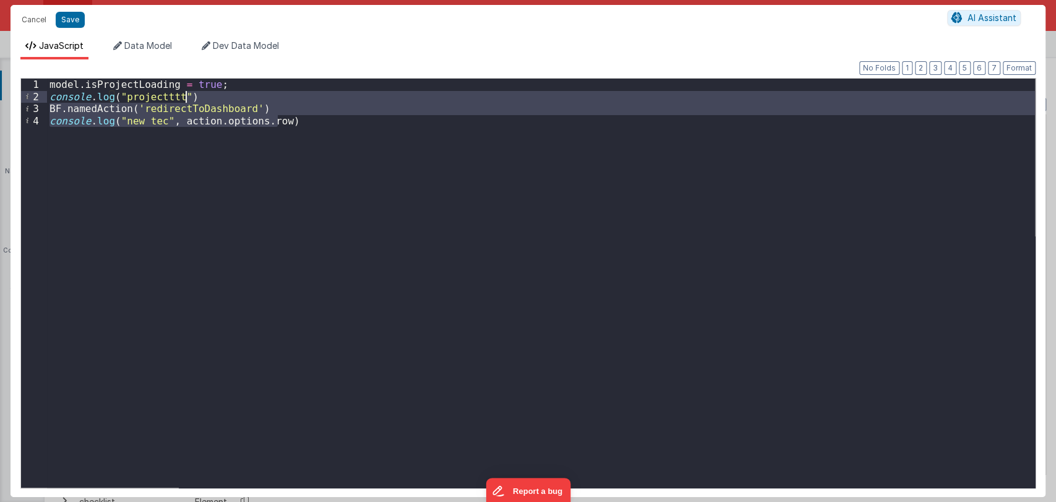
drag, startPoint x: 288, startPoint y: 119, endPoint x: 285, endPoint y: 94, distance: 24.9
click at [285, 94] on div "model . isProjectLoading = true ; console . log ( "projectttt" ) BF . namedActi…" at bounding box center [541, 295] width 988 height 433
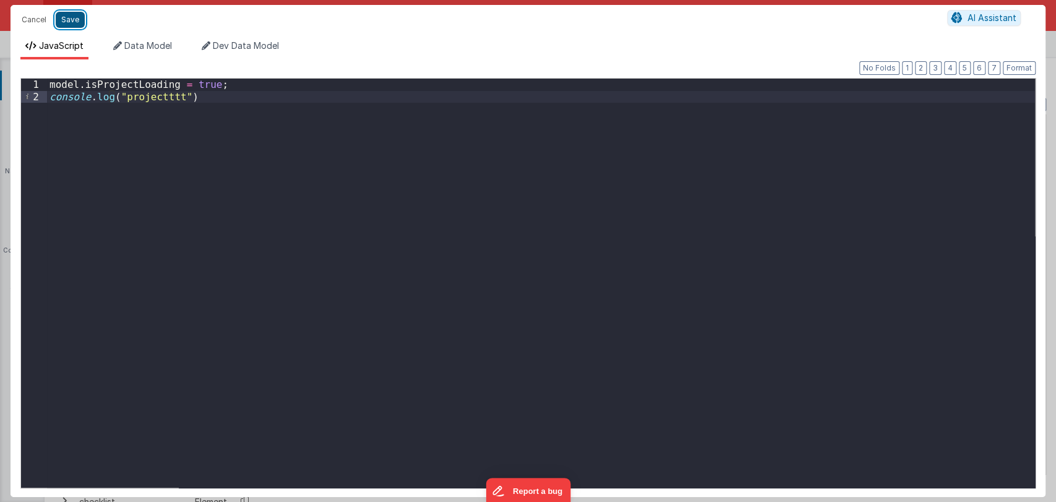
click at [68, 23] on button "Save" at bounding box center [70, 20] width 29 height 16
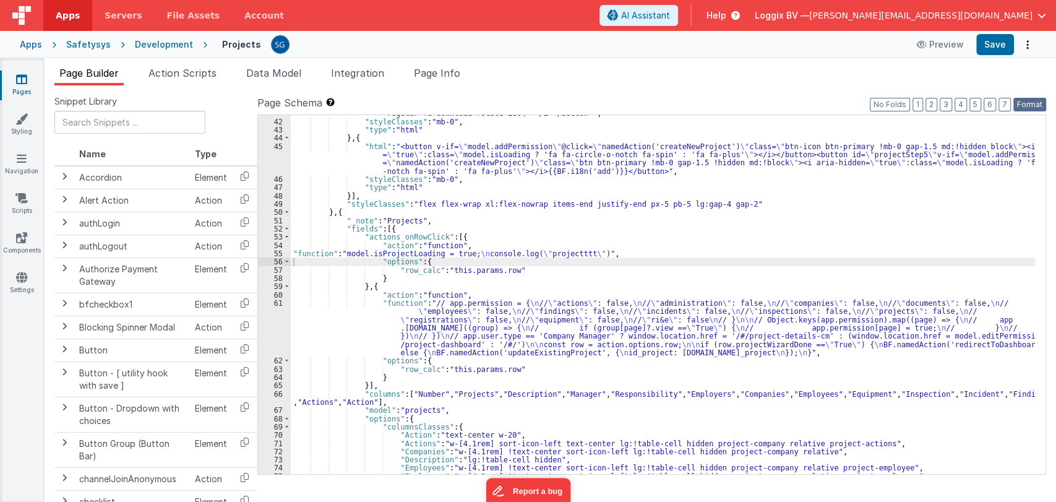
click at [1031, 103] on button "Format" at bounding box center [1030, 105] width 33 height 14
click at [994, 48] on button "Save" at bounding box center [995, 44] width 38 height 21
click at [519, 267] on div ""html" : "<button id= \" projectStep4 \" v-tooltip= \" BF.i18n('export') \" @cl…" at bounding box center [663, 293] width 744 height 384
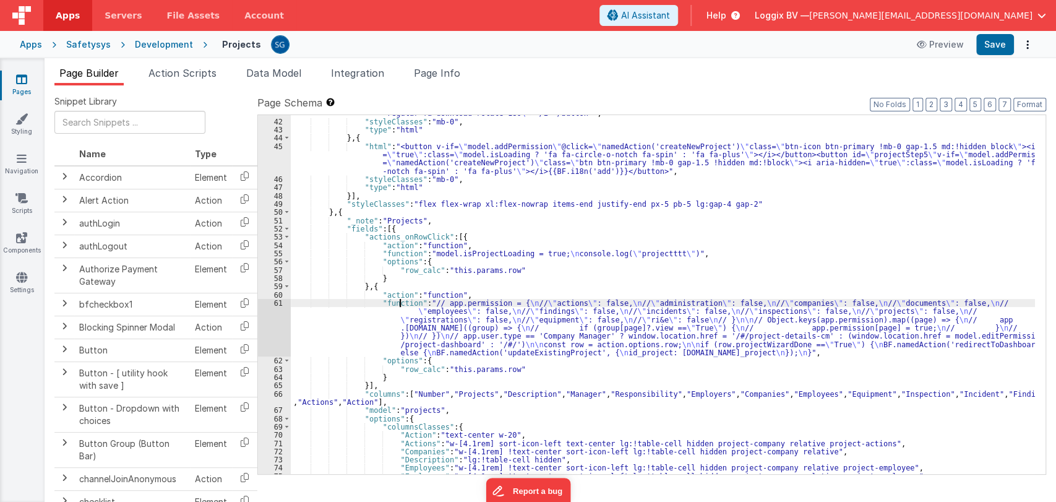
click at [401, 303] on div ""html" : "<button id= \" projectStep4 \" v-tooltip= \" BF.i18n('export') \" @cl…" at bounding box center [663, 293] width 744 height 384
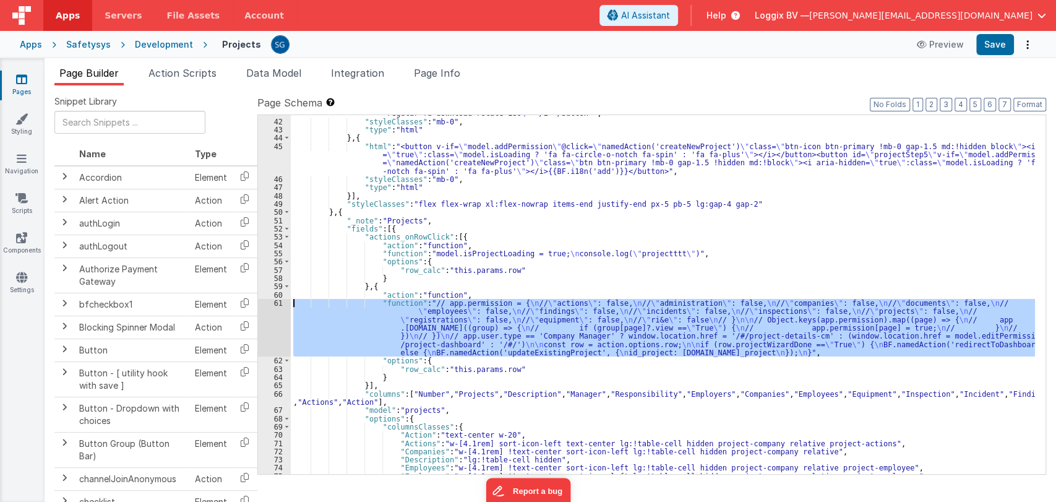
click at [277, 301] on div "61" at bounding box center [274, 328] width 33 height 58
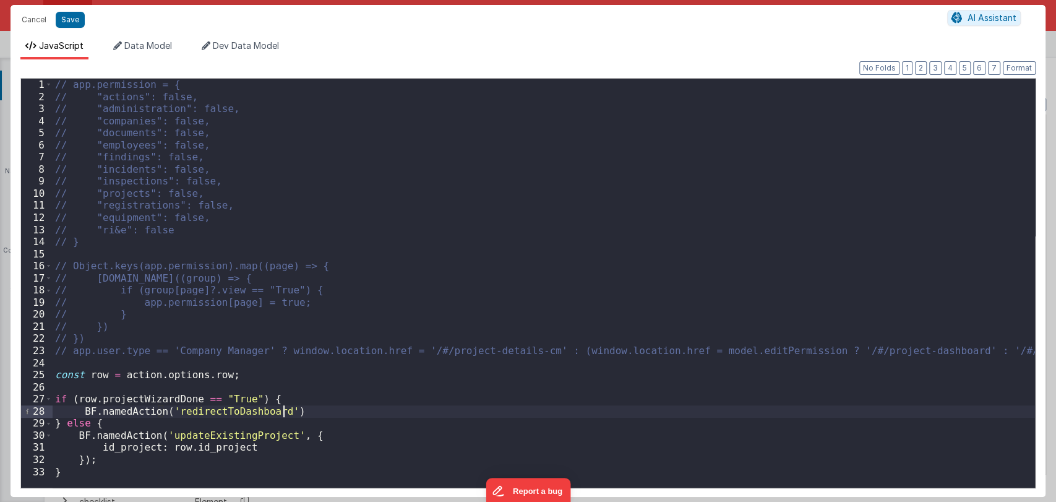
click at [295, 412] on div "// app.permission = { // "actions": false, // "administration": false, // "comp…" at bounding box center [544, 295] width 983 height 433
drag, startPoint x: 295, startPoint y: 412, endPoint x: 83, endPoint y: 413, distance: 211.6
click at [83, 413] on div "// app.permission = { // "actions": false, // "administration": false, // "comp…" at bounding box center [544, 295] width 983 height 433
click at [376, 410] on div "// app.permission = { // "actions": false, // "administration": false, // "comp…" at bounding box center [544, 295] width 983 height 433
click at [67, 17] on button "Save" at bounding box center [70, 20] width 29 height 16
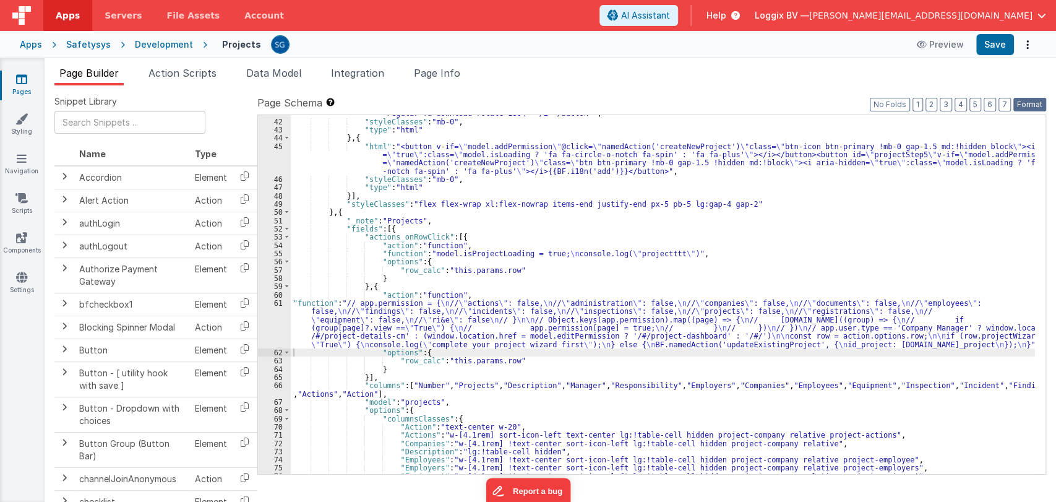
click at [1020, 108] on button "Format" at bounding box center [1030, 105] width 33 height 14
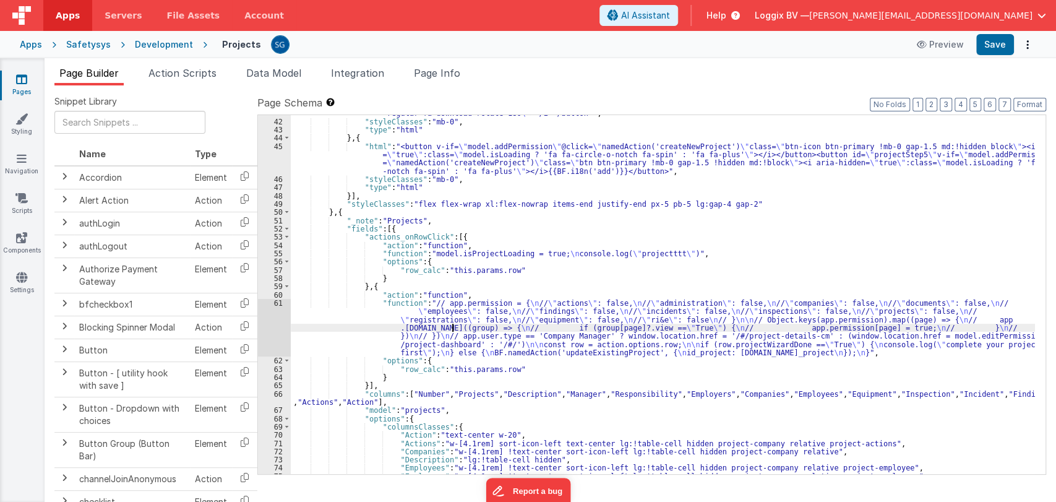
click at [451, 331] on div ""html" : "<button id= \" projectStep4 \" v-tooltip= \" BF.i18n('export') \" @cl…" at bounding box center [663, 293] width 744 height 384
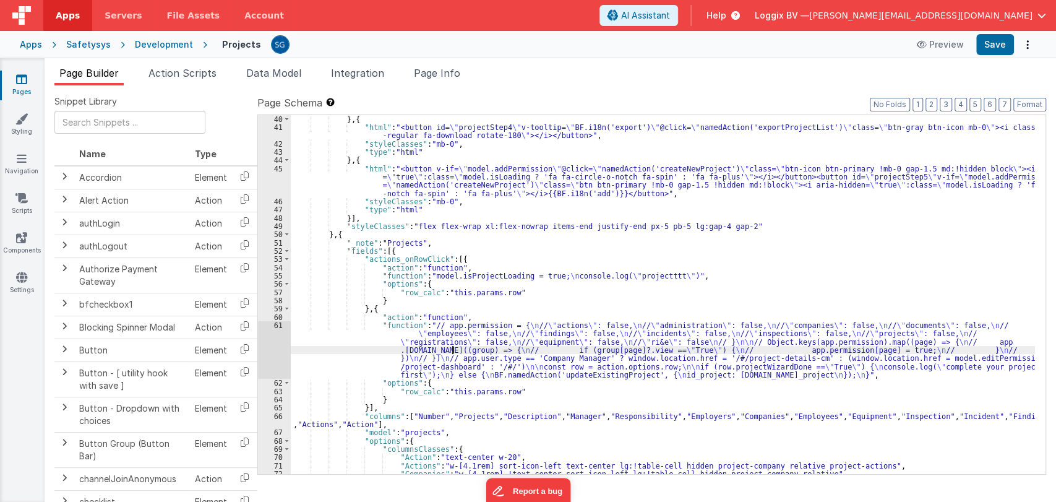
scroll to position [363, 0]
click at [471, 278] on div ""type" : "html" } , { "html" : "<button id= \" projectStep4 \" v-tooltip= \" BF…" at bounding box center [663, 295] width 744 height 376
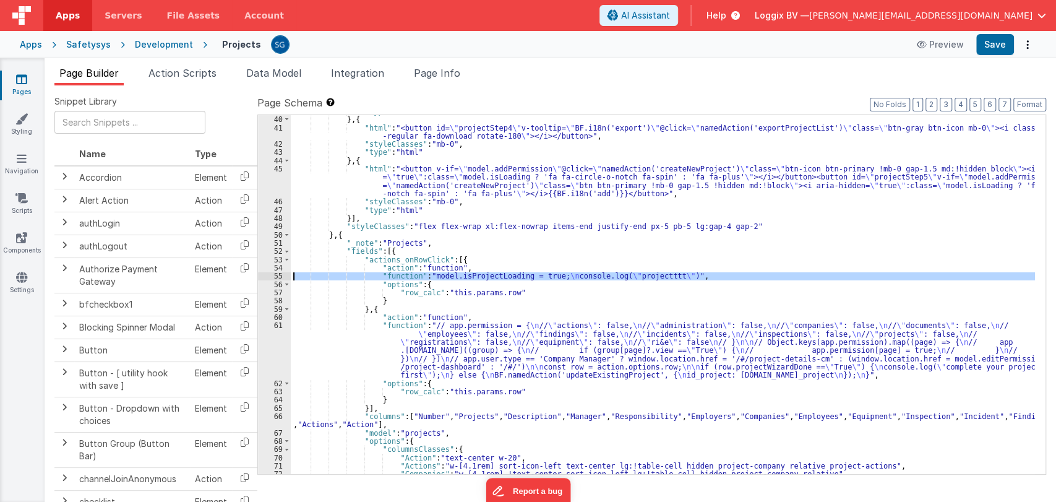
click at [282, 275] on div "55" at bounding box center [274, 276] width 33 height 8
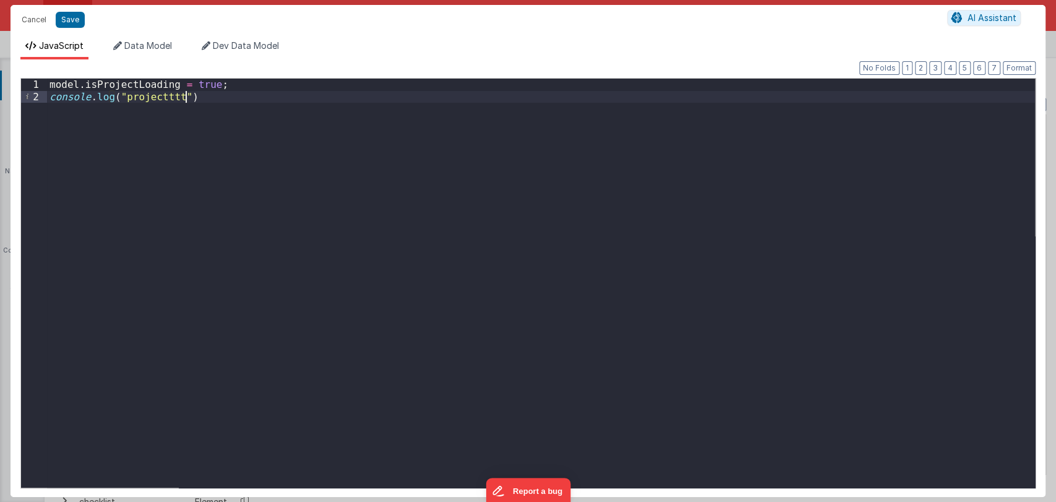
click at [218, 98] on div "model . isProjectLoading = true ; console . log ( "projectttt" )" at bounding box center [541, 295] width 988 height 433
click at [37, 21] on button "Cancel" at bounding box center [33, 19] width 37 height 17
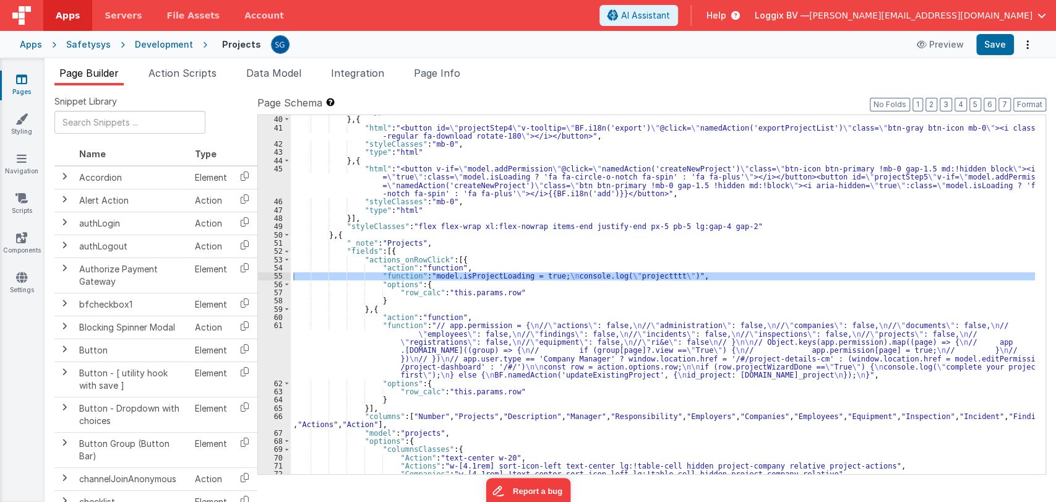
click at [280, 275] on div "55" at bounding box center [274, 276] width 33 height 8
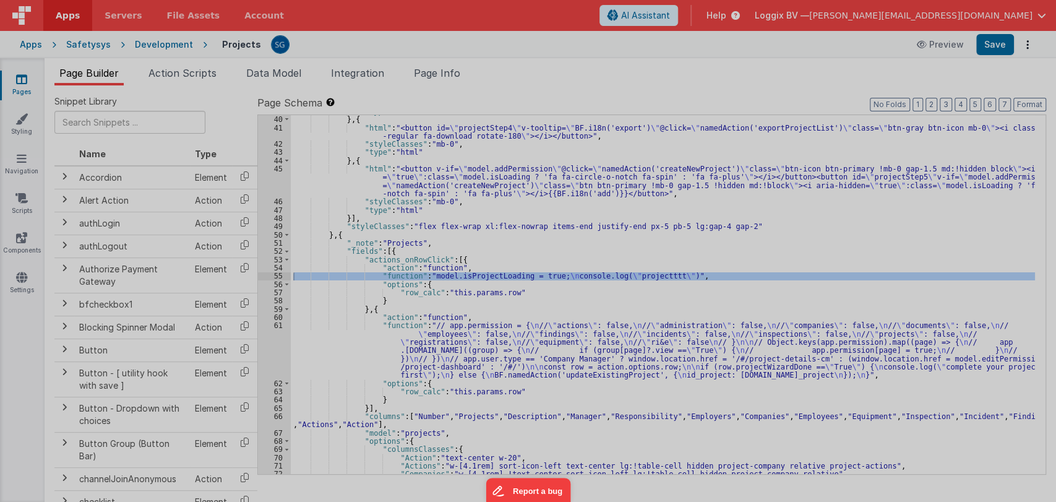
click at [280, 275] on div at bounding box center [528, 251] width 1056 height 502
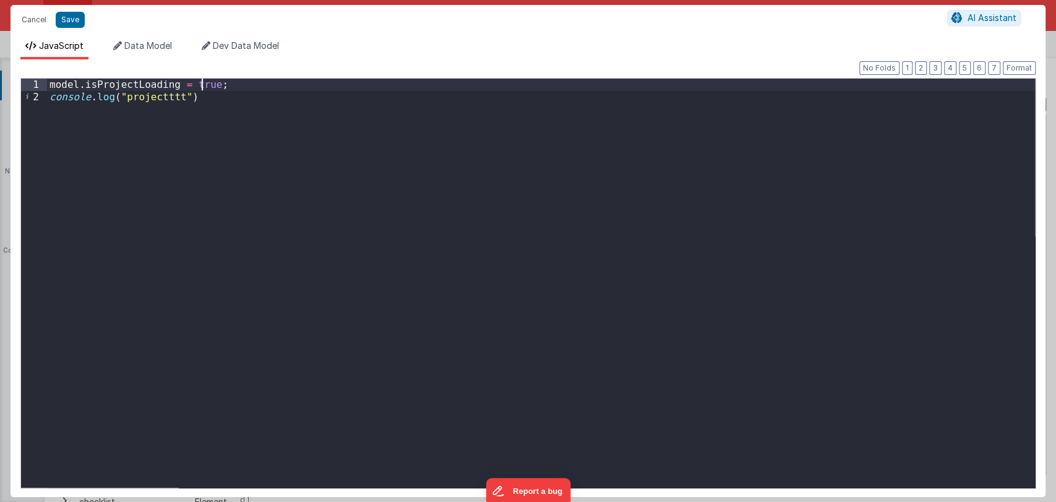
click at [204, 90] on div "model . isProjectLoading = true ; console . log ( "projectttt" )" at bounding box center [541, 295] width 988 height 433
click at [194, 97] on div "model . isProjectLoading = true ; console . log ( "projectttt" )" at bounding box center [541, 295] width 988 height 433
paste textarea
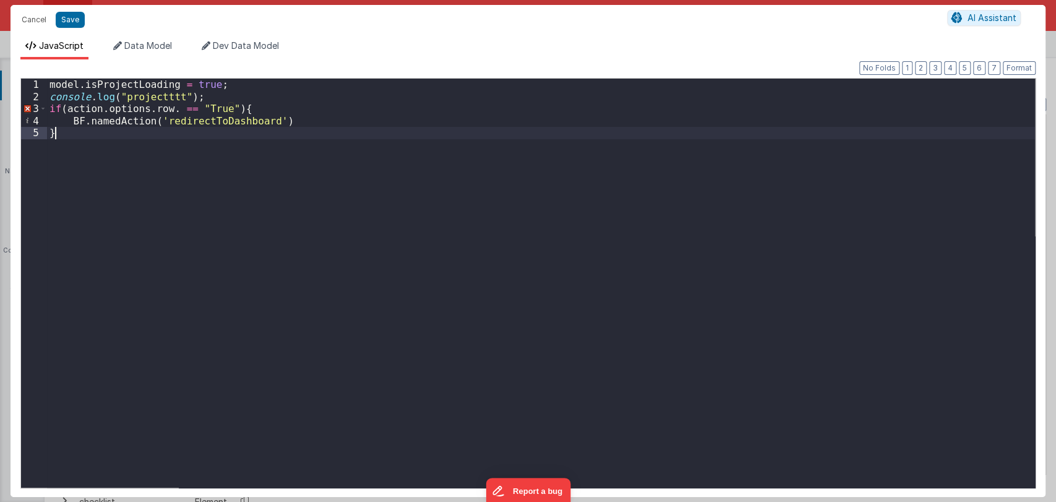
click at [103, 138] on div "model . isProjectLoading = true ; console . log ( "projectttt" ) ; if ( action …" at bounding box center [541, 295] width 988 height 433
click at [208, 101] on div "model . isProjectLoading = true ; console . log ( "projectttt" ) ; if ( action …" at bounding box center [541, 295] width 988 height 433
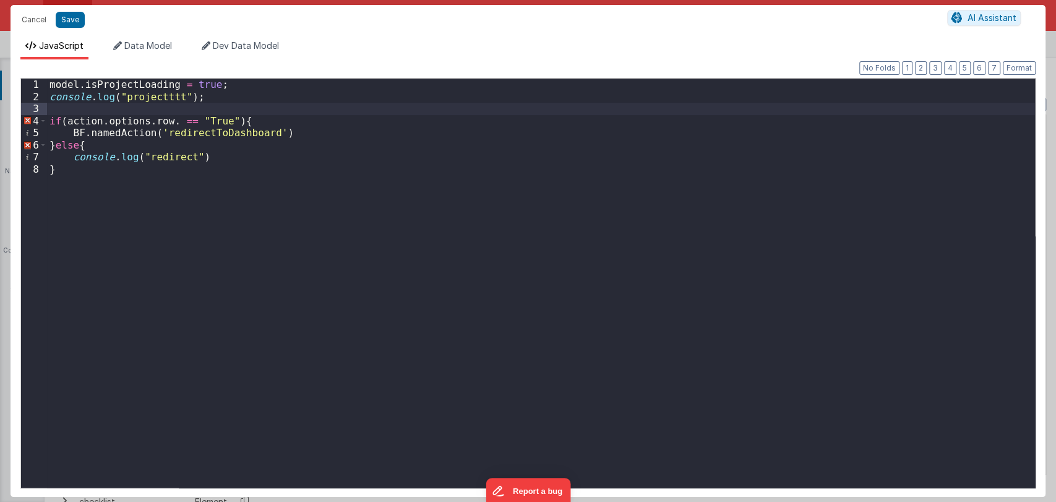
click at [54, 145] on div "model . isProjectLoading = true ; console . log ( "projectttt" ) ; if ( action …" at bounding box center [541, 295] width 988 height 433
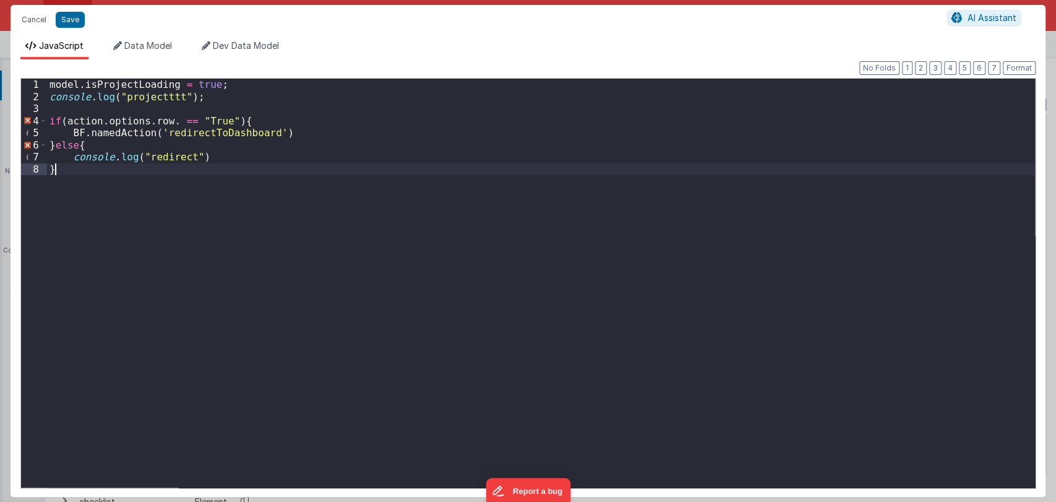
click at [69, 171] on div "model . isProjectLoading = true ; console . log ( "projectttt" ) ; if ( action …" at bounding box center [541, 295] width 988 height 433
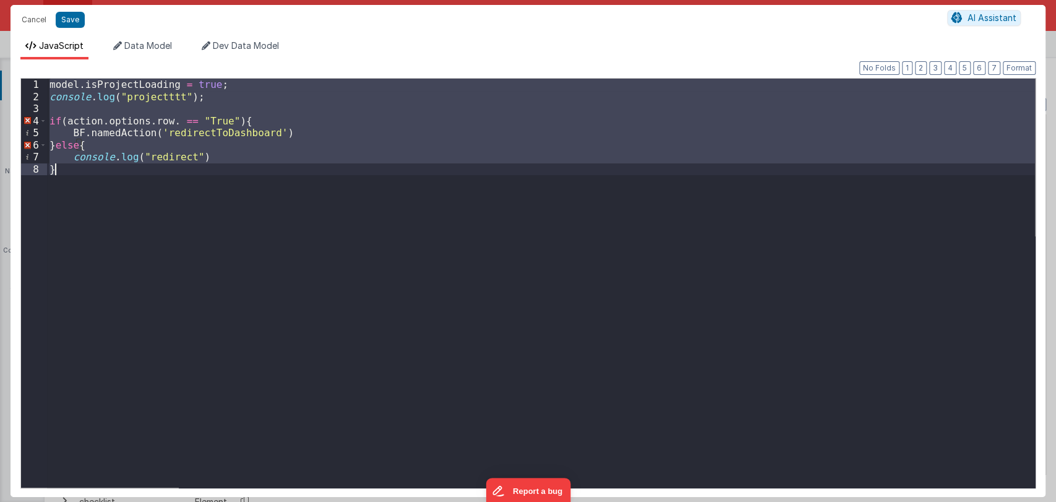
click at [161, 164] on div "model . isProjectLoading = true ; console . log ( "projectttt" ) ; if ( action …" at bounding box center [541, 283] width 988 height 409
paste textarea
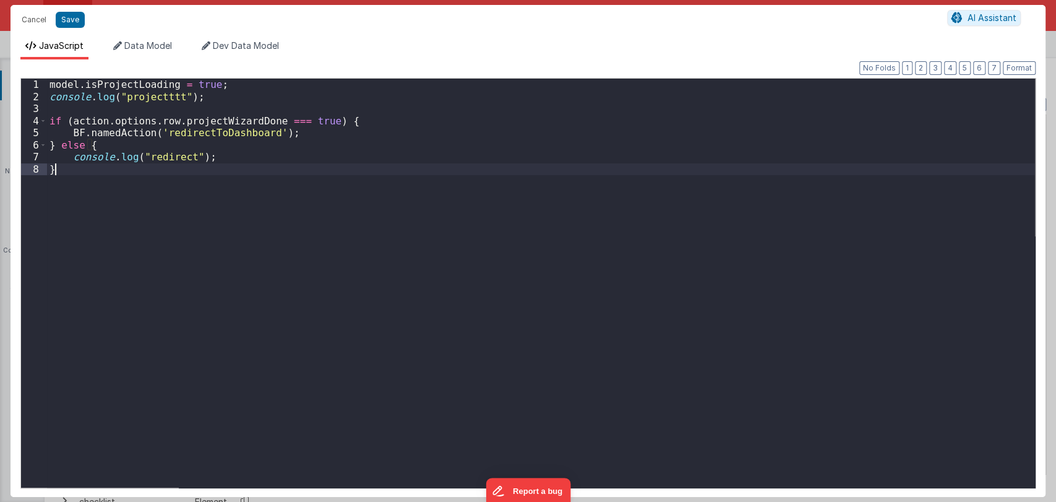
click at [291, 117] on div "model . isProjectLoading = true ; console . log ( "projectttt" ) ; if ( action …" at bounding box center [541, 295] width 988 height 433
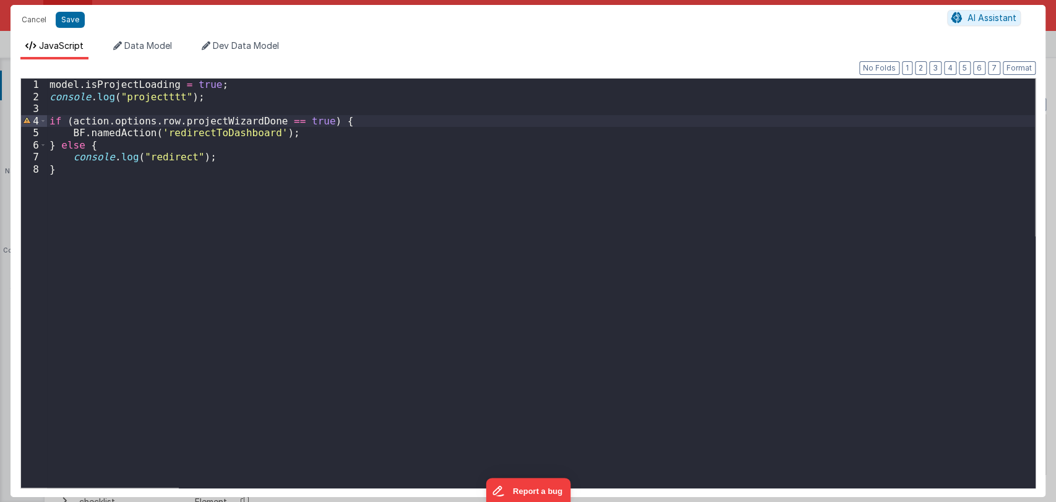
click at [292, 118] on div "model . isProjectLoading = true ; console . log ( "projectttt" ) ; if ( action …" at bounding box center [541, 295] width 988 height 433
click at [73, 17] on button "Save" at bounding box center [70, 20] width 29 height 16
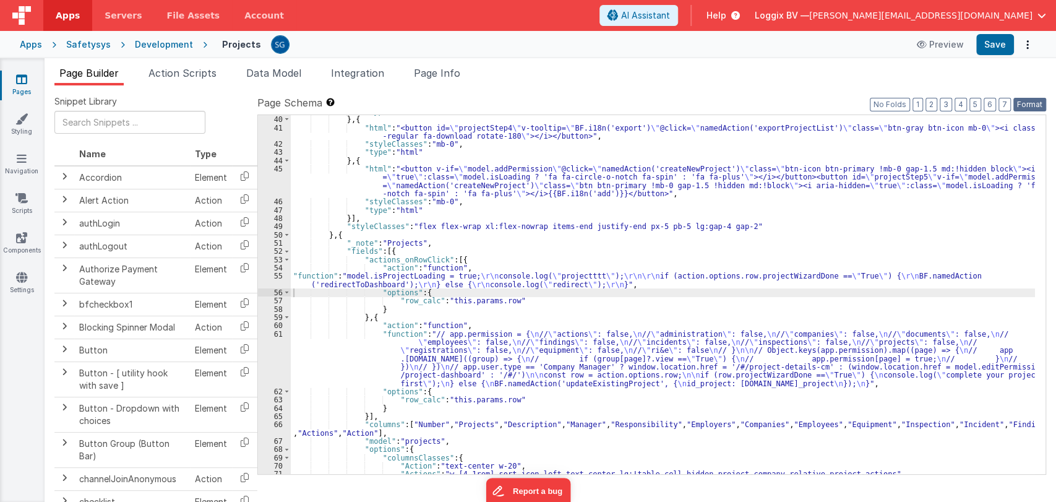
click at [1027, 101] on button "Format" at bounding box center [1030, 105] width 33 height 14
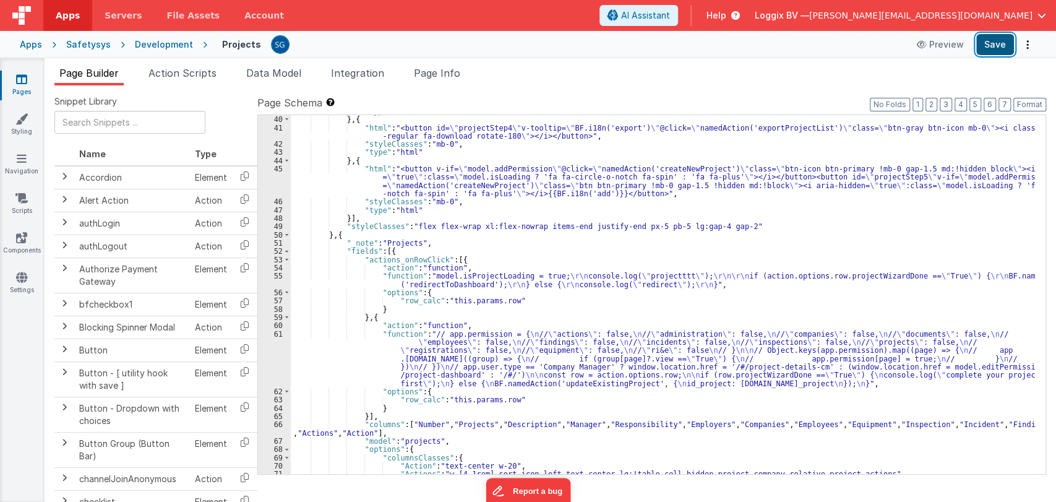
click at [1000, 38] on button "Save" at bounding box center [995, 44] width 38 height 21
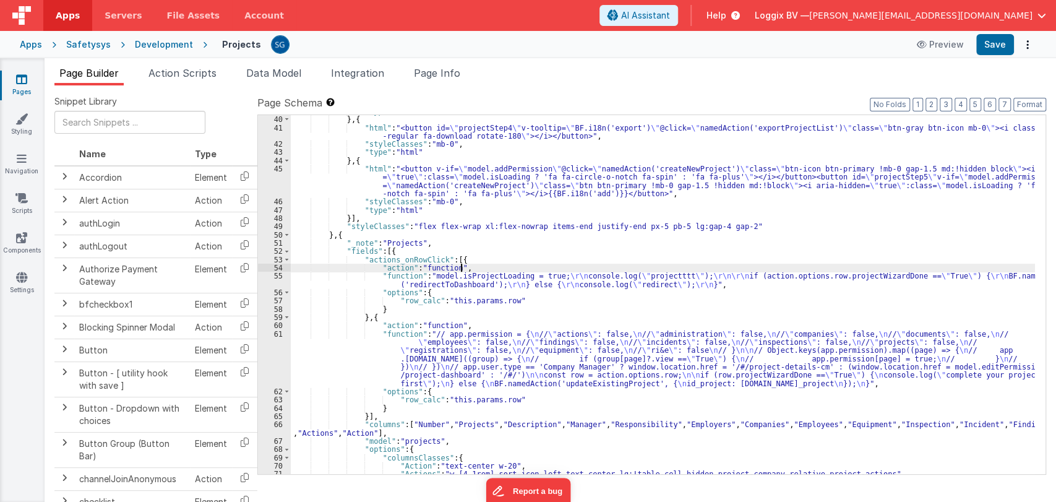
click at [501, 267] on div ""type" : "html" } , { "html" : "<button id= \" projectStep4 \" v-tooltip= \" BF…" at bounding box center [663, 295] width 744 height 376
click at [491, 261] on div ""type" : "html" } , { "html" : "<button id= \" projectStep4 \" v-tooltip= \" BF…" at bounding box center [663, 295] width 744 height 376
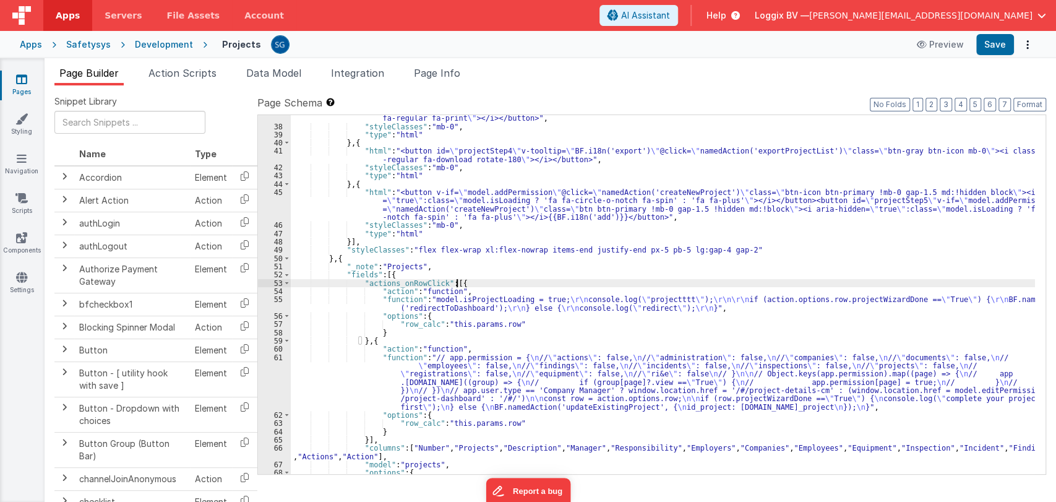
scroll to position [341, 0]
click at [450, 306] on div ""html" : "<button id= \" projectStep3 \" v-tooltip= \" BF.i18n('print') \" @cli…" at bounding box center [663, 296] width 744 height 384
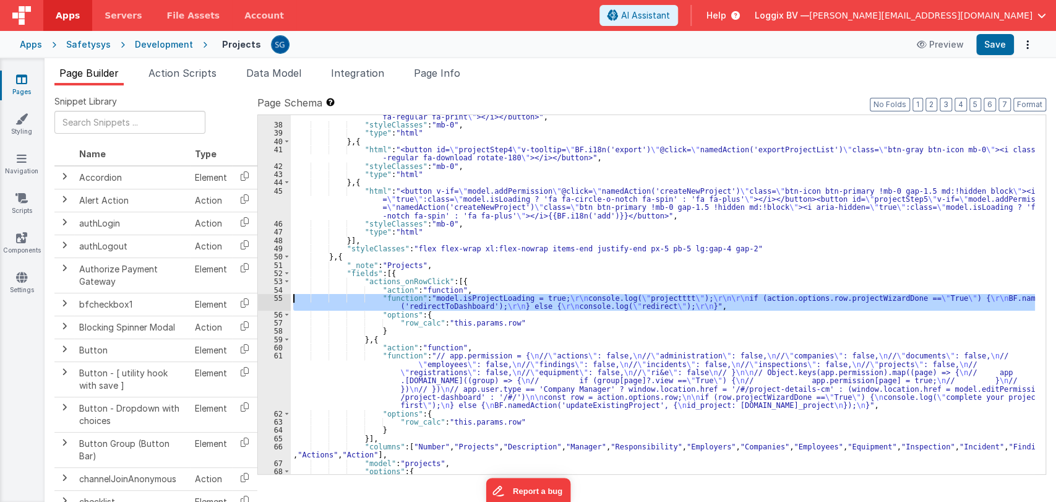
click at [277, 301] on div "55" at bounding box center [274, 302] width 33 height 17
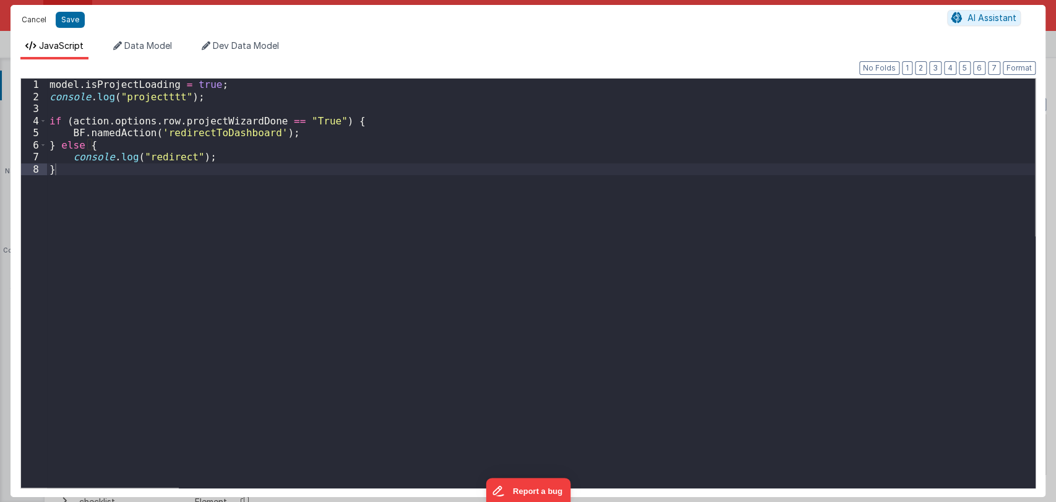
click at [39, 14] on button "Cancel" at bounding box center [33, 19] width 37 height 17
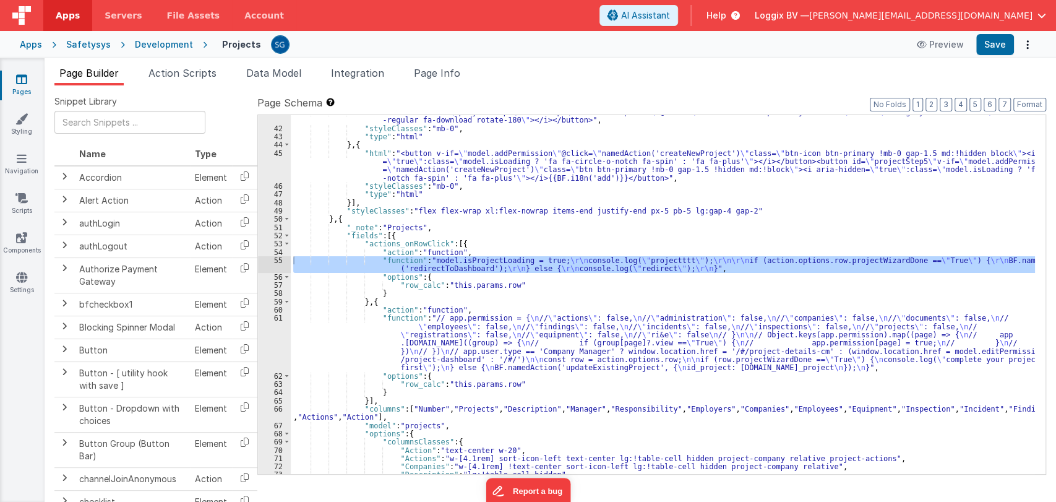
scroll to position [379, 0]
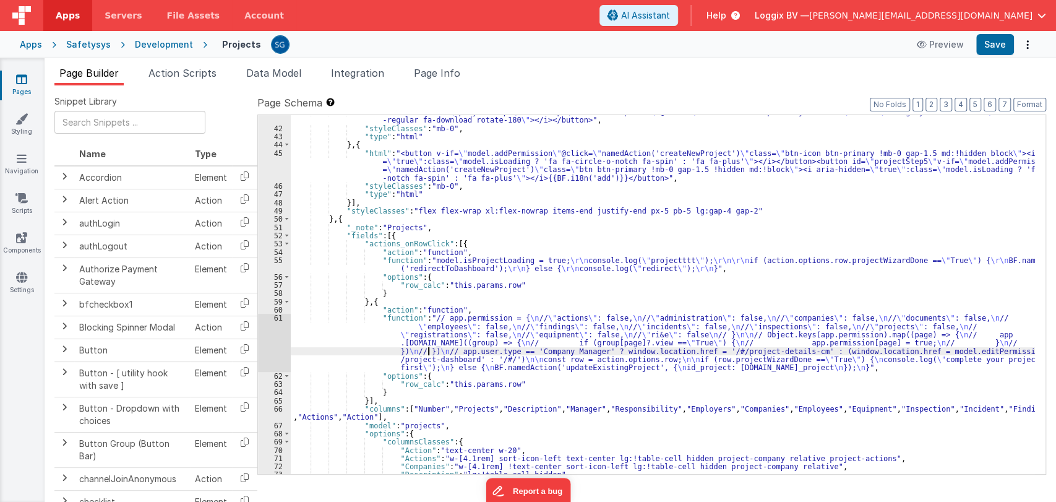
click at [428, 348] on div ""html" : "<button id= \" projectStep4 \" v-tooltip= \" BF.i18n('export') \" @cl…" at bounding box center [663, 300] width 744 height 384
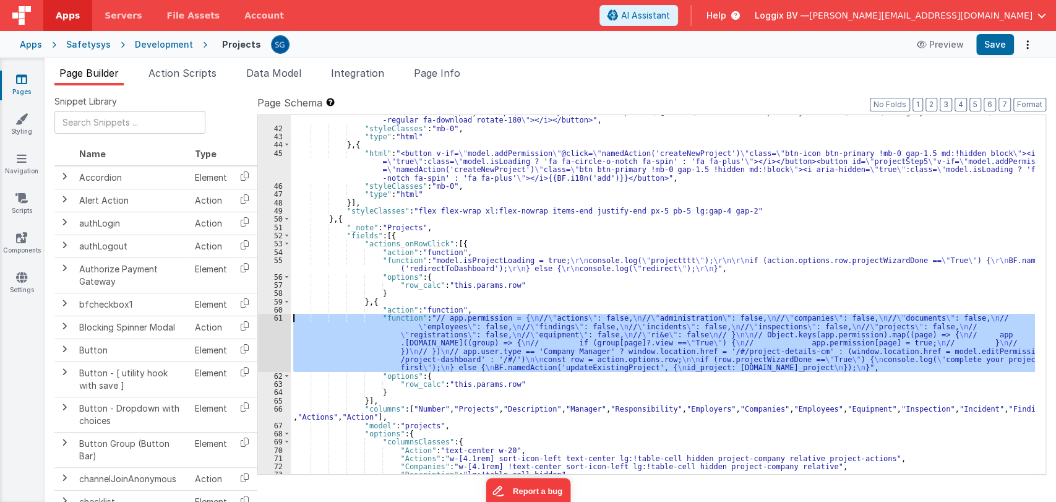
click at [278, 317] on div "61" at bounding box center [274, 343] width 33 height 58
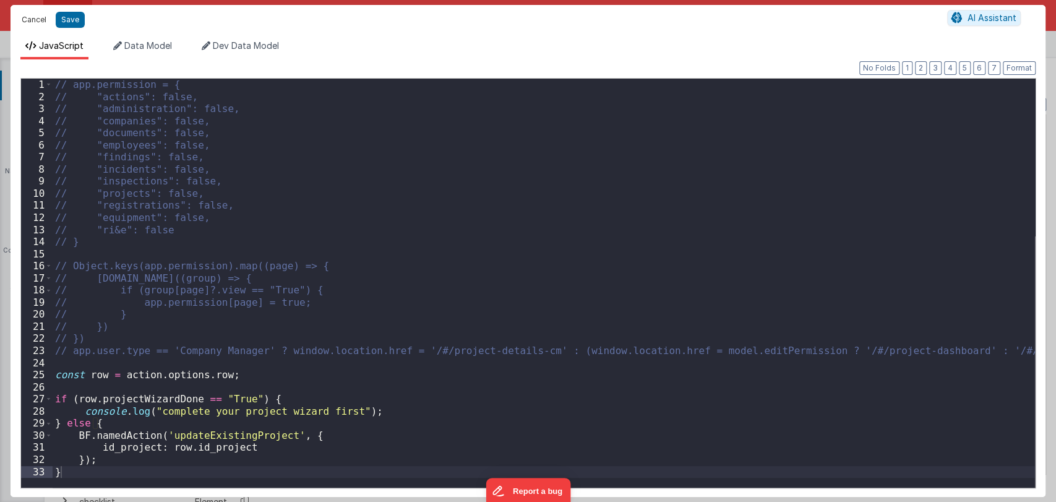
click at [32, 21] on button "Cancel" at bounding box center [33, 19] width 37 height 17
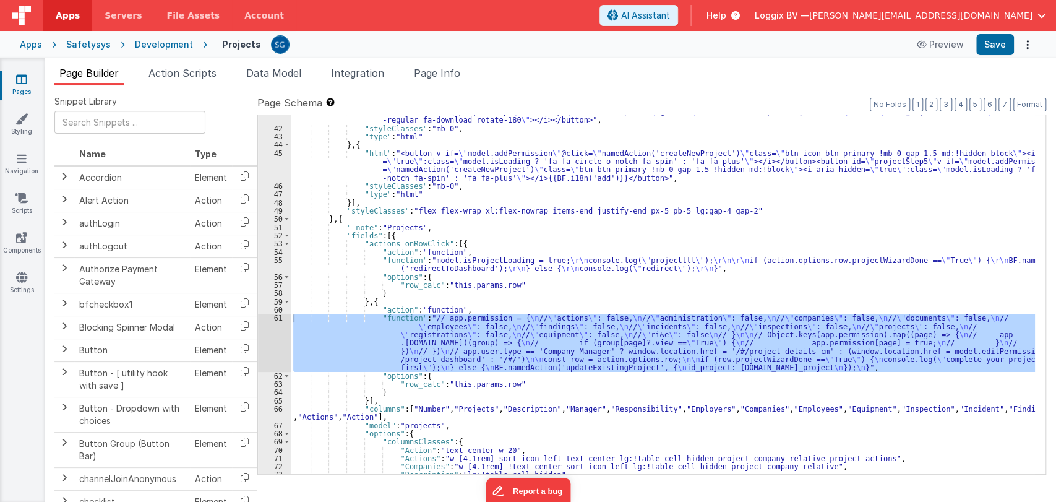
click at [481, 308] on div ""html" : "<button id= \" projectStep4 \" v-tooltip= \" BF.i18n('export') \" @cl…" at bounding box center [663, 300] width 744 height 384
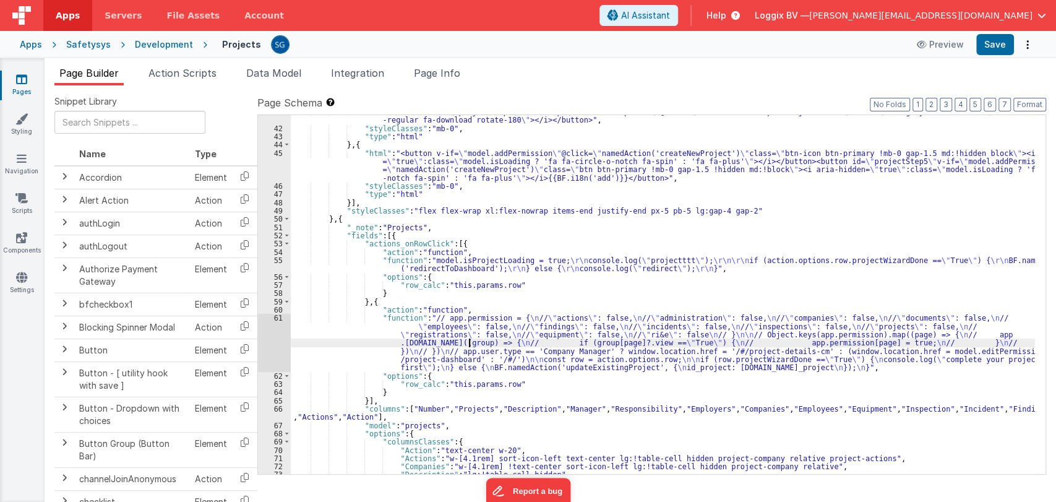
click at [469, 345] on div ""html" : "<button id= \" projectStep4 \" v-tooltip= \" BF.i18n('export') \" @cl…" at bounding box center [663, 300] width 744 height 384
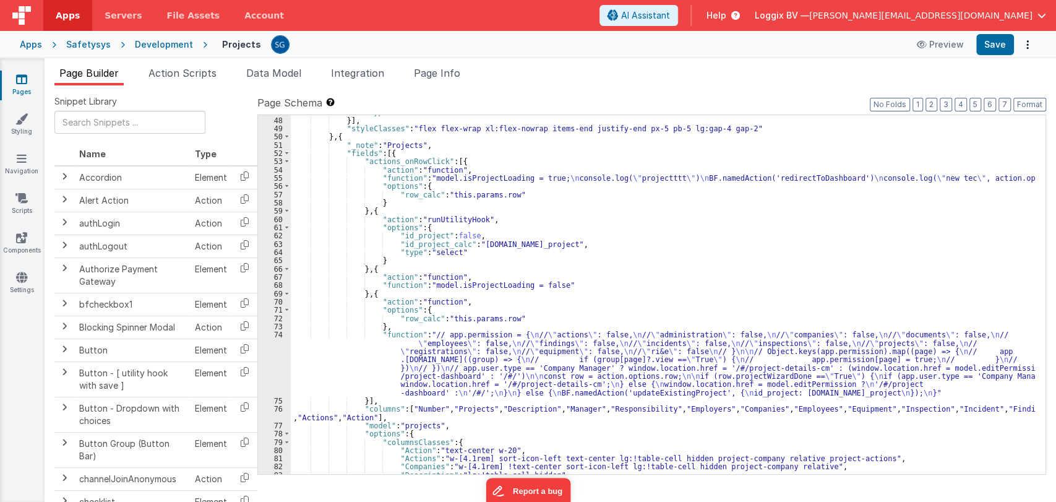
scroll to position [462, 0]
click at [423, 176] on div "}] , "styleClasses" : "flex flex-wrap xl:flex-nowrap items-end justify-end px-5…" at bounding box center [663, 303] width 744 height 376
click at [279, 173] on div "55" at bounding box center [274, 177] width 33 height 8
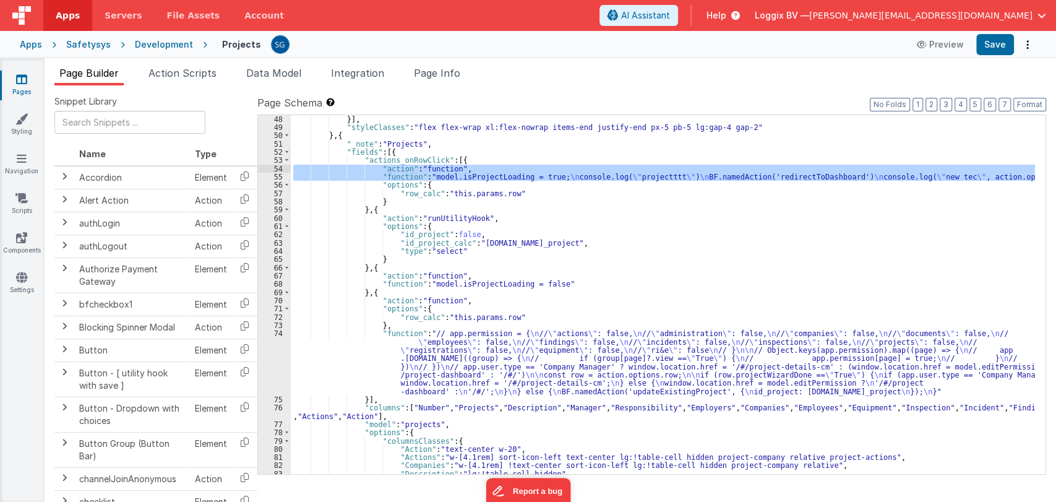
click at [276, 176] on div "55" at bounding box center [274, 177] width 33 height 8
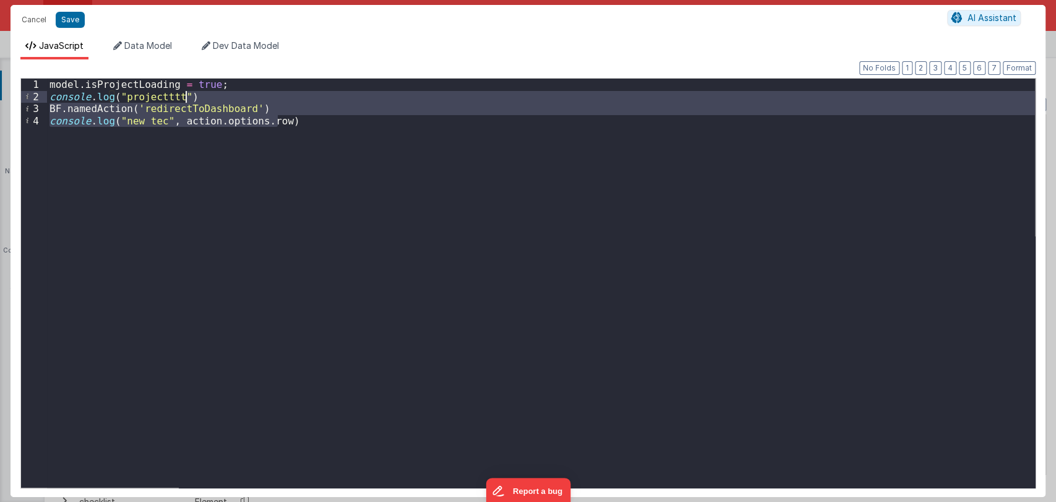
drag, startPoint x: 299, startPoint y: 121, endPoint x: 282, endPoint y: 95, distance: 31.2
click at [282, 95] on div "model . isProjectLoading = true ; console . log ( "projectttt" ) BF . namedActi…" at bounding box center [541, 295] width 988 height 433
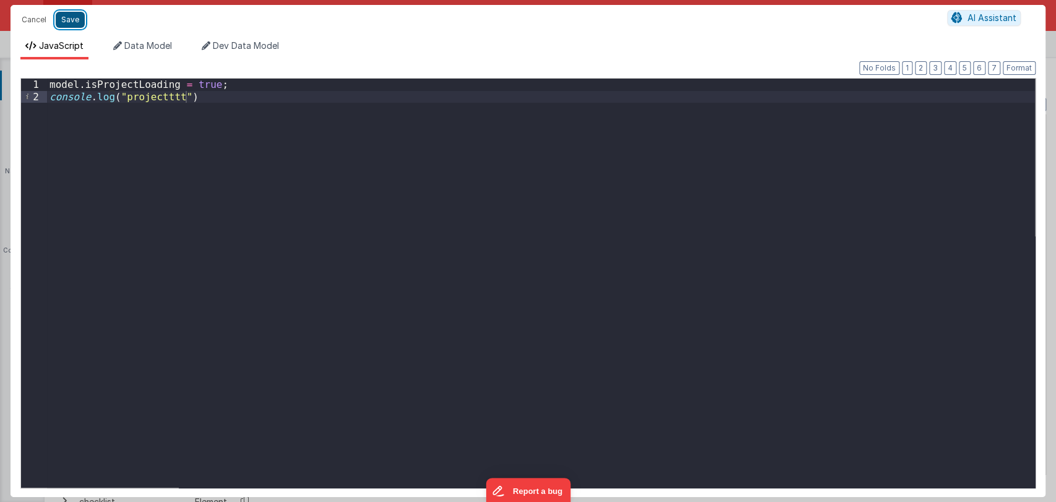
click at [72, 24] on button "Save" at bounding box center [70, 20] width 29 height 16
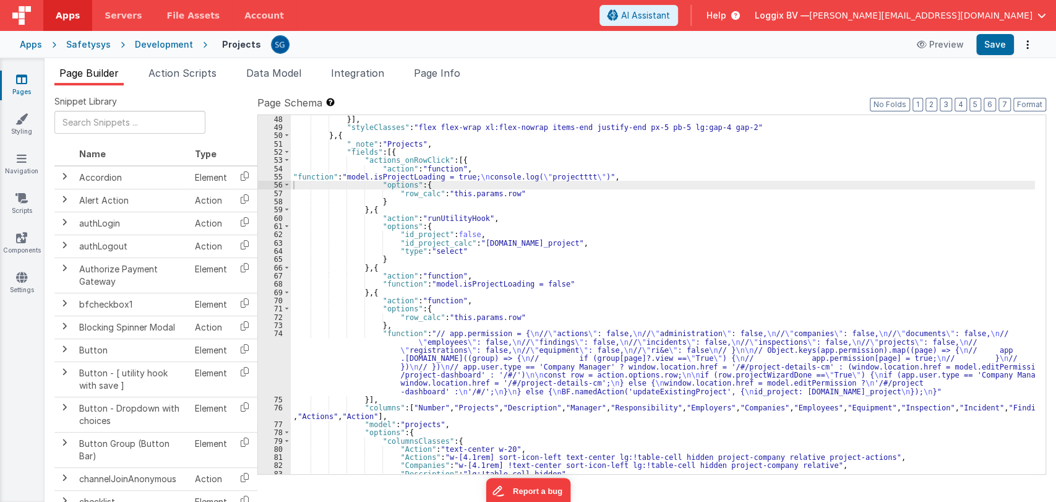
click at [374, 356] on div "}] , "styleClasses" : "flex flex-wrap xl:flex-nowrap items-end justify-end px-5…" at bounding box center [663, 303] width 744 height 376
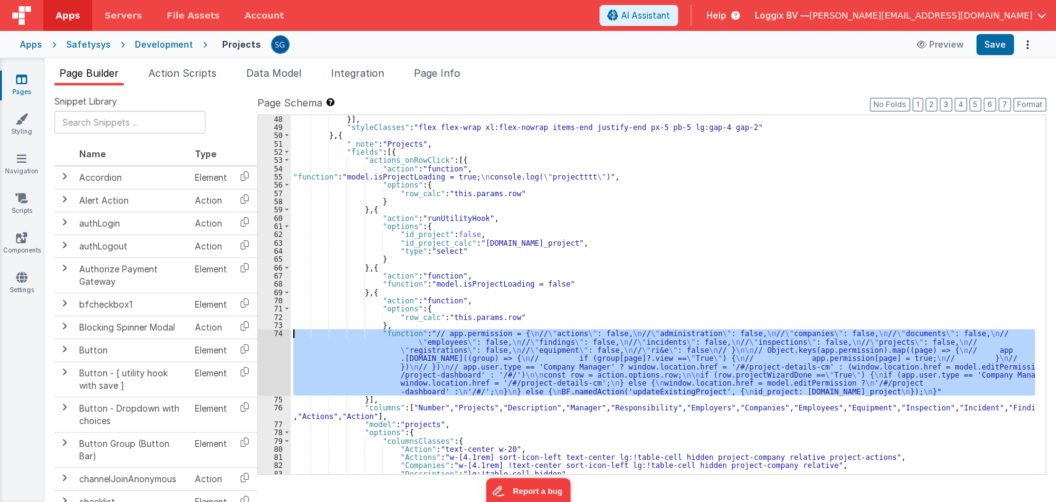
click at [277, 334] on div "74" at bounding box center [274, 362] width 33 height 66
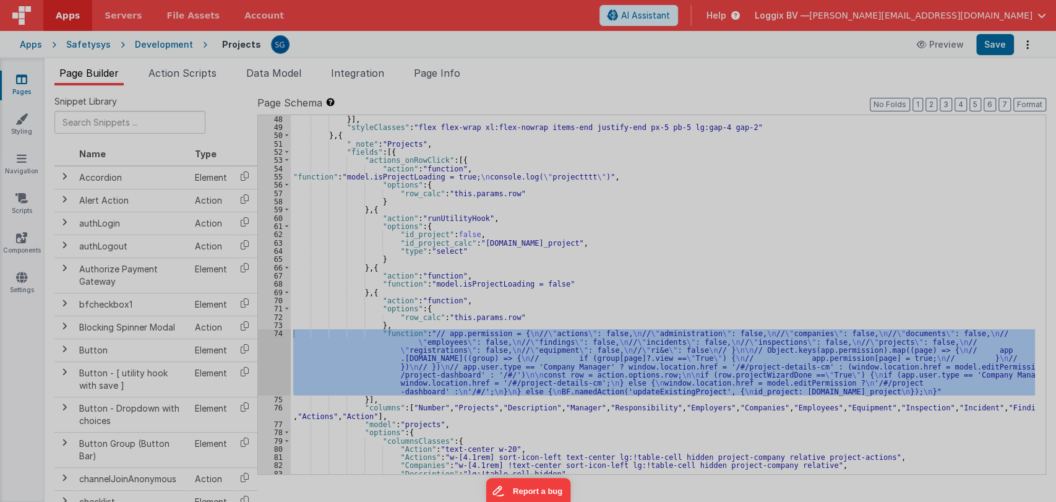
click at [277, 334] on div "// app.permission = { // "actions": false, // "administration": false, // "comp…" at bounding box center [539, 282] width 972 height 433
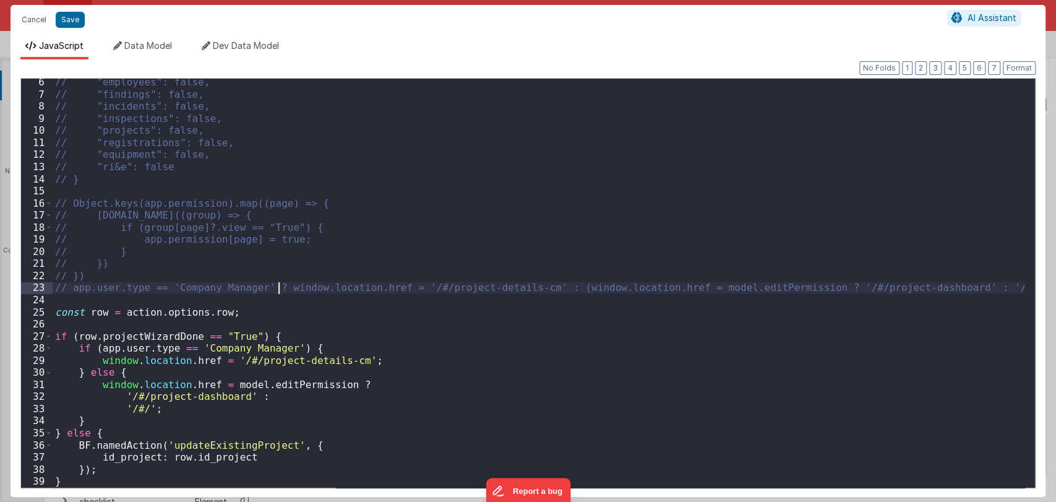
scroll to position [62, 0]
click at [64, 24] on button "Save" at bounding box center [70, 20] width 29 height 16
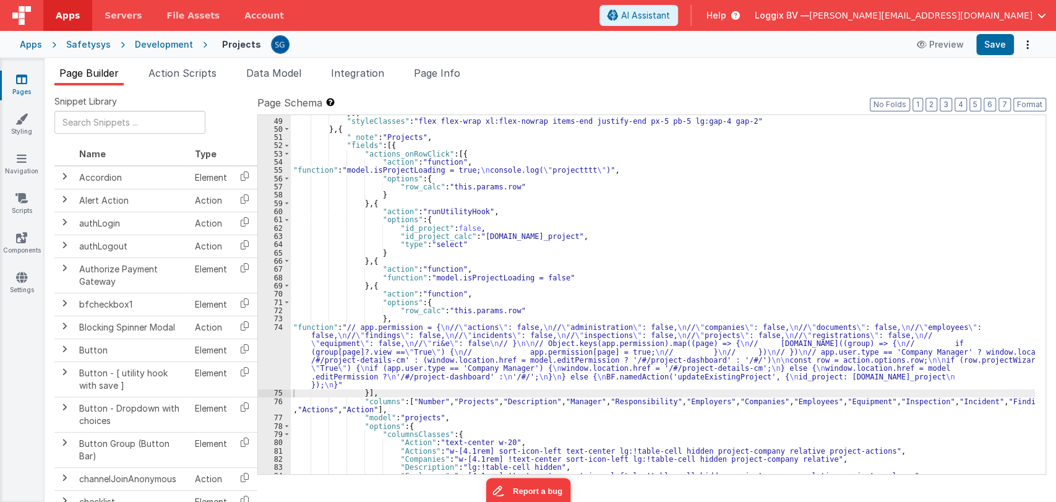
scroll to position [468, 0]
click at [1028, 103] on button "Format" at bounding box center [1030, 105] width 33 height 14
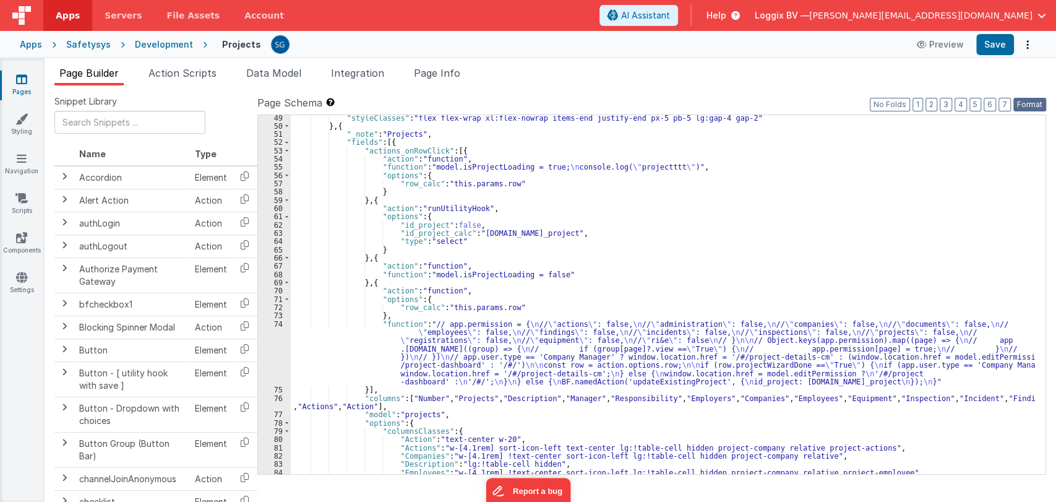
scroll to position [474, 0]
click at [990, 46] on button "Save" at bounding box center [995, 44] width 38 height 21
click at [596, 269] on div ""styleClasses" : "flex flex-wrap xl:flex-nowrap items-end justify-end px-5 pb-5…" at bounding box center [663, 299] width 744 height 376
